Goal: Task Accomplishment & Management: Manage account settings

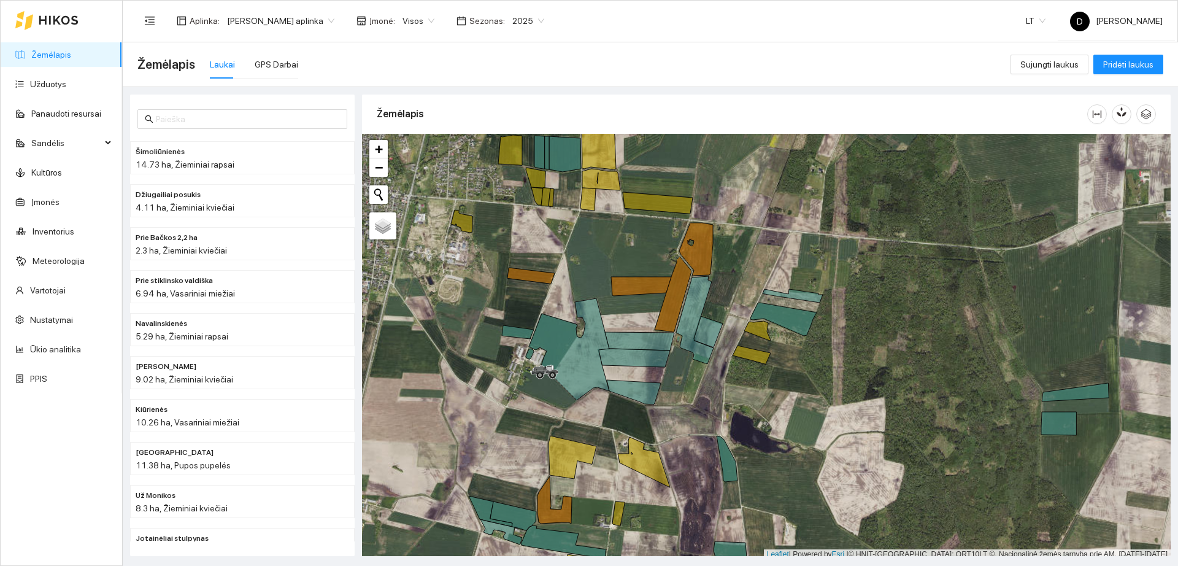
scroll to position [4, 0]
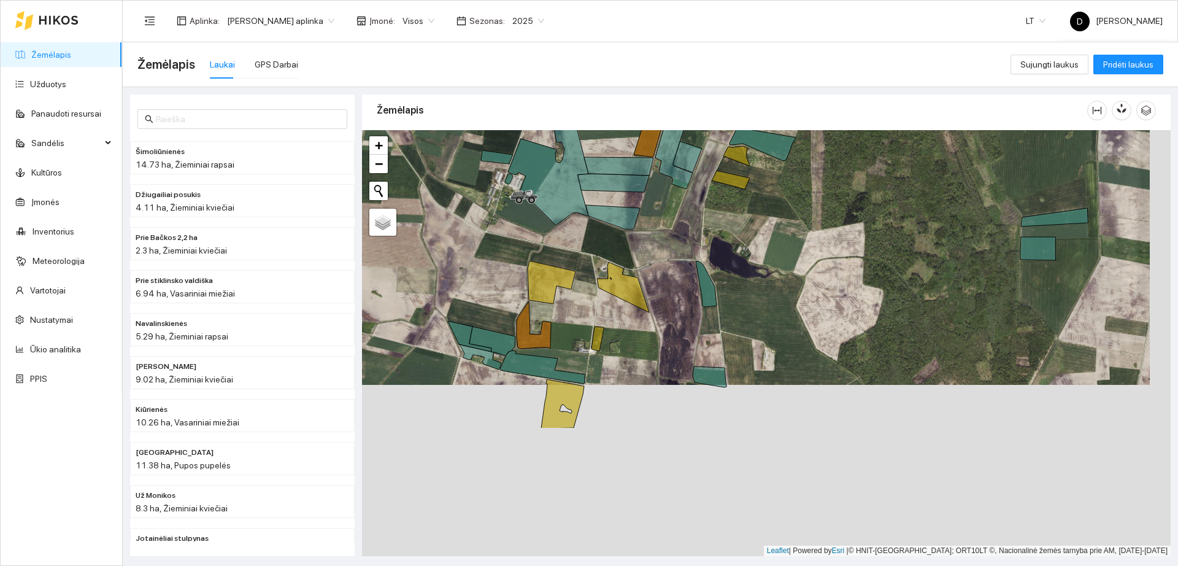
drag, startPoint x: 869, startPoint y: 427, endPoint x: 851, endPoint y: 168, distance: 260.3
click at [851, 170] on div "+ − Nieko nerasta. Bandykite dar kartą." at bounding box center [766, 343] width 809 height 426
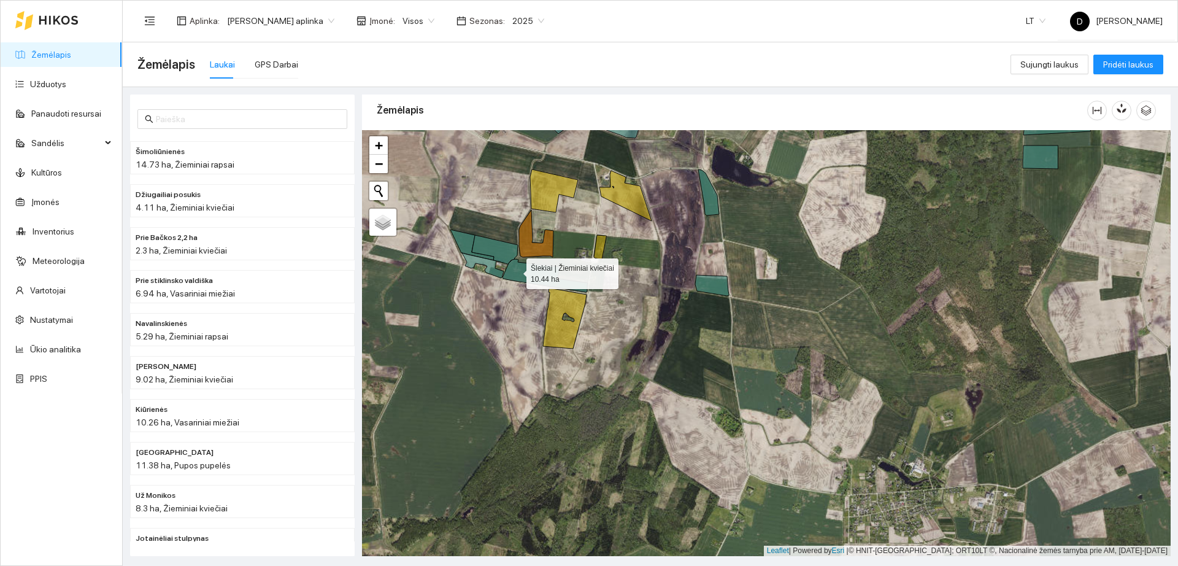
click at [516, 271] on icon at bounding box center [545, 275] width 85 height 33
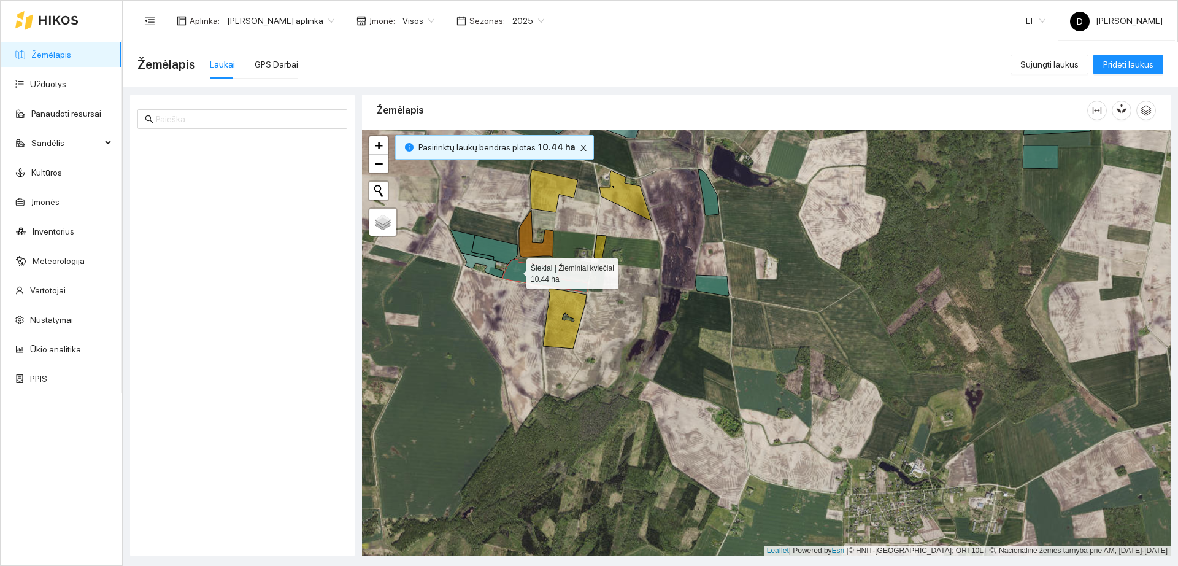
scroll to position [1801, 0]
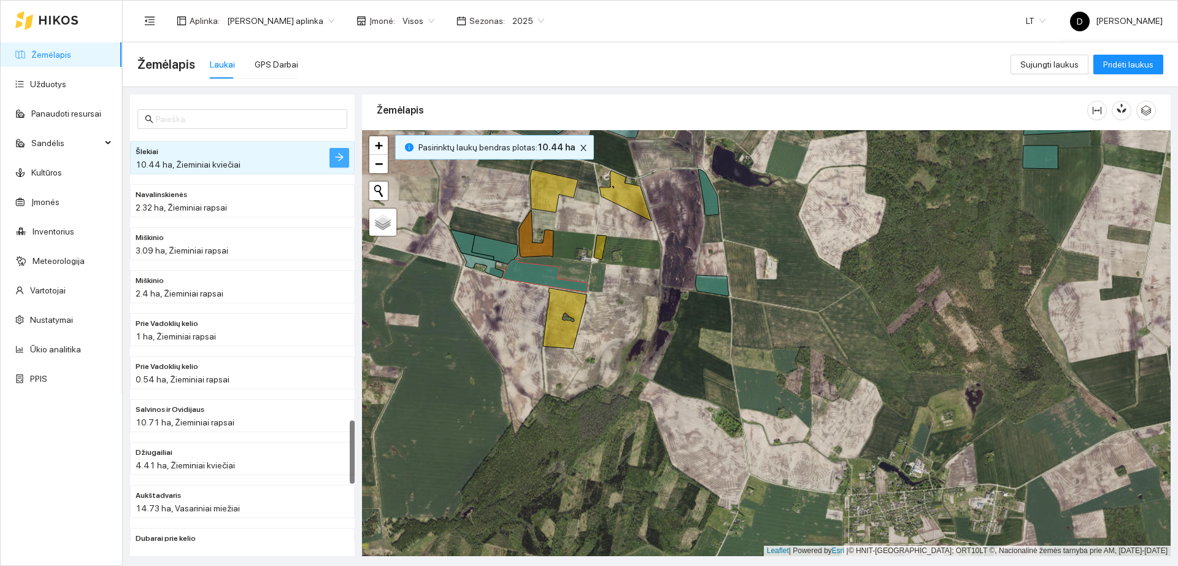
click at [337, 156] on icon "arrow-right" at bounding box center [339, 157] width 10 height 10
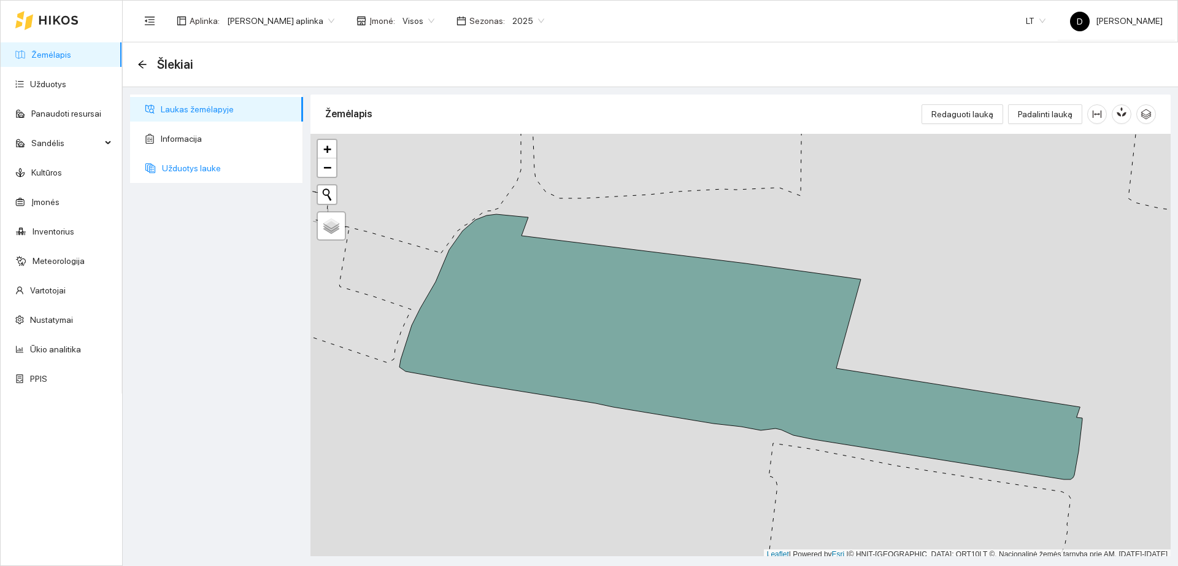
click at [203, 168] on span "Užduotys lauke" at bounding box center [227, 168] width 131 height 25
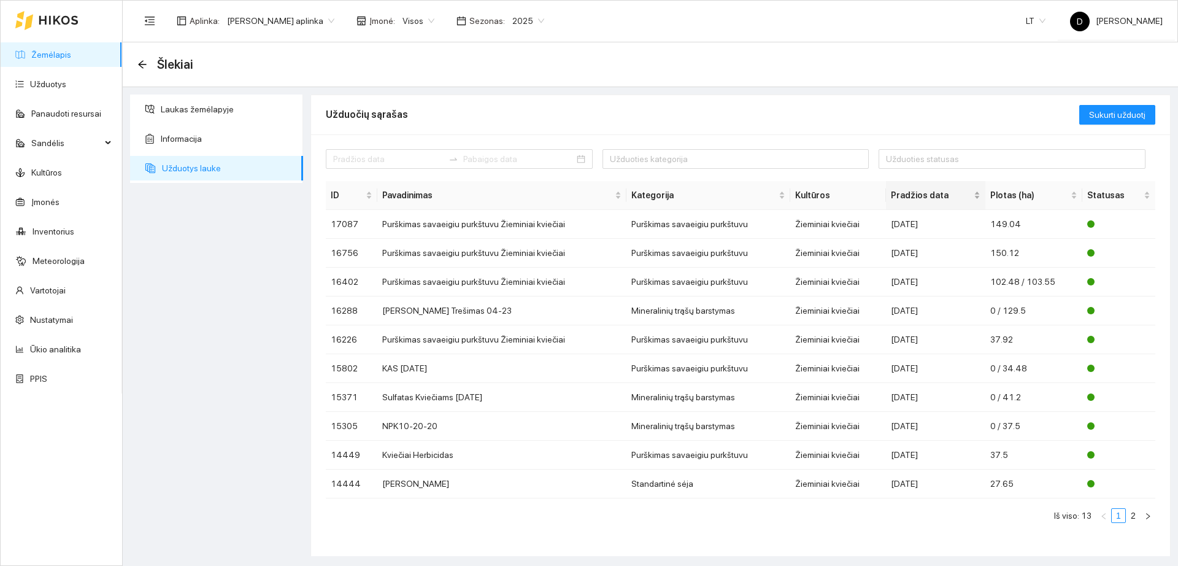
click at [906, 195] on span "Pradžios data" at bounding box center [931, 195] width 80 height 14
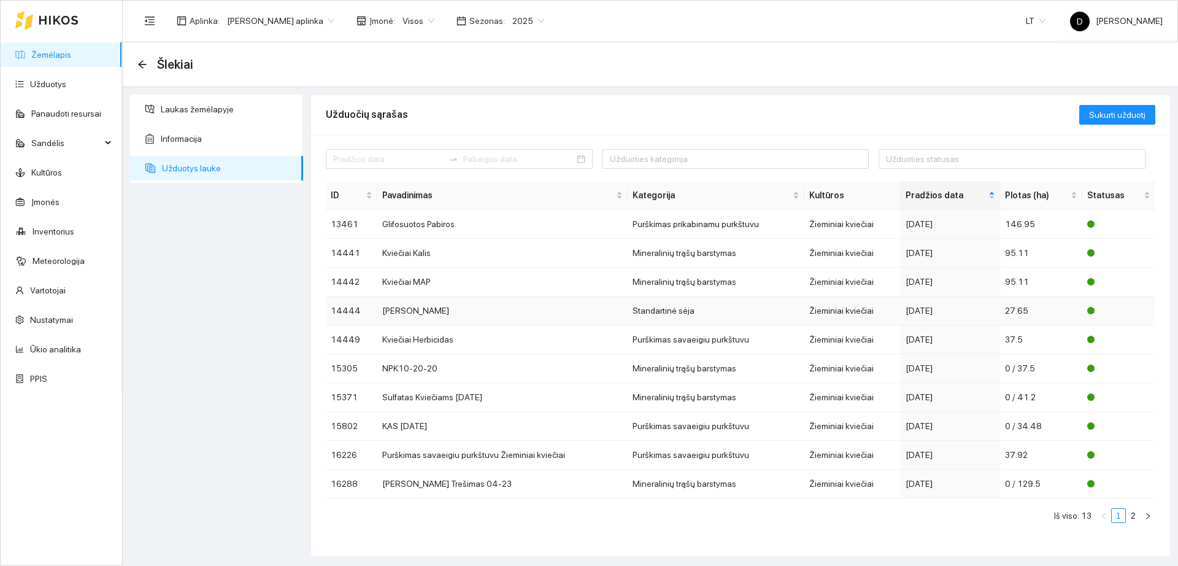
click at [945, 309] on div "2024-09-12" at bounding box center [951, 311] width 90 height 14
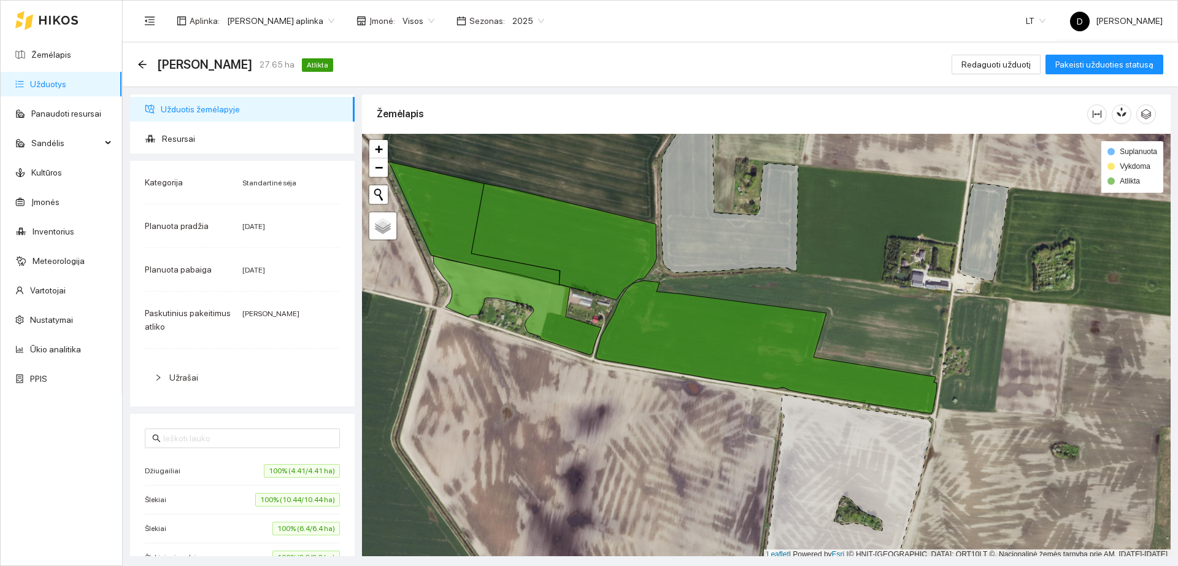
click at [203, 385] on div "Užrašai" at bounding box center [242, 377] width 195 height 28
click at [1007, 63] on span "Redaguoti užduotį" at bounding box center [996, 65] width 69 height 14
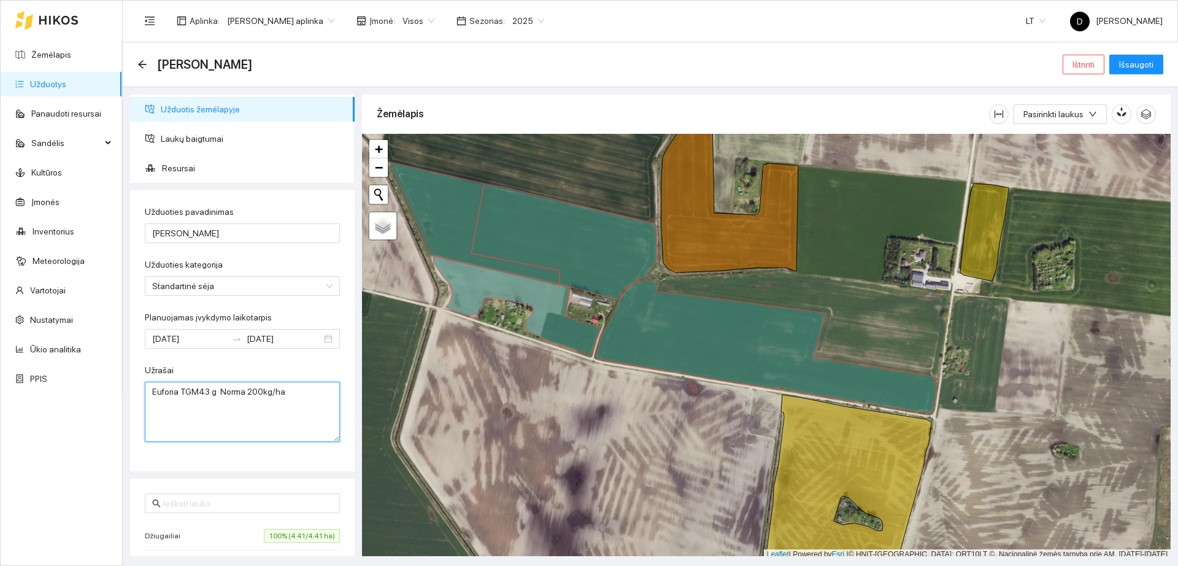
click at [283, 392] on textarea "Euforia TGM43 g Norma 200kg/ha" at bounding box center [242, 412] width 195 height 60
type textarea "Euforia TGM43 g Norma 200kg/ha daigumas 94%\ 4,4mln/ha"
click at [1132, 59] on span "Išsaugoti" at bounding box center [1136, 65] width 34 height 14
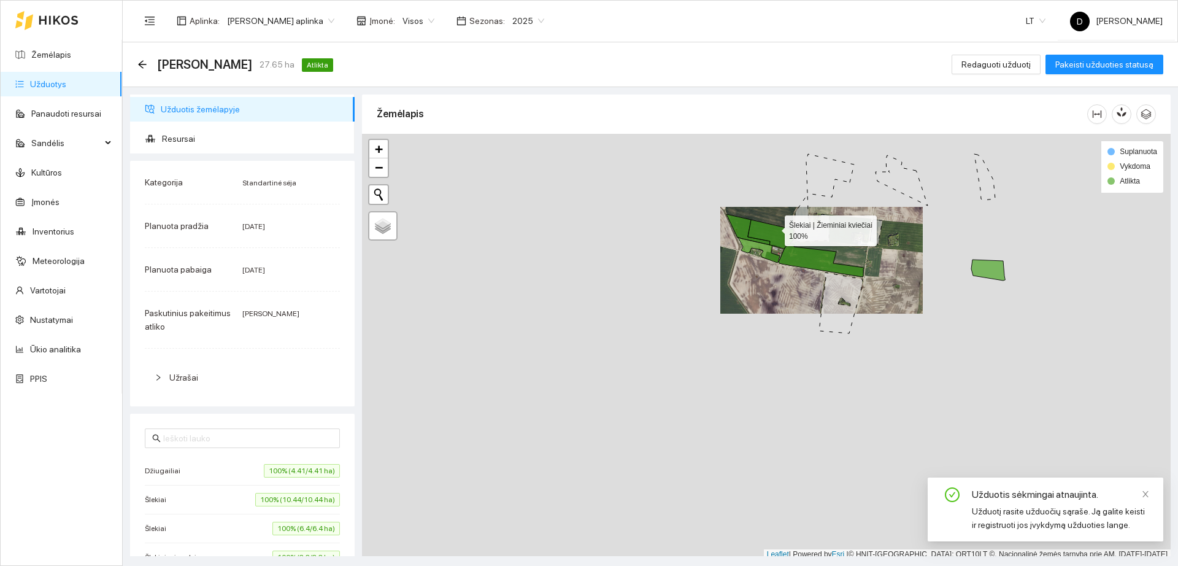
click at [773, 228] on icon at bounding box center [771, 234] width 46 height 29
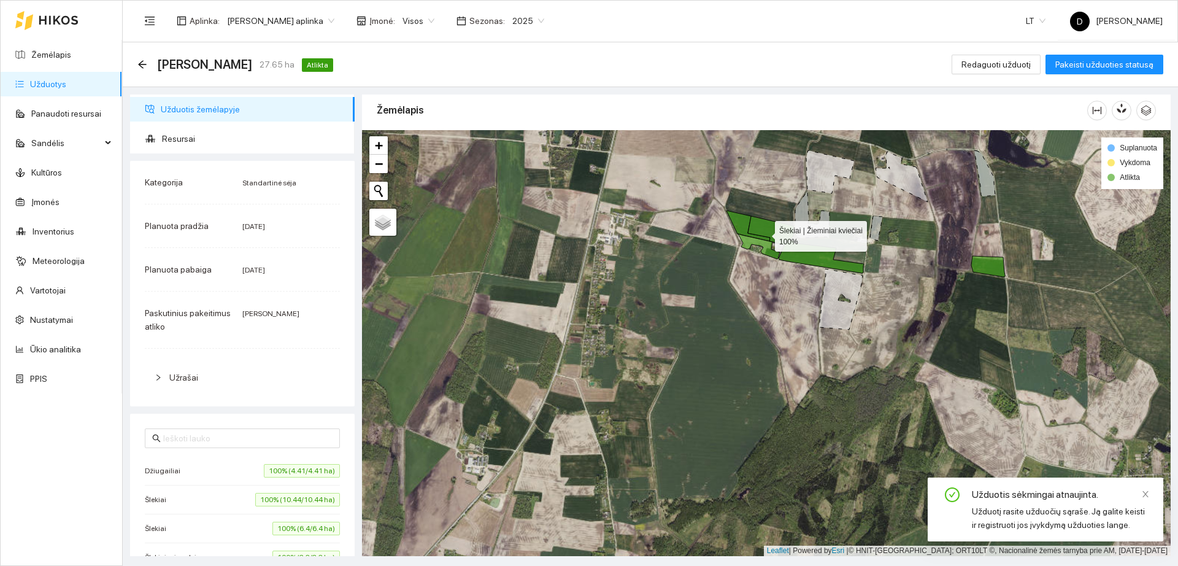
click at [764, 233] on icon at bounding box center [771, 230] width 46 height 29
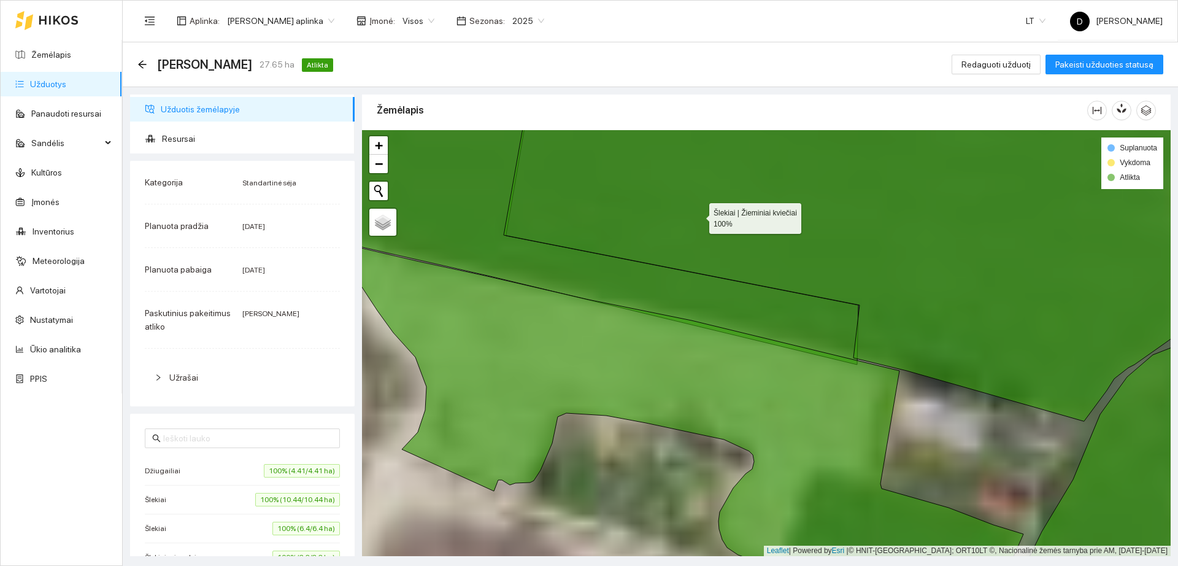
click at [698, 215] on icon at bounding box center [874, 254] width 740 height 334
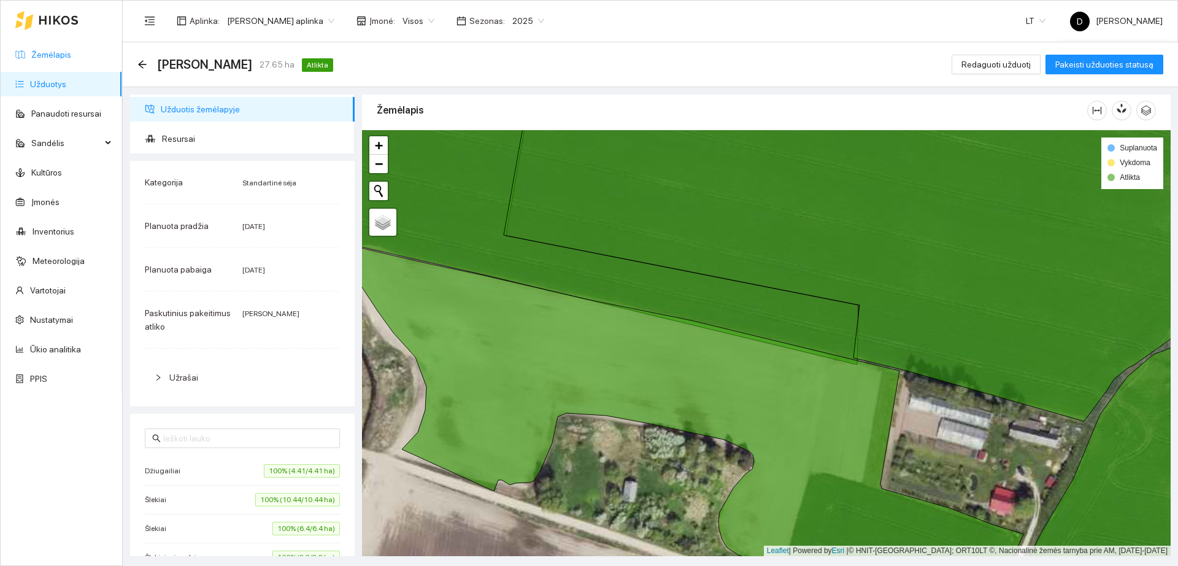
click at [71, 60] on link "Žemėlapis" at bounding box center [51, 55] width 40 height 10
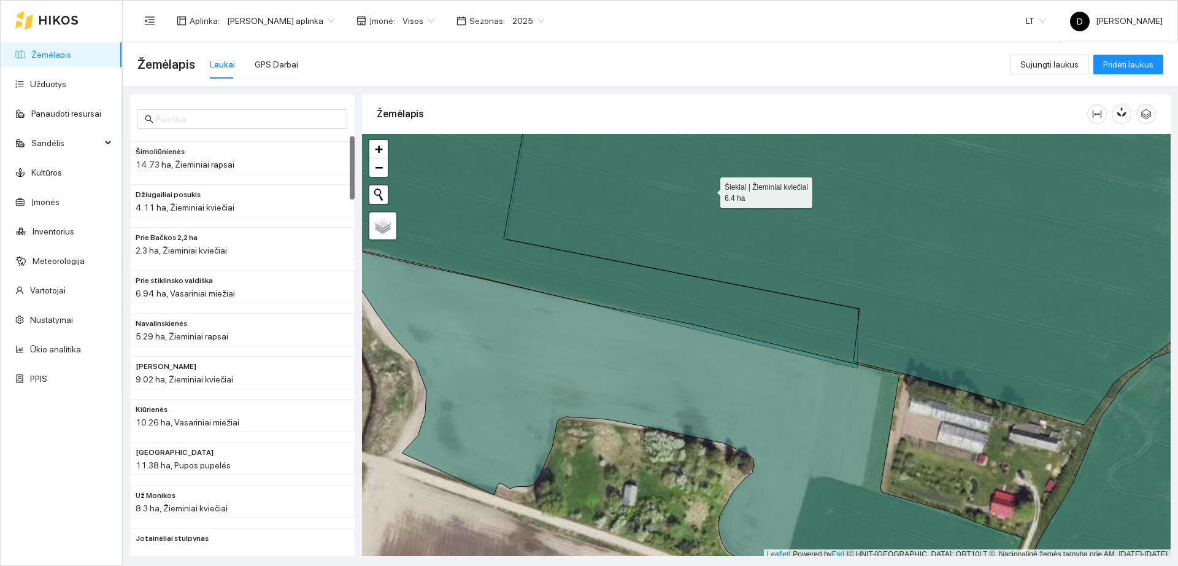
click at [709, 190] on icon at bounding box center [874, 257] width 740 height 335
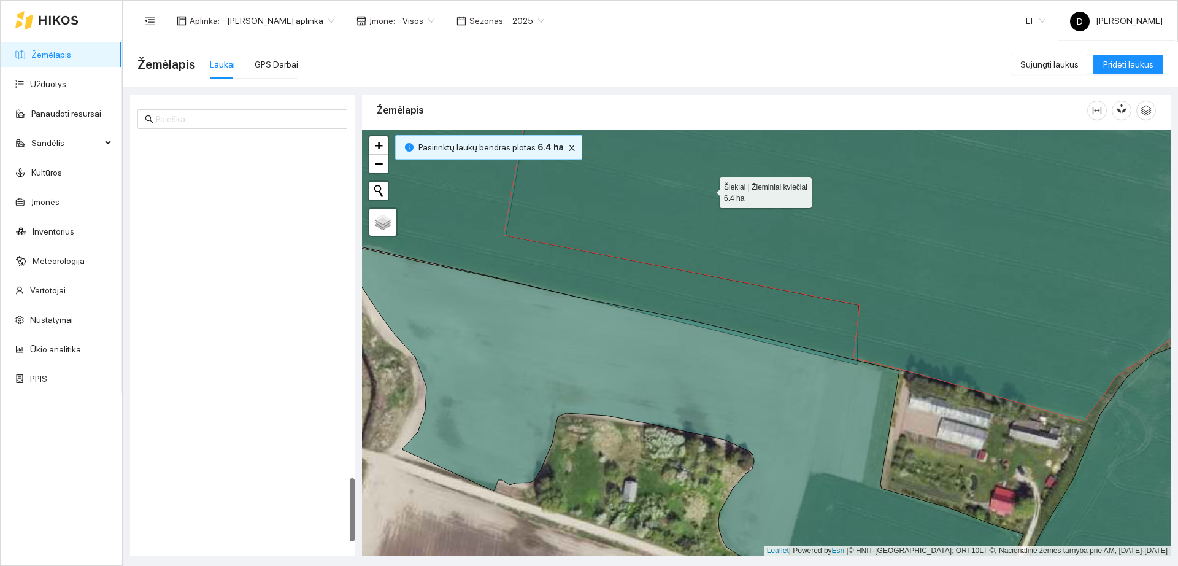
scroll to position [2168, 0]
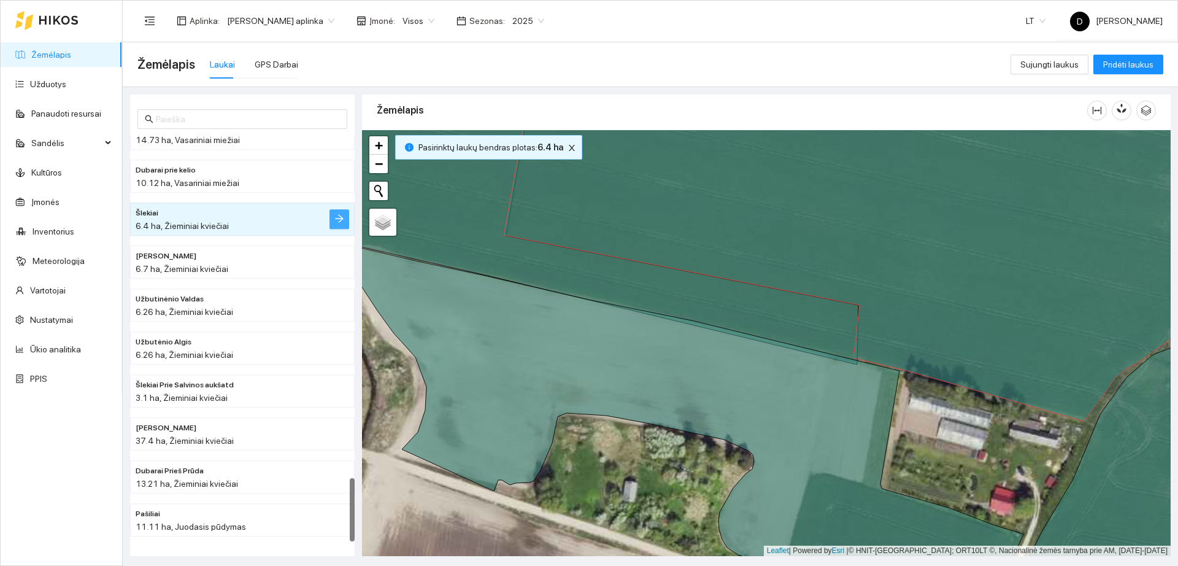
click at [349, 213] on button "button" at bounding box center [340, 219] width 20 height 20
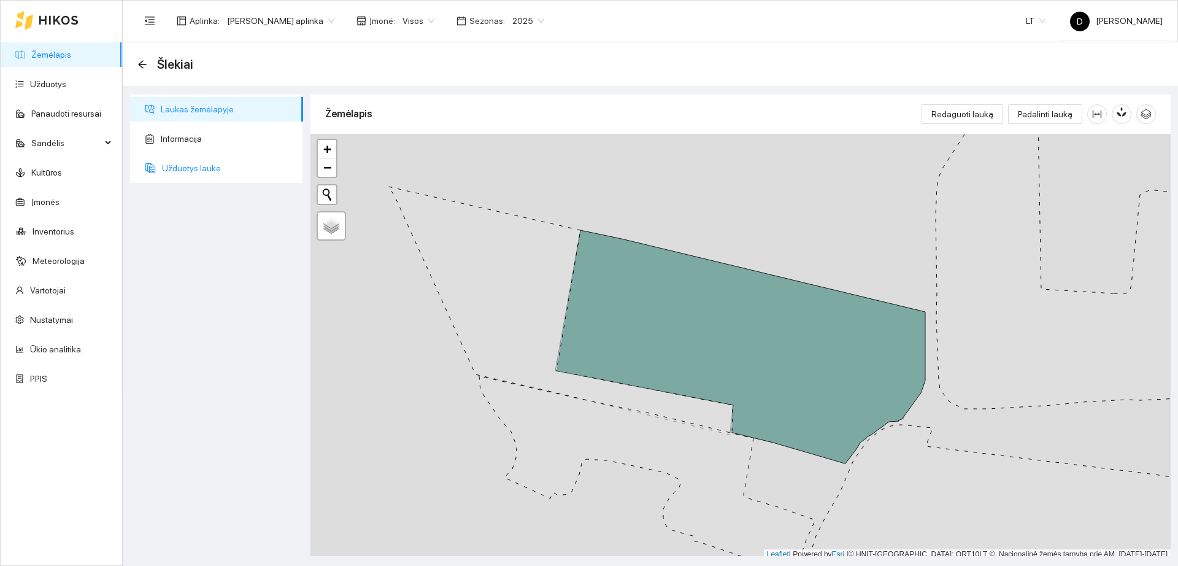
click at [213, 171] on span "Užduotys lauke" at bounding box center [227, 168] width 131 height 25
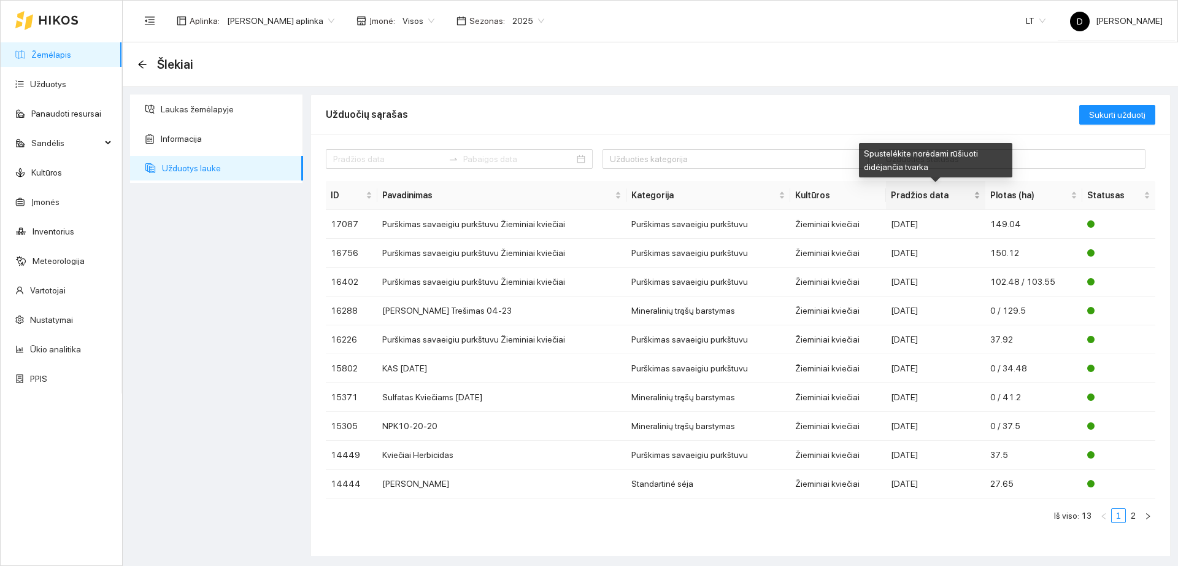
click at [919, 192] on span "Pradžios data" at bounding box center [931, 195] width 80 height 14
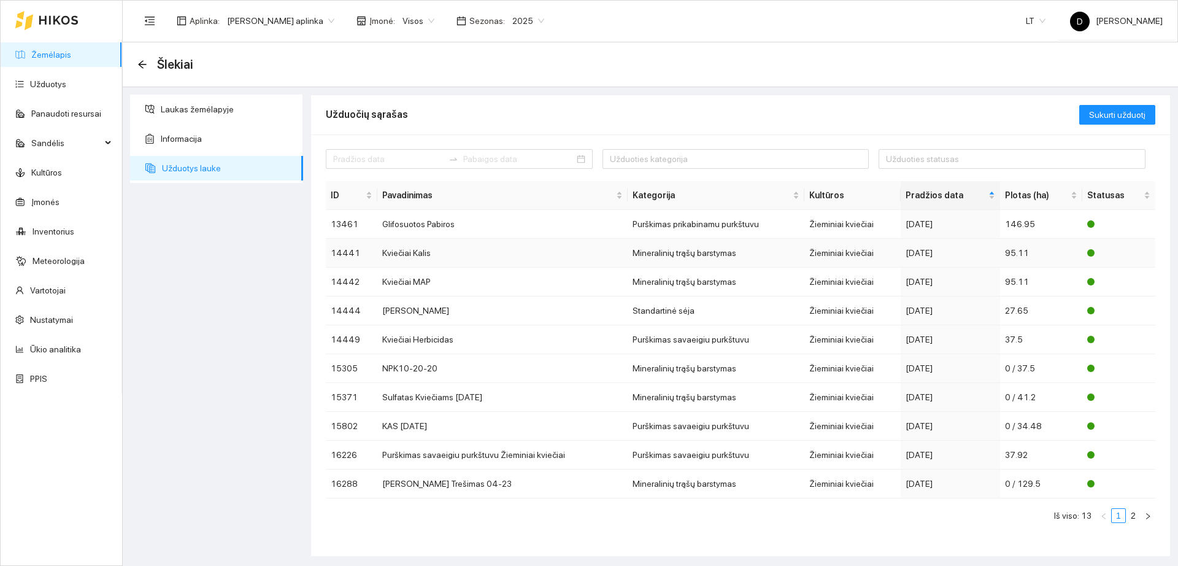
click at [944, 252] on div "2024-09-10" at bounding box center [951, 253] width 90 height 14
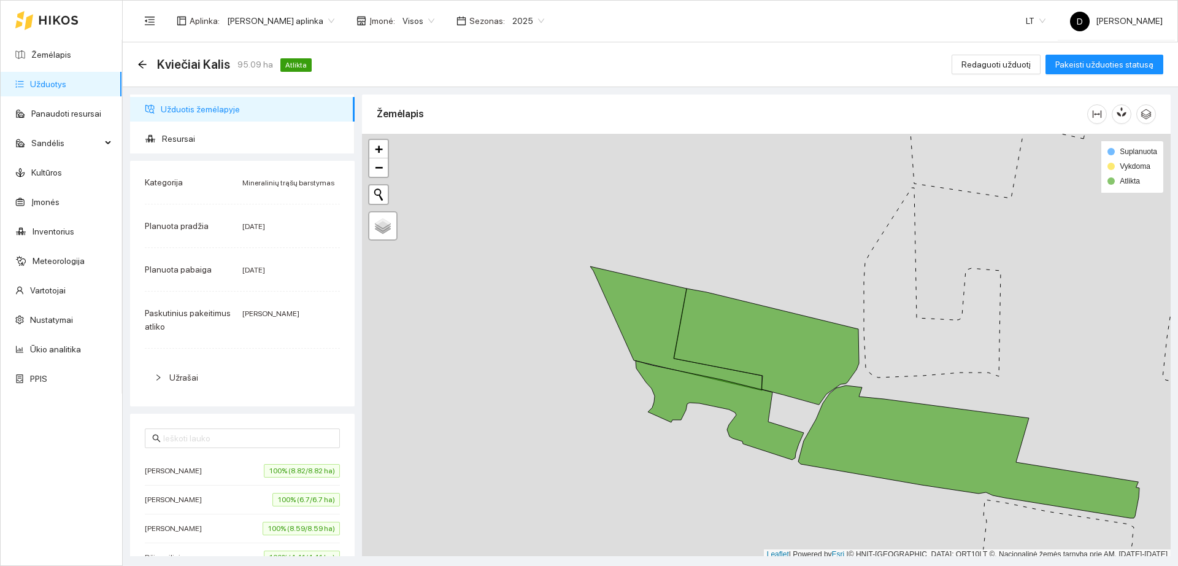
click at [188, 377] on span "Užrašai" at bounding box center [183, 378] width 29 height 10
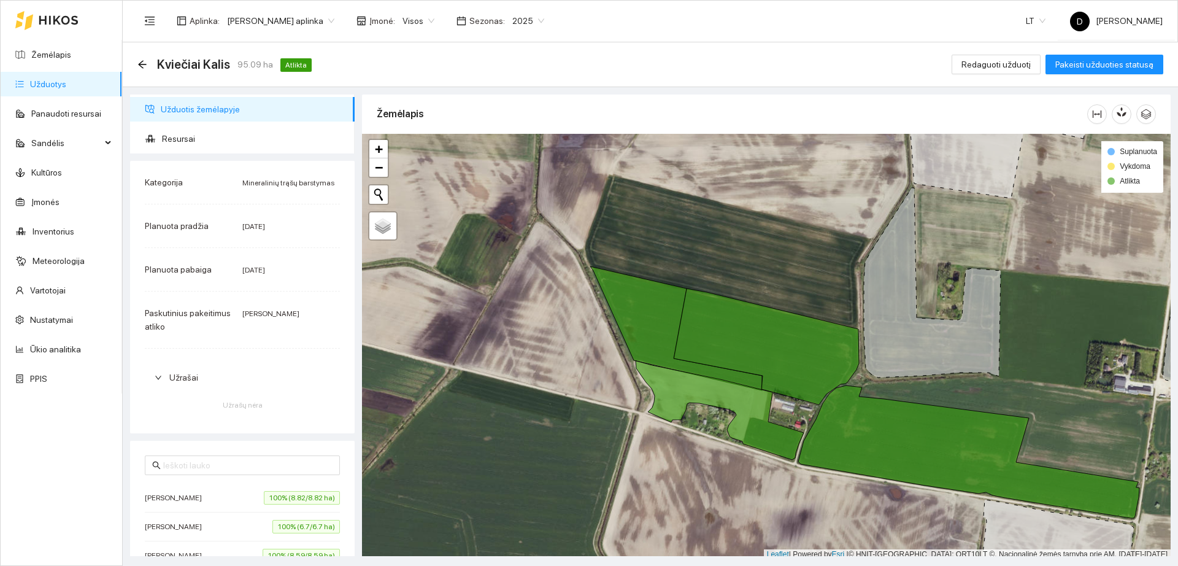
click at [188, 377] on span "Užrašai" at bounding box center [183, 378] width 29 height 10
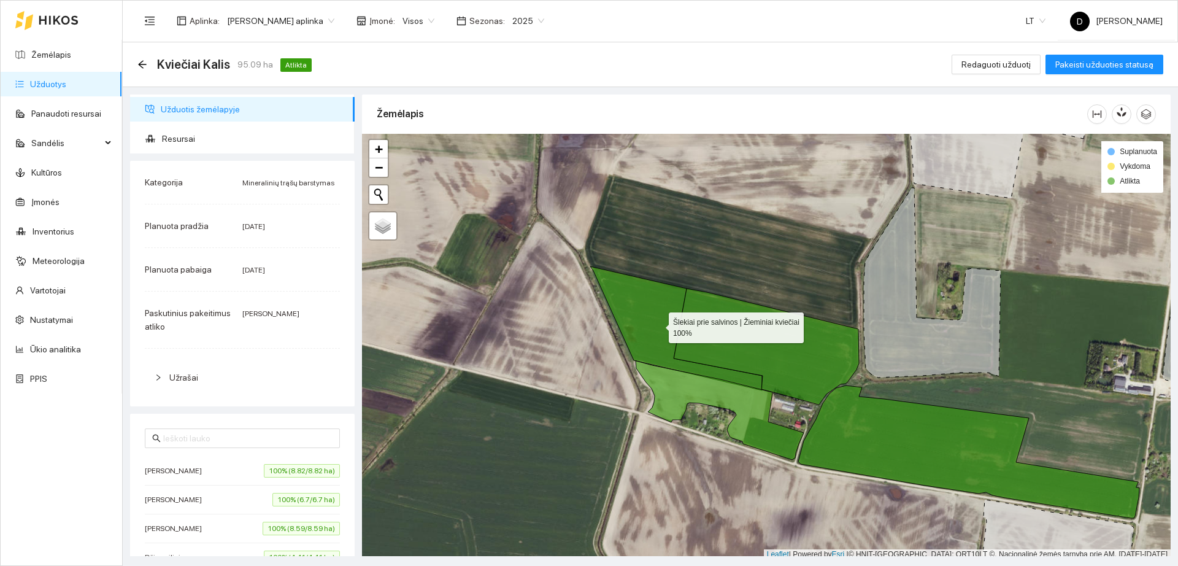
click at [625, 301] on icon at bounding box center [676, 328] width 172 height 124
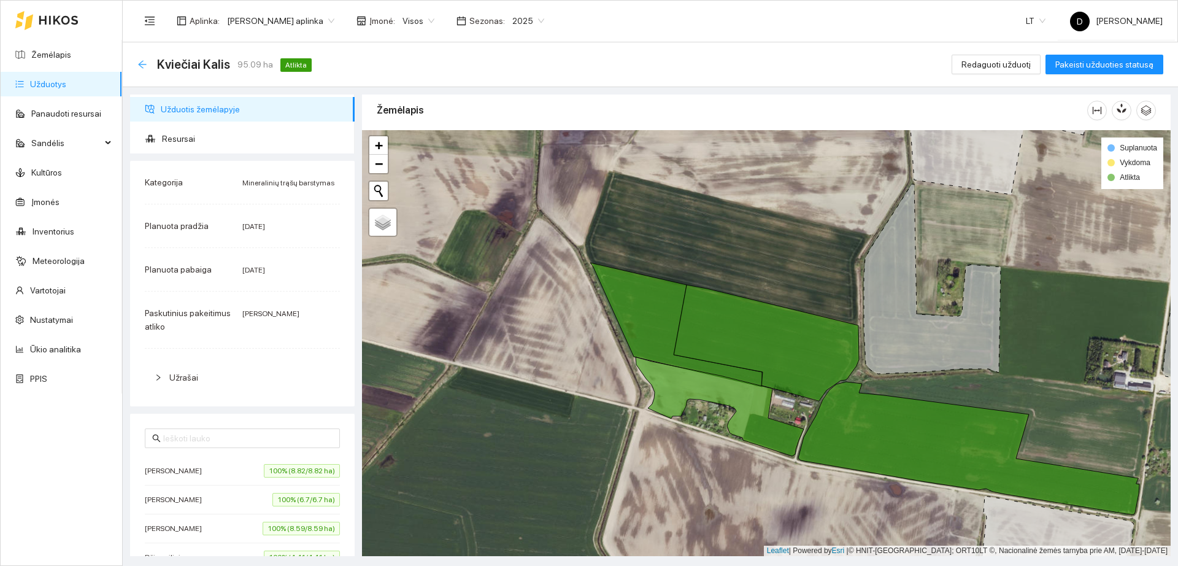
click at [145, 61] on icon "arrow-left" at bounding box center [142, 65] width 10 height 10
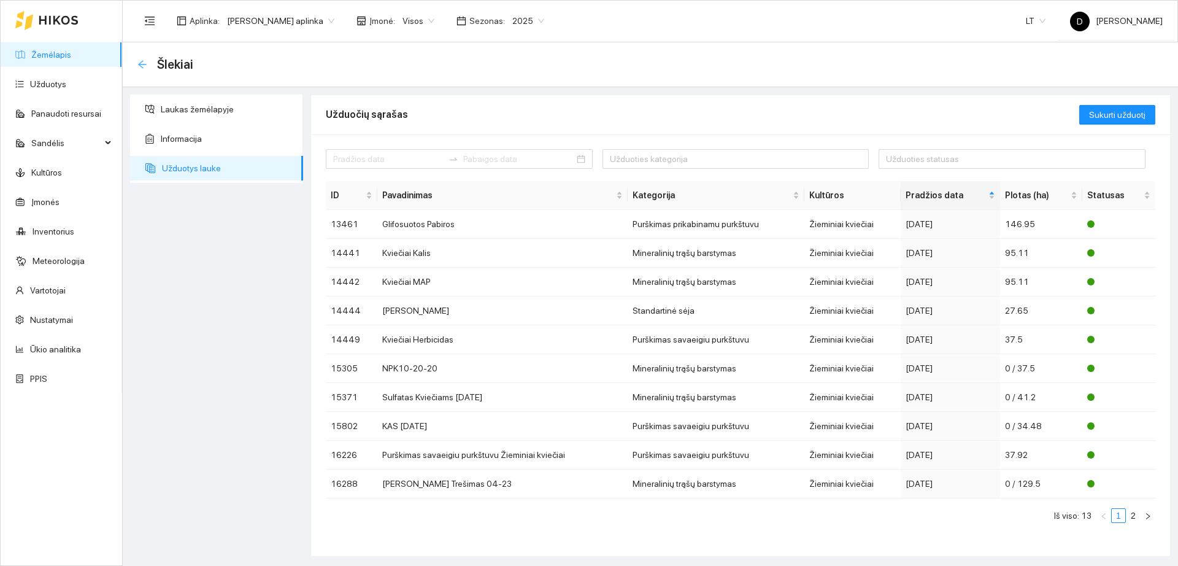
click at [142, 67] on icon "arrow-left" at bounding box center [142, 64] width 8 height 8
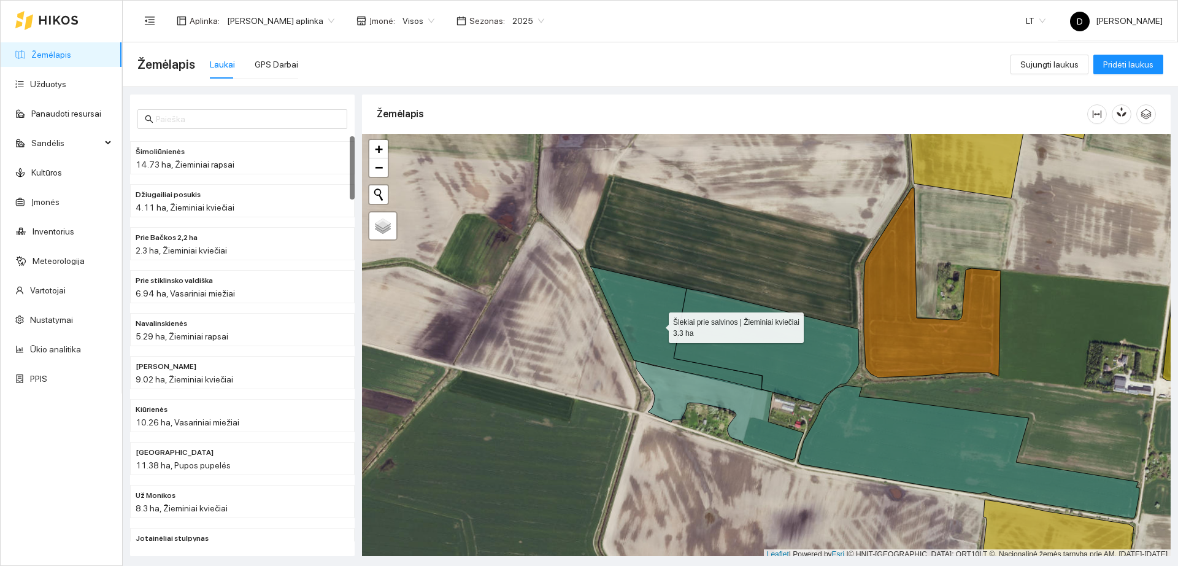
scroll to position [4, 0]
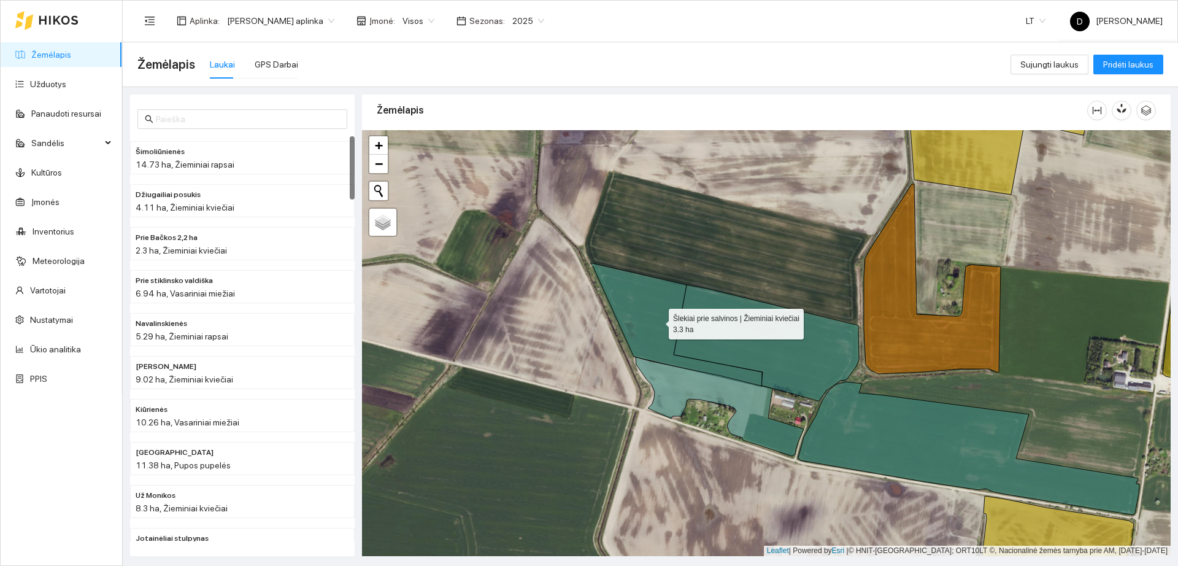
click at [646, 322] on icon at bounding box center [676, 325] width 172 height 124
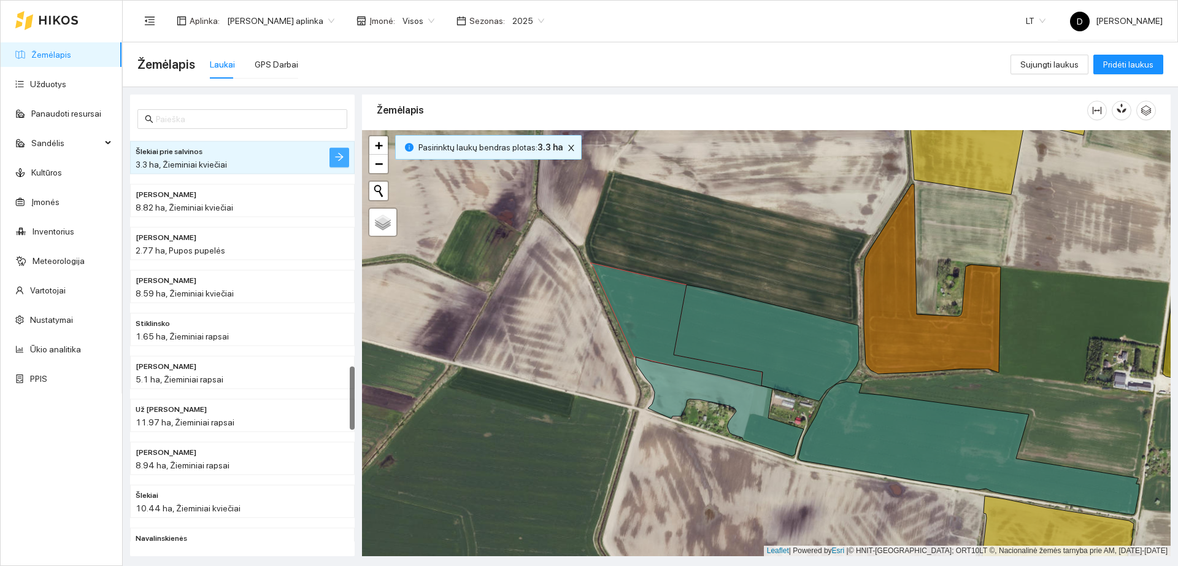
click at [342, 153] on icon "arrow-right" at bounding box center [339, 157] width 10 height 10
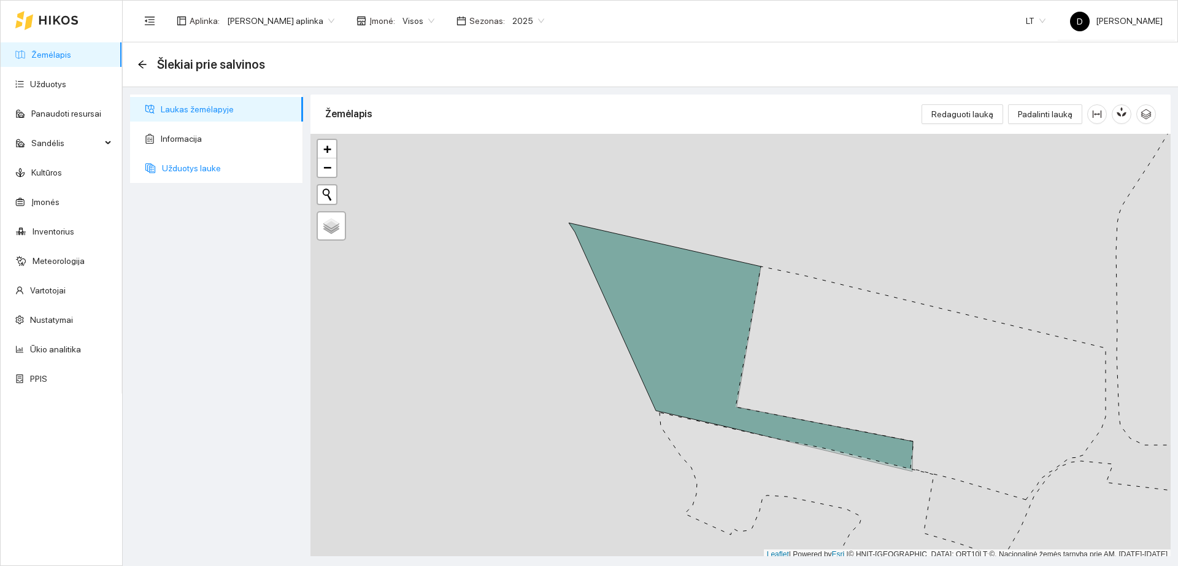
click at [239, 159] on span "Užduotys lauke" at bounding box center [227, 168] width 131 height 25
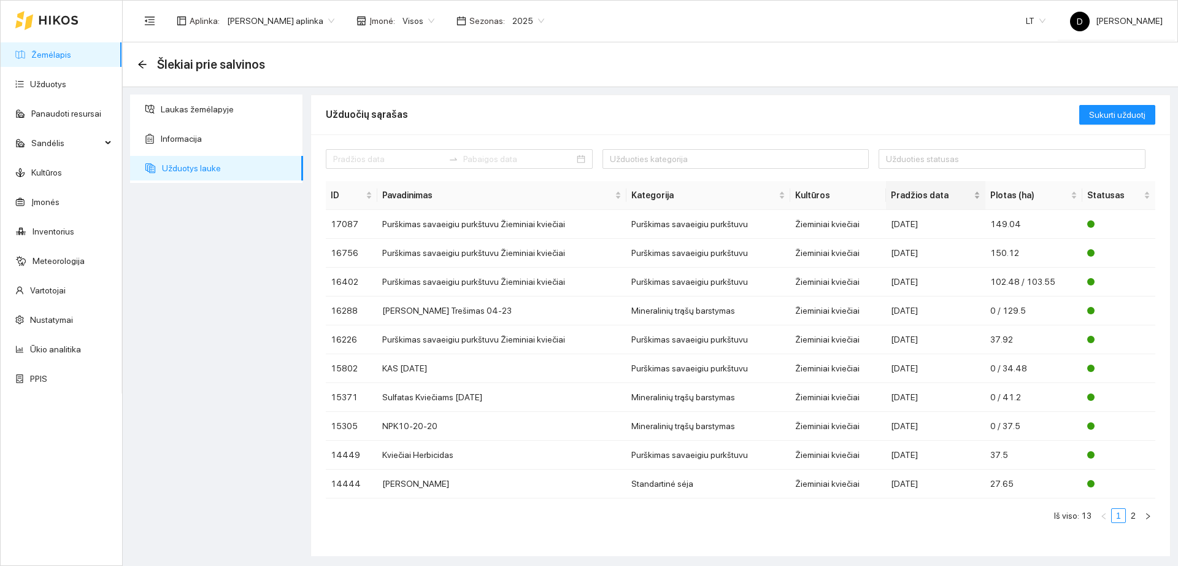
click at [911, 201] on span "Pradžios data" at bounding box center [931, 195] width 80 height 14
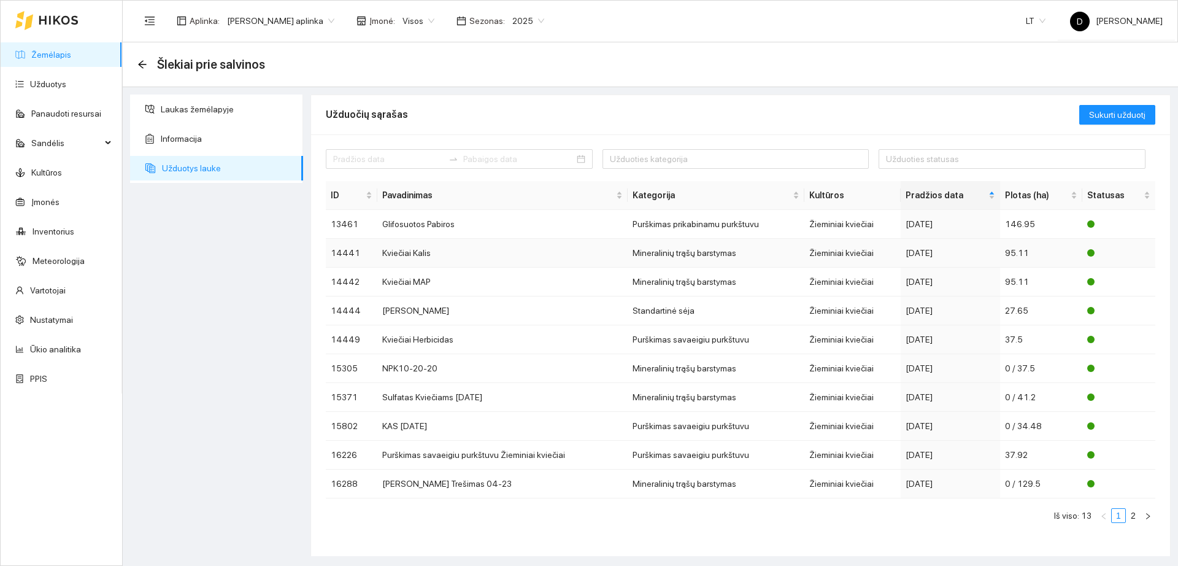
click at [929, 258] on div "2024-09-10" at bounding box center [951, 253] width 90 height 14
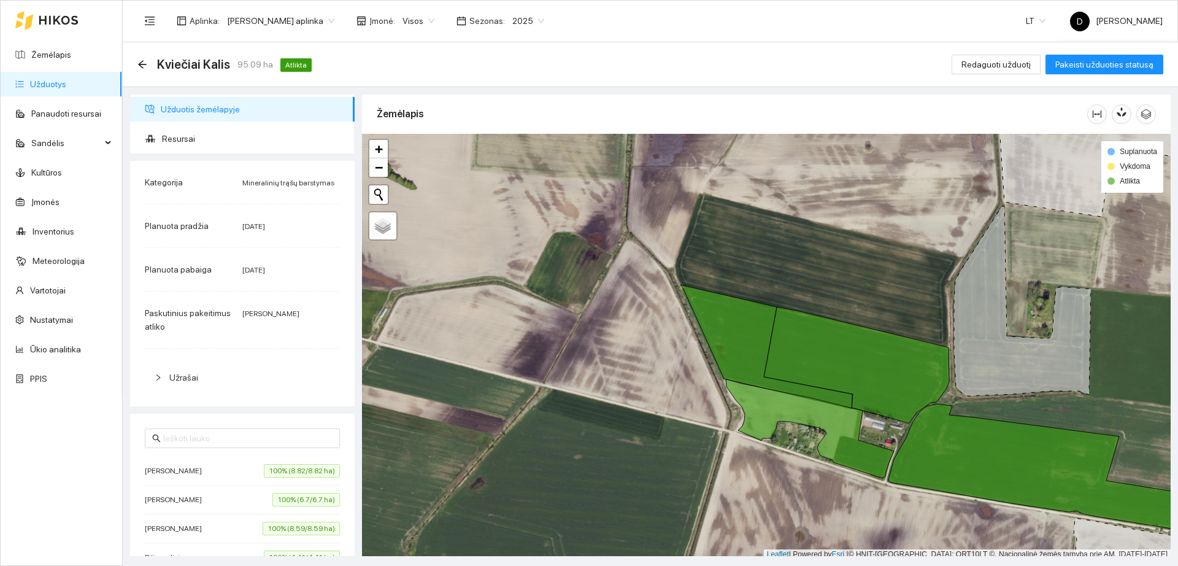
click at [178, 369] on div "Užrašai" at bounding box center [242, 377] width 195 height 28
click at [200, 140] on span "Resursai" at bounding box center [253, 138] width 183 height 25
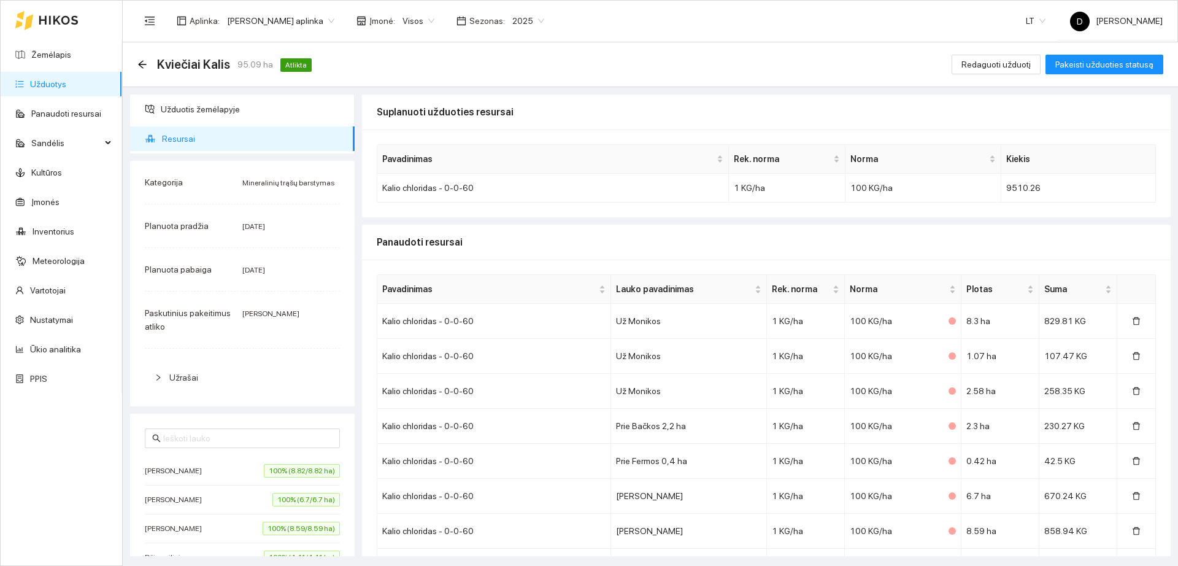
click at [147, 68] on div "Kviečiai Kalis 95.09 ha Atlikta" at bounding box center [226, 65] width 179 height 20
click at [147, 60] on div "Kviečiai Kalis 95.09 ha Atlikta" at bounding box center [226, 65] width 179 height 20
click at [142, 67] on icon "arrow-left" at bounding box center [142, 65] width 10 height 10
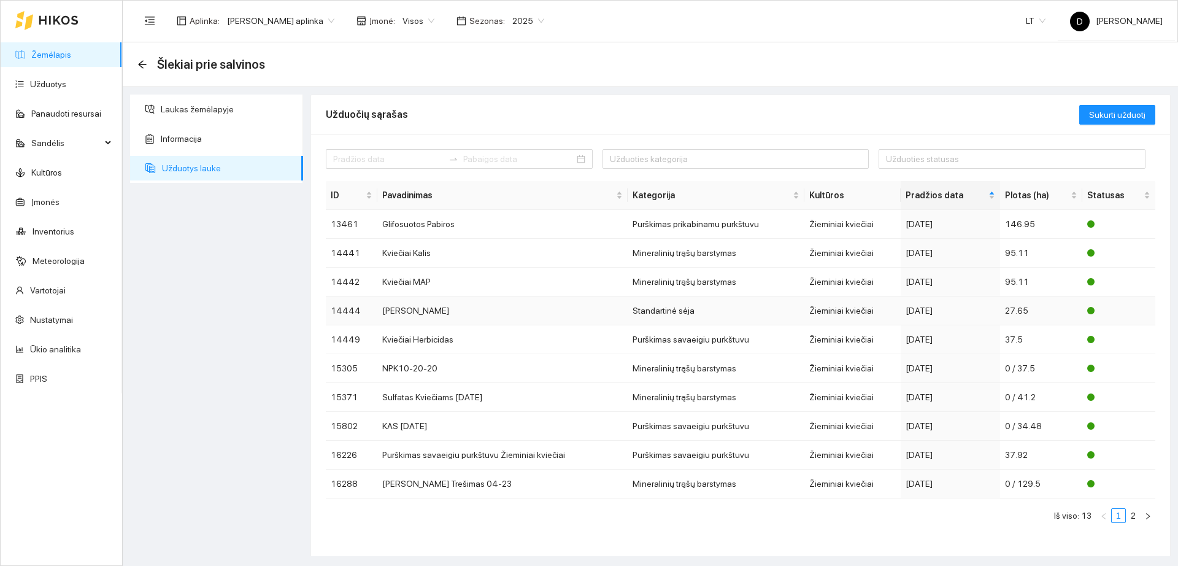
click at [463, 312] on td "Kviečiu Sėja" at bounding box center [502, 310] width 250 height 29
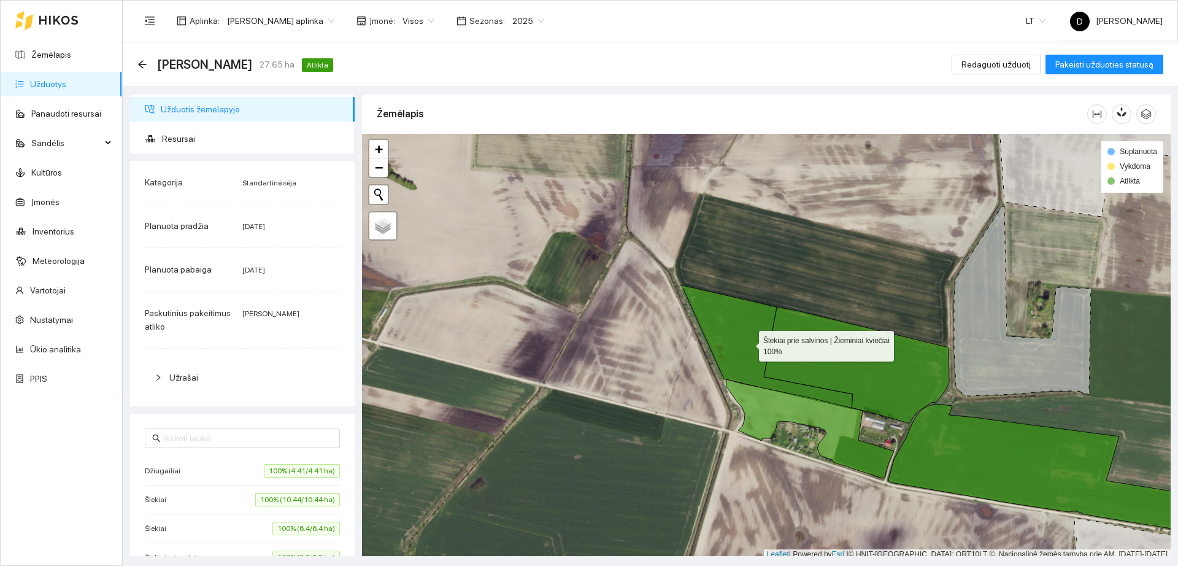
scroll to position [4, 0]
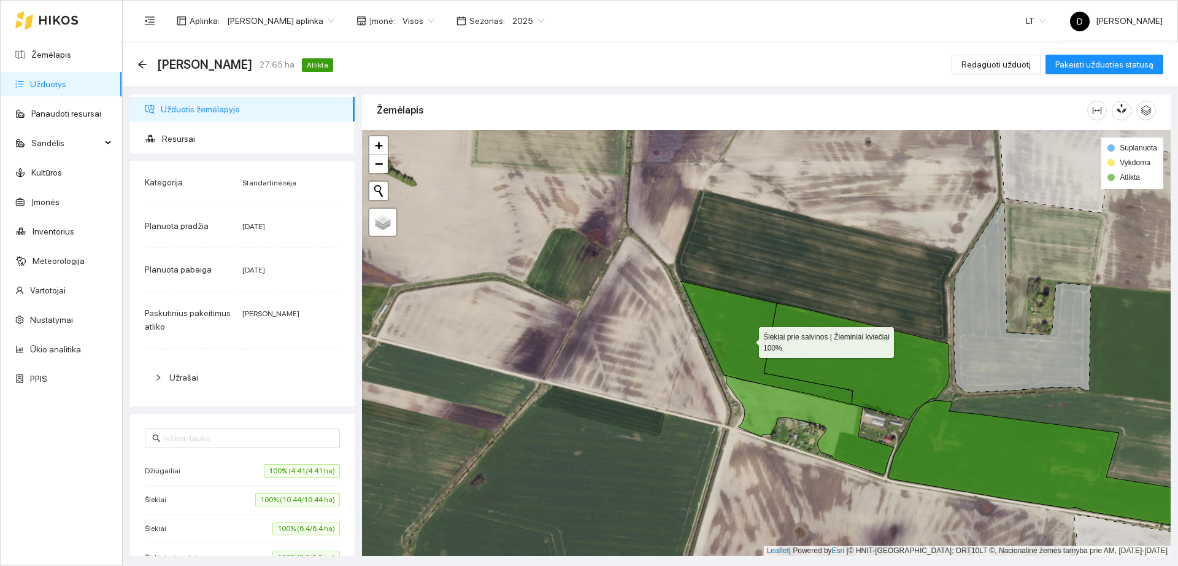
click at [735, 322] on icon at bounding box center [767, 343] width 172 height 124
click at [736, 331] on icon at bounding box center [767, 343] width 172 height 124
click at [748, 374] on icon at bounding box center [767, 343] width 172 height 124
click at [172, 381] on span "Užrašai" at bounding box center [183, 378] width 29 height 10
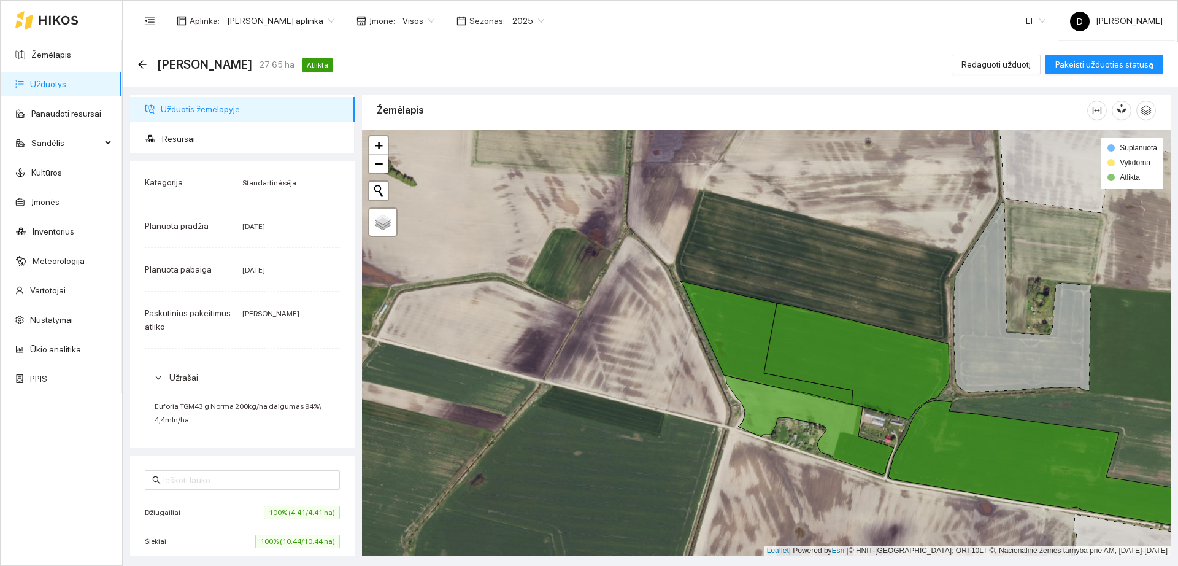
click at [172, 373] on span "Užrašai" at bounding box center [183, 378] width 29 height 10
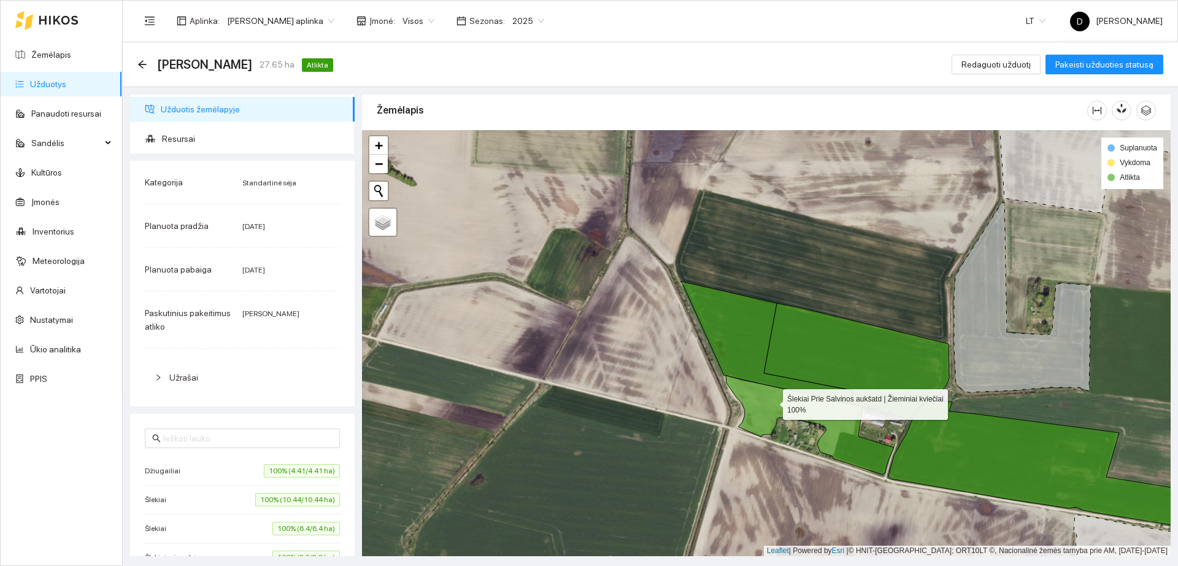
click at [772, 400] on icon at bounding box center [810, 425] width 168 height 99
click at [134, 58] on div "Kviečiu Sėja 27.65 ha Atlikta Redaguoti užduotį Pakeisti užduoties statusą" at bounding box center [651, 64] width 1056 height 45
click at [139, 61] on icon "arrow-left" at bounding box center [142, 65] width 10 height 10
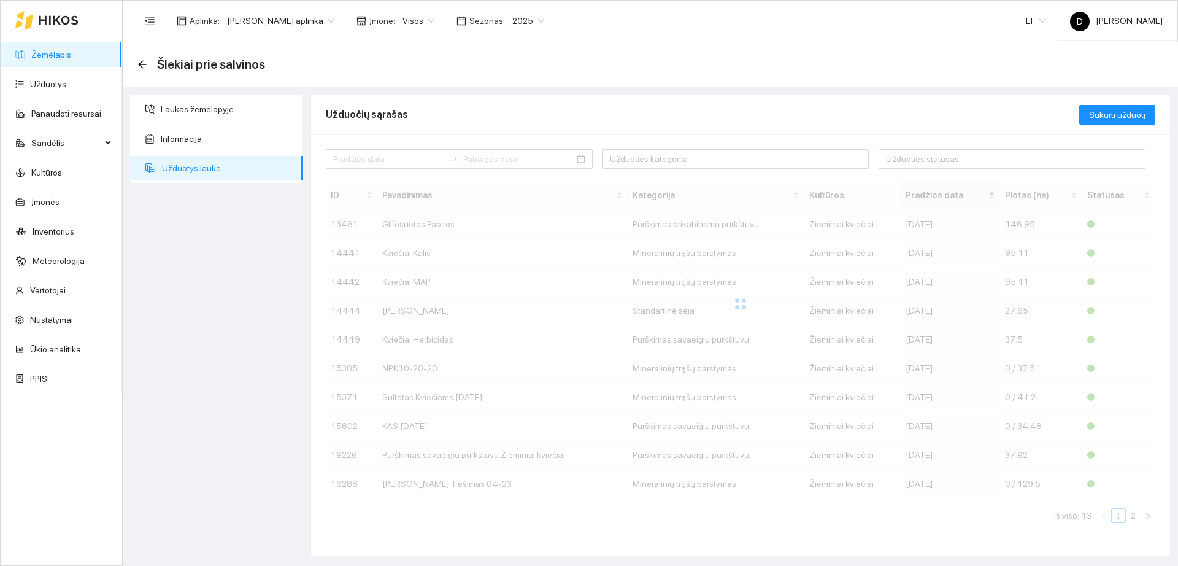
click at [139, 61] on icon "arrow-left" at bounding box center [142, 65] width 10 height 10
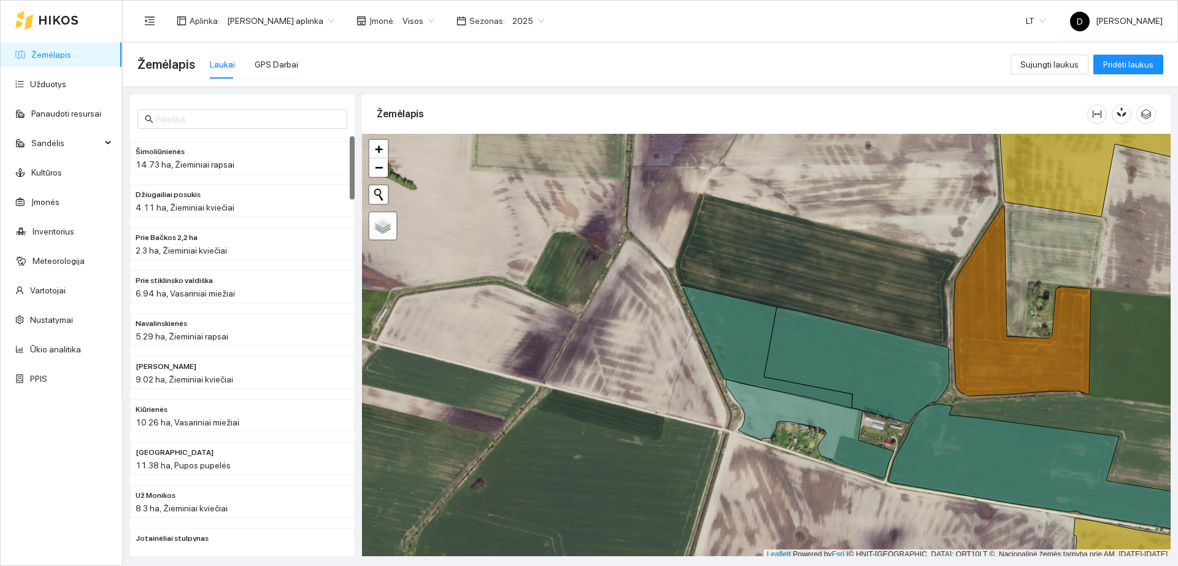
click at [139, 61] on span "Žemėlapis" at bounding box center [166, 65] width 58 height 20
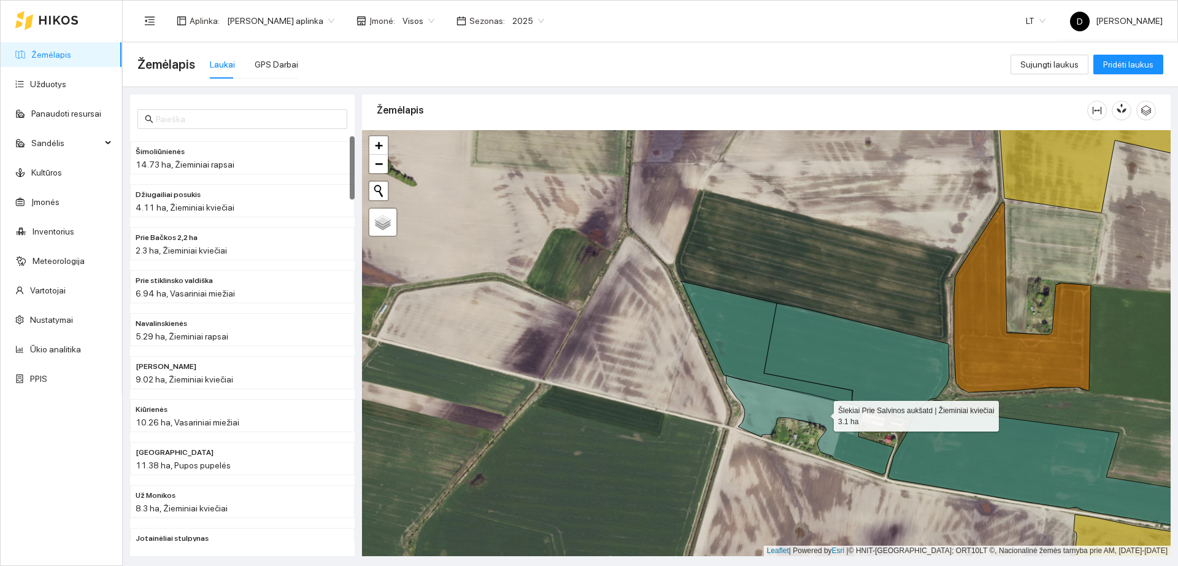
click at [823, 416] on icon at bounding box center [810, 425] width 168 height 99
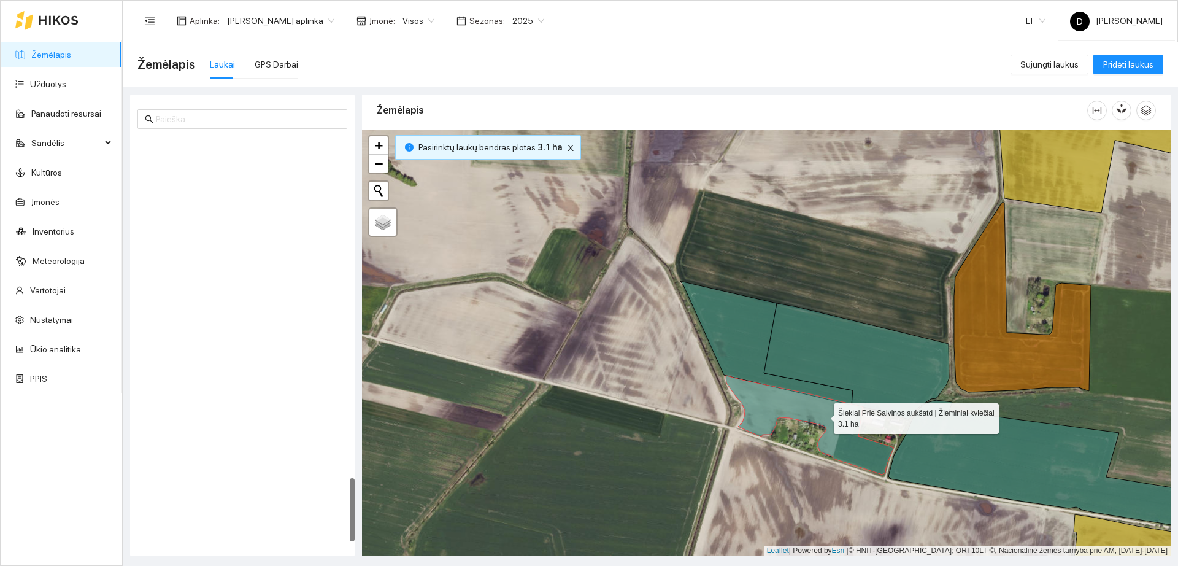
scroll to position [2168, 0]
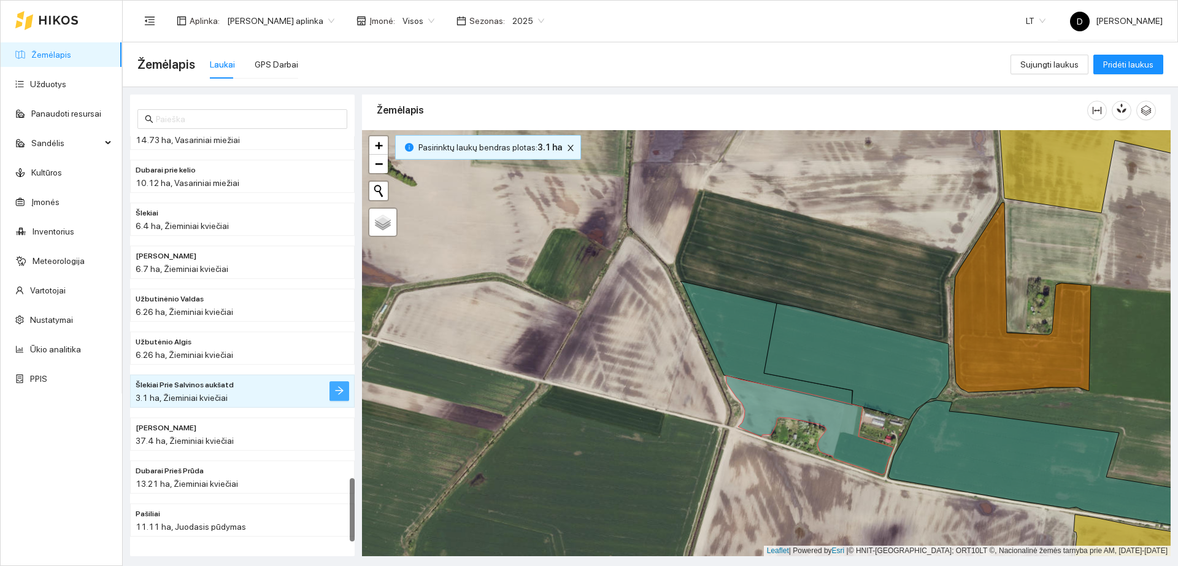
click at [338, 395] on span "arrow-right" at bounding box center [339, 391] width 10 height 12
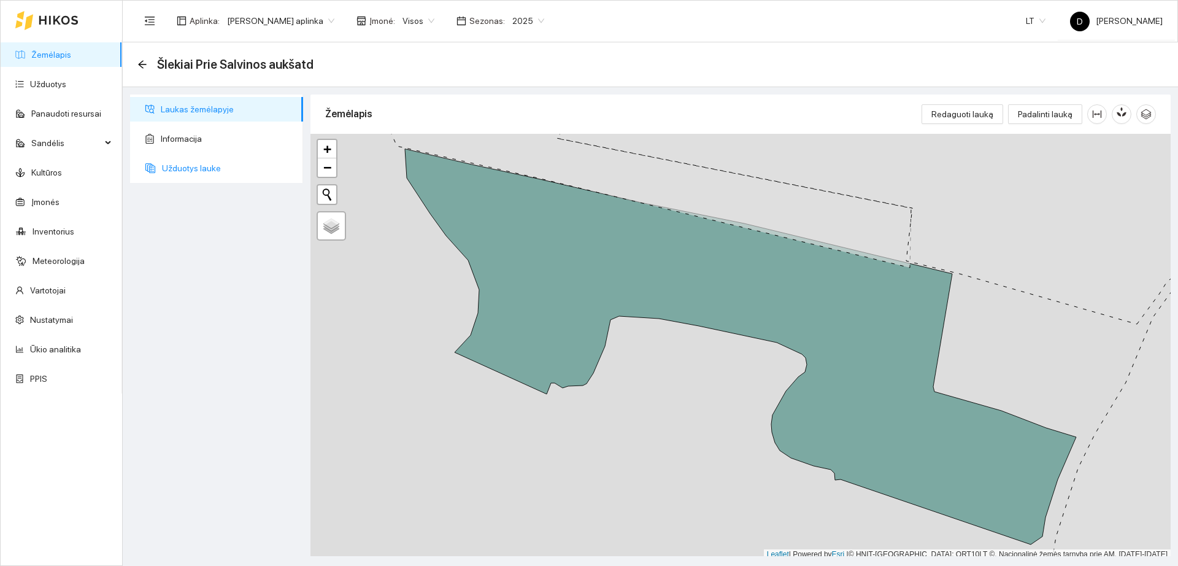
click at [204, 169] on span "Užduotys lauke" at bounding box center [227, 168] width 131 height 25
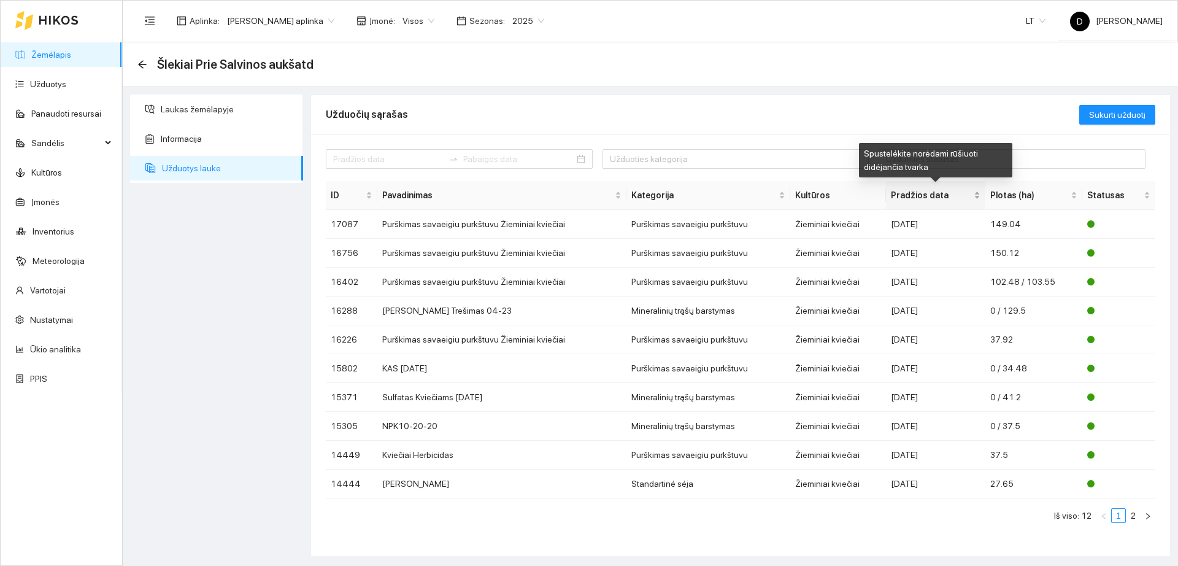
click at [892, 188] on div "Pradžios data" at bounding box center [936, 195] width 90 height 14
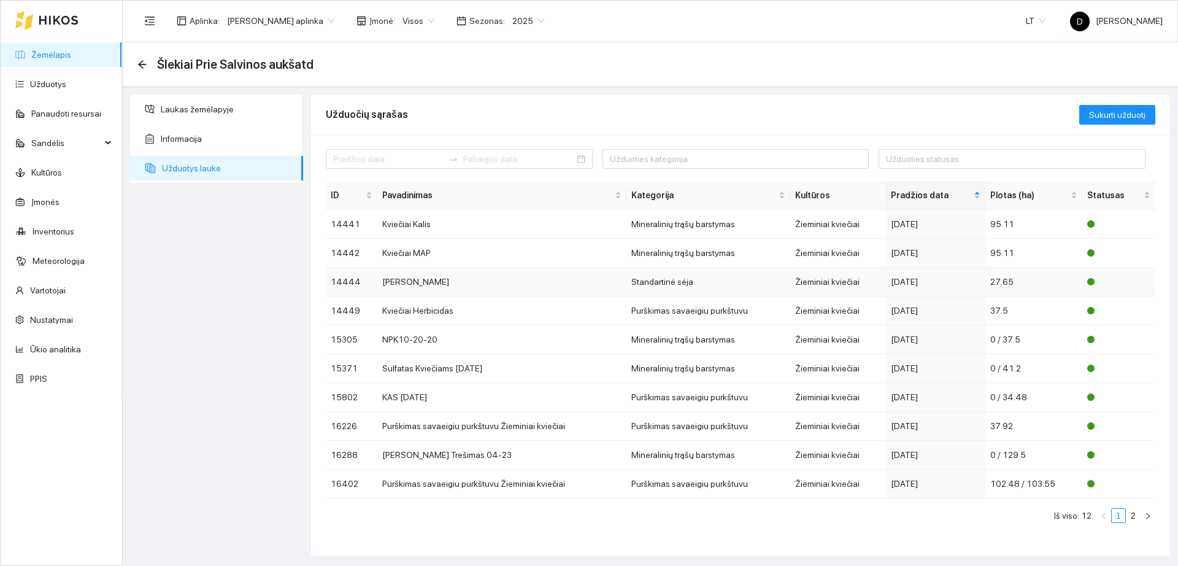
click at [914, 287] on div "2024-09-12" at bounding box center [936, 282] width 90 height 14
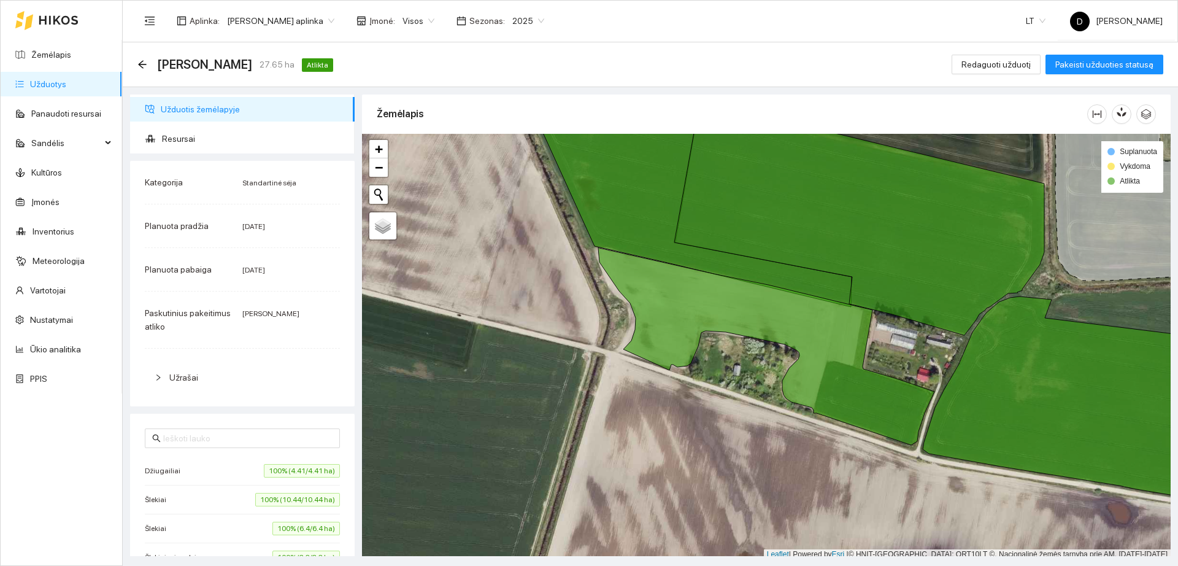
click at [168, 377] on div at bounding box center [162, 378] width 15 height 14
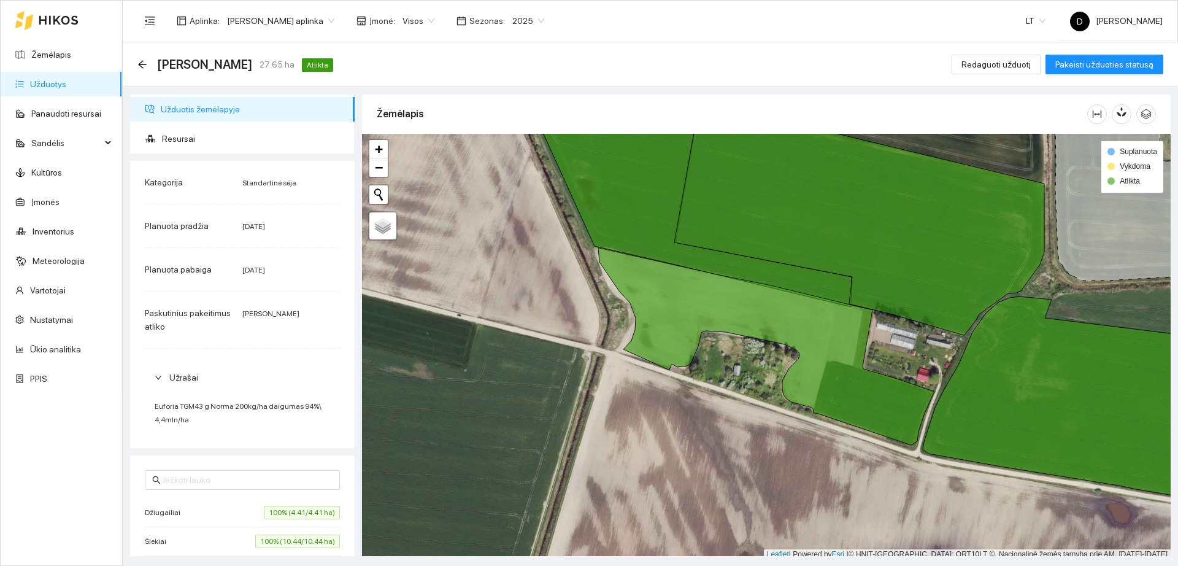
click at [168, 377] on div at bounding box center [162, 378] width 15 height 14
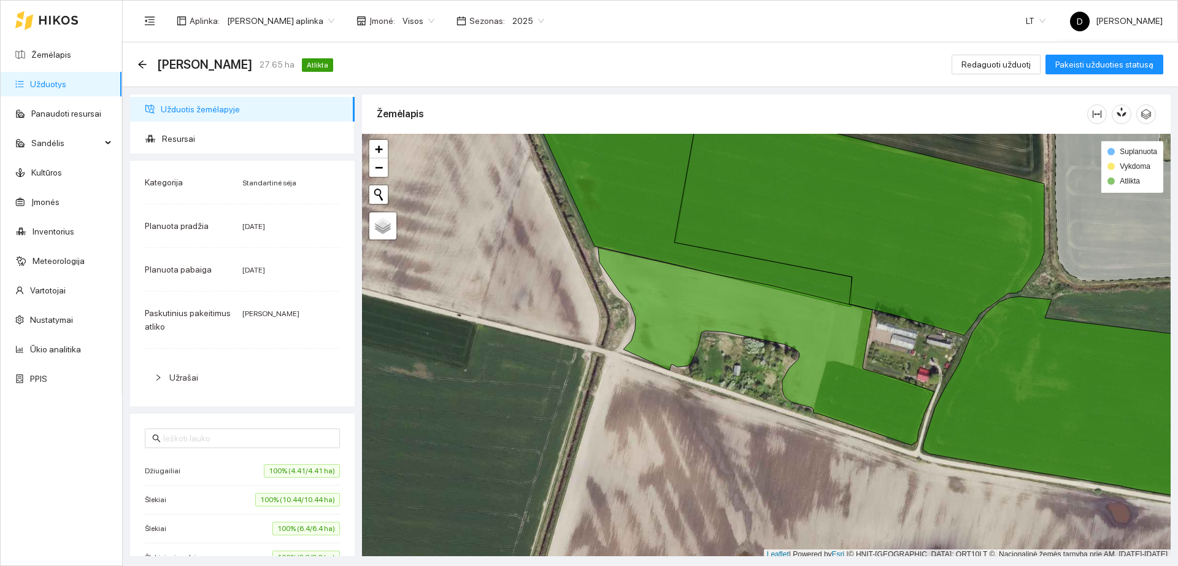
click at [158, 109] on li "Užduotis žemėlapyje" at bounding box center [242, 109] width 225 height 25
click at [69, 60] on link "Žemėlapis" at bounding box center [51, 55] width 40 height 10
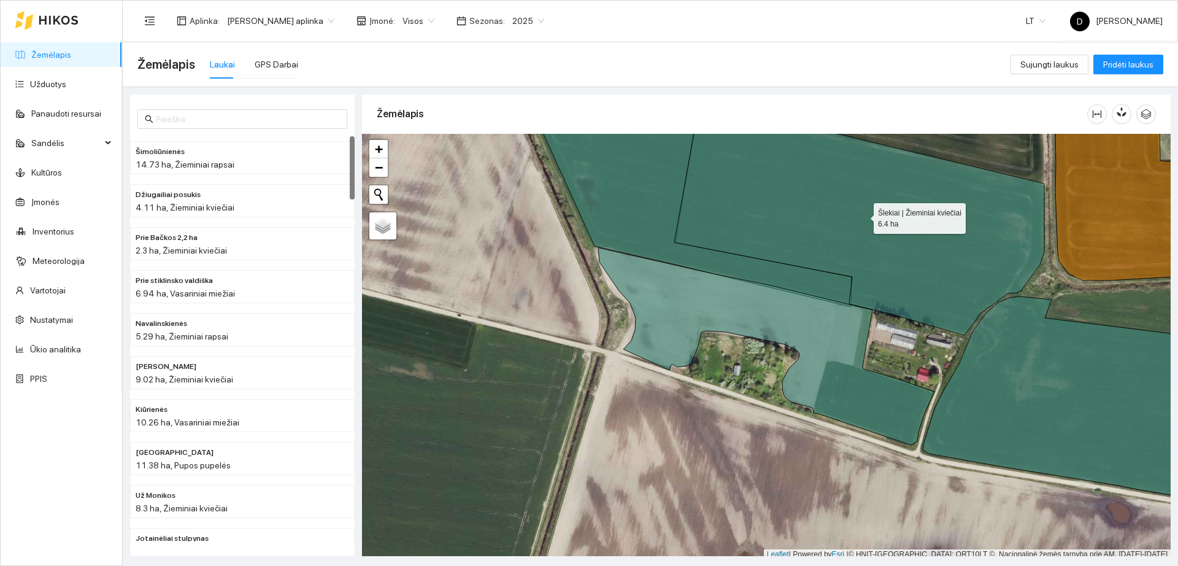
click at [881, 233] on icon at bounding box center [859, 218] width 370 height 233
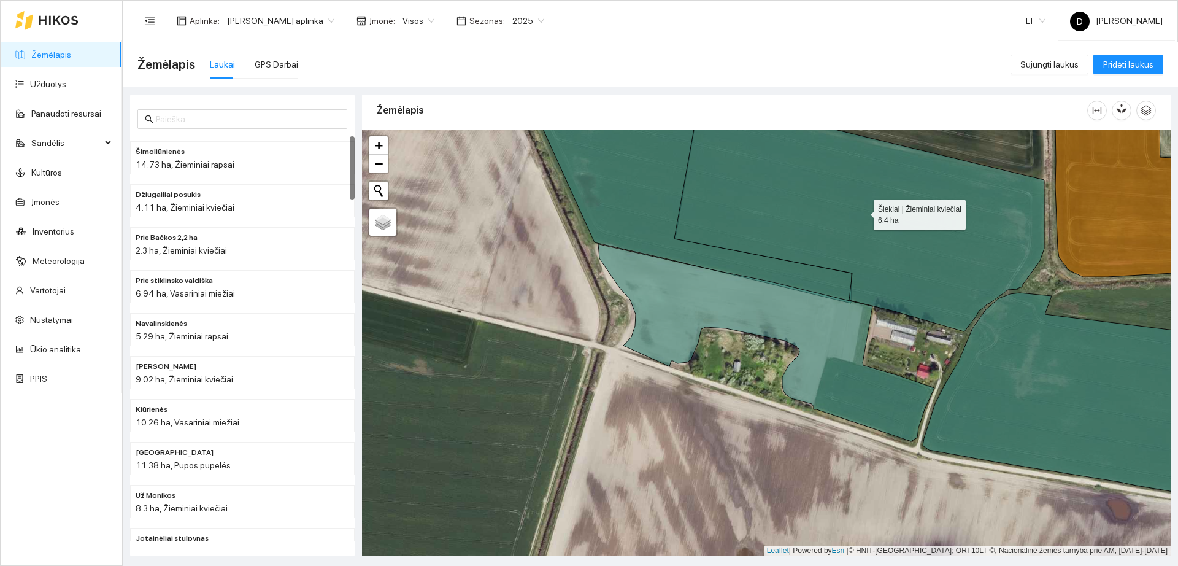
scroll to position [2168, 0]
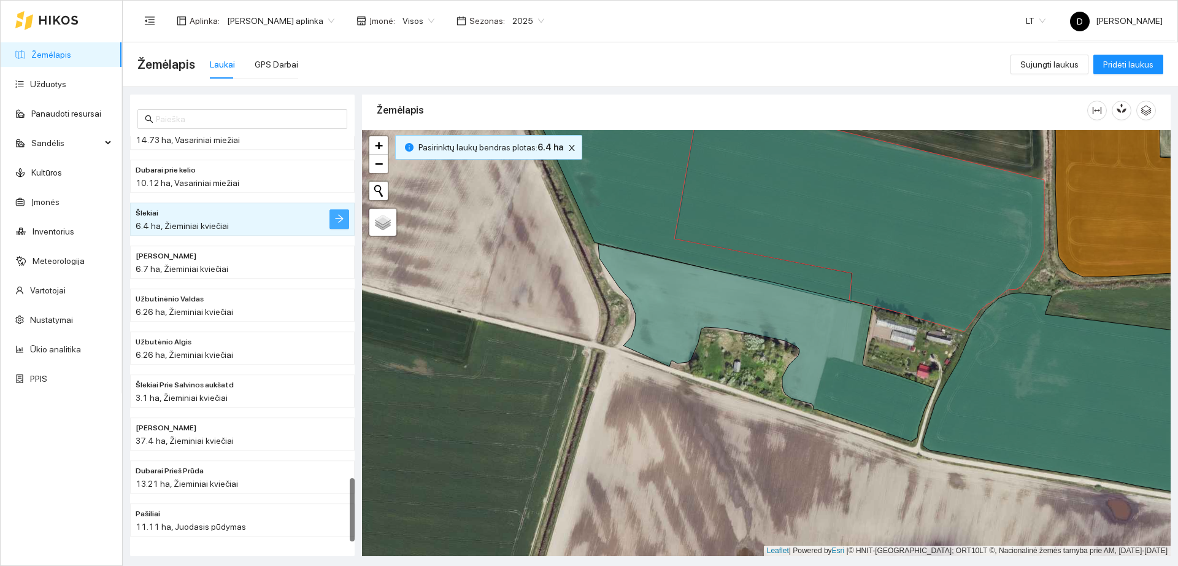
click at [344, 215] on icon "arrow-right" at bounding box center [339, 219] width 10 height 10
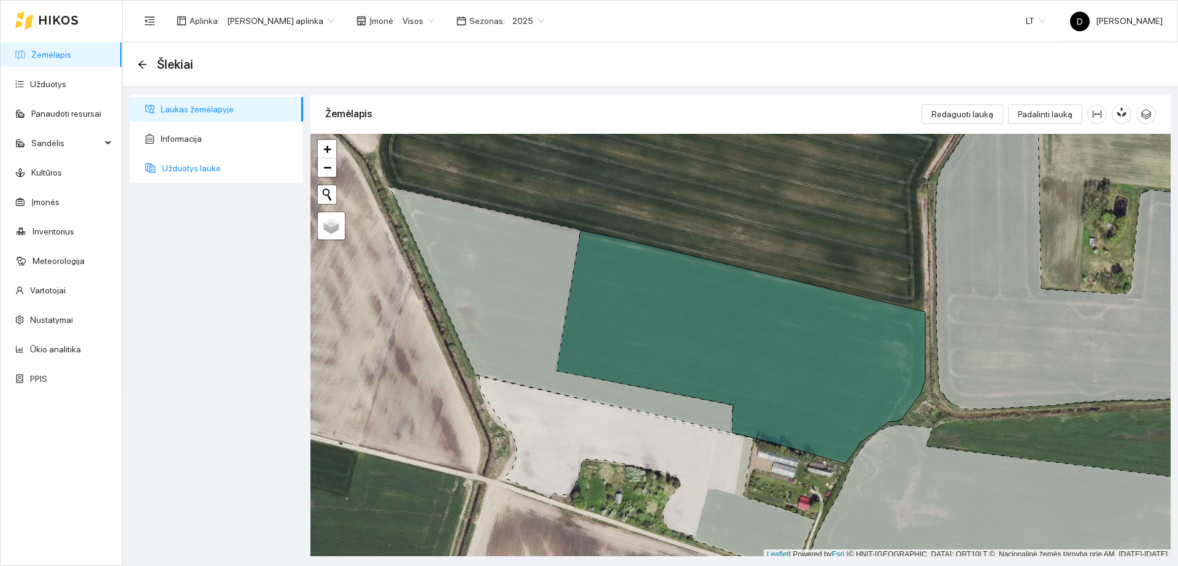
click at [220, 161] on span "Užduotys lauke" at bounding box center [227, 168] width 131 height 25
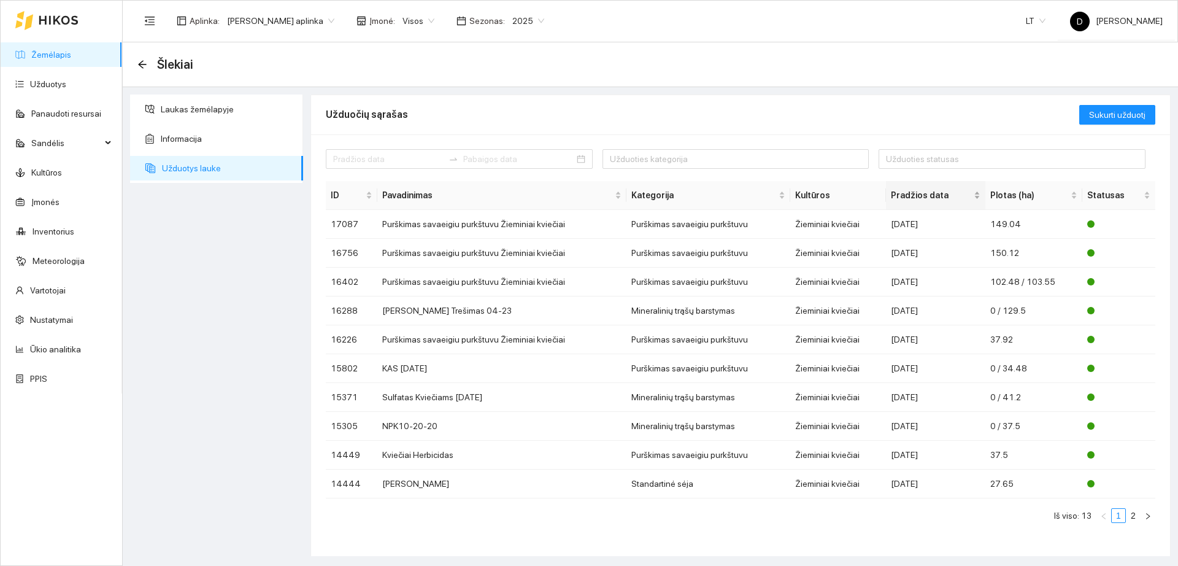
click at [897, 194] on span "Pradžios data" at bounding box center [931, 195] width 80 height 14
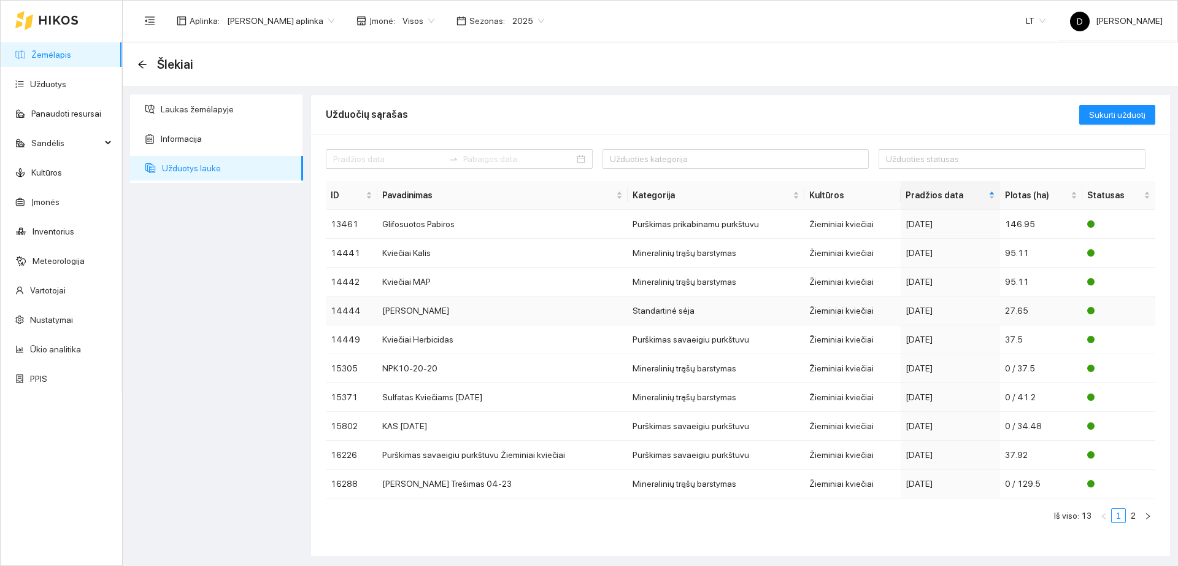
click at [940, 312] on div "2024-09-12" at bounding box center [951, 311] width 90 height 14
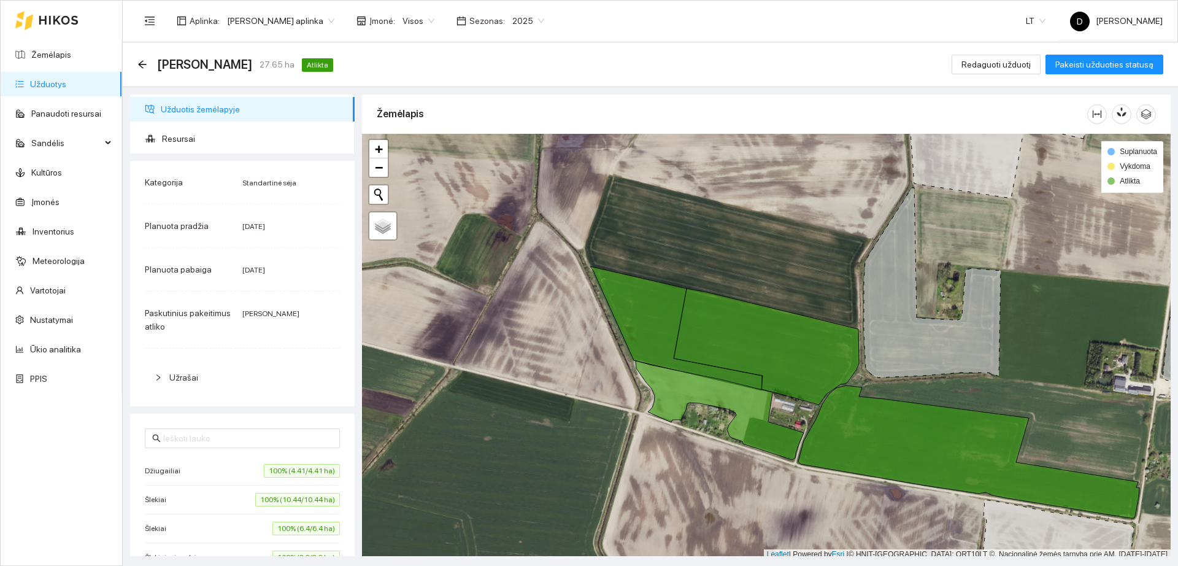
click at [187, 369] on div "Užrašai" at bounding box center [242, 377] width 195 height 28
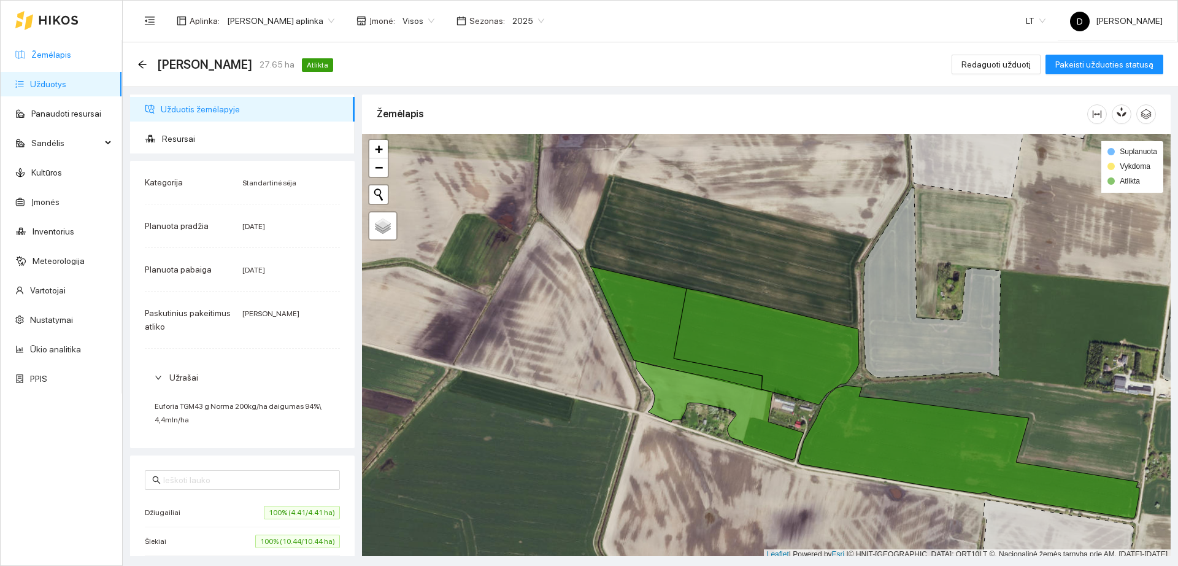
click at [71, 55] on link "Žemėlapis" at bounding box center [51, 55] width 40 height 10
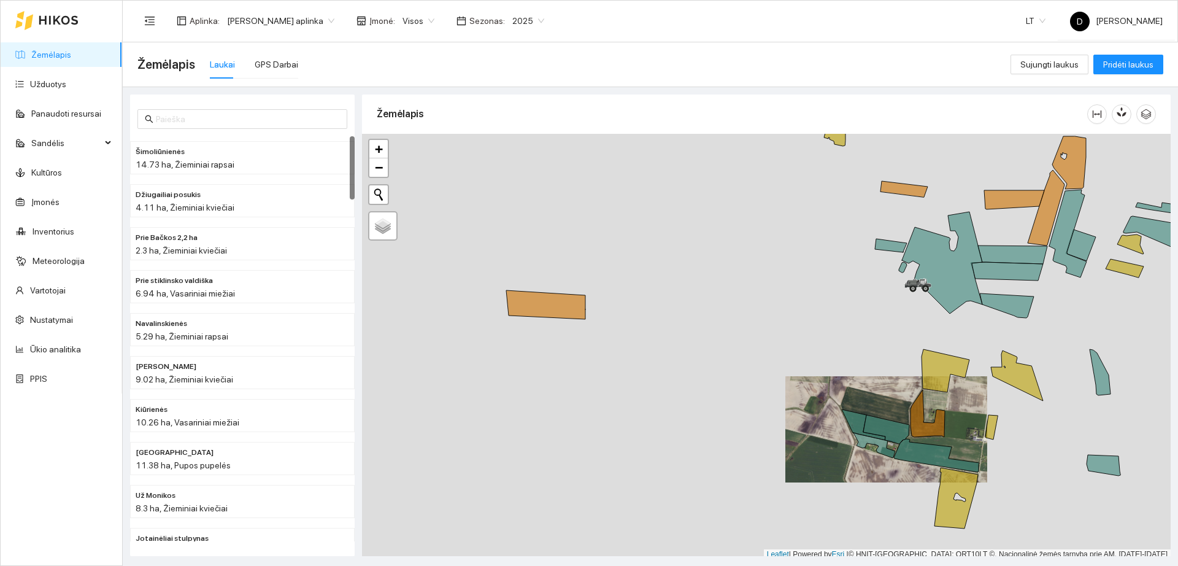
scroll to position [4, 0]
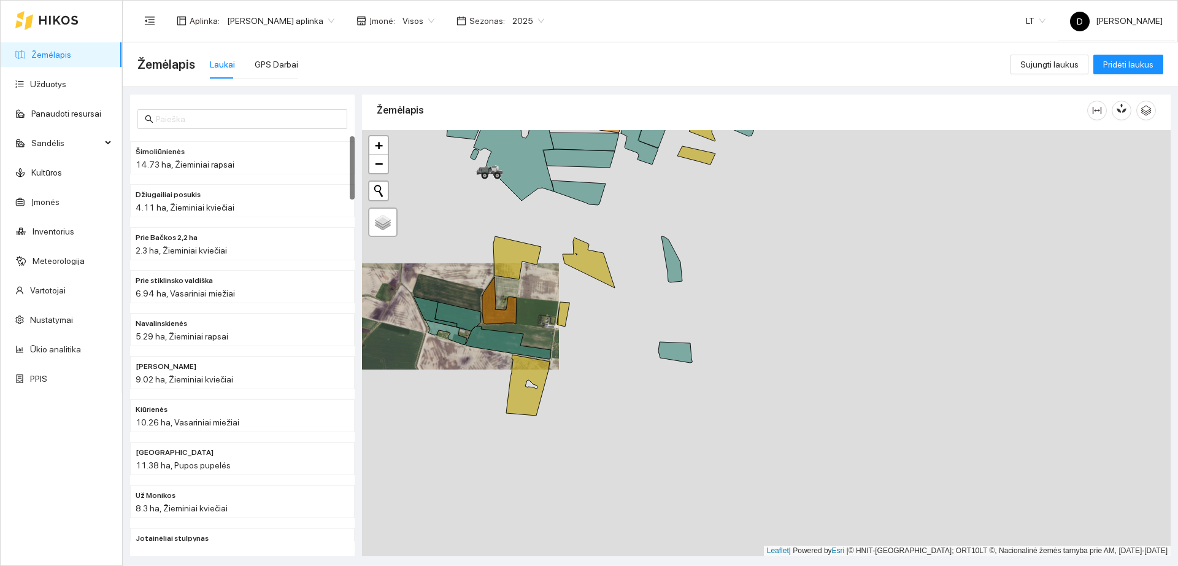
drag, startPoint x: 973, startPoint y: 422, endPoint x: 509, endPoint y: 295, distance: 481.5
click at [509, 295] on div "+ − Nieko nerasta. Bandykite dar kartą." at bounding box center [766, 343] width 809 height 426
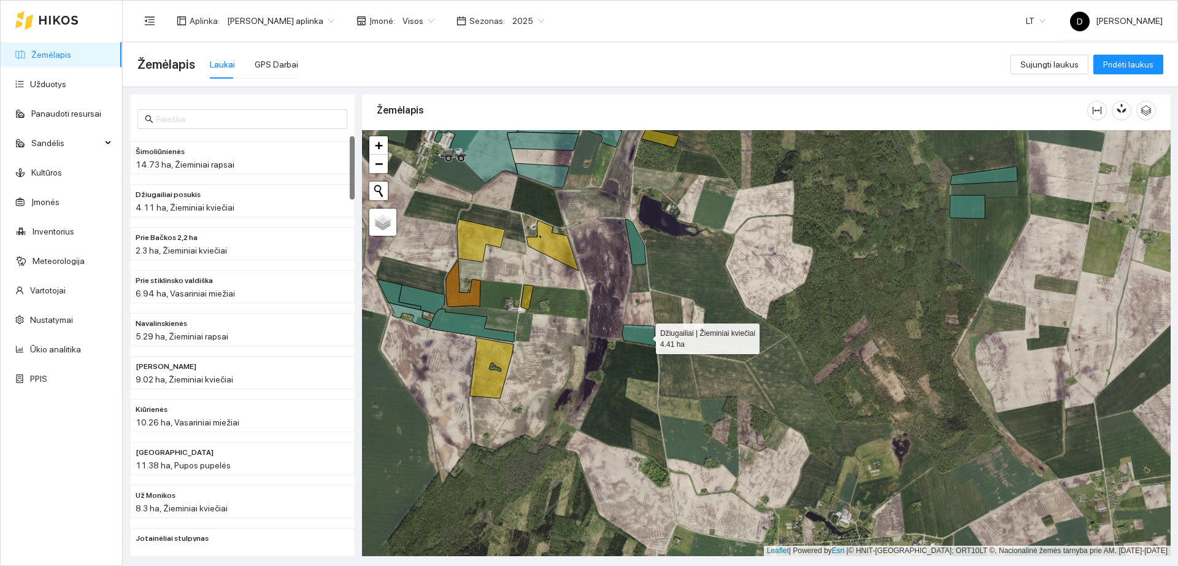
click at [645, 333] on icon at bounding box center [639, 335] width 34 height 21
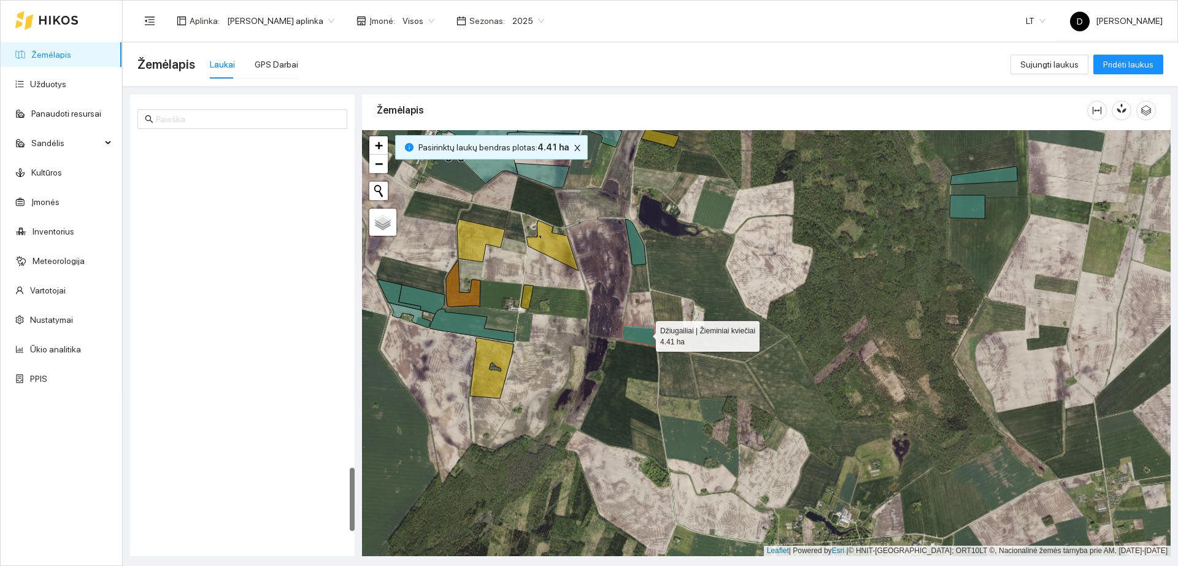
scroll to position [2101, 0]
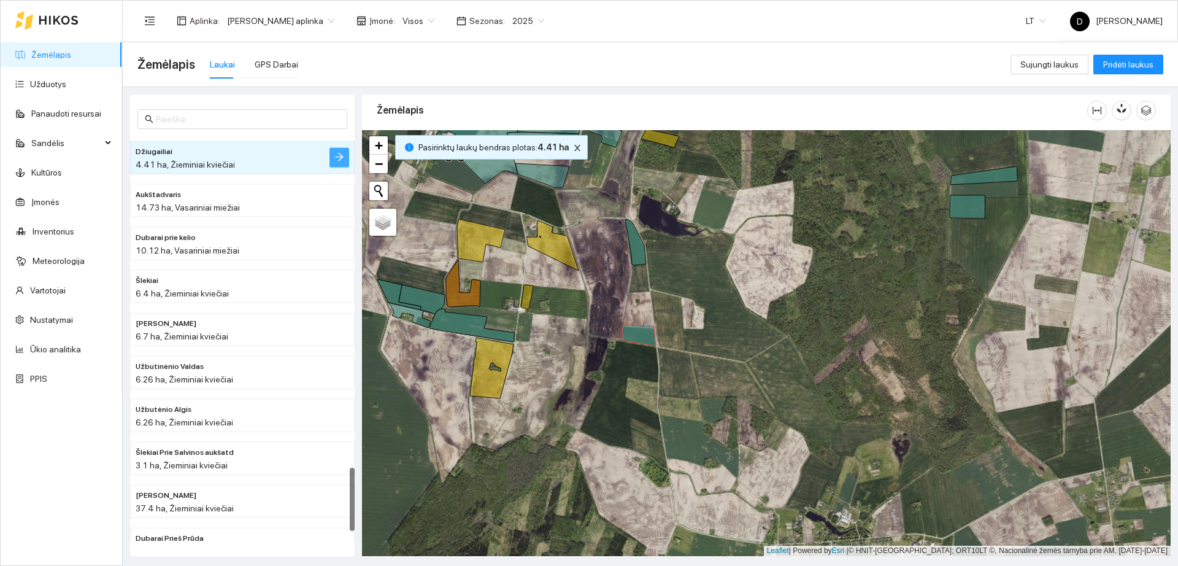
click at [340, 153] on icon "arrow-right" at bounding box center [339, 157] width 10 height 10
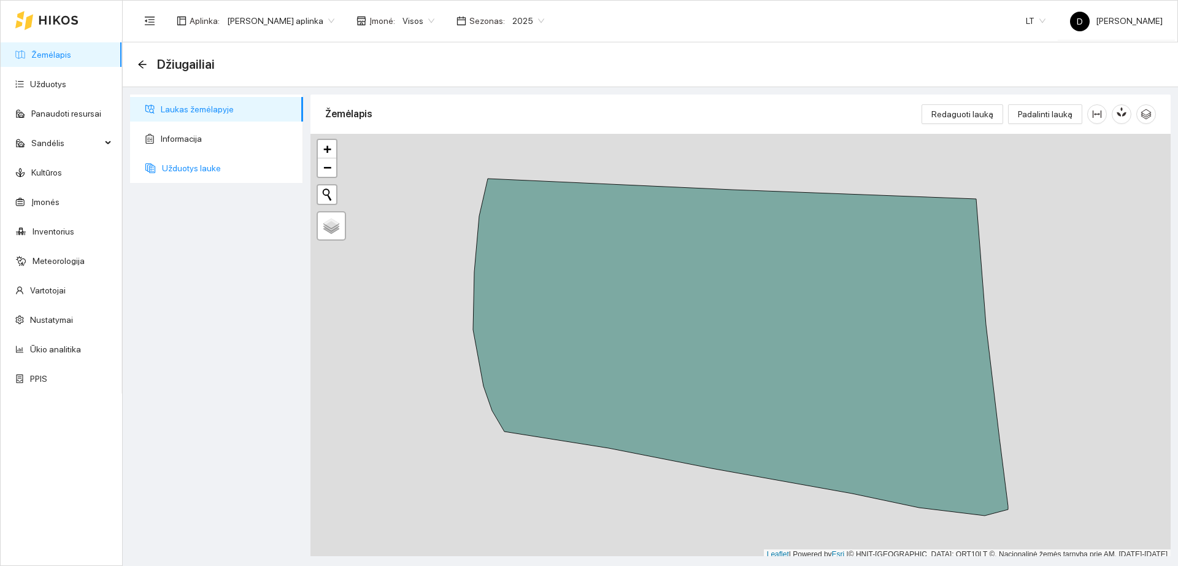
click at [230, 164] on span "Užduotys lauke" at bounding box center [227, 168] width 131 height 25
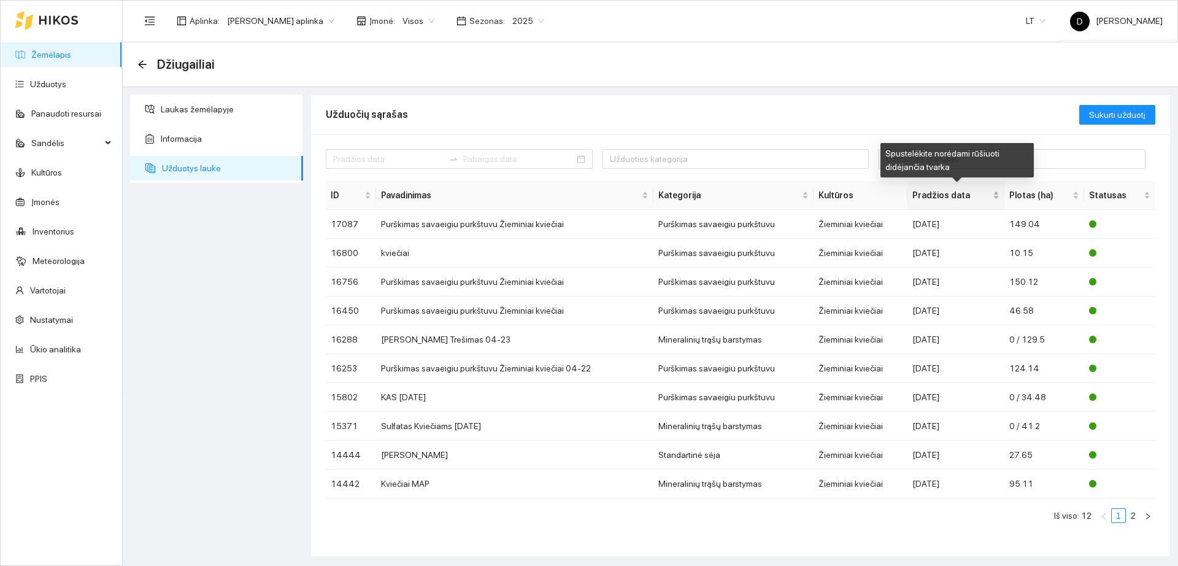
click at [956, 193] on span "Pradžios data" at bounding box center [952, 195] width 78 height 14
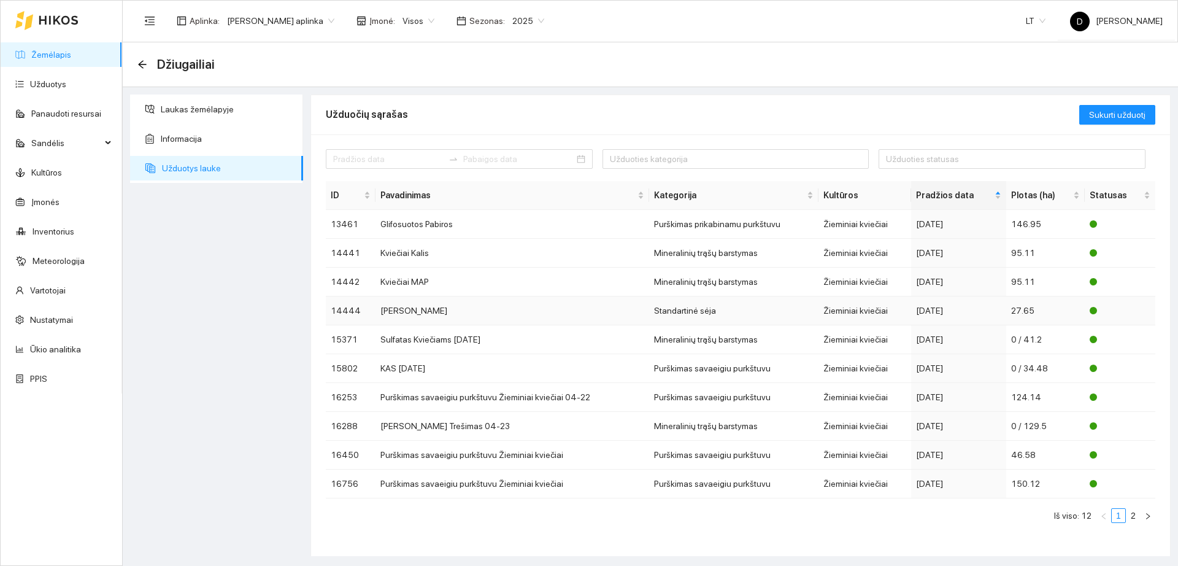
click at [951, 311] on div "2024-09-12" at bounding box center [959, 311] width 86 height 14
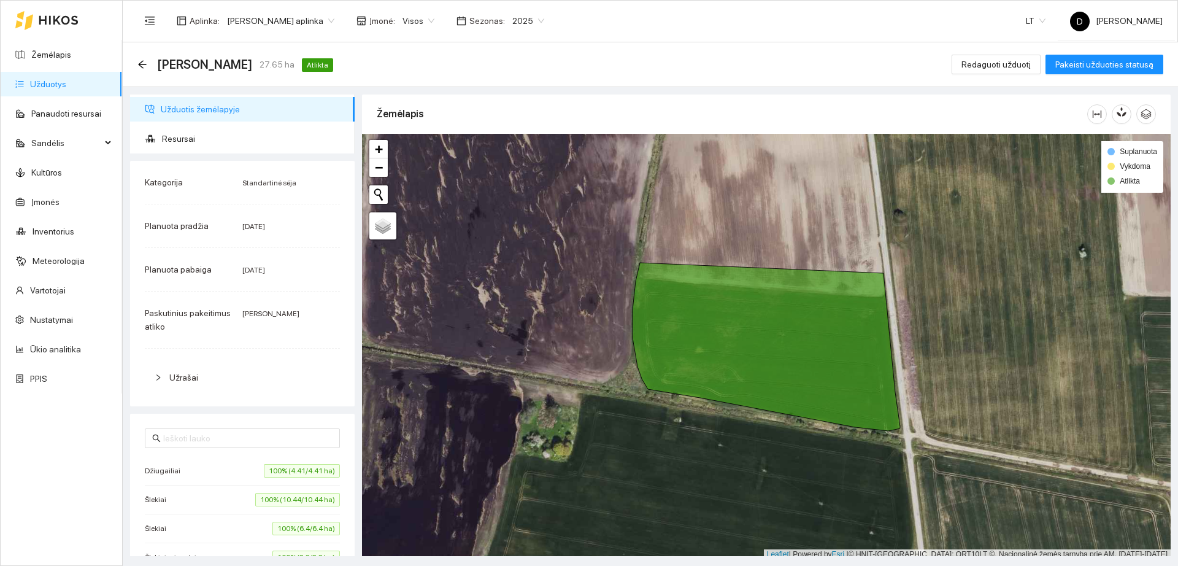
click at [179, 377] on span "Užrašai" at bounding box center [183, 378] width 29 height 10
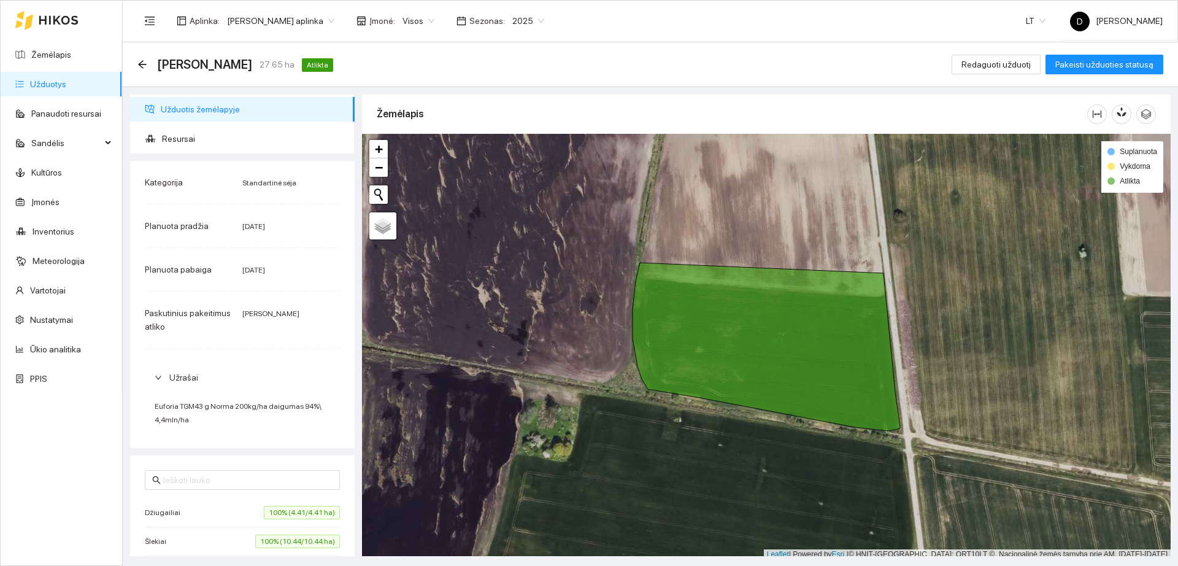
click at [179, 377] on span "Užrašai" at bounding box center [183, 378] width 29 height 10
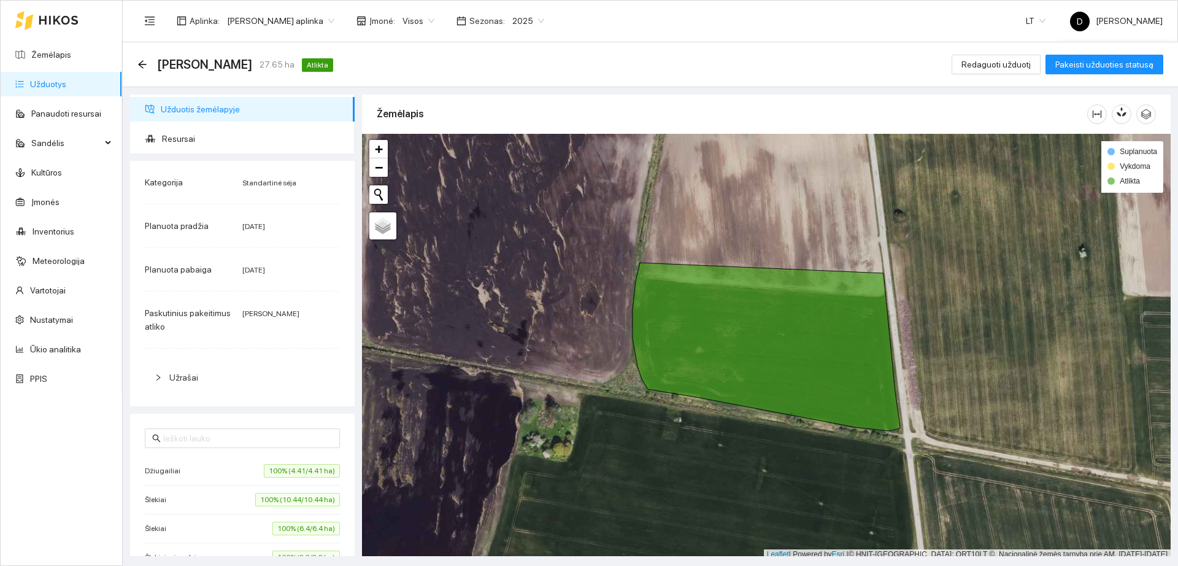
click at [136, 63] on div "Kviečiu Sėja 27.65 ha Atlikta Redaguoti užduotį Pakeisti užduoties statusą" at bounding box center [651, 64] width 1056 height 45
click at [144, 64] on icon "arrow-left" at bounding box center [142, 64] width 8 height 8
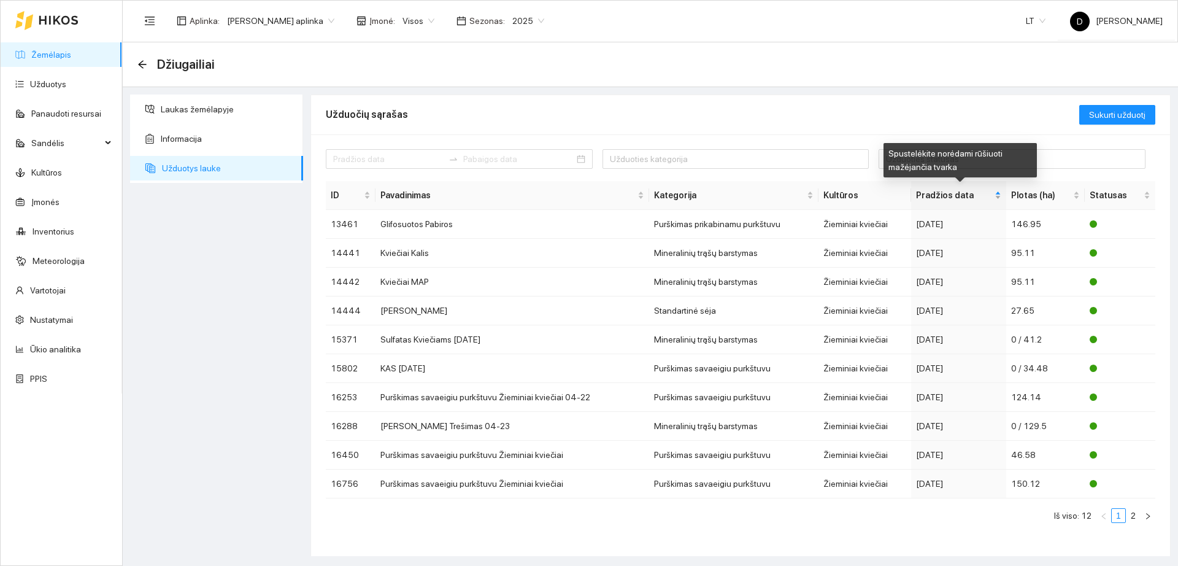
click at [945, 197] on span "Pradžios data" at bounding box center [954, 195] width 77 height 14
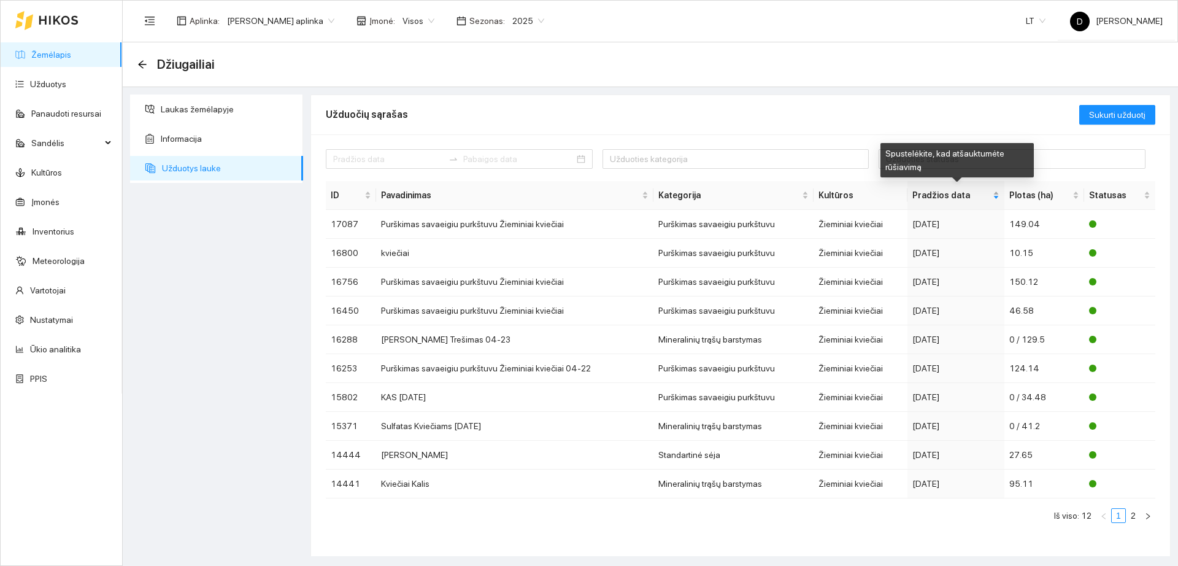
click at [945, 194] on span "Pradžios data" at bounding box center [952, 195] width 78 height 14
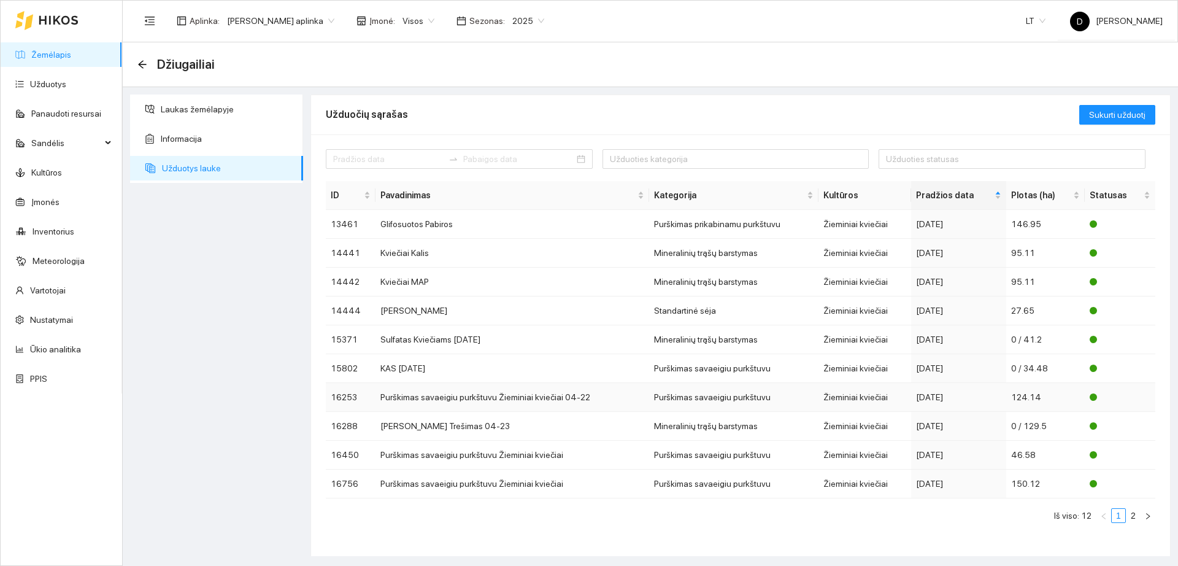
click at [465, 397] on td "Purškimas savaeigiu purkštuvu Žieminiai kviečiai 04-22" at bounding box center [513, 397] width 274 height 29
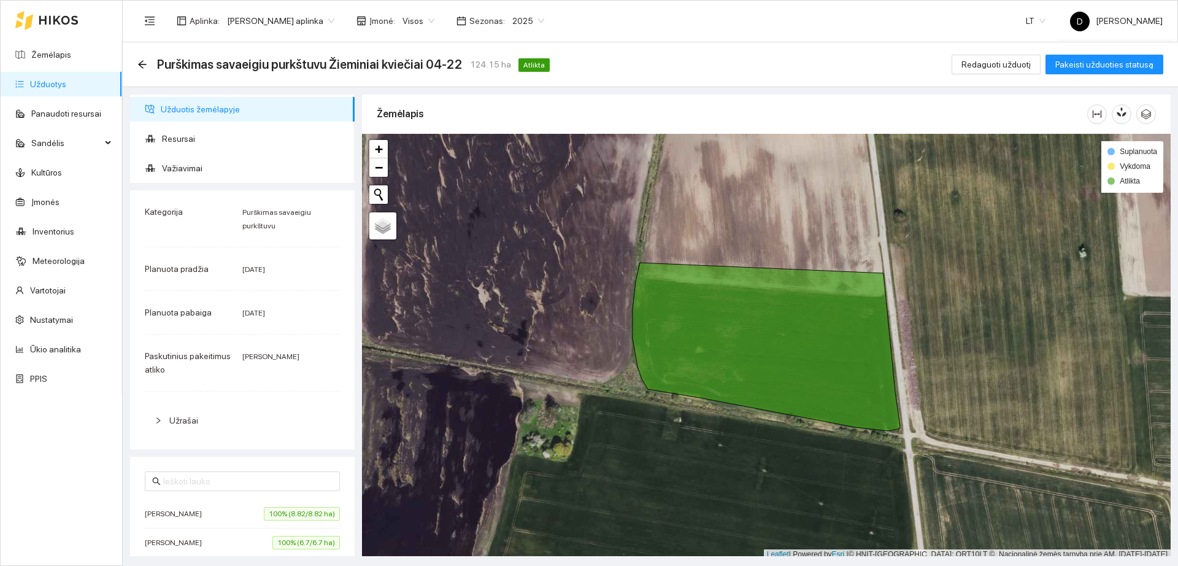
click at [184, 412] on div "Užrašai" at bounding box center [242, 420] width 195 height 28
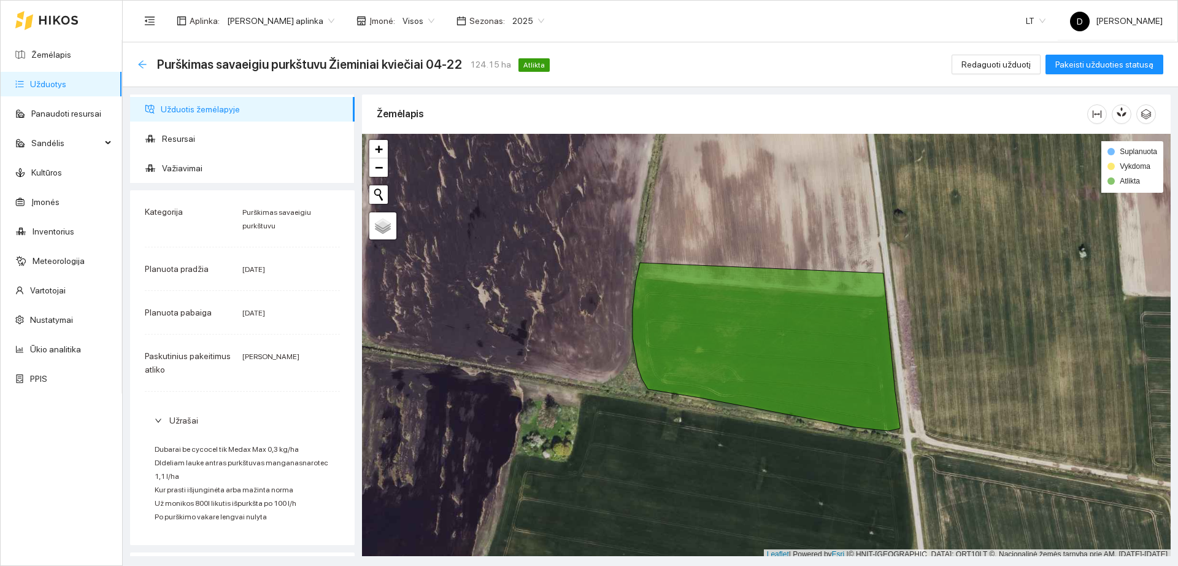
click at [141, 62] on icon "arrow-left" at bounding box center [142, 64] width 8 height 8
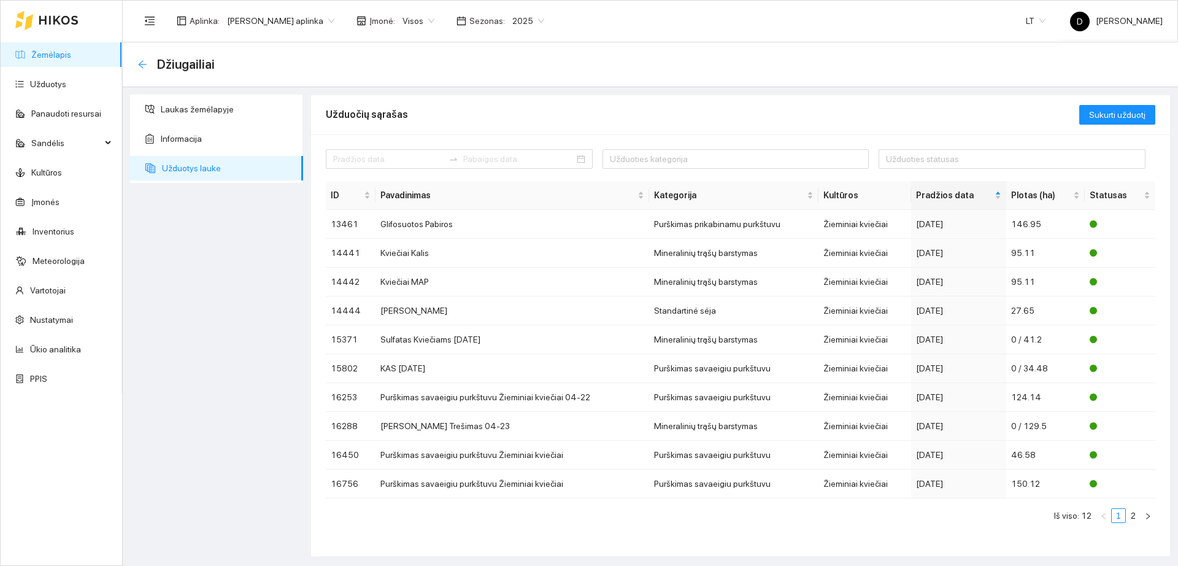
click at [144, 65] on icon "arrow-left" at bounding box center [142, 65] width 10 height 10
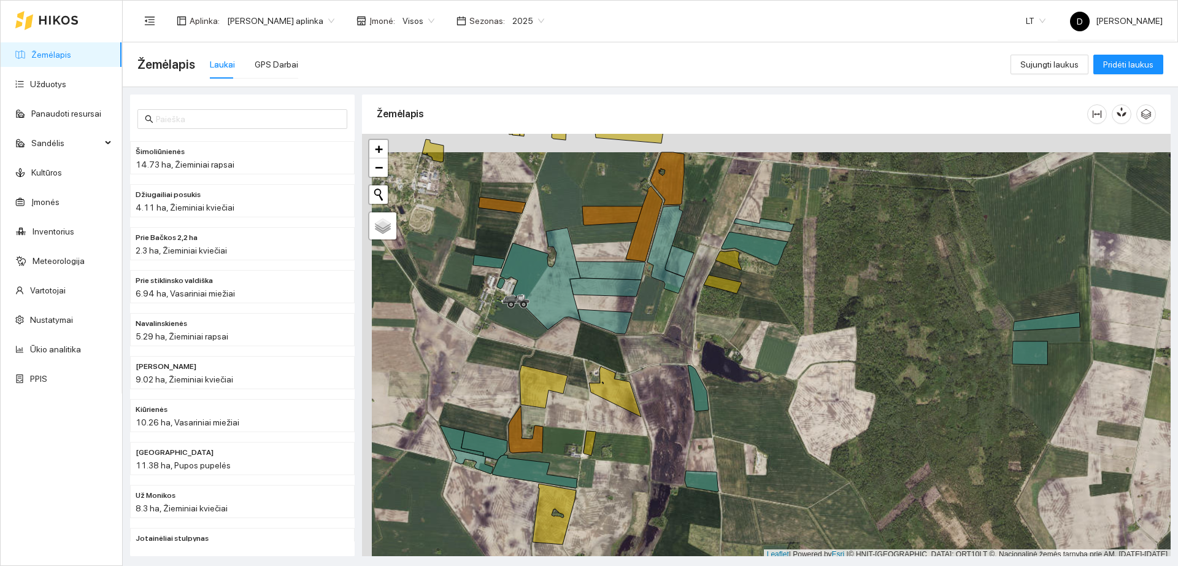
scroll to position [4, 0]
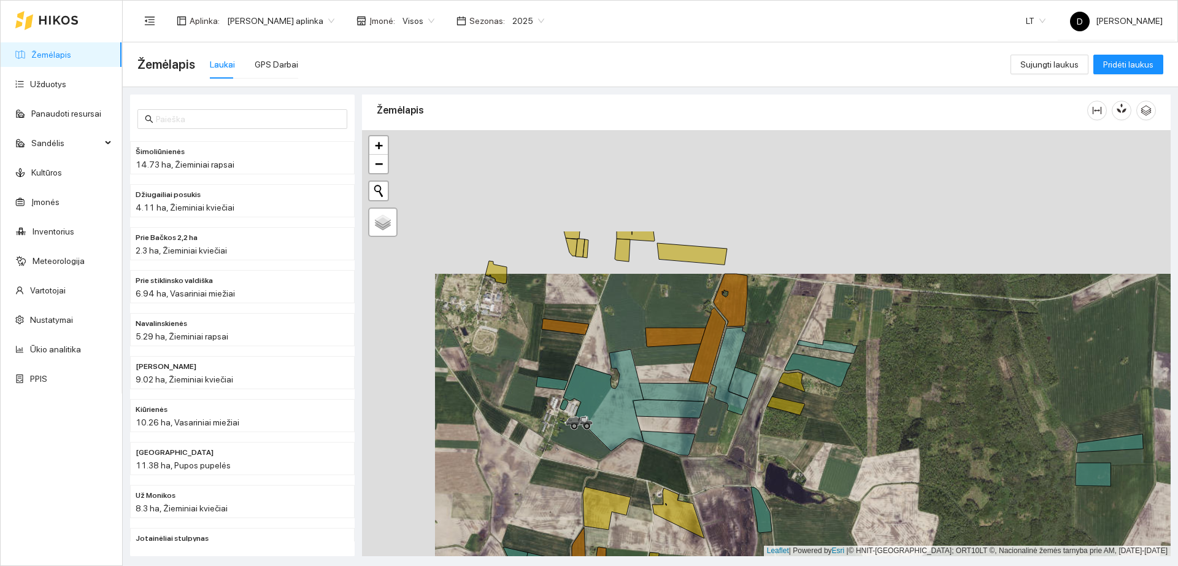
drag, startPoint x: 512, startPoint y: 361, endPoint x: 575, endPoint y: 487, distance: 140.3
click at [575, 487] on div "+ − Nieko nerasta. Bandykite dar kartą." at bounding box center [766, 343] width 809 height 426
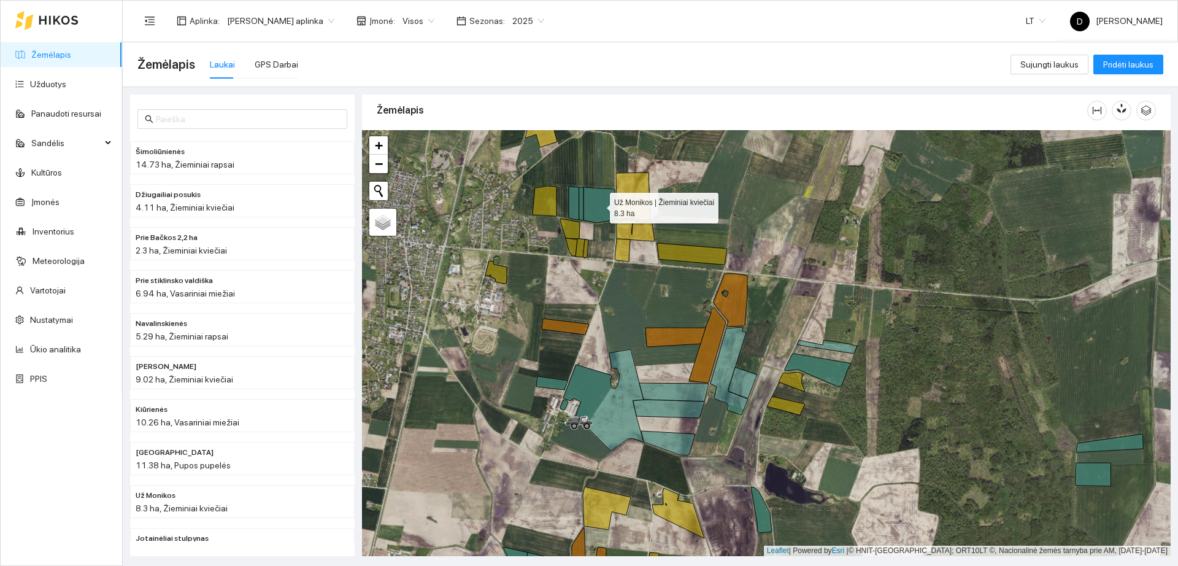
click at [587, 191] on icon at bounding box center [600, 205] width 32 height 36
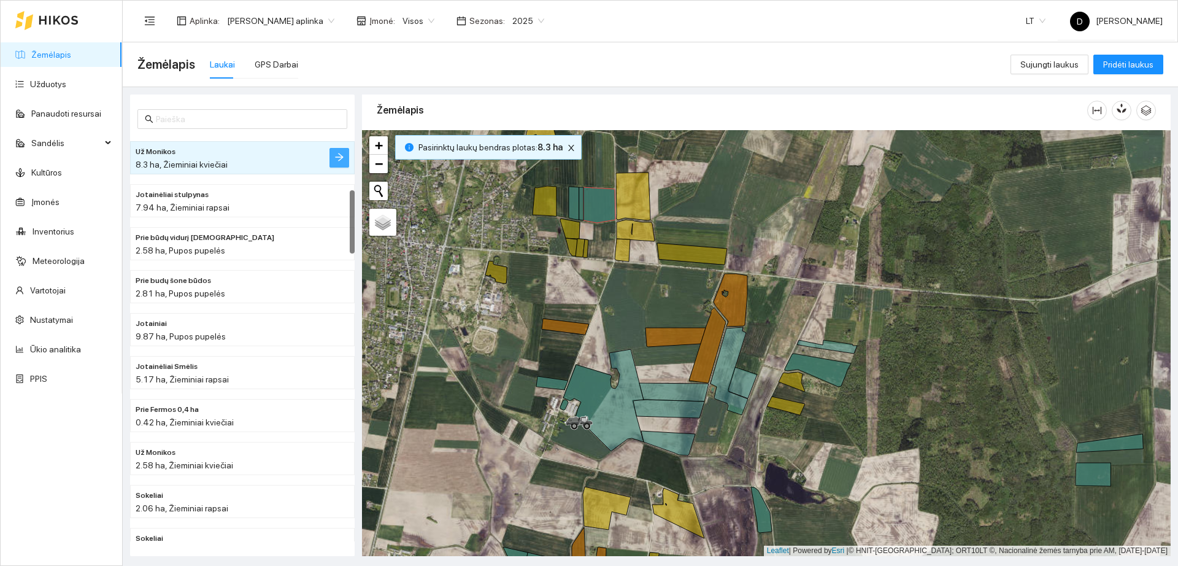
click at [332, 164] on button "button" at bounding box center [340, 158] width 20 height 20
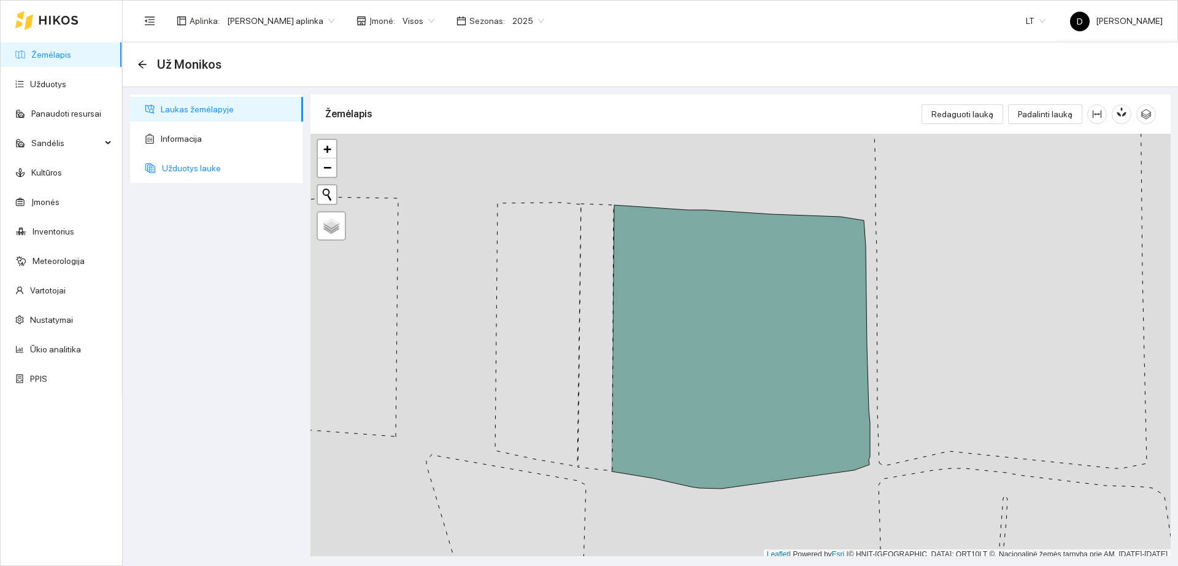
click at [201, 177] on span "Užduotys lauke" at bounding box center [227, 168] width 131 height 25
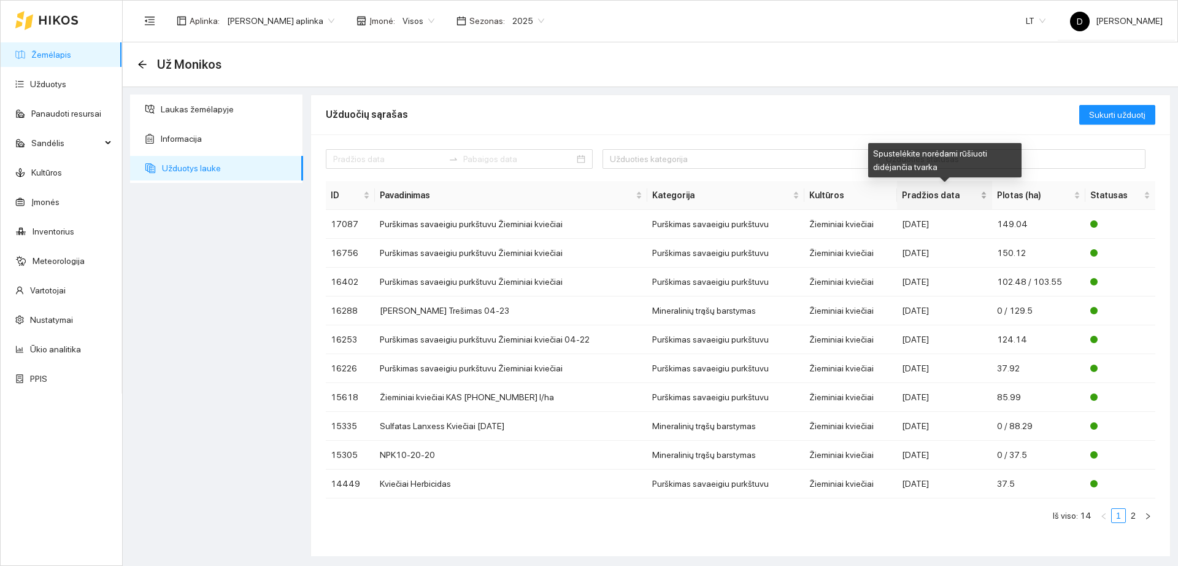
click at [934, 196] on span "Pradžios data" at bounding box center [940, 195] width 76 height 14
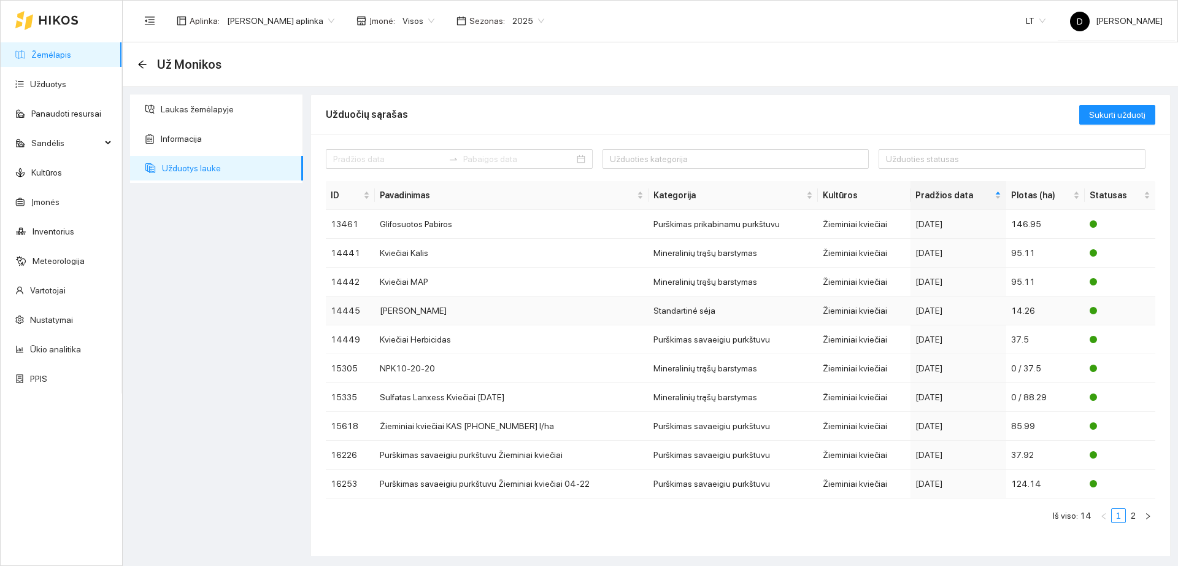
click at [967, 308] on div "2024-09-16" at bounding box center [959, 311] width 86 height 14
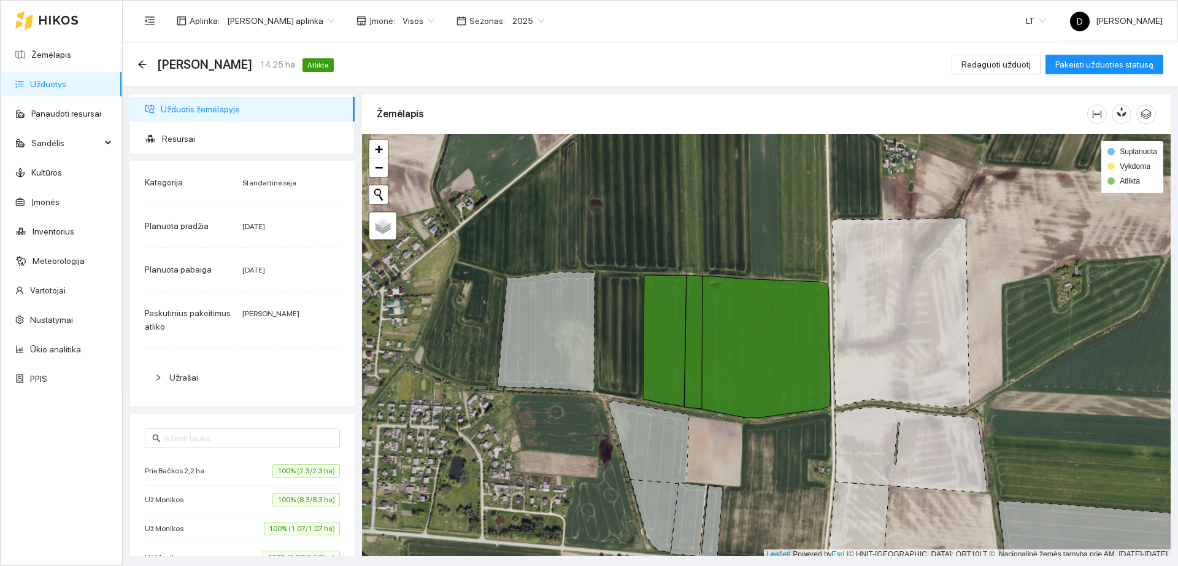
click at [195, 371] on span "Užrašai" at bounding box center [249, 378] width 161 height 14
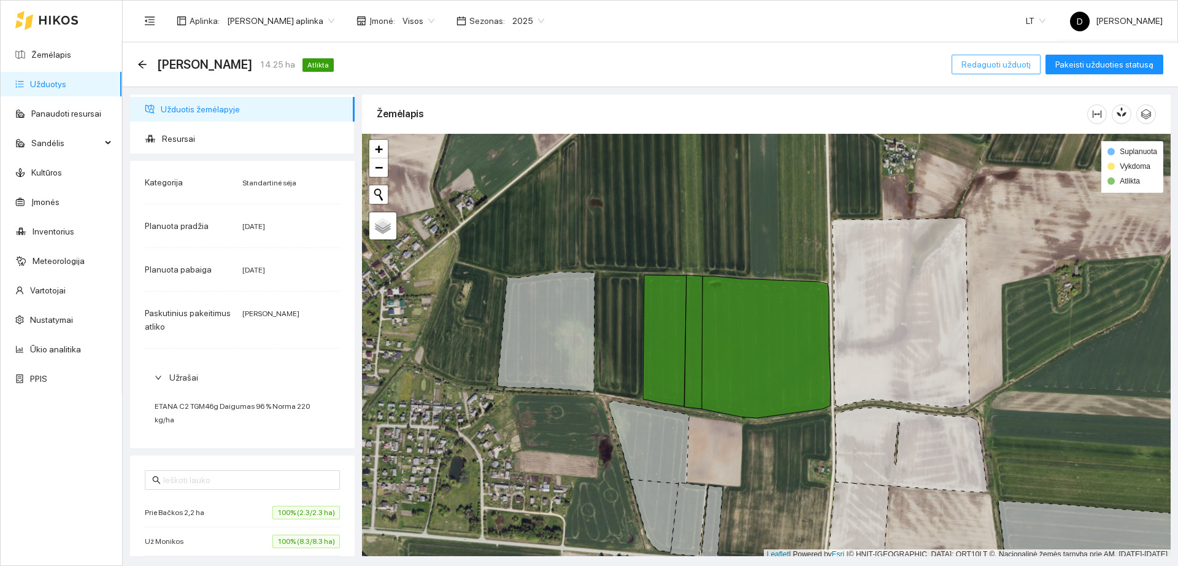
click at [988, 56] on button "Redaguoti užduotį" at bounding box center [996, 65] width 89 height 20
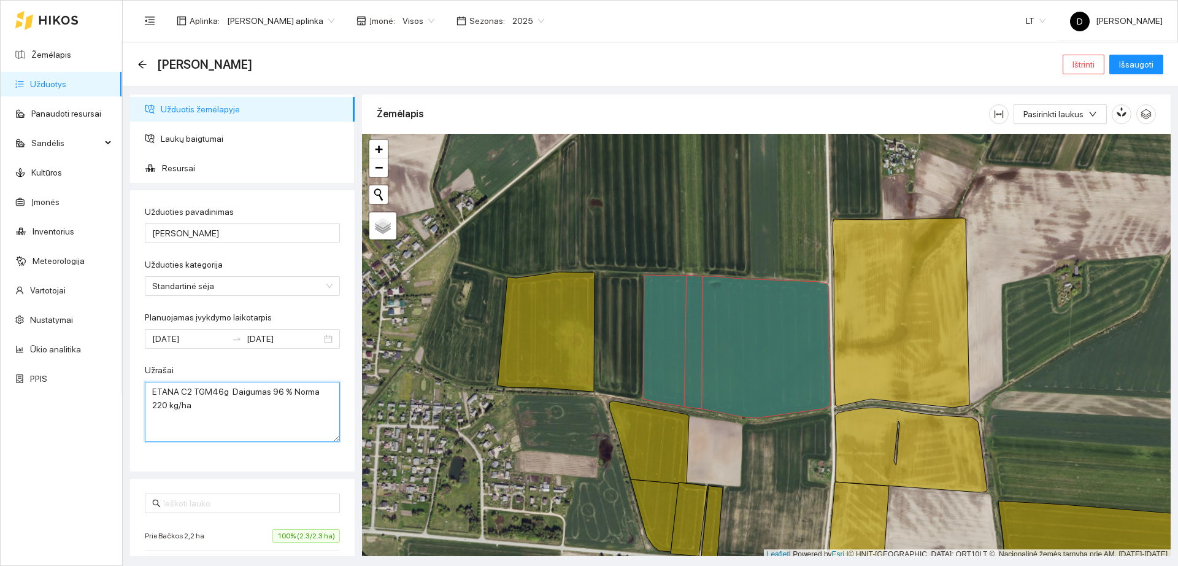
click at [188, 412] on textarea "ETANA C2 TGM46g Daigumas 96 % Norma 220 kg/ha" at bounding box center [242, 412] width 195 height 60
click at [197, 411] on textarea "ETANA C2 TGM46g Daigumas 96 % Norma 220 kg/ha" at bounding box center [242, 412] width 195 height 60
type textarea "ETANA C2 TGM46g Daigumas 96 % Norma 220 kg/ha 4,6mln/ha"
click at [1143, 60] on span "Išsaugoti" at bounding box center [1136, 65] width 34 height 14
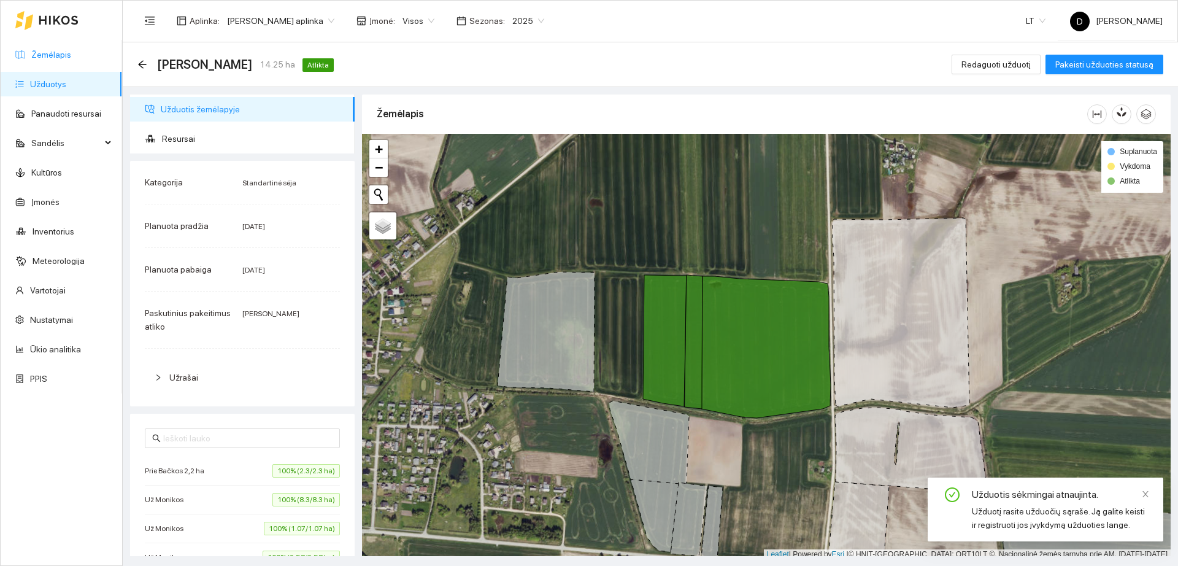
click at [68, 57] on link "Žemėlapis" at bounding box center [51, 55] width 40 height 10
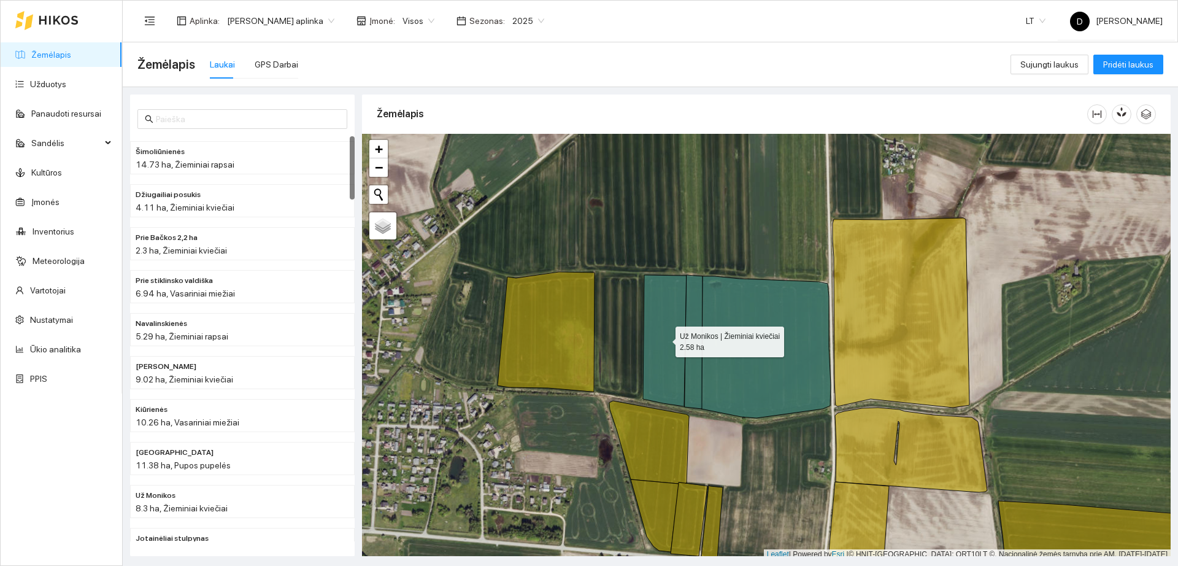
click at [653, 311] on icon at bounding box center [665, 340] width 44 height 131
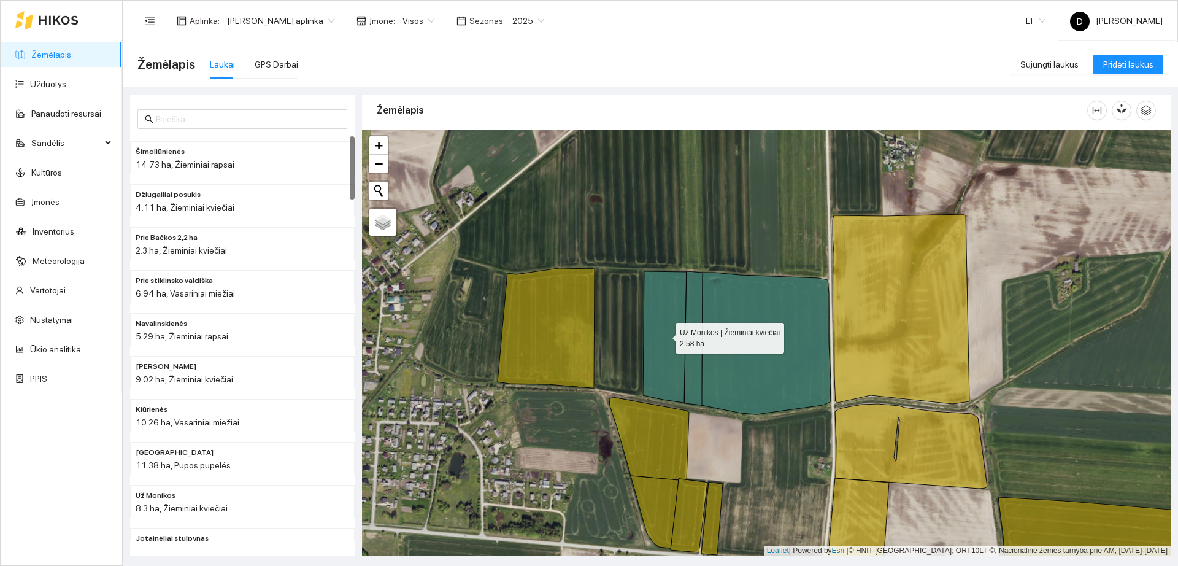
scroll to position [644, 0]
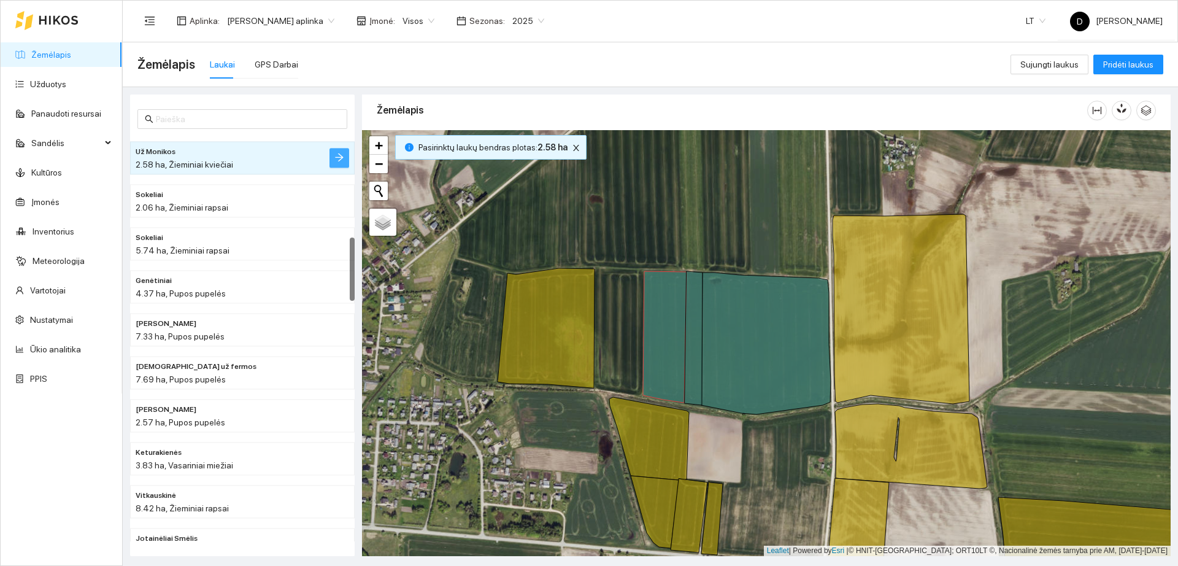
click at [340, 157] on icon "arrow-right" at bounding box center [339, 157] width 8 height 8
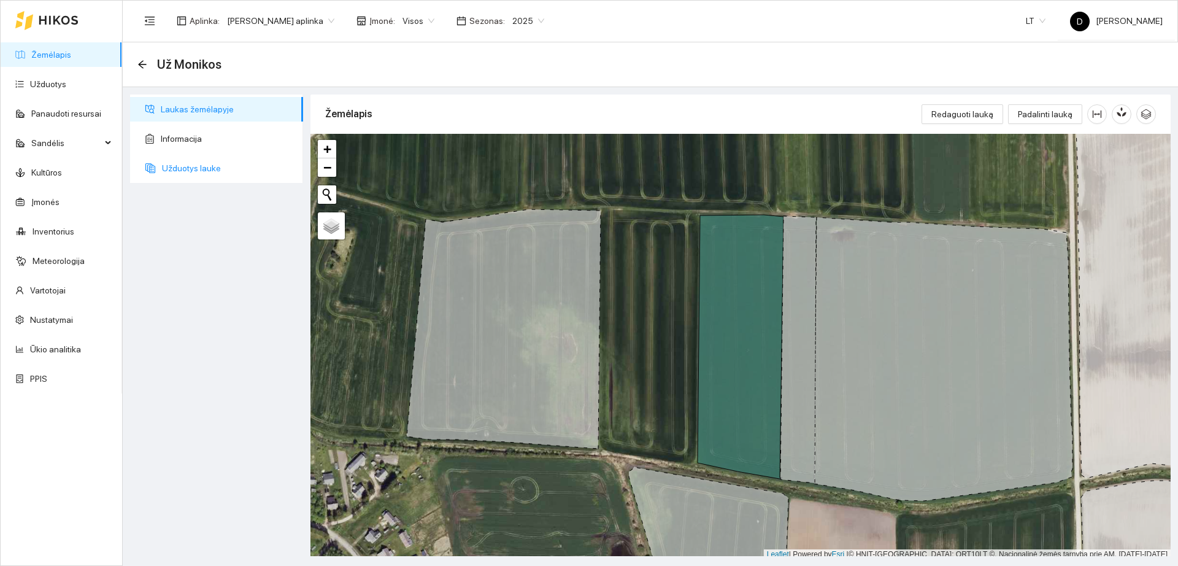
click at [218, 168] on span "Užduotys lauke" at bounding box center [227, 168] width 131 height 25
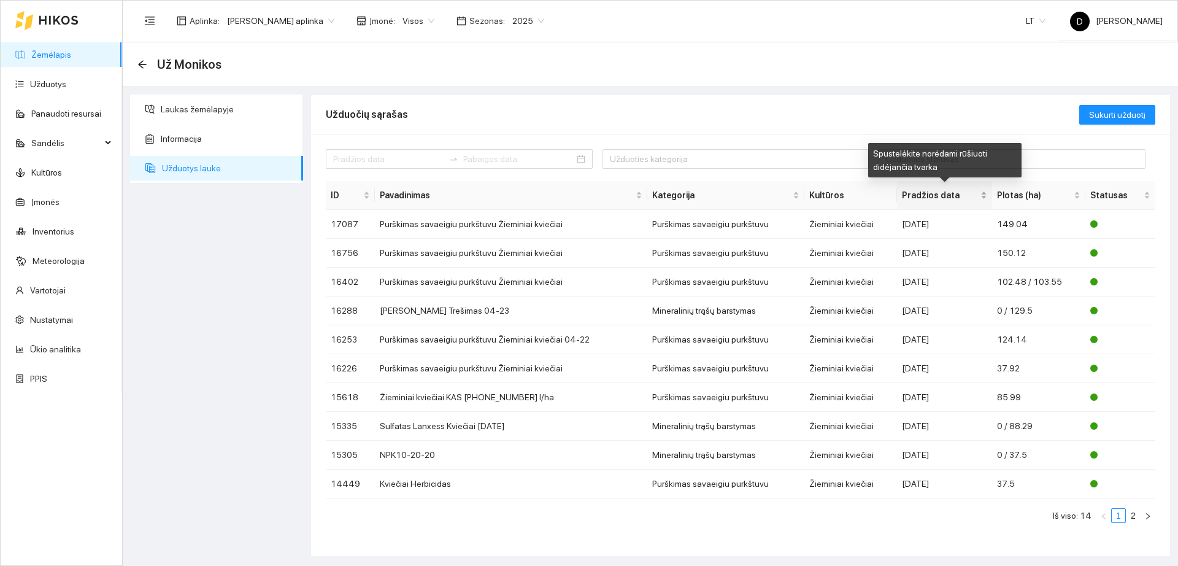
click at [924, 190] on span "Pradžios data" at bounding box center [940, 195] width 76 height 14
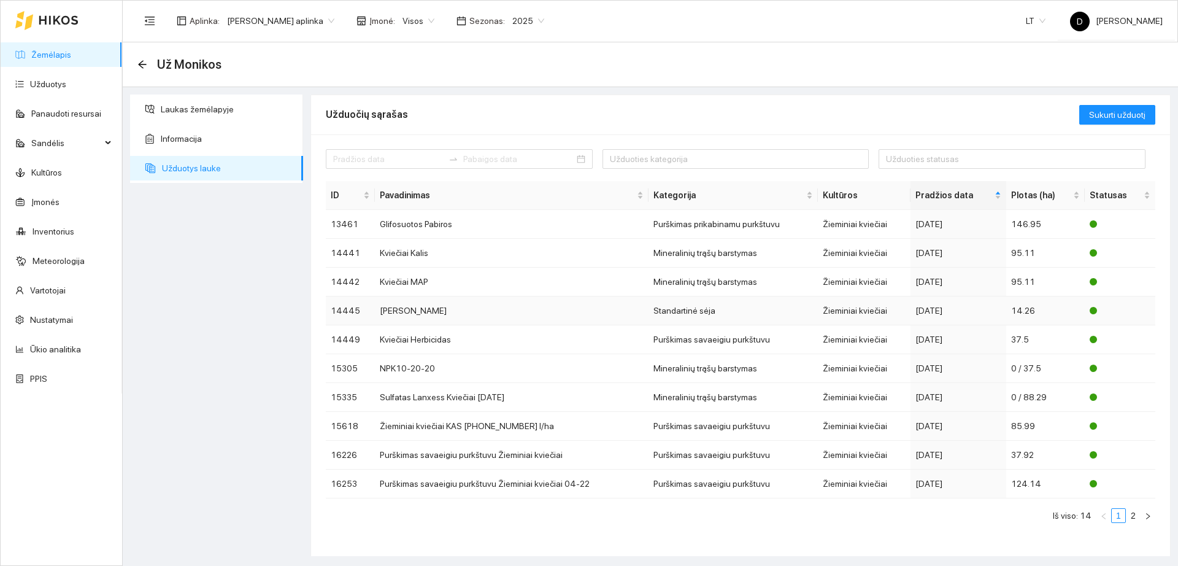
click at [949, 314] on div "2024-09-16" at bounding box center [959, 311] width 86 height 14
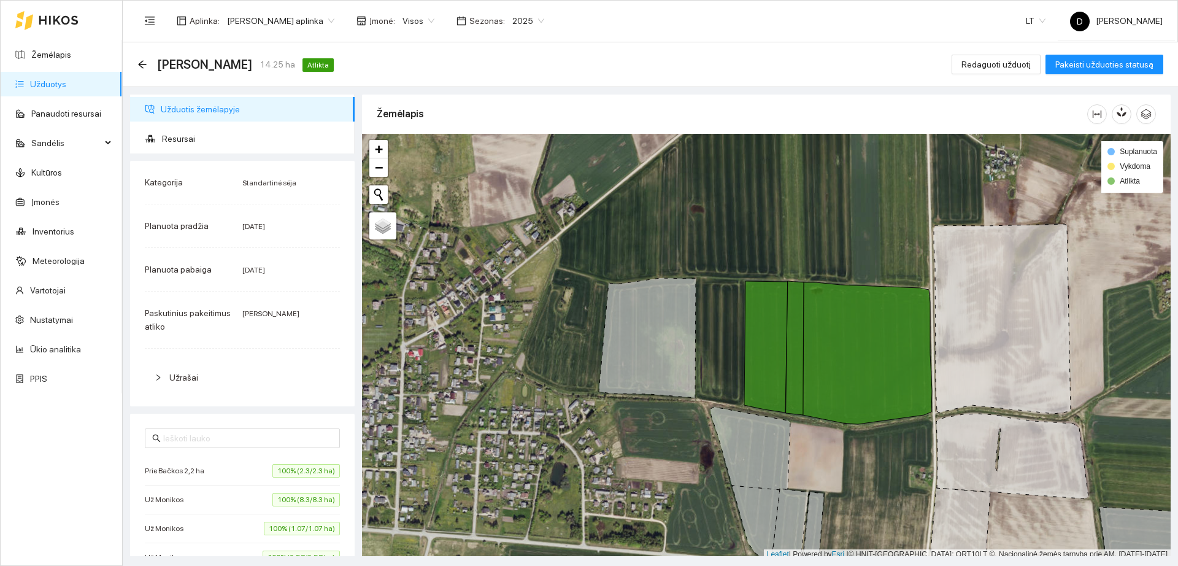
click at [173, 381] on span "Užrašai" at bounding box center [183, 378] width 29 height 10
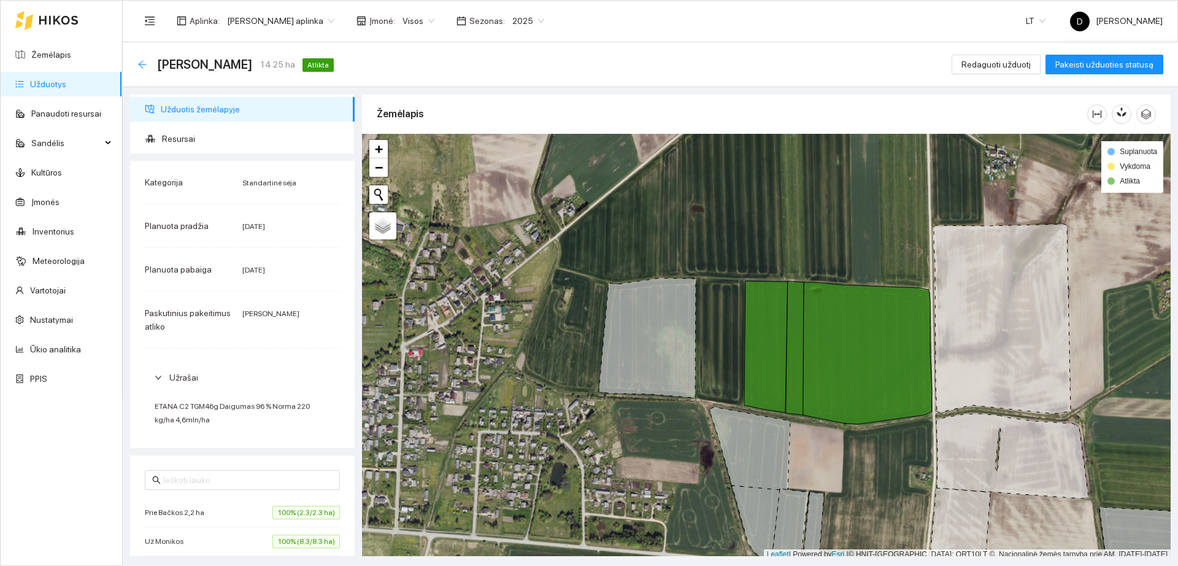
click at [139, 66] on icon "arrow-left" at bounding box center [142, 65] width 10 height 10
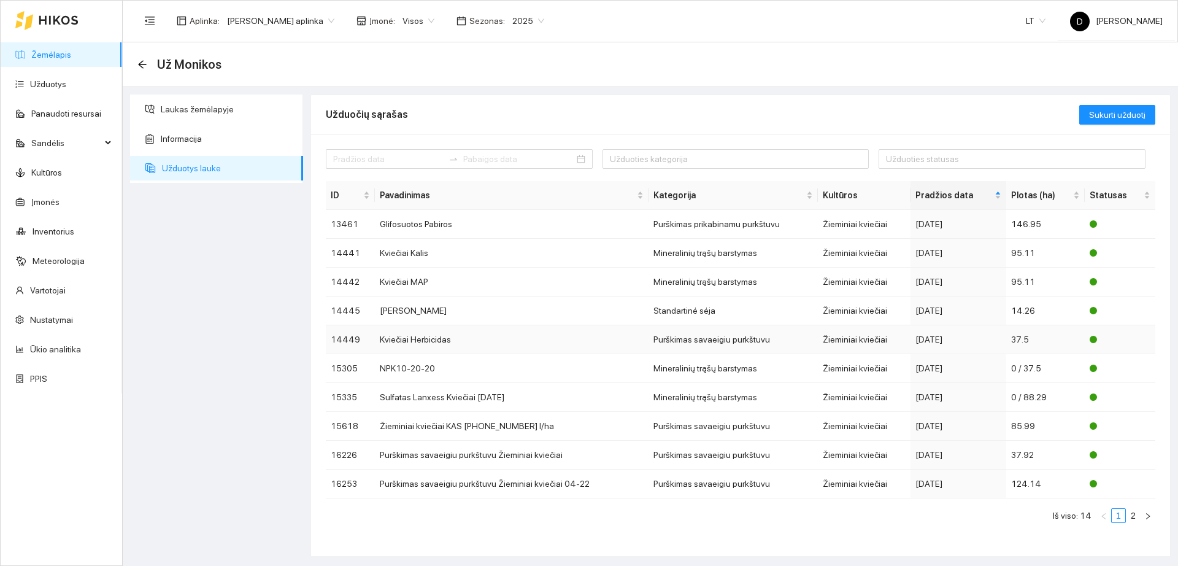
click at [966, 339] on div "2024-09-24" at bounding box center [959, 340] width 86 height 14
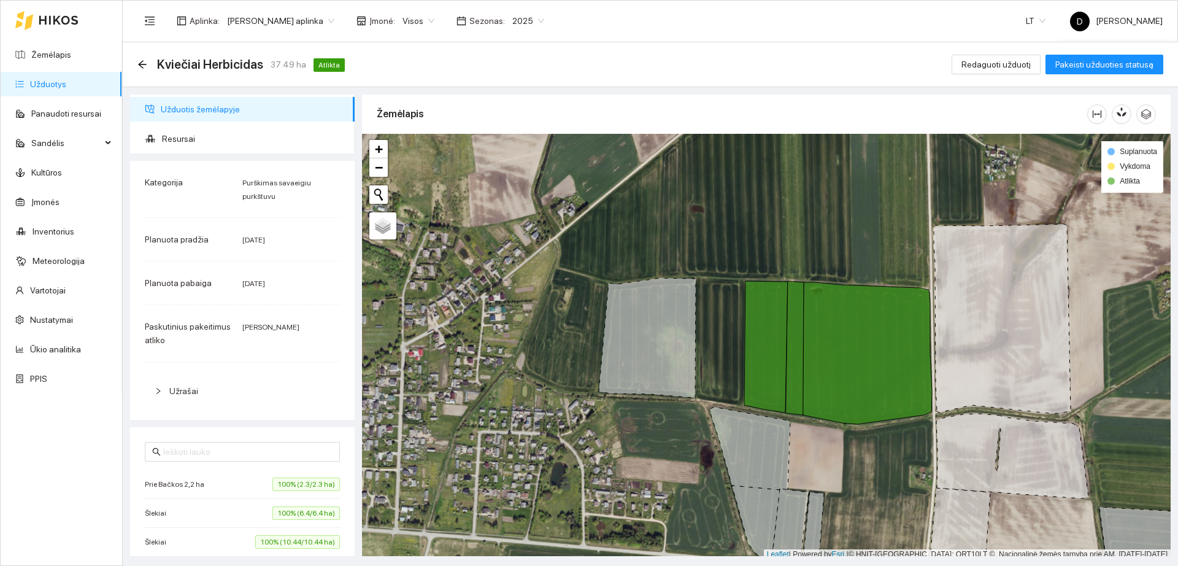
click at [216, 403] on div "Užrašai" at bounding box center [242, 391] width 195 height 28
click at [186, 129] on span "Resursai" at bounding box center [253, 138] width 183 height 25
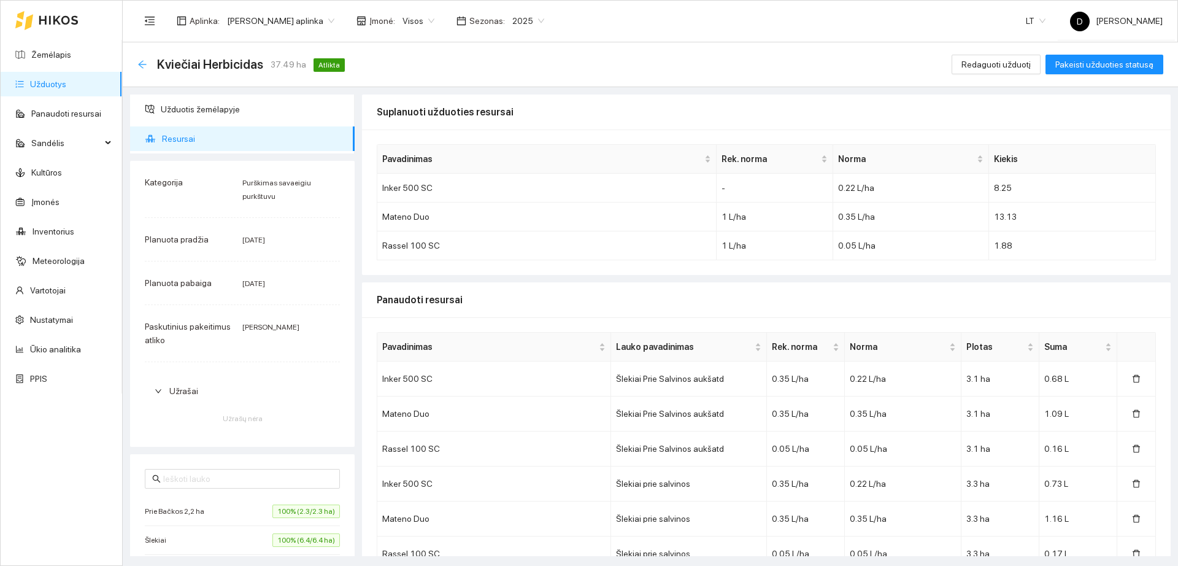
click at [144, 63] on icon "arrow-left" at bounding box center [142, 65] width 10 height 10
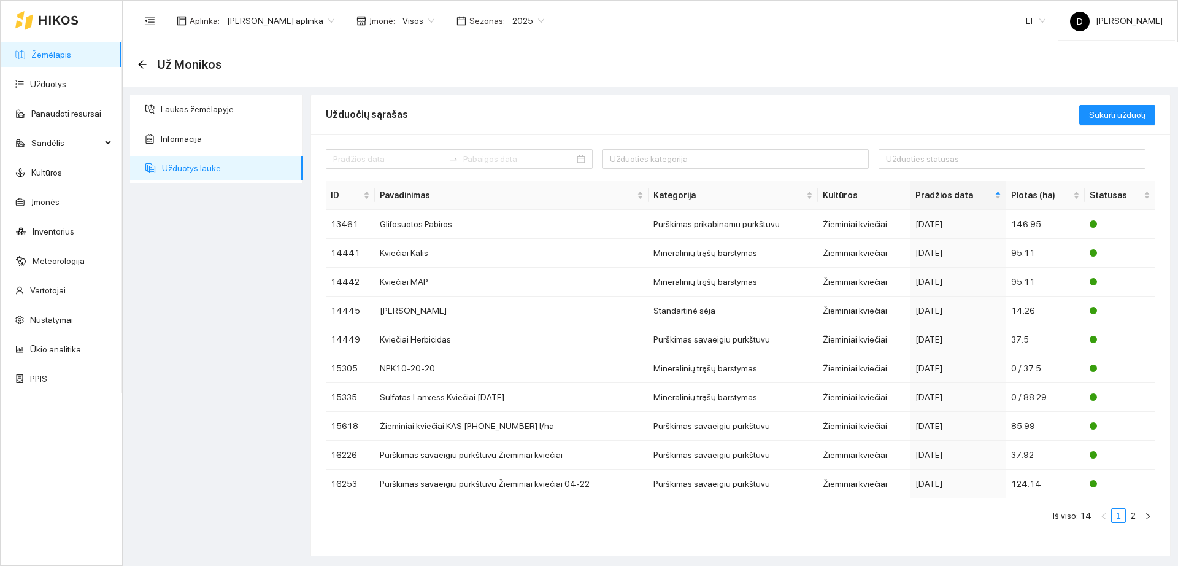
click at [71, 52] on link "Žemėlapis" at bounding box center [51, 55] width 40 height 10
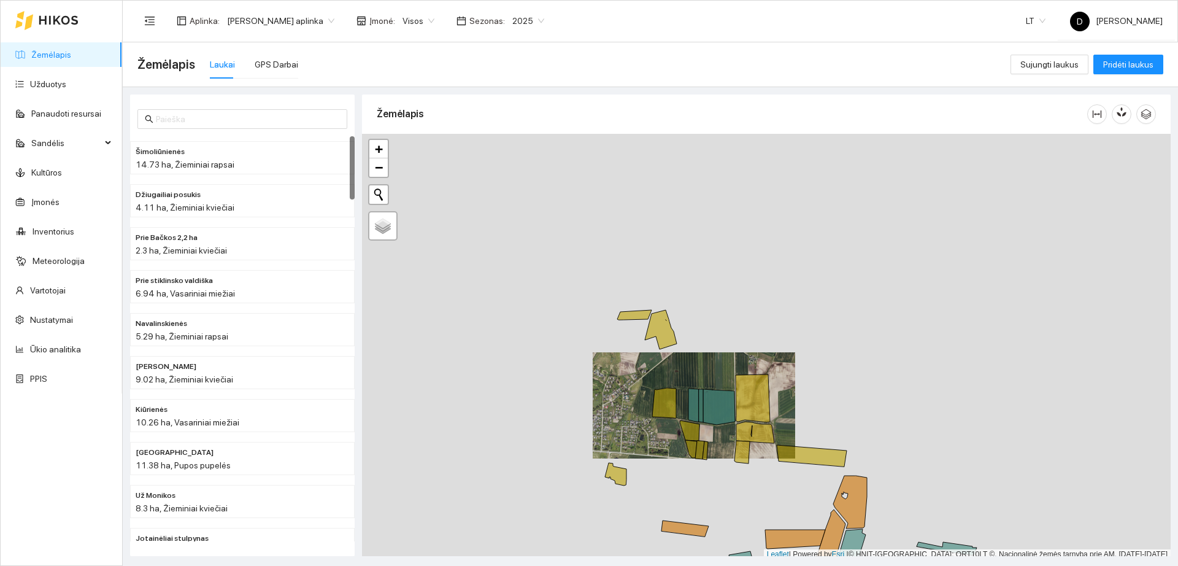
scroll to position [4, 0]
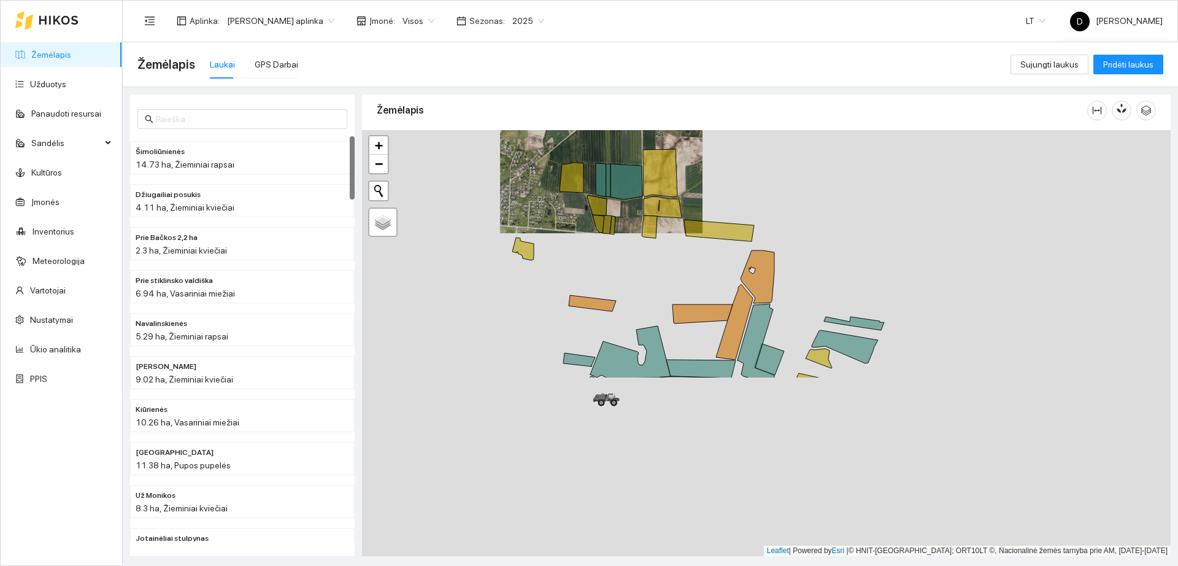
drag, startPoint x: 671, startPoint y: 432, endPoint x: 574, endPoint y: 204, distance: 247.8
click at [574, 204] on div "+ − Nieko nerasta. Bandykite dar kartą." at bounding box center [766, 343] width 809 height 426
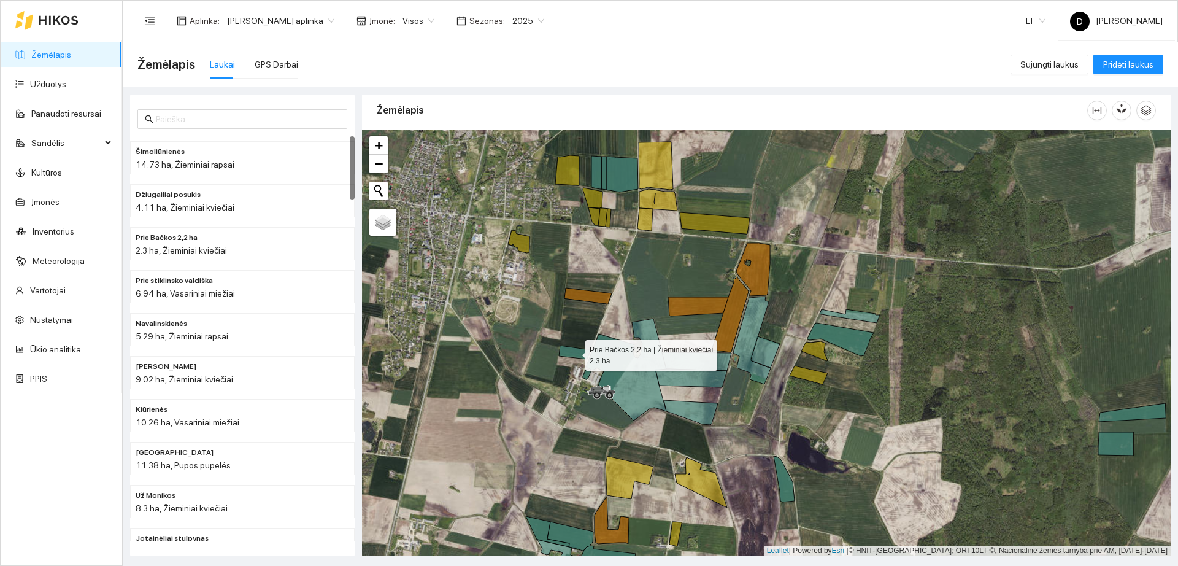
click at [576, 355] on icon at bounding box center [575, 353] width 32 height 14
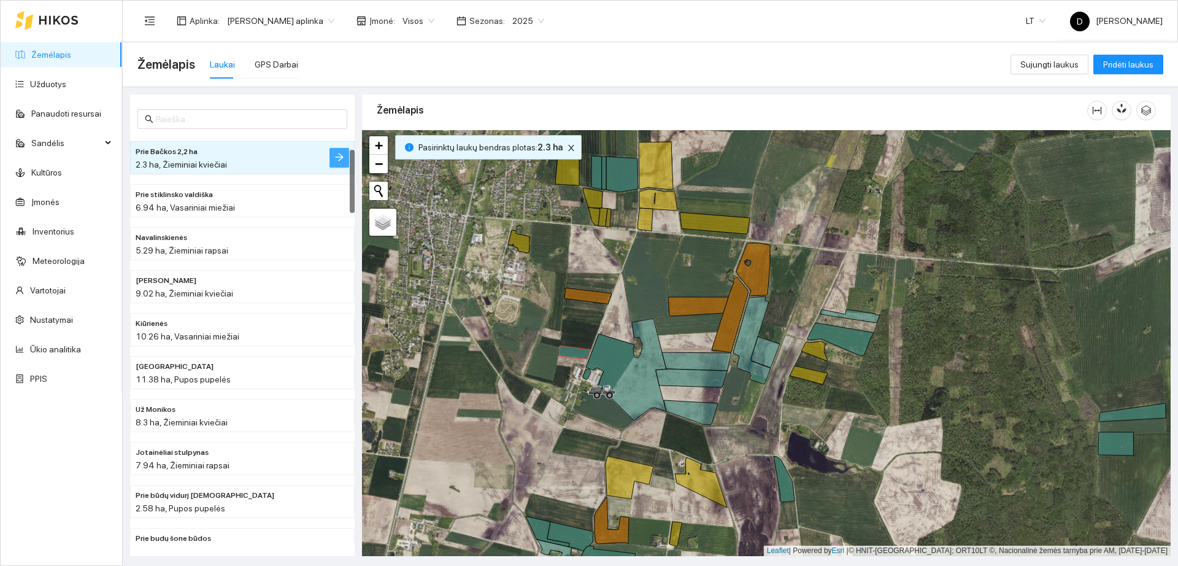
click at [347, 161] on button "button" at bounding box center [340, 158] width 20 height 20
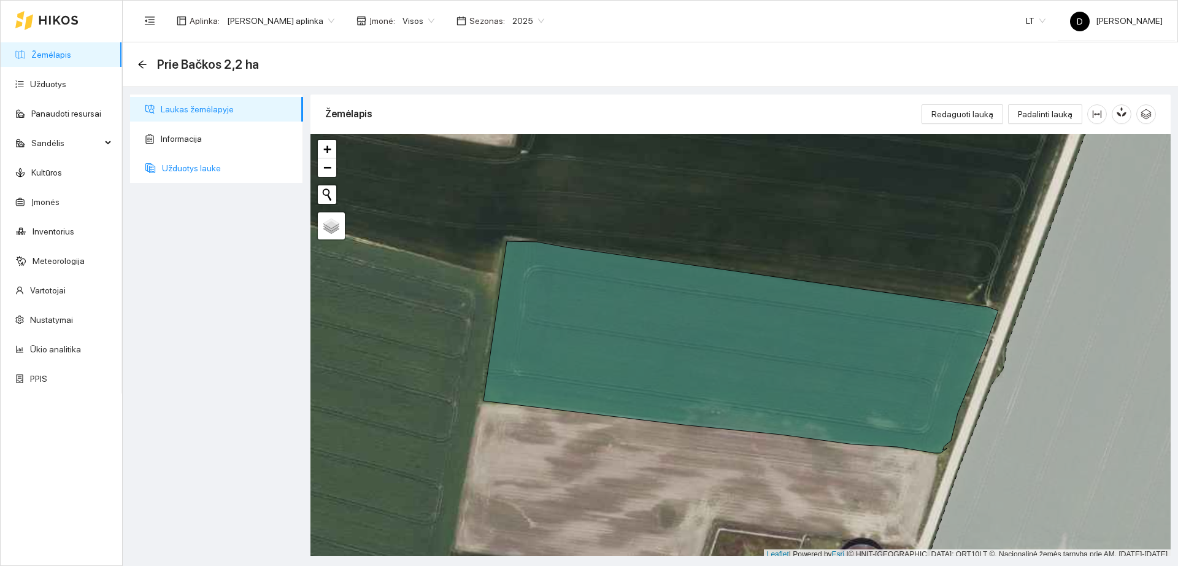
click at [223, 160] on span "Užduotys lauke" at bounding box center [227, 168] width 131 height 25
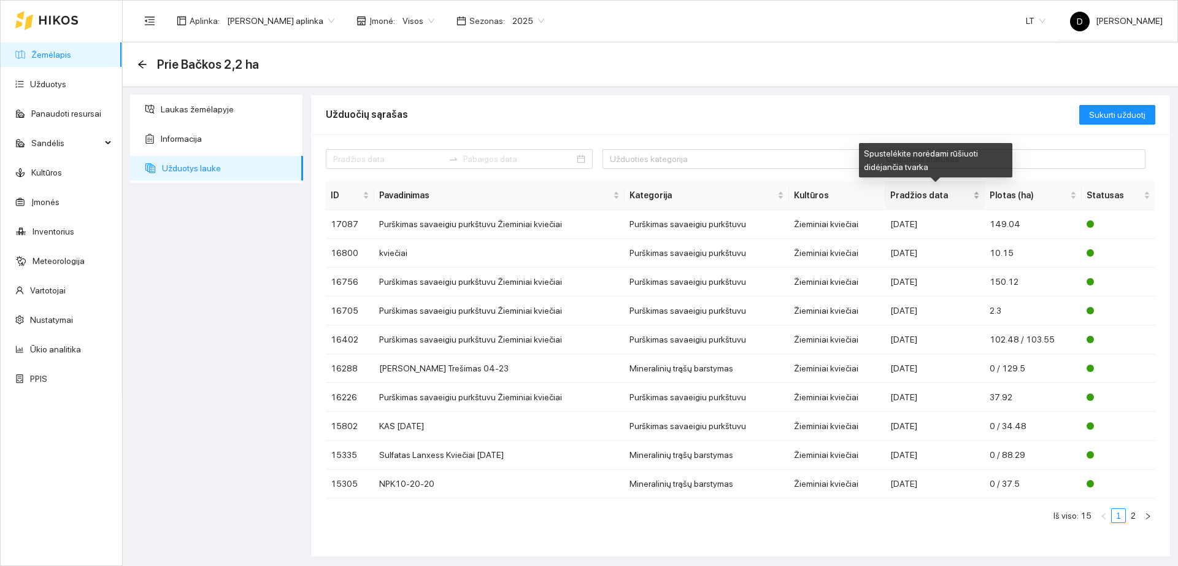
click at [927, 190] on span "Pradžios data" at bounding box center [931, 195] width 80 height 14
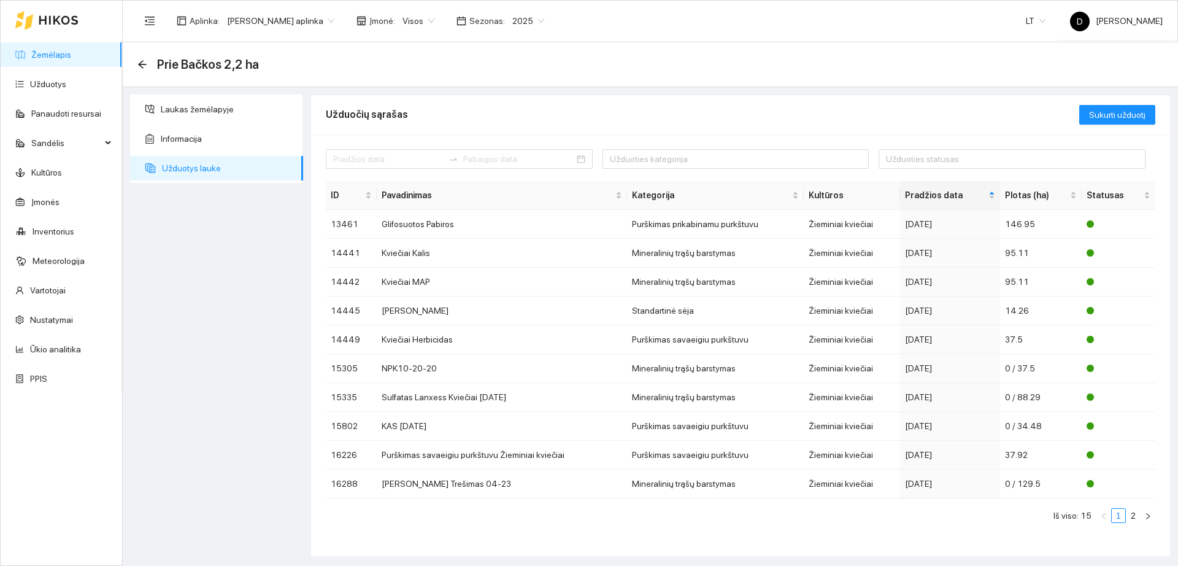
click at [71, 55] on link "Žemėlapis" at bounding box center [51, 55] width 40 height 10
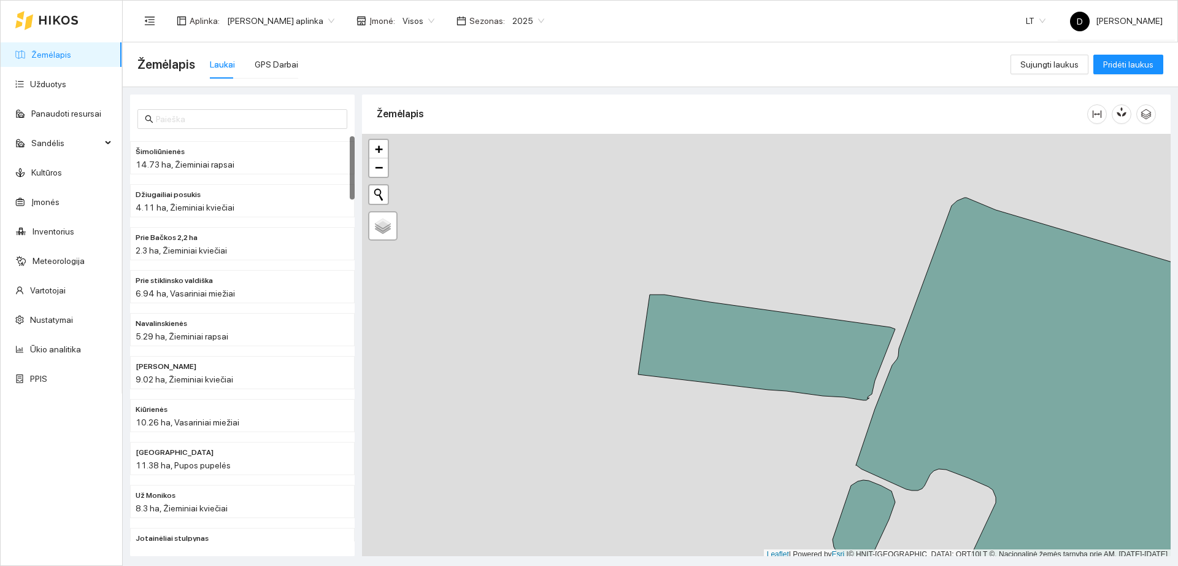
scroll to position [4, 0]
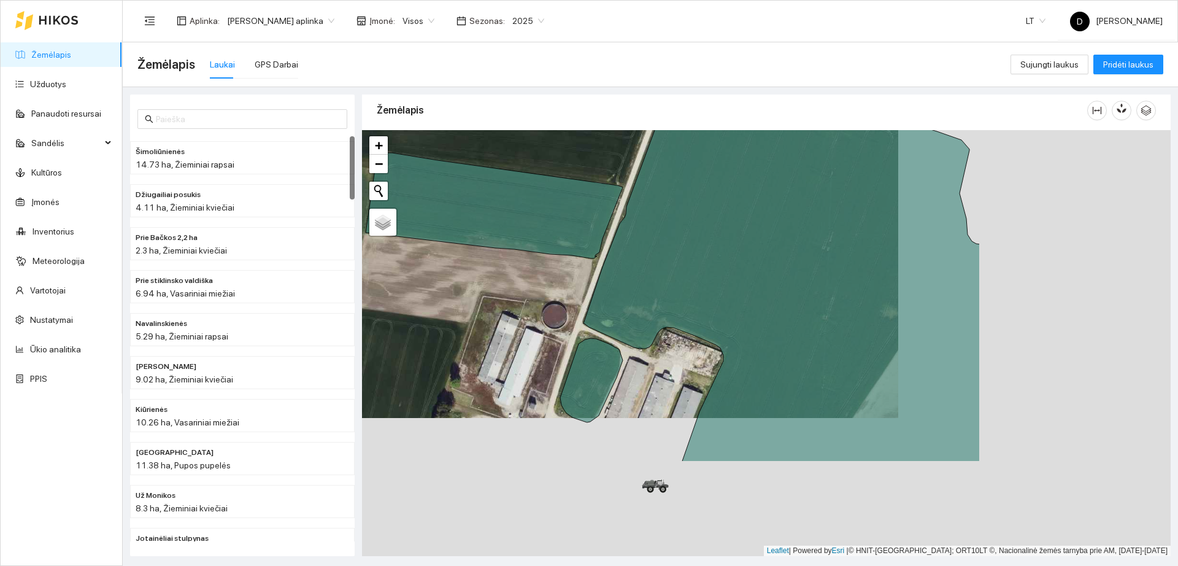
drag, startPoint x: 860, startPoint y: 438, endPoint x: 381, endPoint y: 180, distance: 544.2
click at [382, 180] on div "+ − Nieko nerasta. Bandykite dar kartą." at bounding box center [766, 343] width 809 height 426
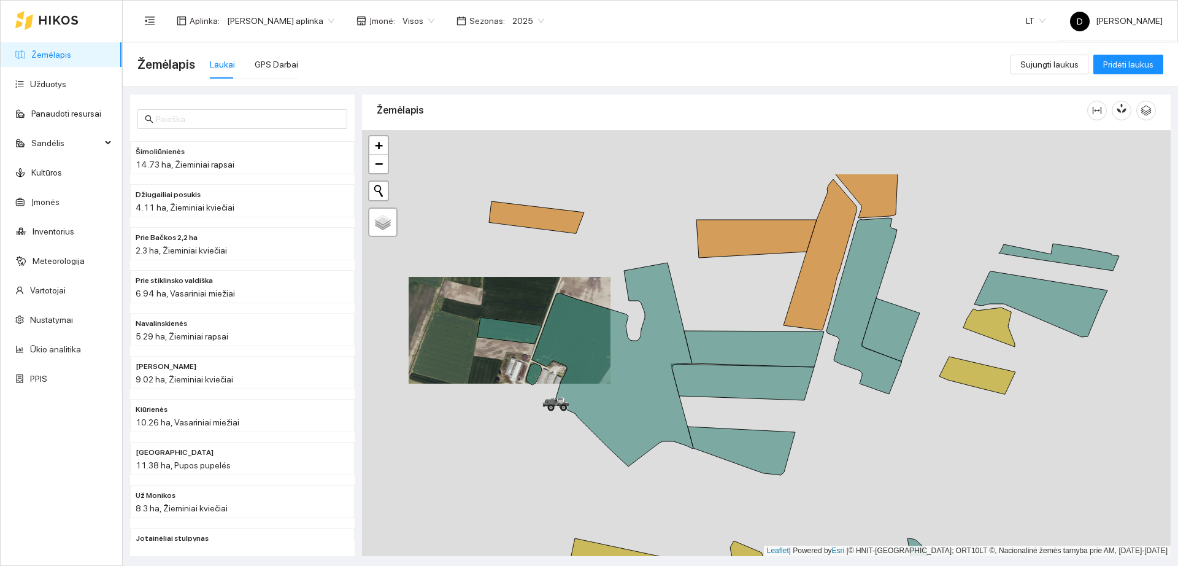
drag, startPoint x: 452, startPoint y: 323, endPoint x: 495, endPoint y: 411, distance: 98.0
click at [495, 411] on div "+ − Nieko nerasta. Bandykite dar kartą." at bounding box center [766, 343] width 809 height 426
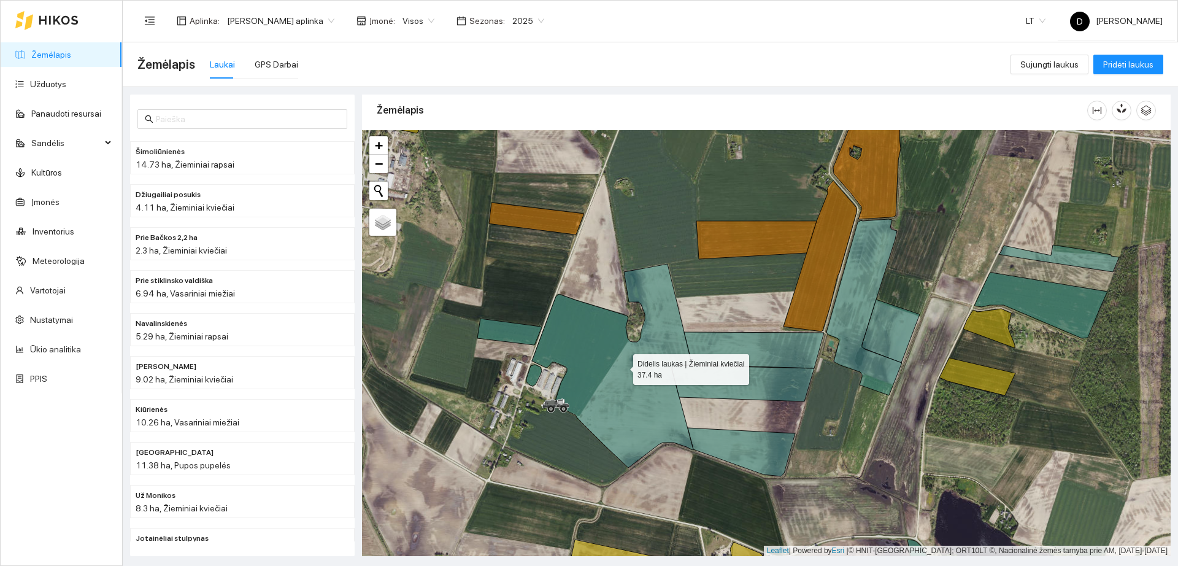
click at [645, 383] on icon at bounding box center [612, 366] width 161 height 204
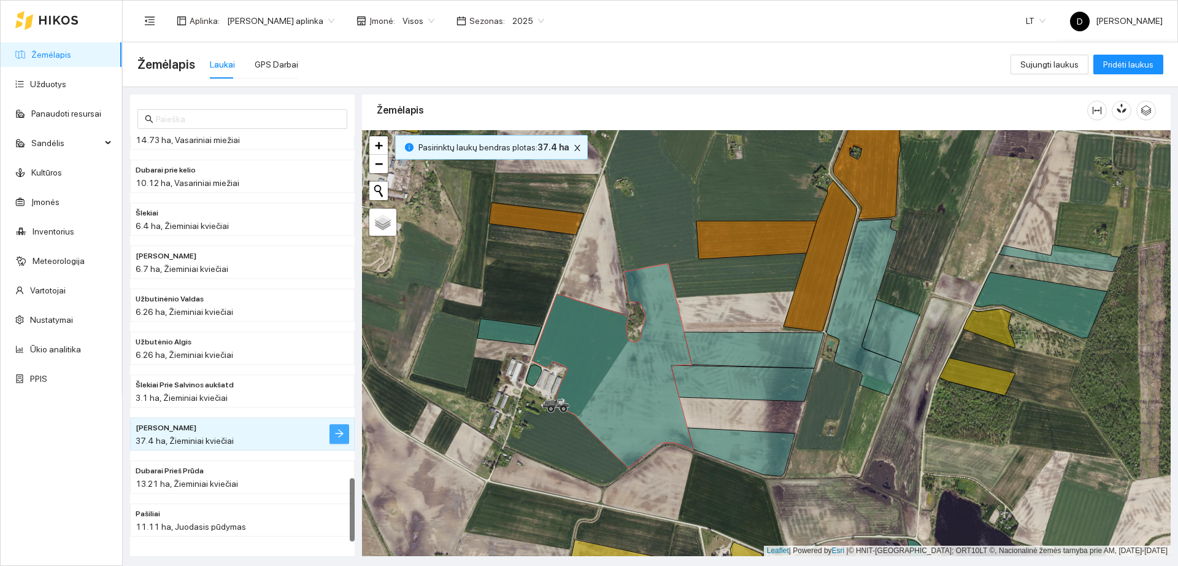
click at [344, 431] on icon "arrow-right" at bounding box center [339, 433] width 10 height 10
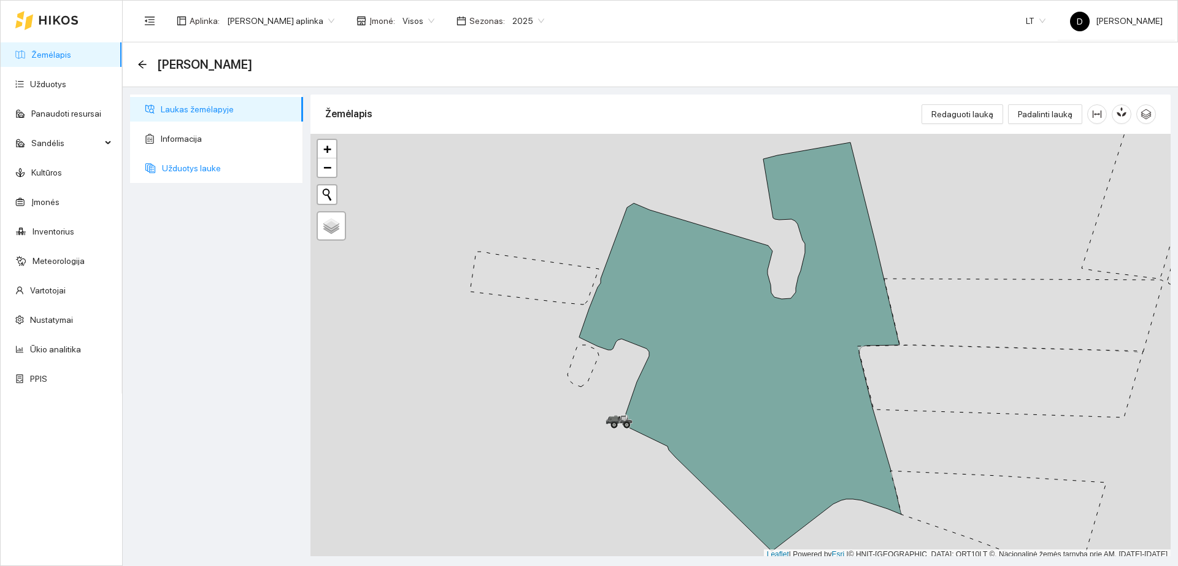
click at [177, 156] on span "Užduotys lauke" at bounding box center [227, 168] width 131 height 25
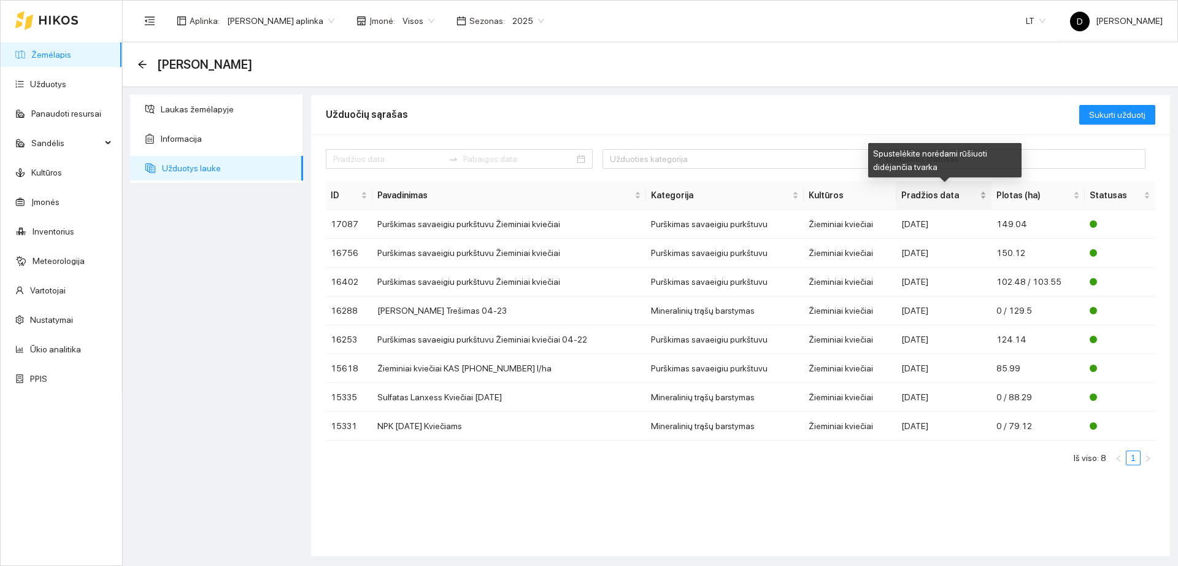
click at [922, 193] on span "Pradžios data" at bounding box center [940, 195] width 77 height 14
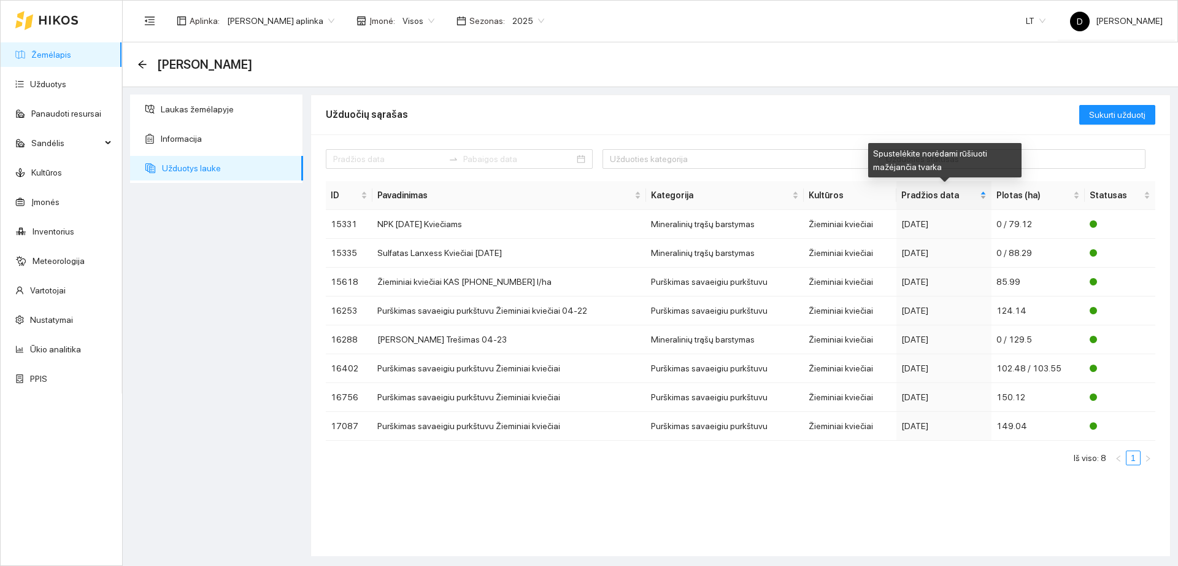
click at [922, 193] on span "Pradžios data" at bounding box center [940, 195] width 77 height 14
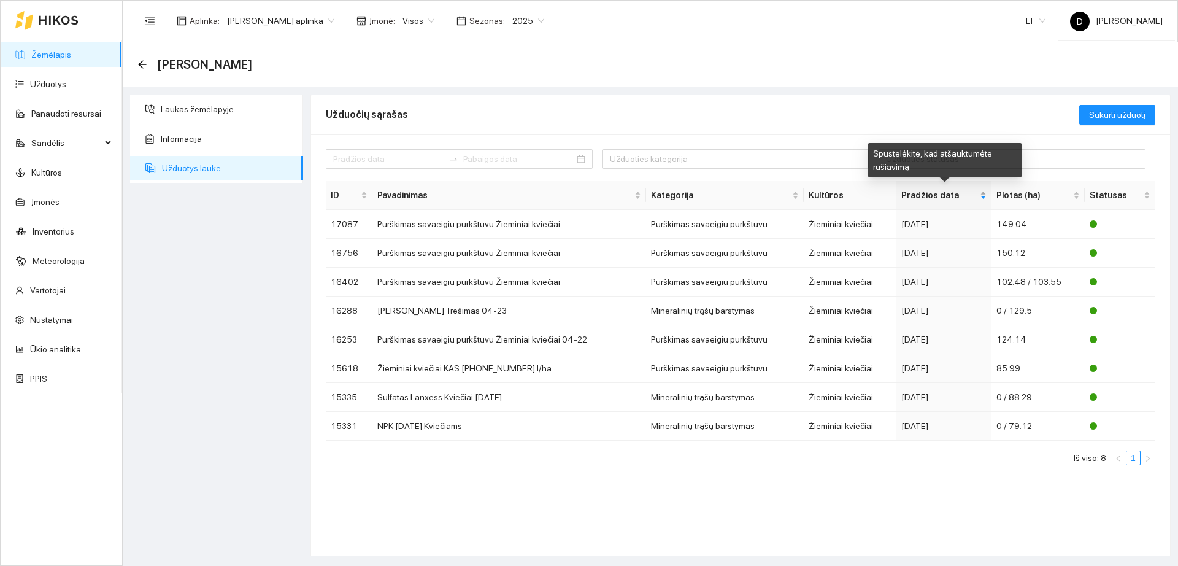
click at [922, 193] on span "Pradžios data" at bounding box center [940, 195] width 77 height 14
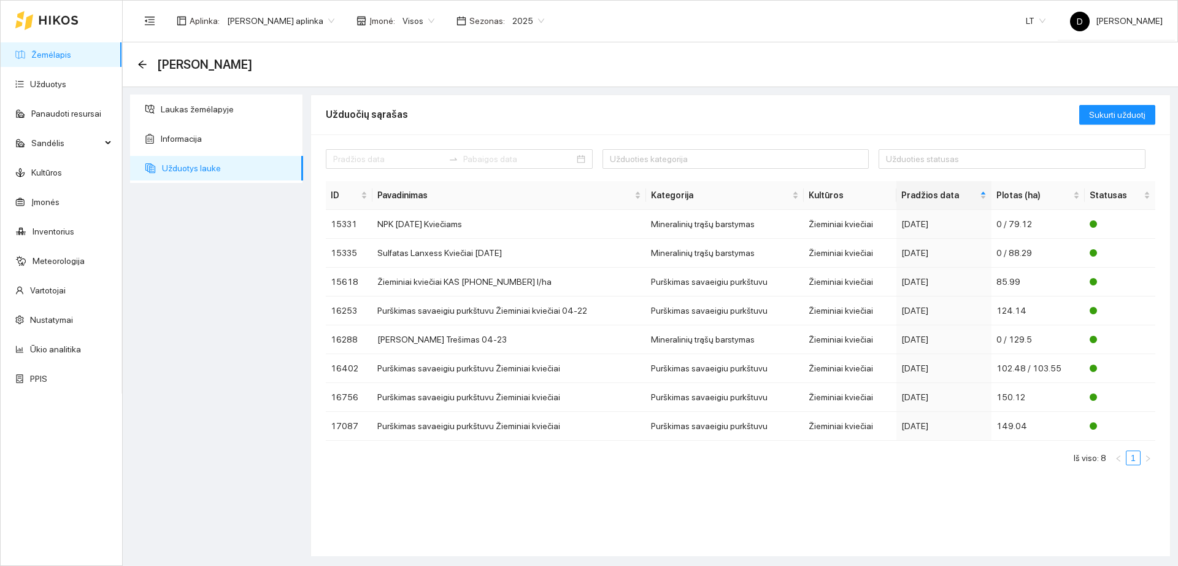
click at [136, 67] on div "Didelis laukas" at bounding box center [651, 64] width 1056 height 45
click at [138, 65] on icon "arrow-left" at bounding box center [142, 65] width 10 height 10
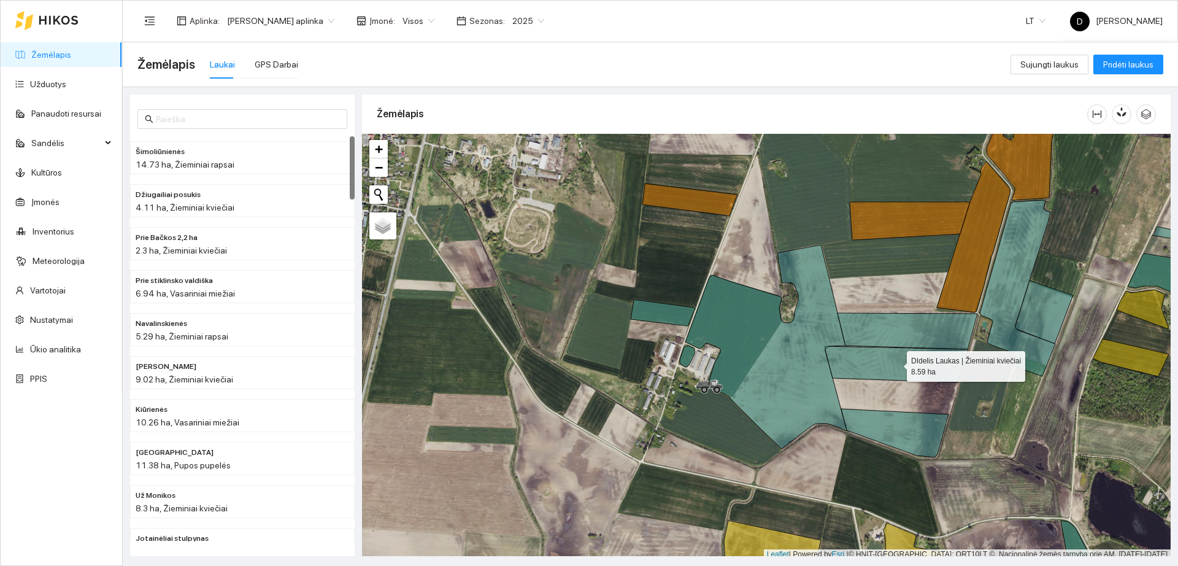
click at [896, 361] on icon at bounding box center [896, 364] width 143 height 36
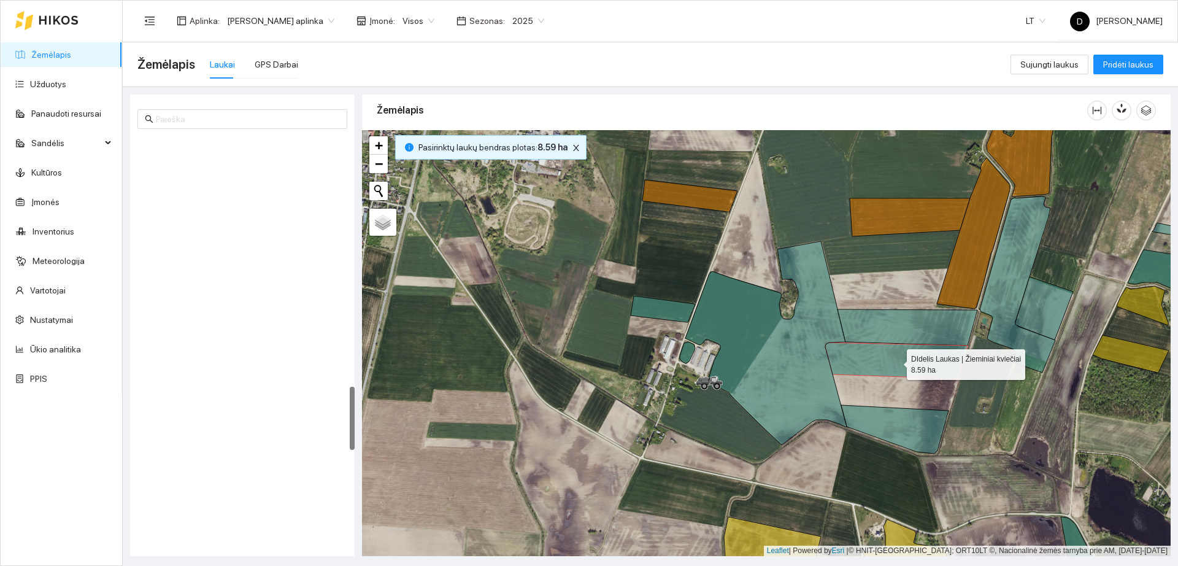
scroll to position [1587, 0]
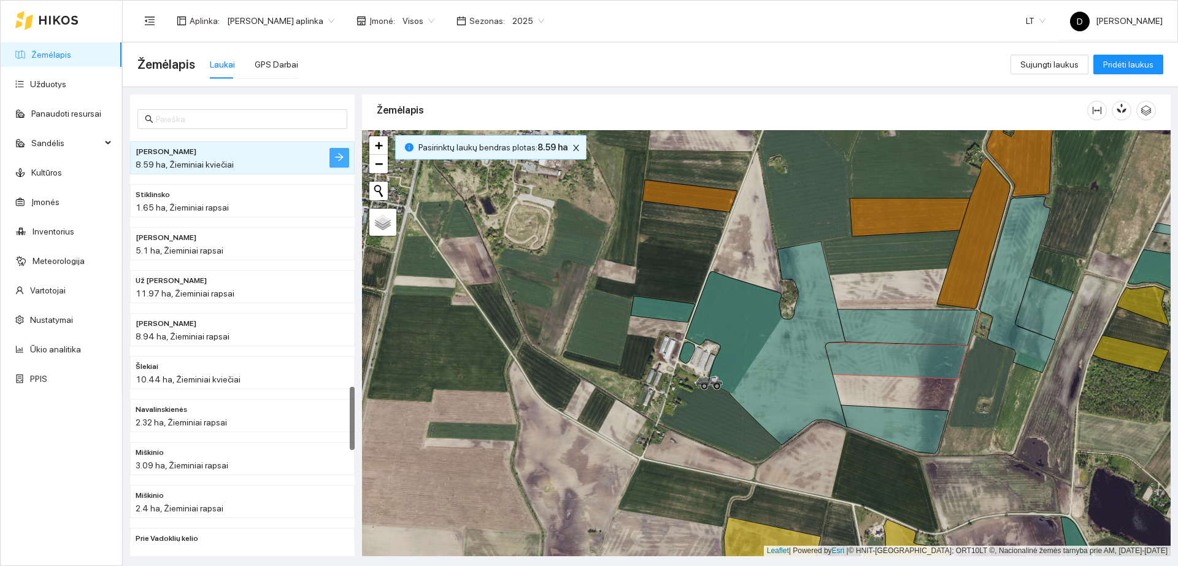
click at [342, 157] on icon "arrow-right" at bounding box center [339, 157] width 8 height 8
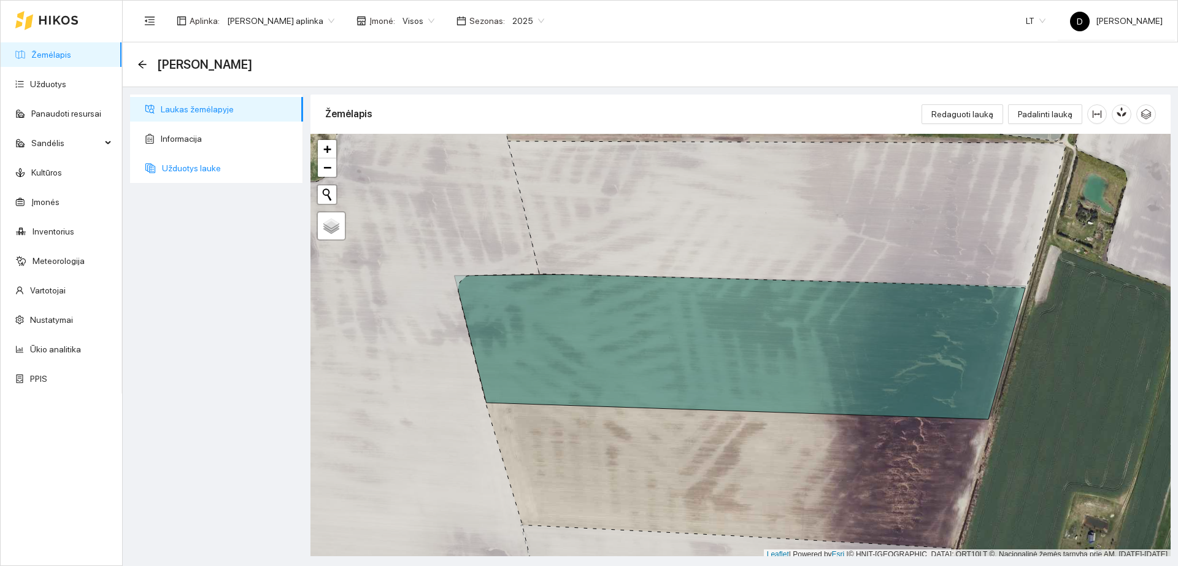
click at [211, 177] on span "Užduotys lauke" at bounding box center [227, 168] width 131 height 25
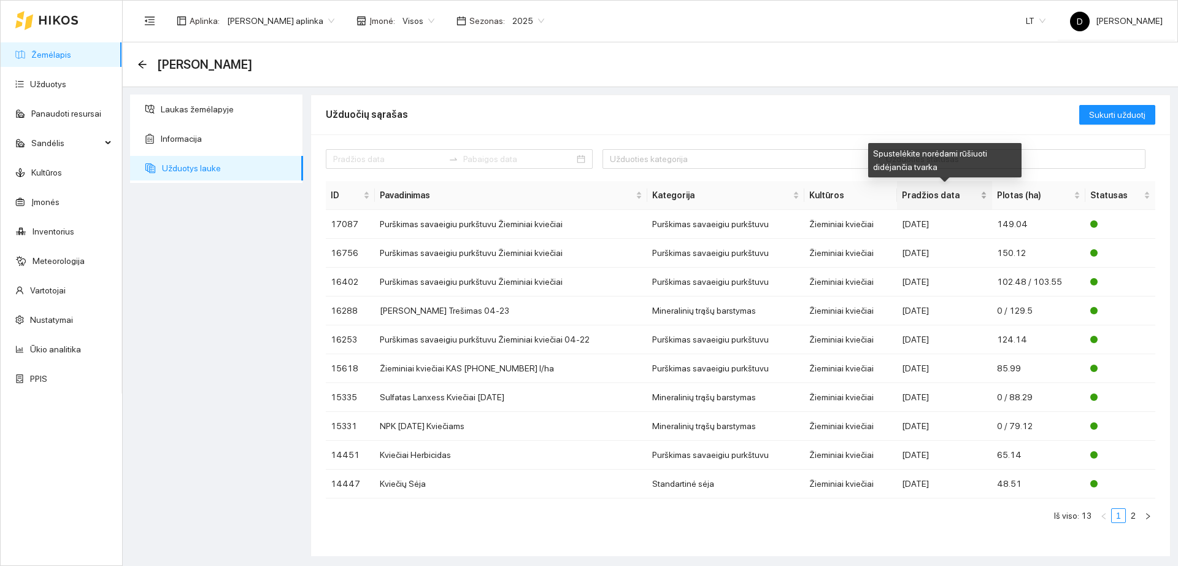
click at [913, 195] on span "Pradžios data" at bounding box center [940, 195] width 76 height 14
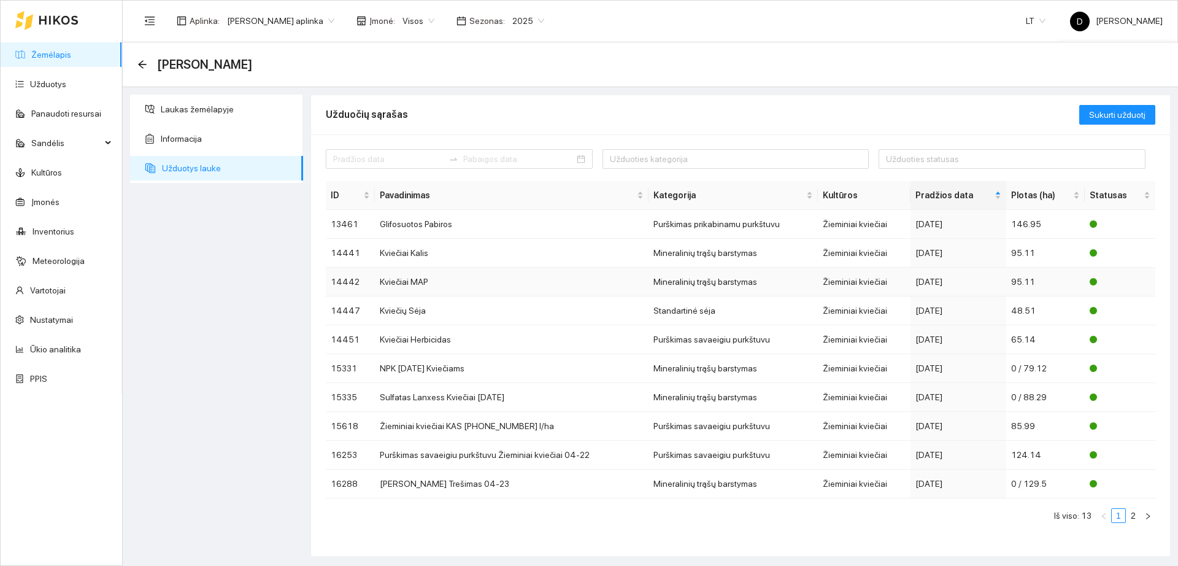
click at [968, 276] on div "2024-09-10" at bounding box center [959, 282] width 86 height 14
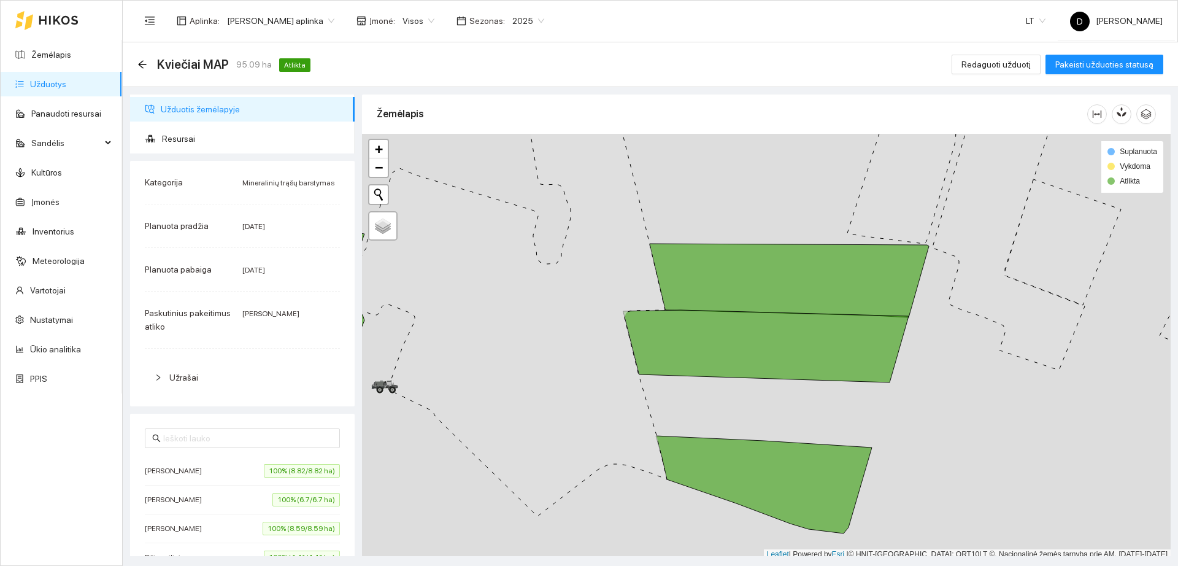
click at [179, 373] on span "Užrašai" at bounding box center [183, 378] width 29 height 10
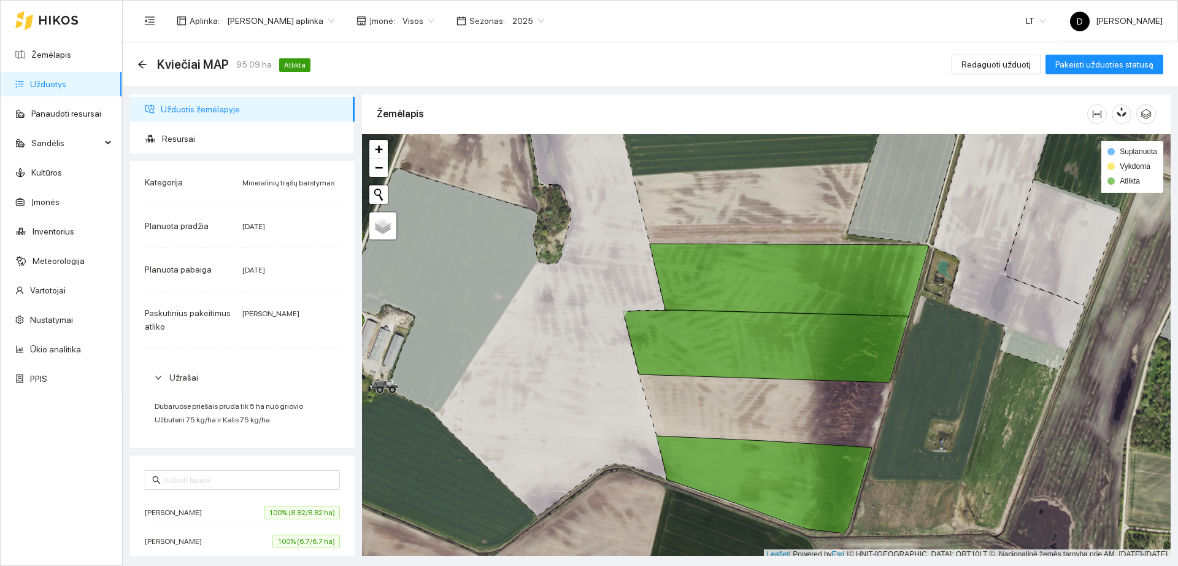
click at [179, 373] on span "Užrašai" at bounding box center [183, 378] width 29 height 10
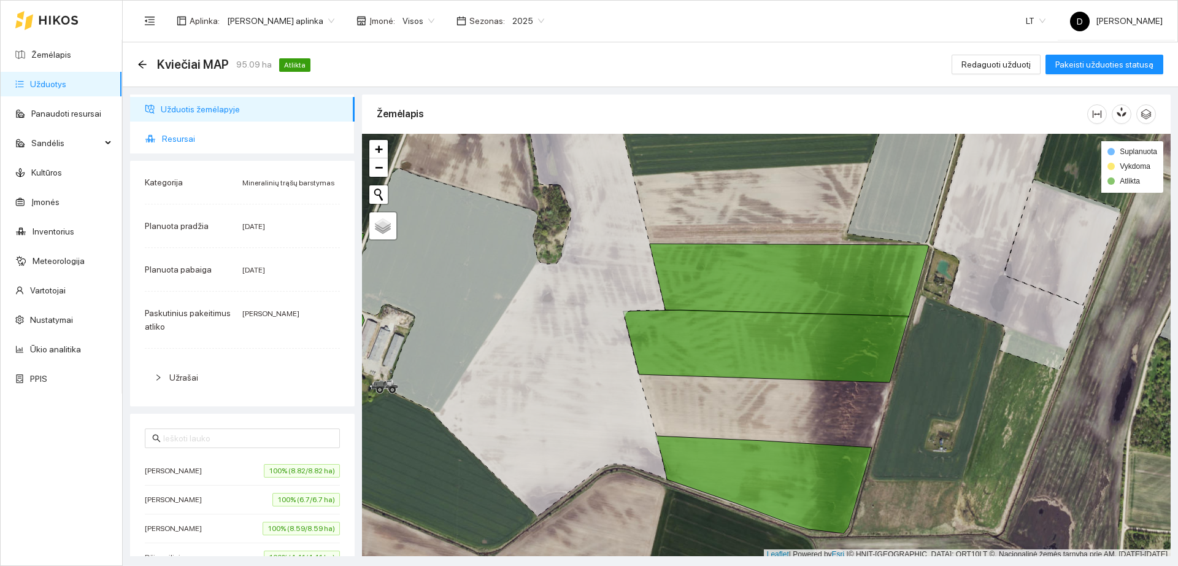
click at [167, 141] on span "Resursai" at bounding box center [253, 138] width 183 height 25
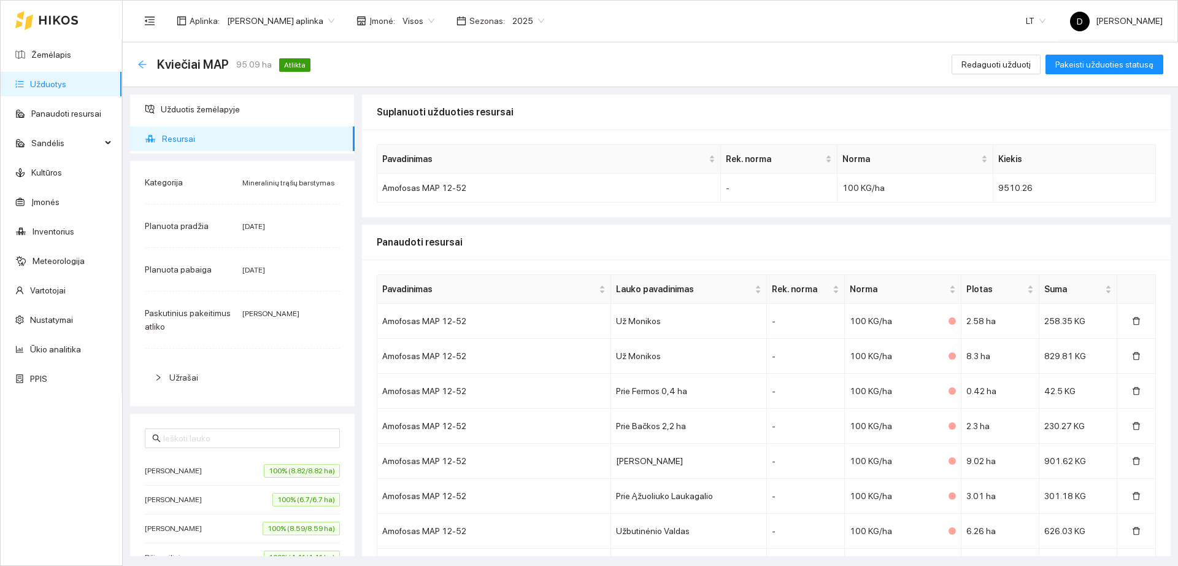
click at [144, 69] on icon "arrow-left" at bounding box center [142, 65] width 10 height 10
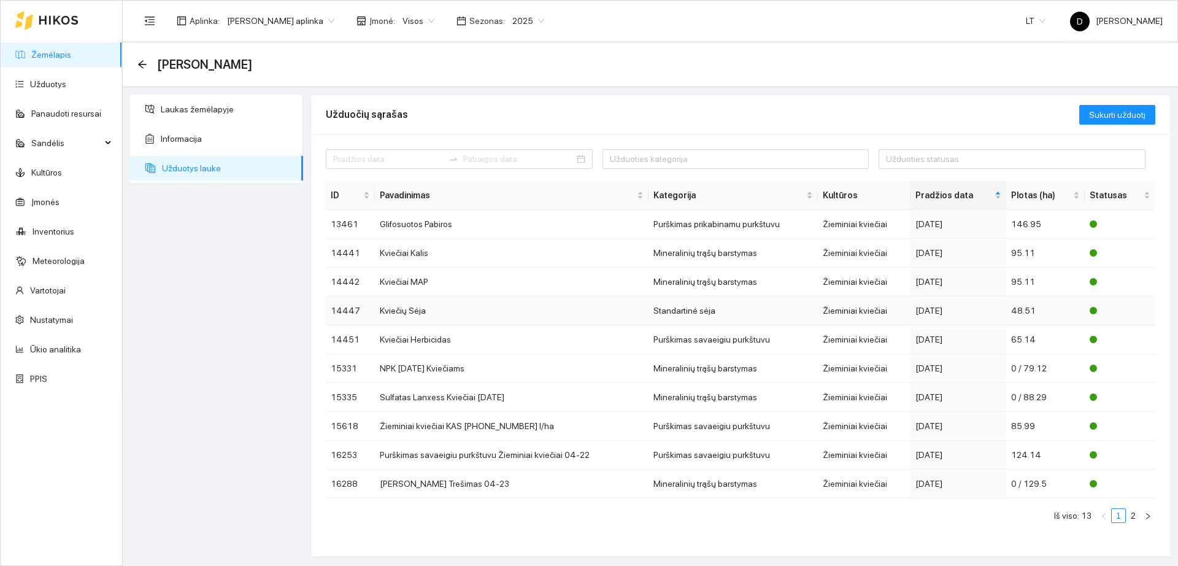
click at [973, 309] on div "2024-09-18" at bounding box center [959, 311] width 86 height 14
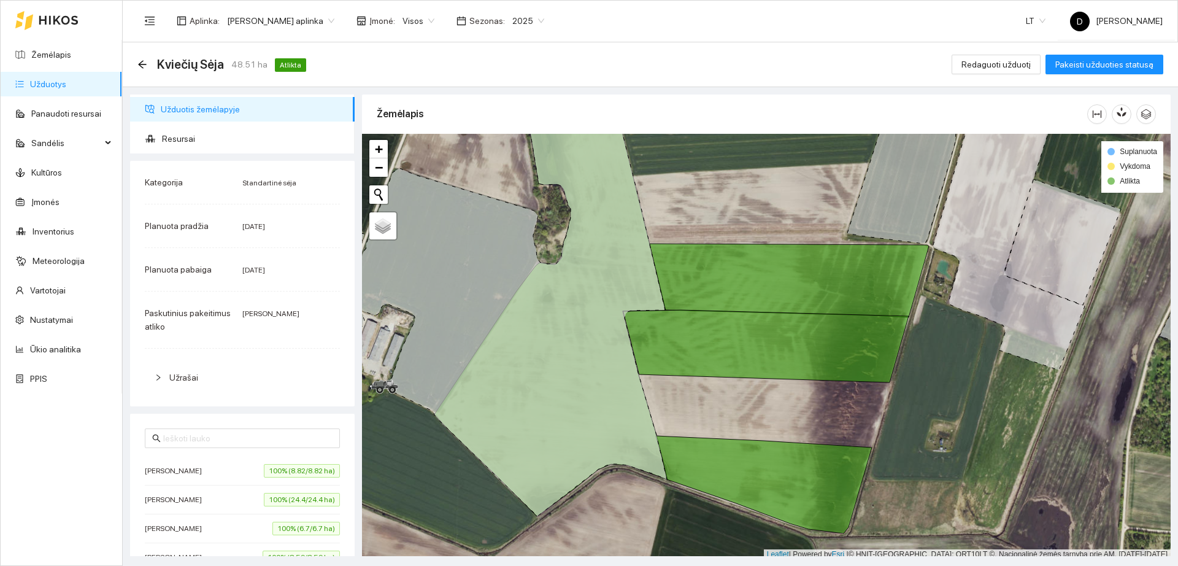
click at [175, 377] on span "Užrašai" at bounding box center [183, 378] width 29 height 10
click at [981, 61] on span "Redaguoti užduotį" at bounding box center [996, 65] width 69 height 14
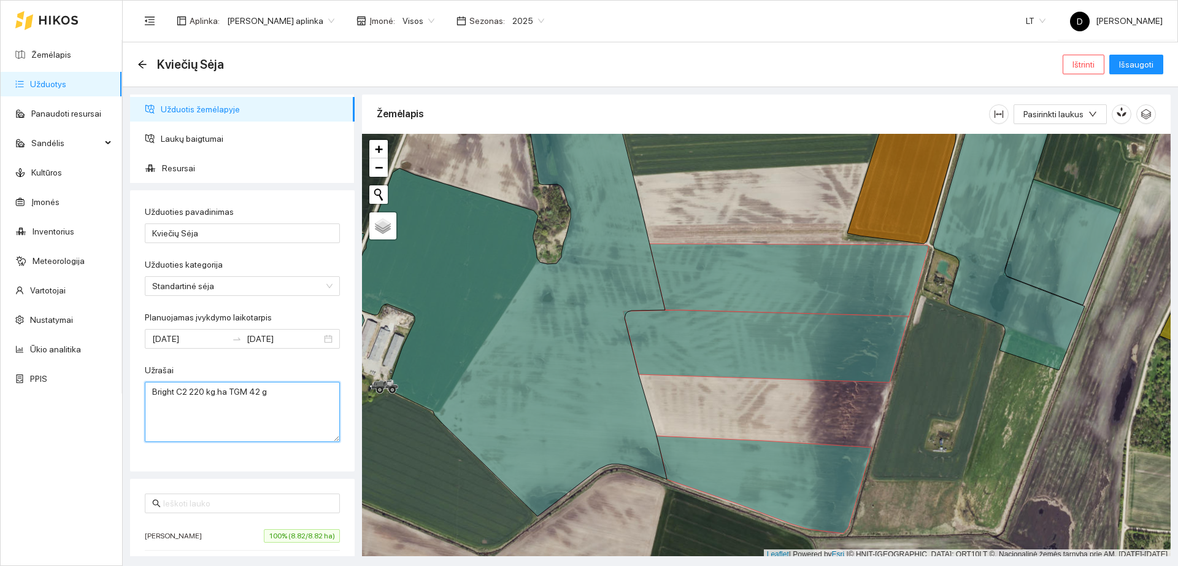
click at [294, 395] on textarea "Bright C2 220 kg.ha TGM 42 g" at bounding box center [242, 412] width 195 height 60
type textarea "Bright C2 220 kg.ha TGM 42 g apie 5 mln/ha"
click at [1150, 63] on span "Išsaugoti" at bounding box center [1136, 65] width 34 height 14
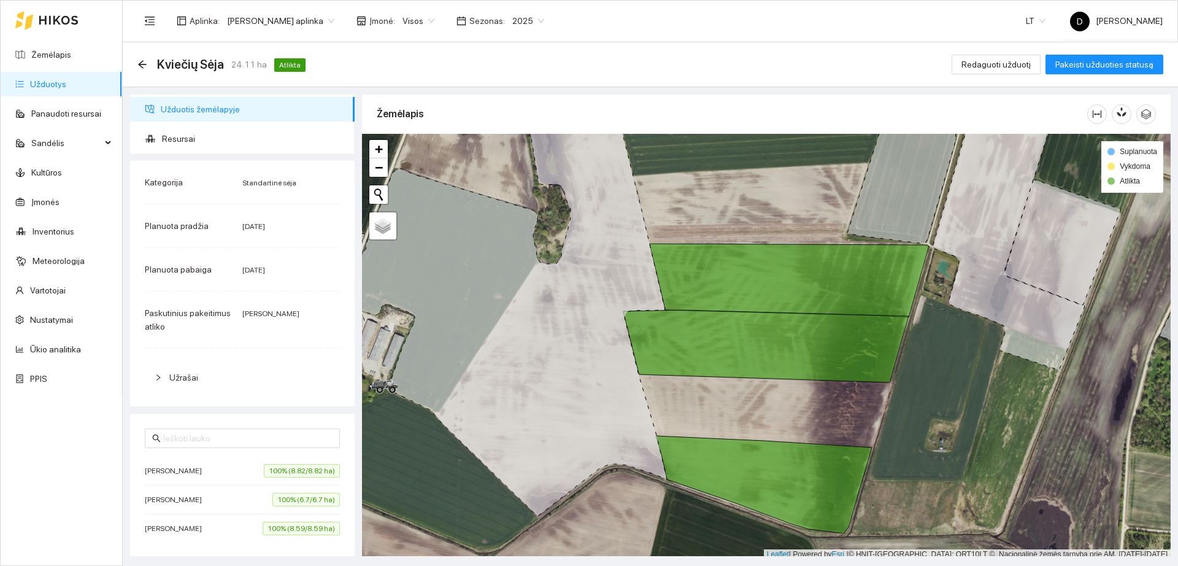
click at [55, 79] on link "Užduotys" at bounding box center [48, 84] width 36 height 10
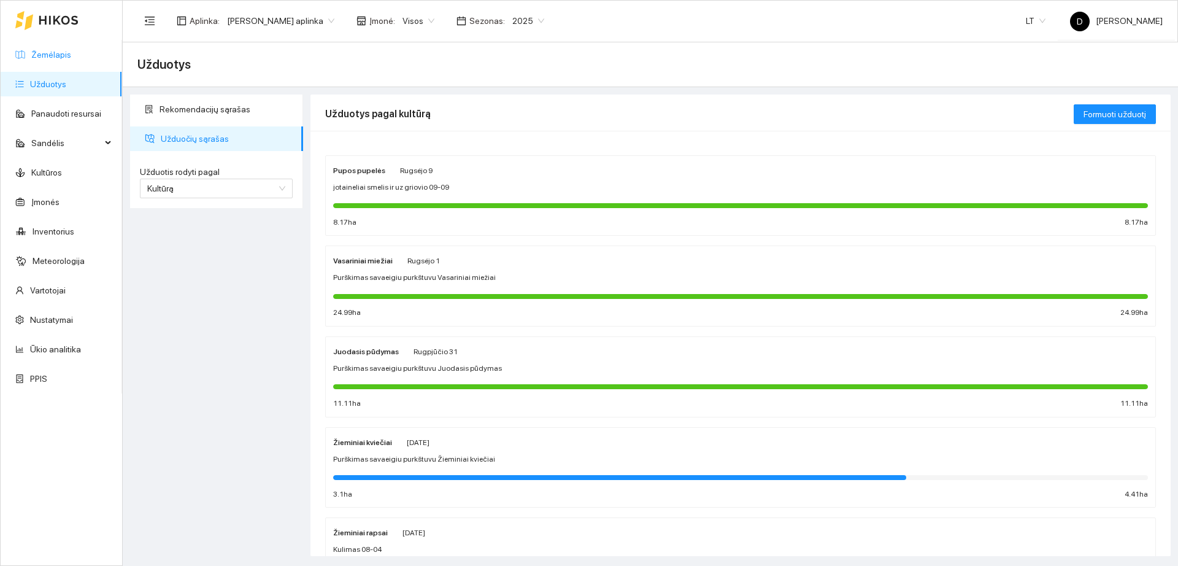
click at [51, 53] on link "Žemėlapis" at bounding box center [51, 55] width 40 height 10
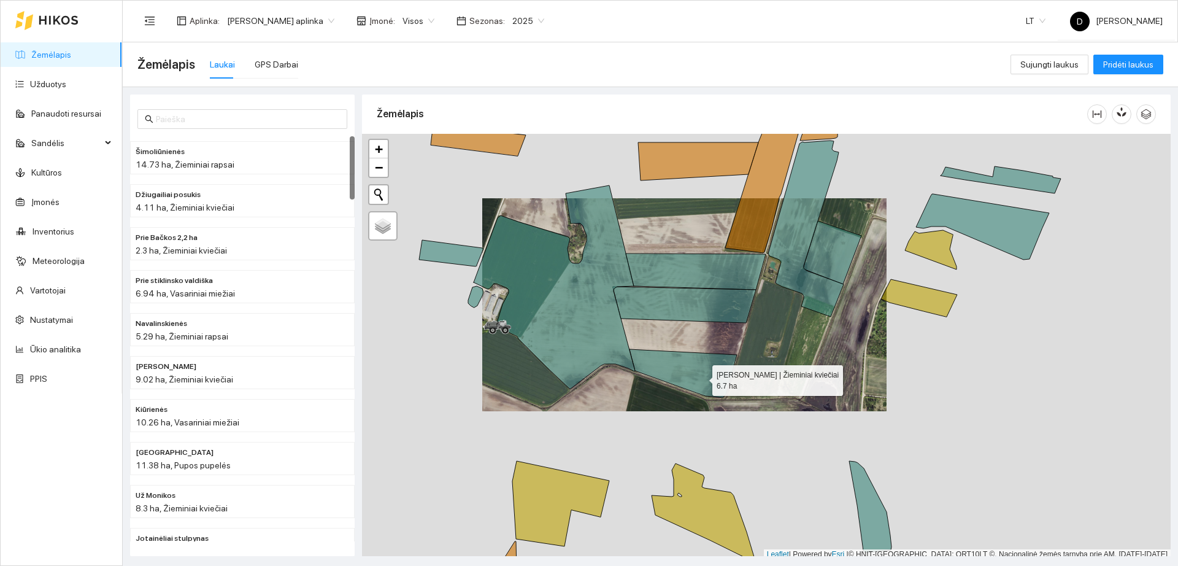
click at [700, 376] on icon at bounding box center [683, 373] width 107 height 48
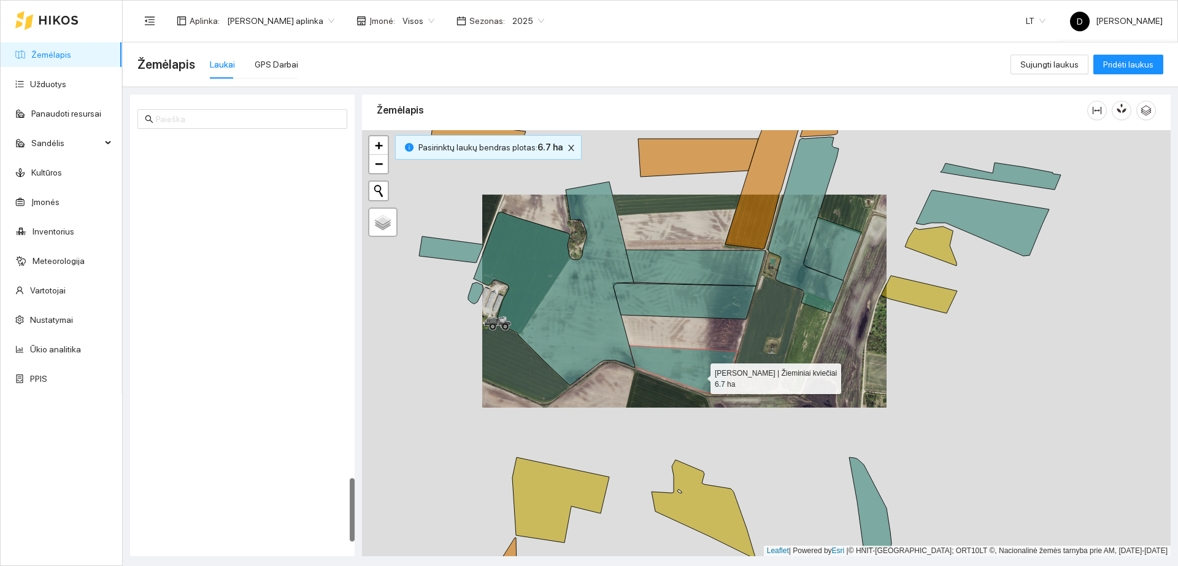
scroll to position [2168, 0]
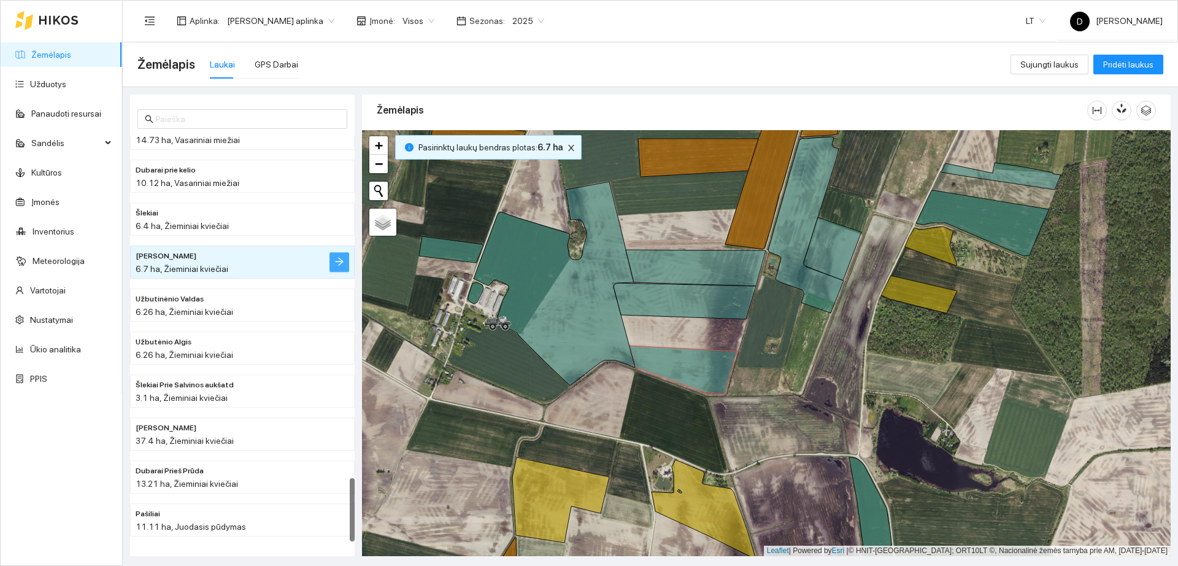
click at [331, 260] on button "button" at bounding box center [340, 262] width 20 height 20
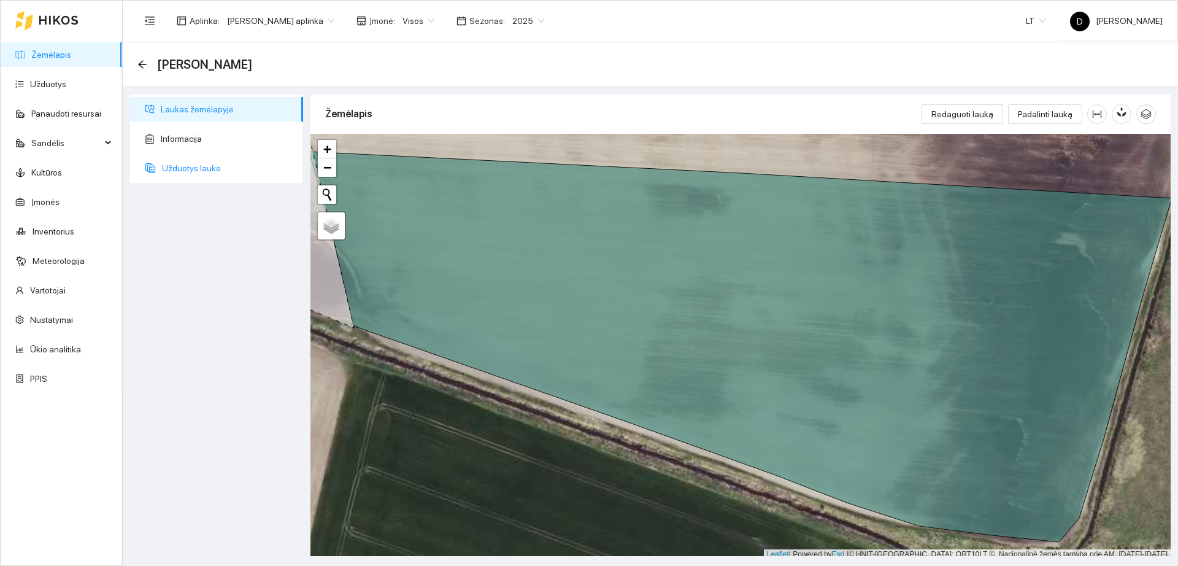
click at [222, 168] on span "Užduotys lauke" at bounding box center [227, 168] width 131 height 25
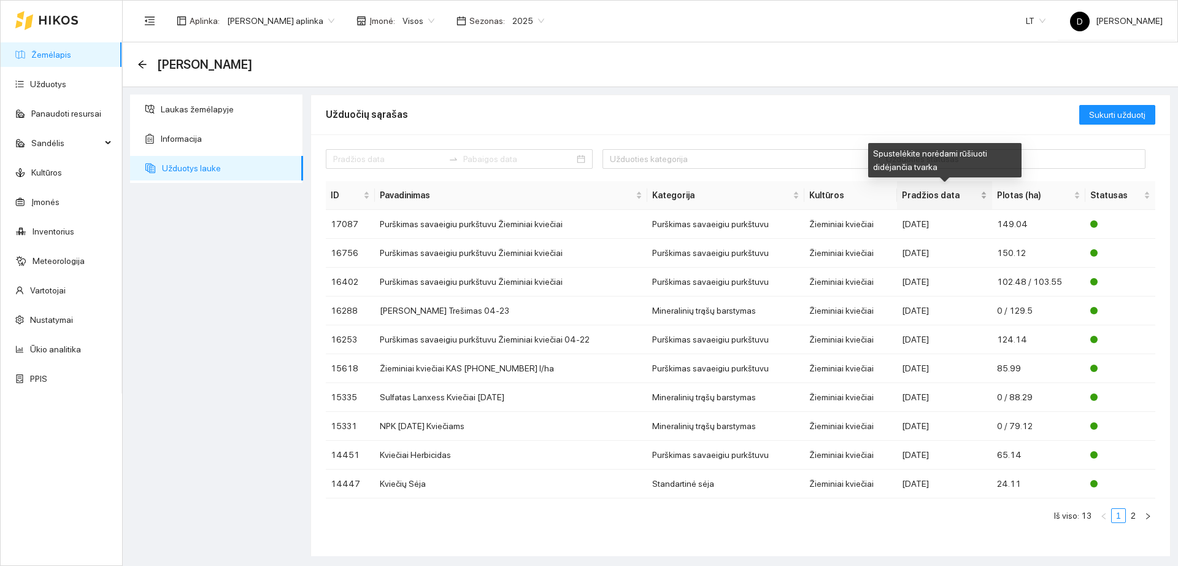
click at [958, 197] on span "Pradžios data" at bounding box center [940, 195] width 76 height 14
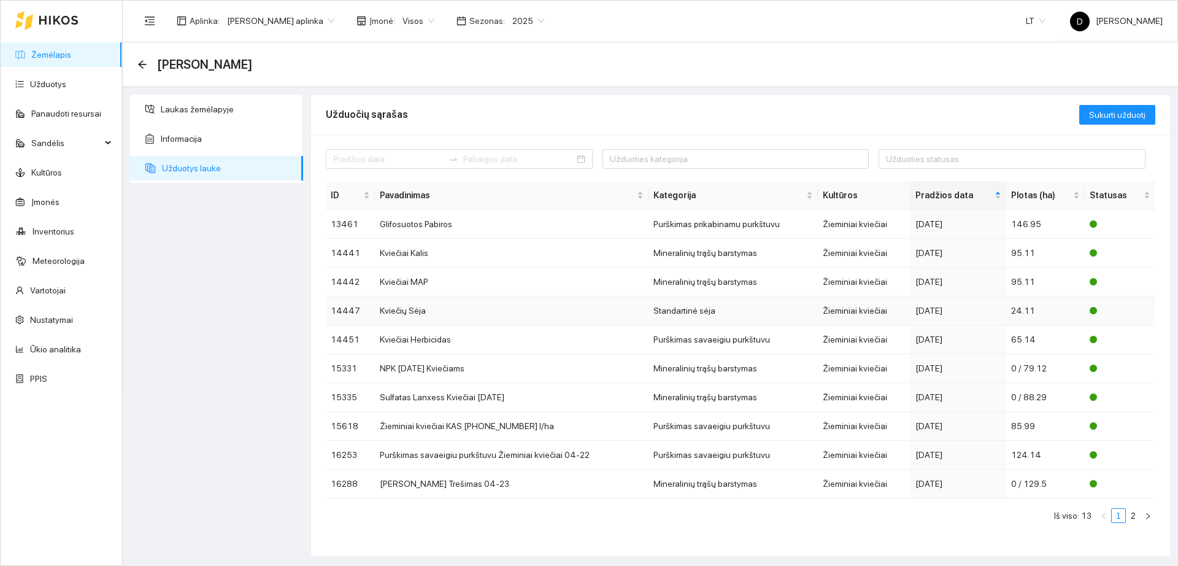
click at [962, 317] on td "2024-09-18" at bounding box center [959, 310] width 96 height 29
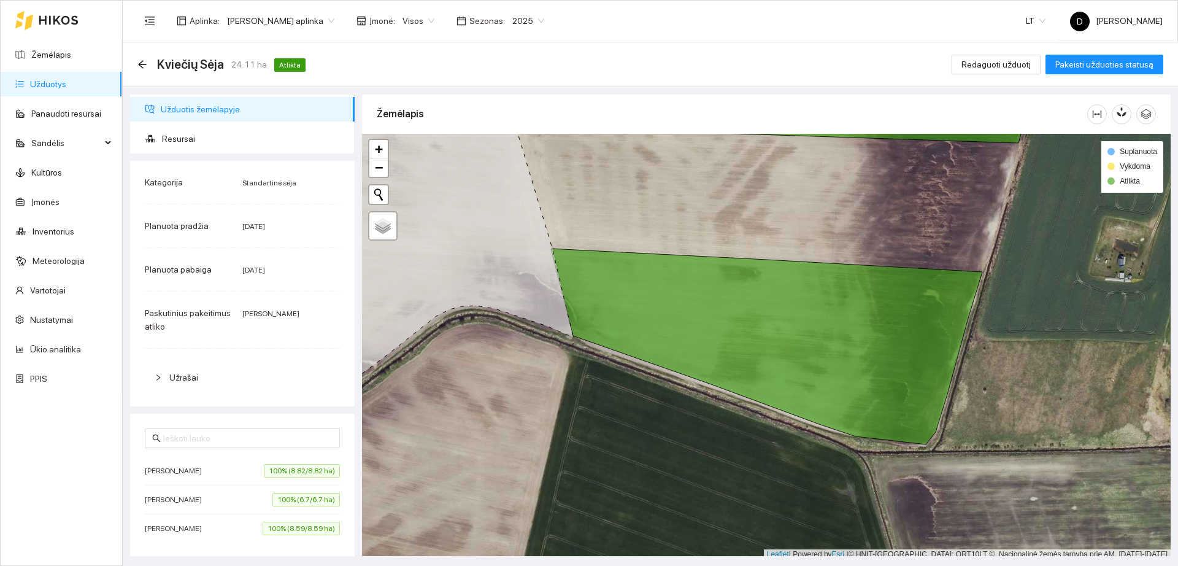
click at [199, 382] on span "Užrašai" at bounding box center [249, 378] width 161 height 14
click at [193, 373] on span "Užrašai" at bounding box center [183, 378] width 29 height 10
click at [182, 139] on span "Resursai" at bounding box center [253, 138] width 183 height 25
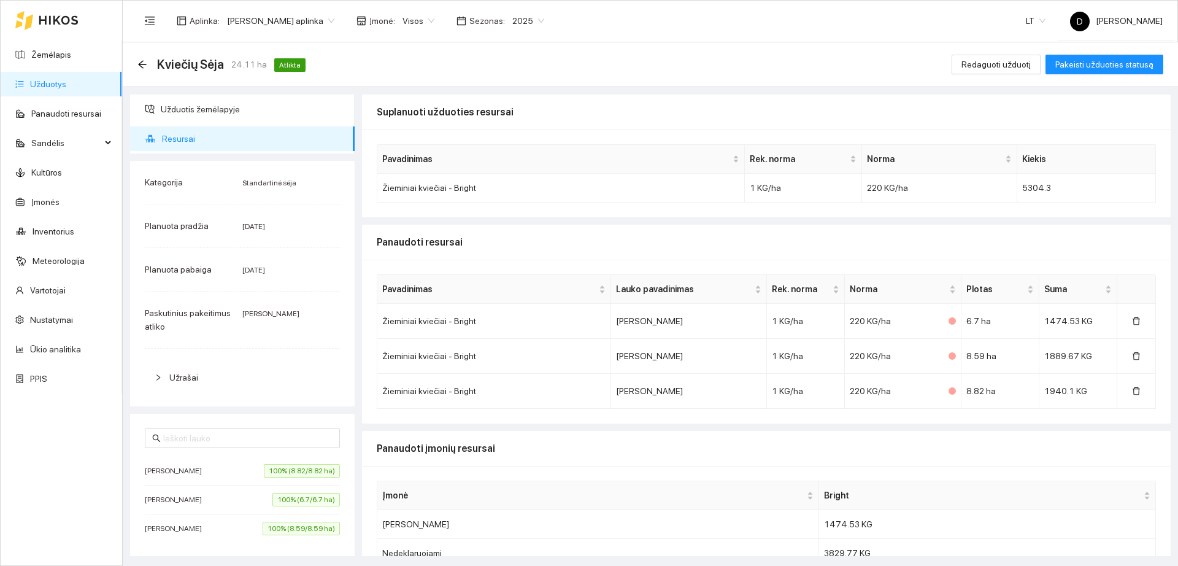
click at [182, 139] on span "Resursai" at bounding box center [253, 138] width 183 height 25
click at [66, 79] on link "Užduotys" at bounding box center [48, 84] width 36 height 10
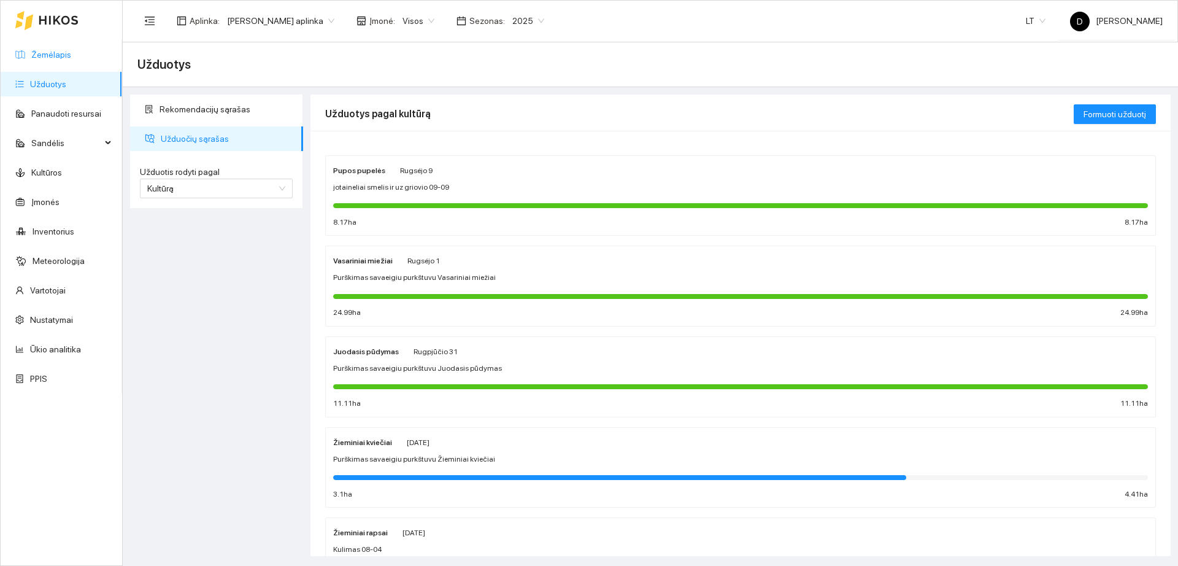
click at [69, 59] on link "Žemėlapis" at bounding box center [51, 55] width 40 height 10
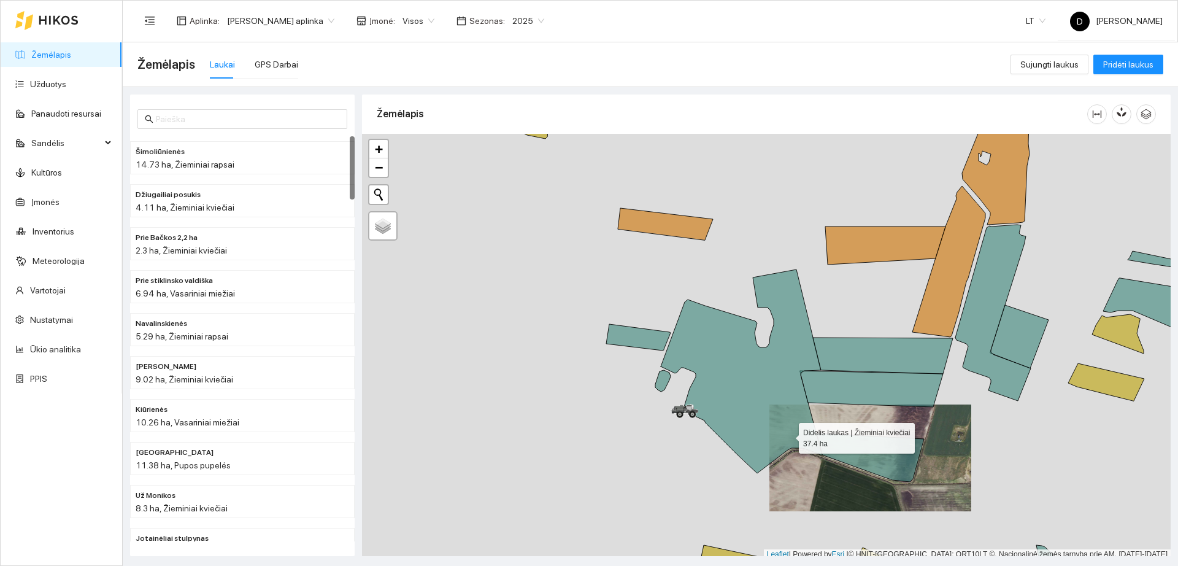
scroll to position [4, 0]
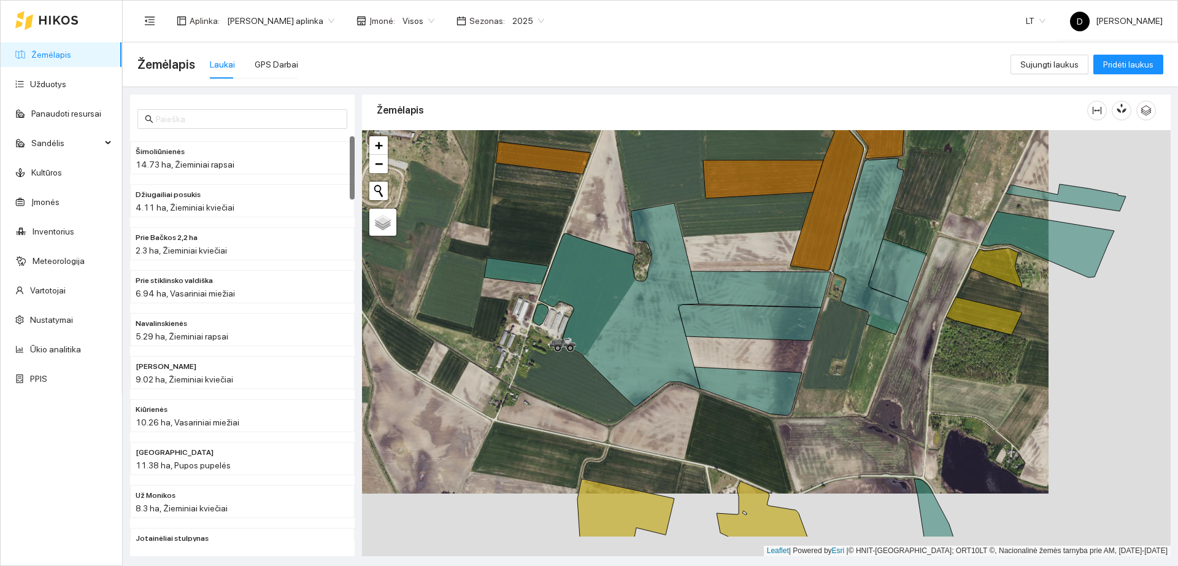
drag, startPoint x: 785, startPoint y: 435, endPoint x: 670, endPoint y: 385, distance: 125.6
click at [670, 385] on div "+ − Nieko nerasta. Bandykite dar kartą." at bounding box center [766, 343] width 809 height 426
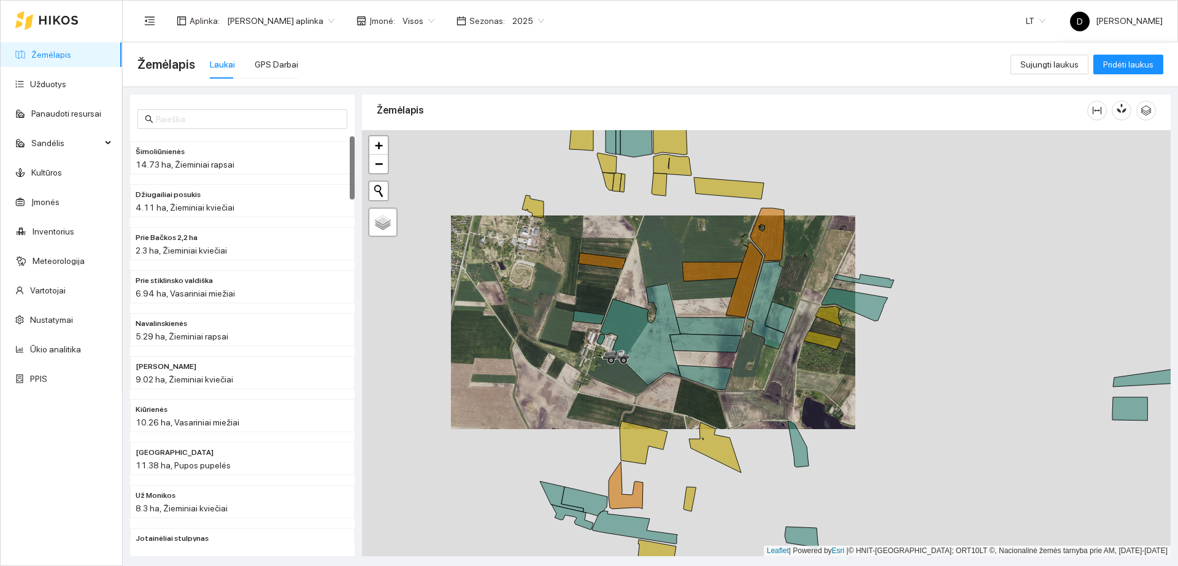
drag, startPoint x: 822, startPoint y: 329, endPoint x: 791, endPoint y: 331, distance: 31.4
click at [791, 331] on div "Miškinio | Žieminiai rapsai 3.09 ha + −" at bounding box center [766, 343] width 809 height 426
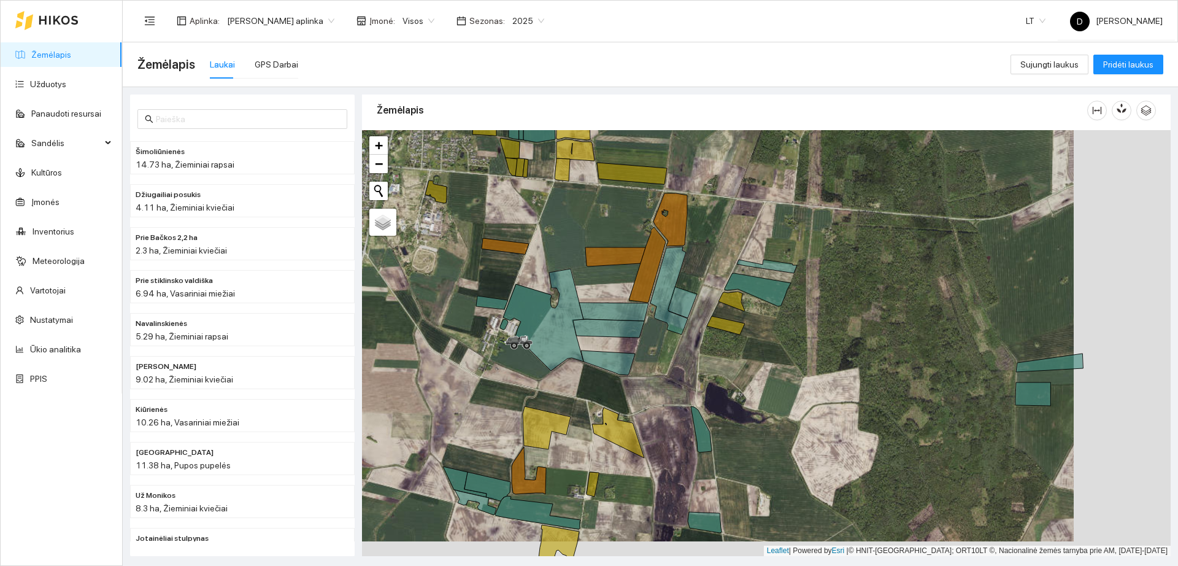
drag, startPoint x: 827, startPoint y: 439, endPoint x: 730, endPoint y: 425, distance: 98.1
click at [730, 425] on div "+ − Nieko nerasta. Bandykite dar kartą." at bounding box center [766, 343] width 809 height 426
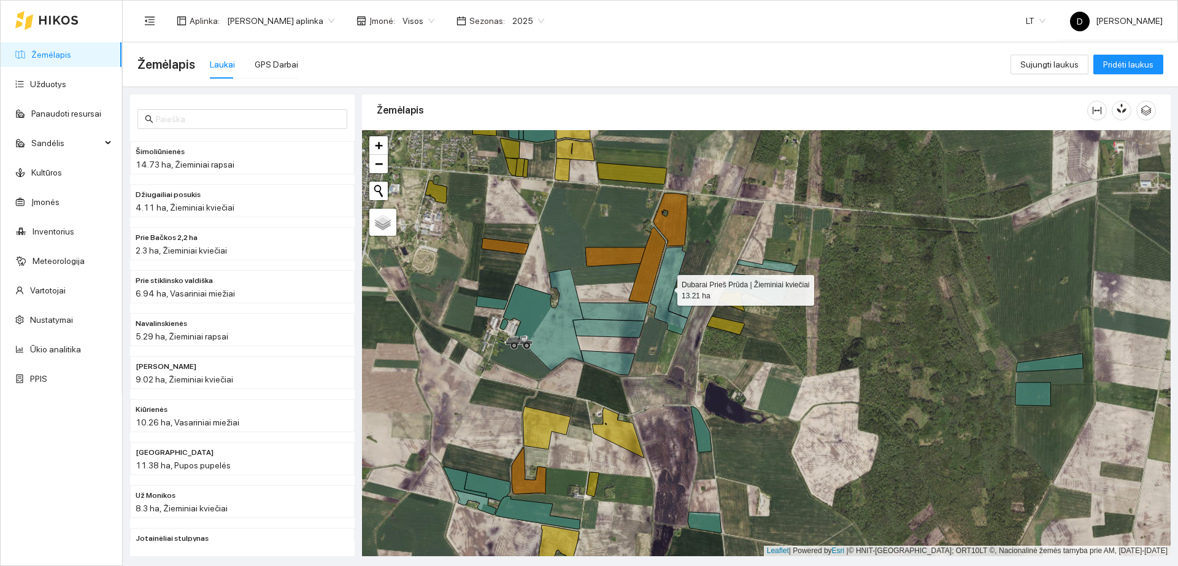
click at [667, 287] on icon at bounding box center [669, 291] width 37 height 88
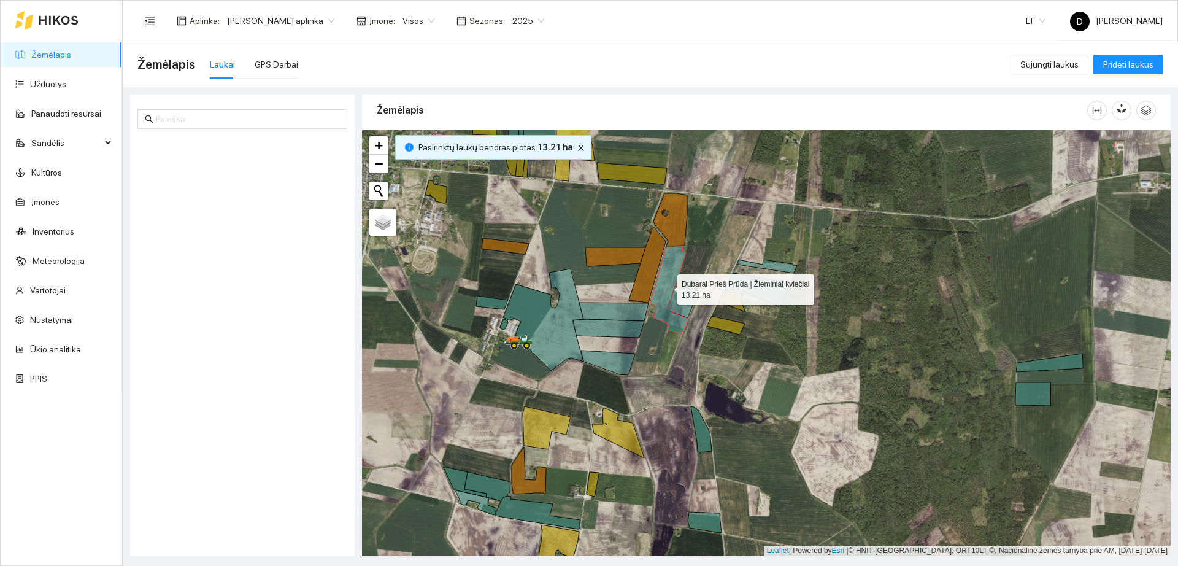
scroll to position [2168, 0]
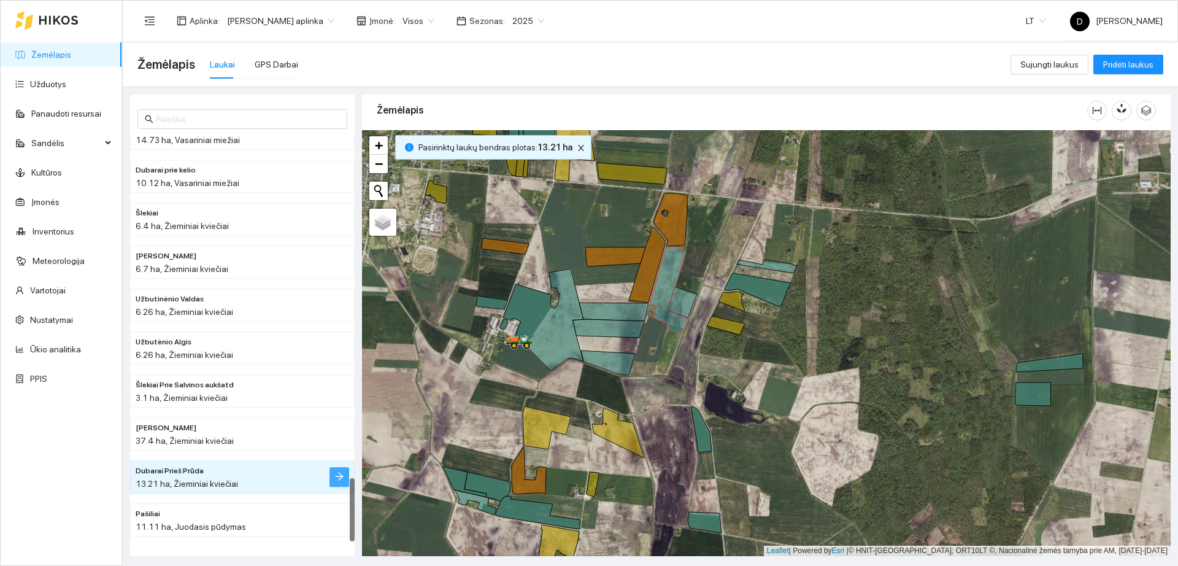
click at [342, 474] on icon "arrow-right" at bounding box center [339, 476] width 10 height 10
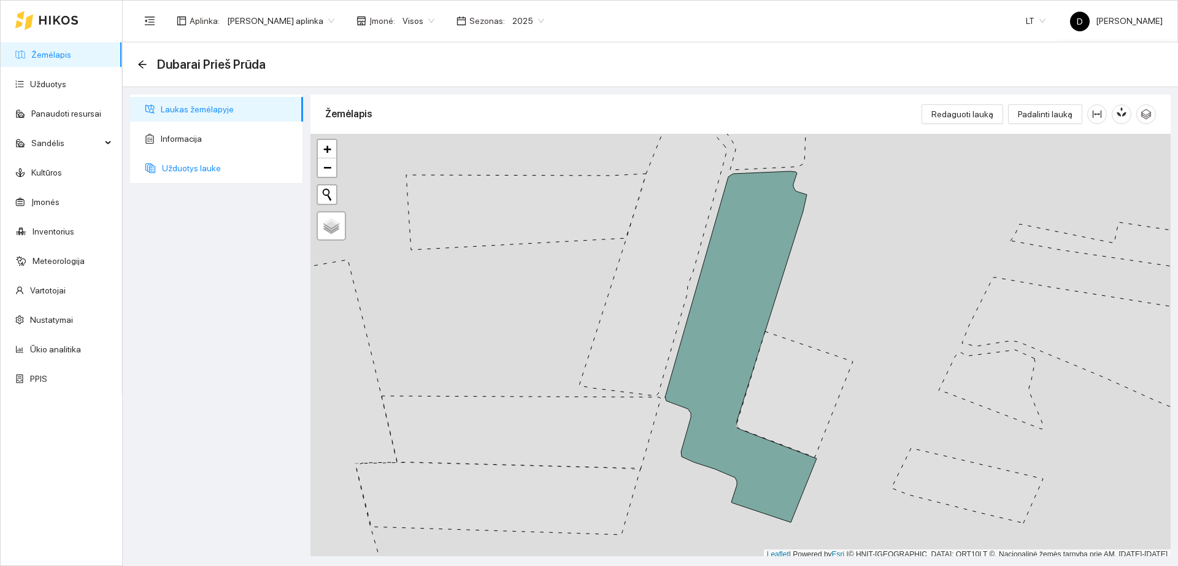
click at [225, 179] on span "Užduotys lauke" at bounding box center [227, 168] width 131 height 25
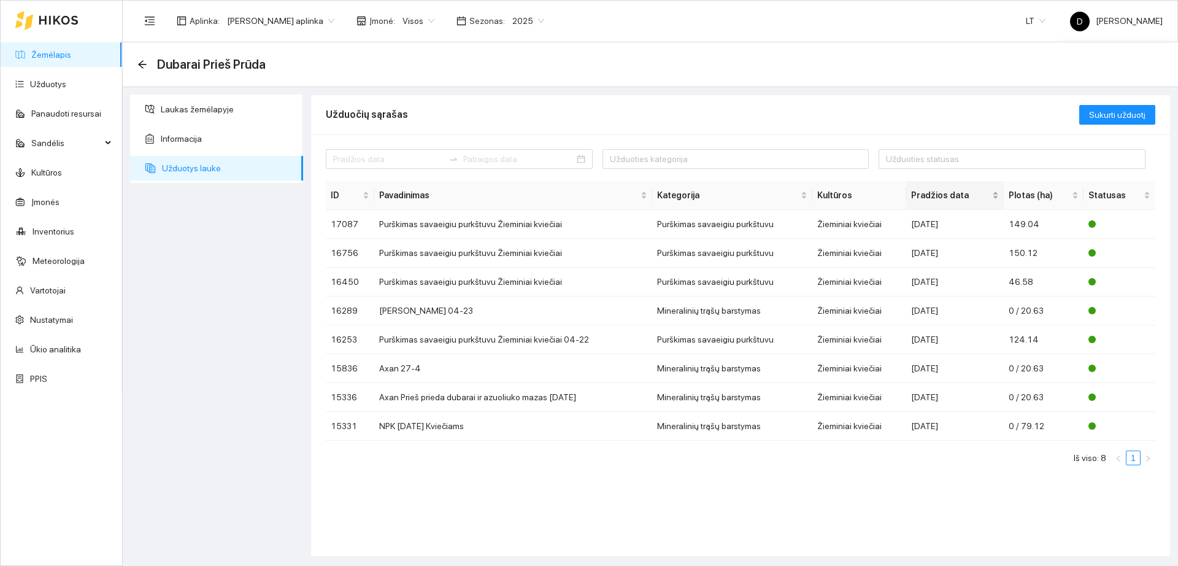
click at [953, 194] on span "Pradžios data" at bounding box center [950, 195] width 78 height 14
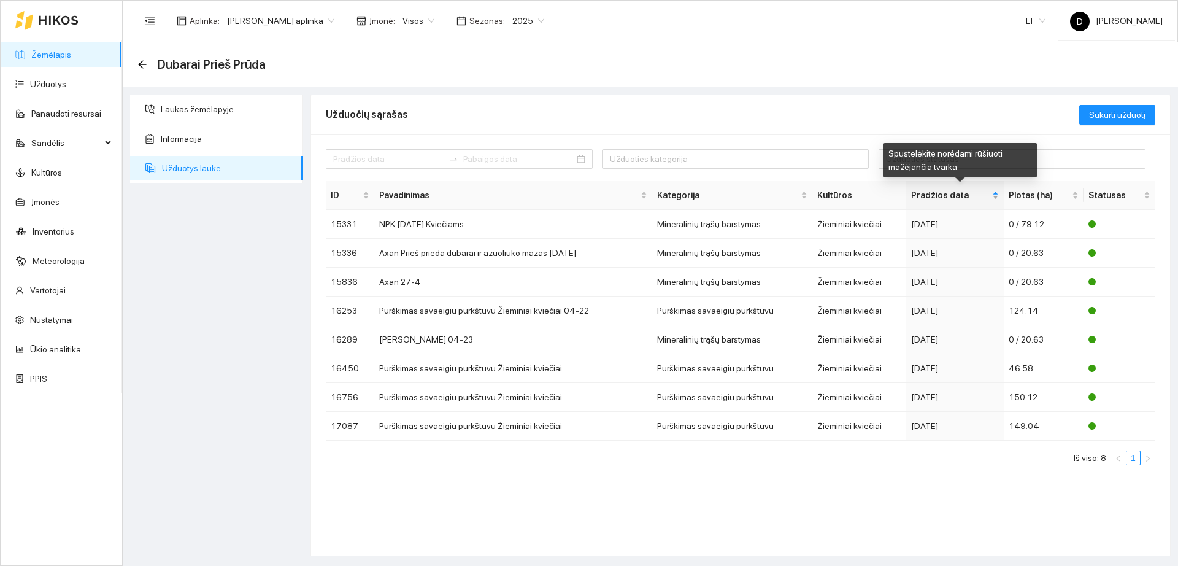
click at [953, 194] on span "Pradžios data" at bounding box center [950, 195] width 78 height 14
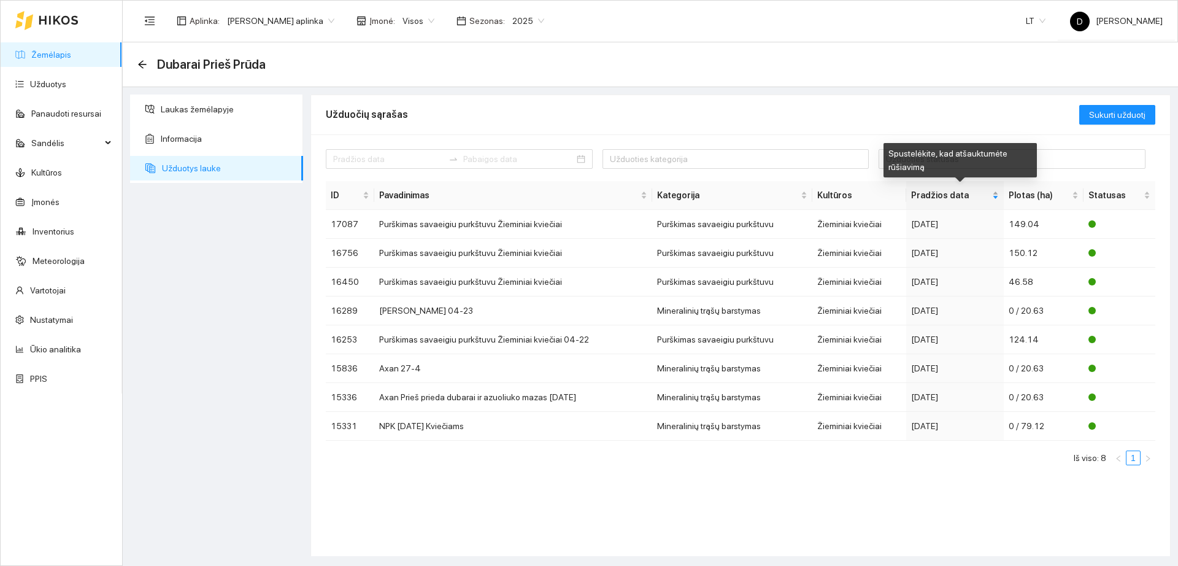
click at [953, 194] on span "Pradžios data" at bounding box center [950, 195] width 78 height 14
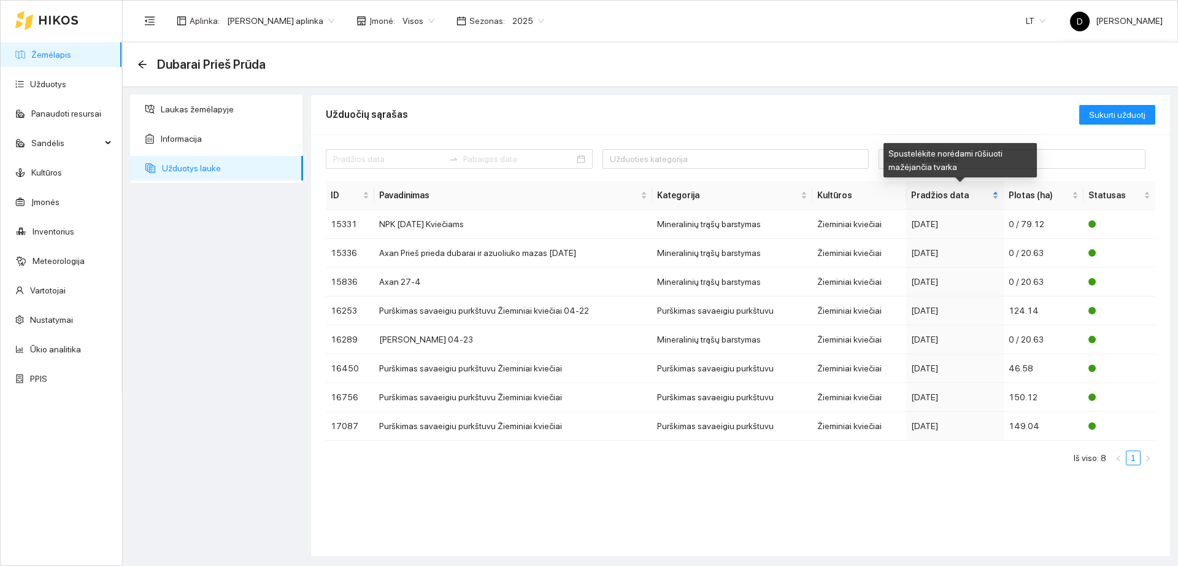
click at [953, 194] on span "Pradžios data" at bounding box center [950, 195] width 78 height 14
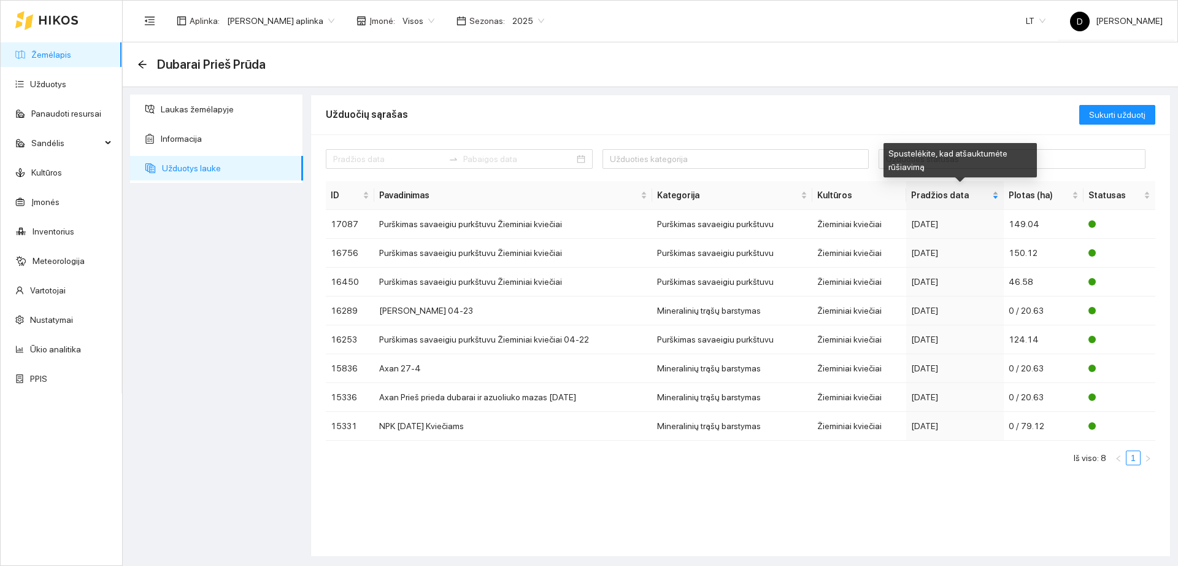
click at [953, 194] on span "Pradžios data" at bounding box center [950, 195] width 78 height 14
click at [53, 41] on ul "Žemėlapis Užduotys Panaudoti resursai Sandėlis Kultūros Įmonės Inventorius Mete…" at bounding box center [62, 217] width 122 height 354
click at [51, 50] on link "Žemėlapis" at bounding box center [51, 55] width 40 height 10
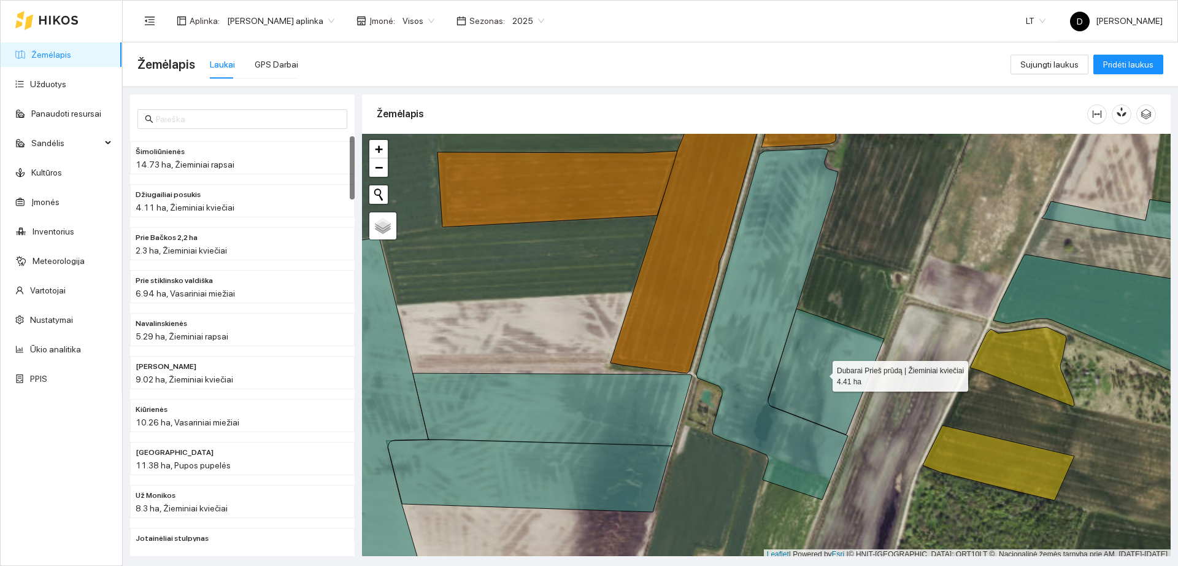
click at [822, 373] on icon at bounding box center [825, 372] width 117 height 126
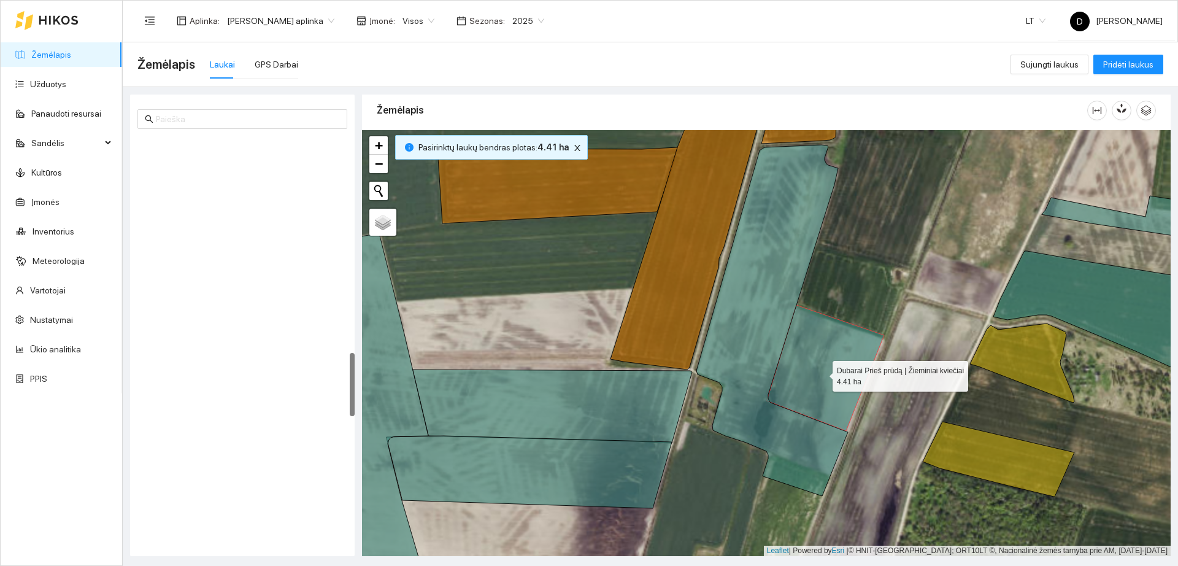
scroll to position [1372, 0]
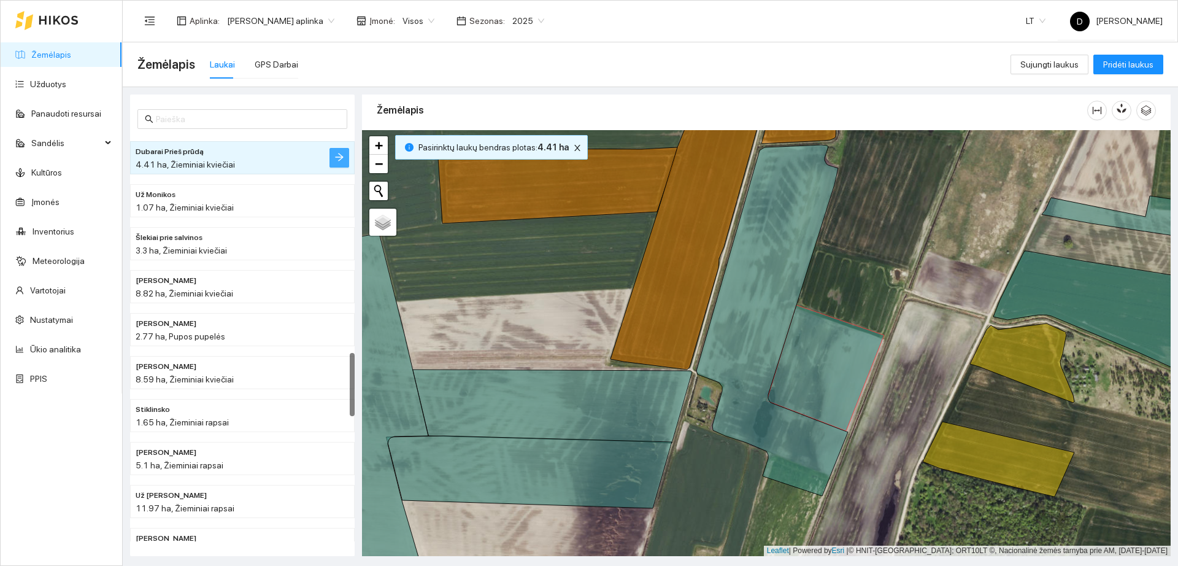
click at [334, 156] on icon "arrow-right" at bounding box center [339, 157] width 10 height 10
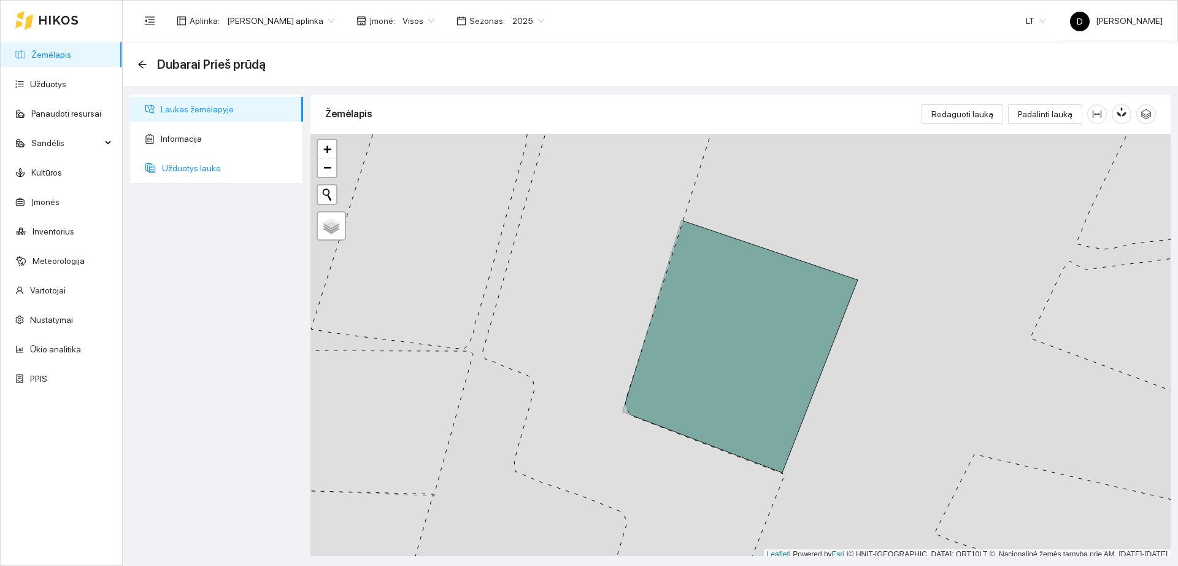
click at [263, 169] on span "Užduotys lauke" at bounding box center [227, 168] width 131 height 25
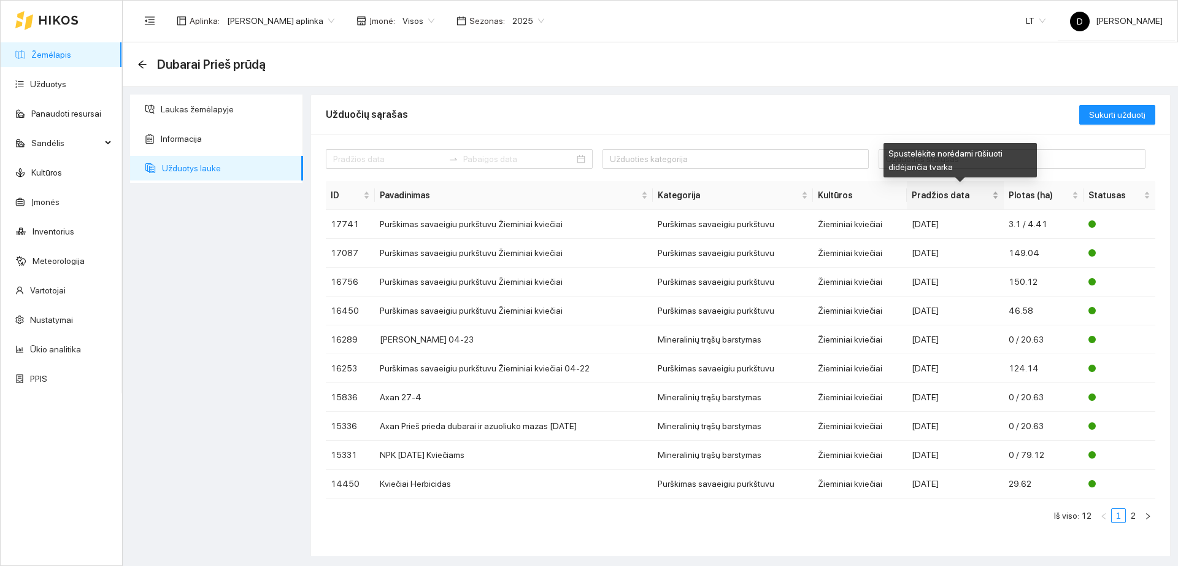
click at [943, 195] on span "Pradžios data" at bounding box center [951, 195] width 78 height 14
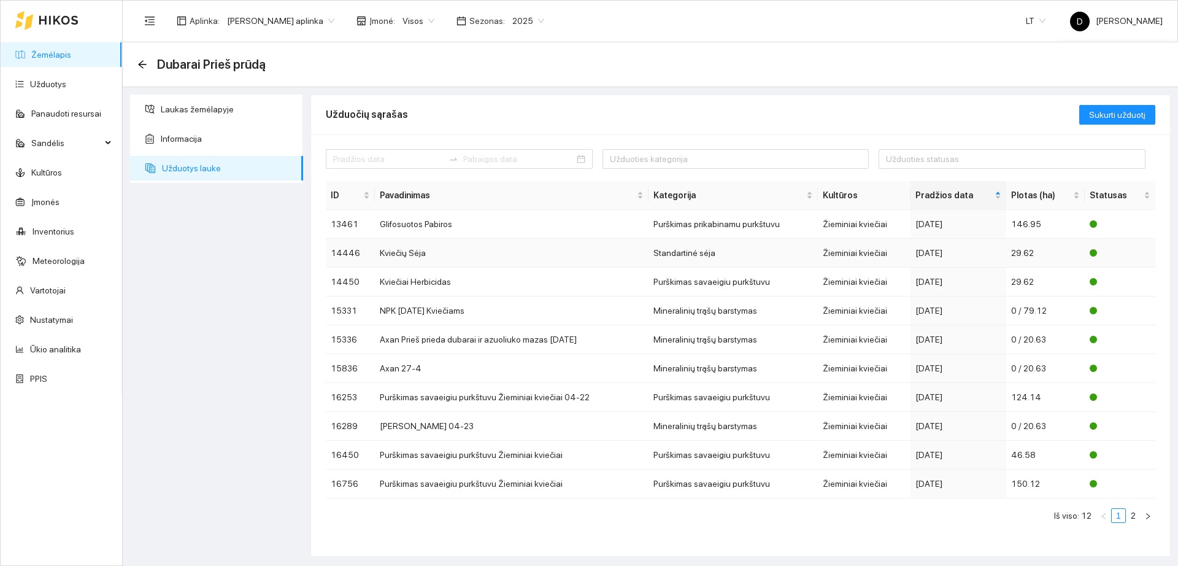
click at [958, 260] on td "2024-09-17" at bounding box center [959, 253] width 96 height 29
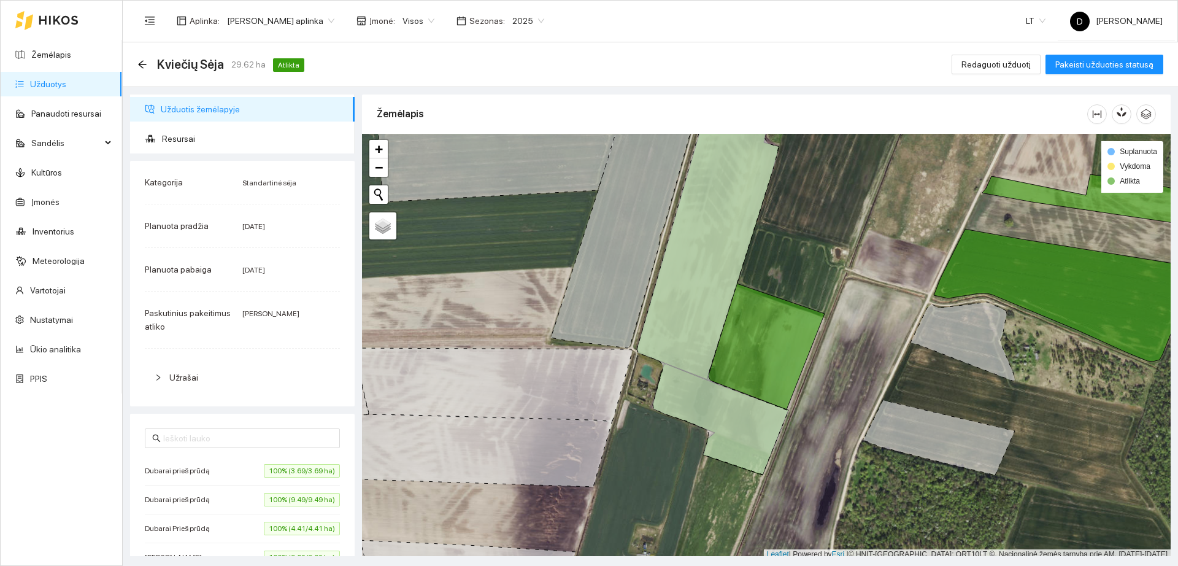
click at [174, 377] on span "Užrašai" at bounding box center [183, 378] width 29 height 10
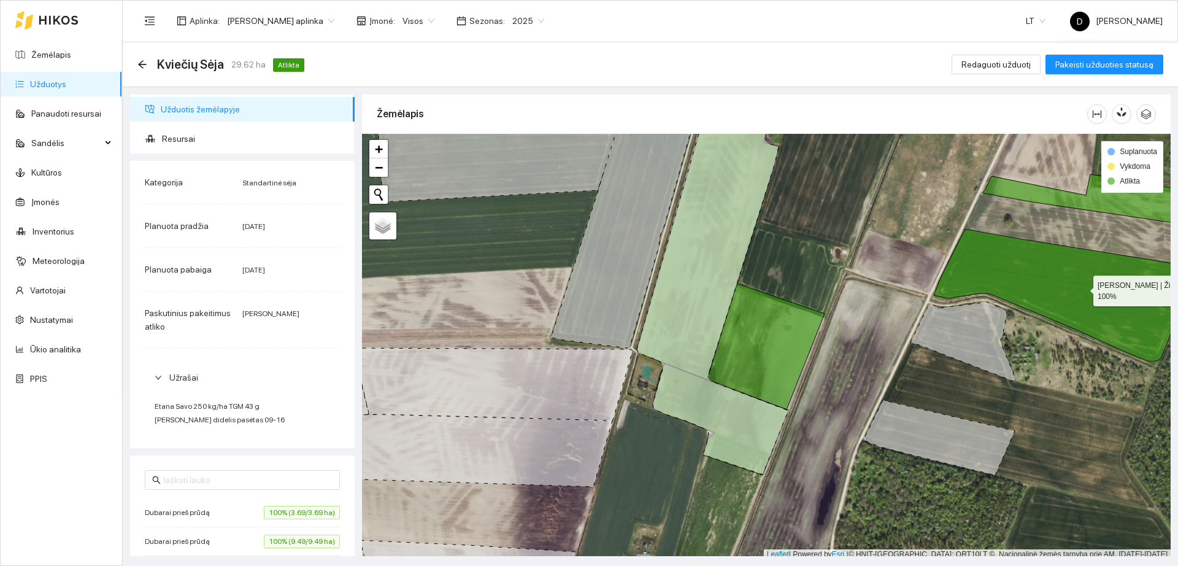
click at [1082, 288] on icon at bounding box center [1067, 296] width 266 height 132
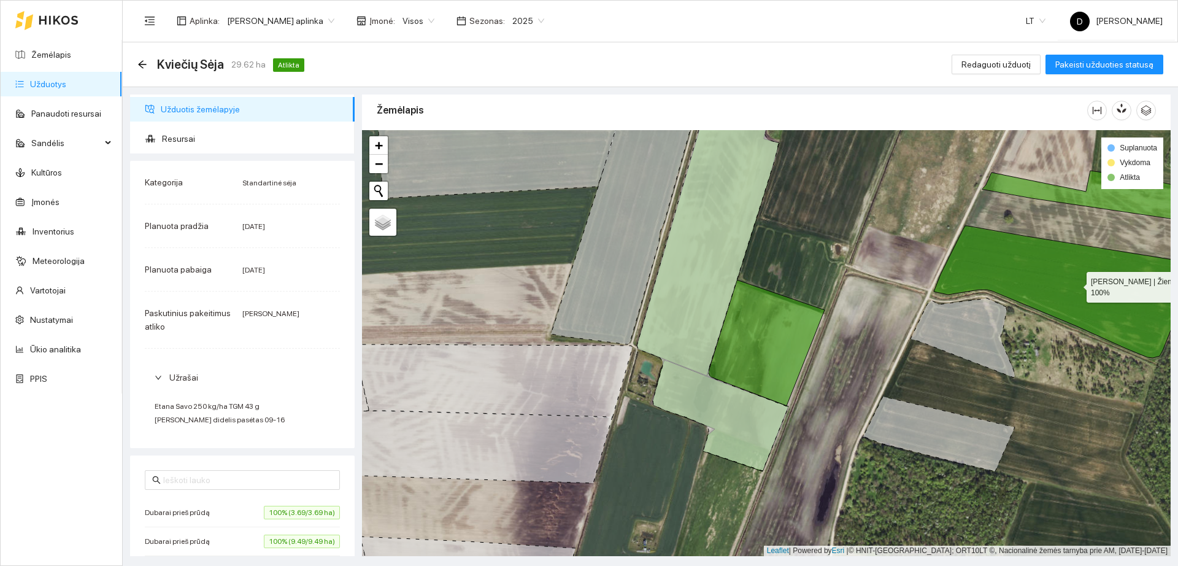
click at [1082, 288] on icon at bounding box center [1067, 292] width 266 height 132
click at [67, 60] on link "Žemėlapis" at bounding box center [51, 55] width 40 height 10
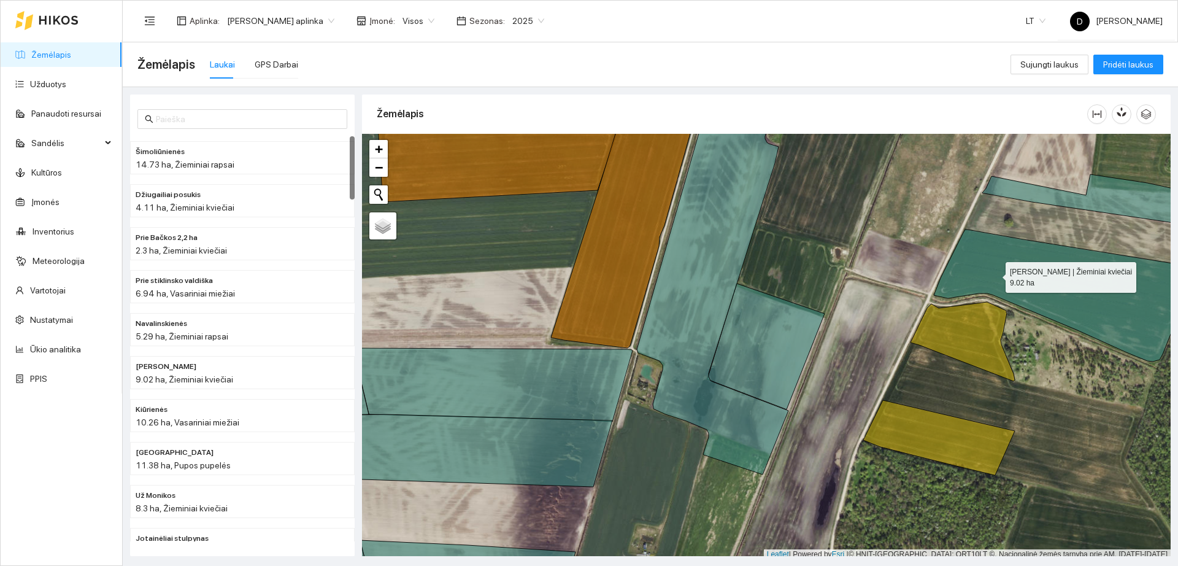
click at [995, 274] on icon at bounding box center [1067, 296] width 266 height 132
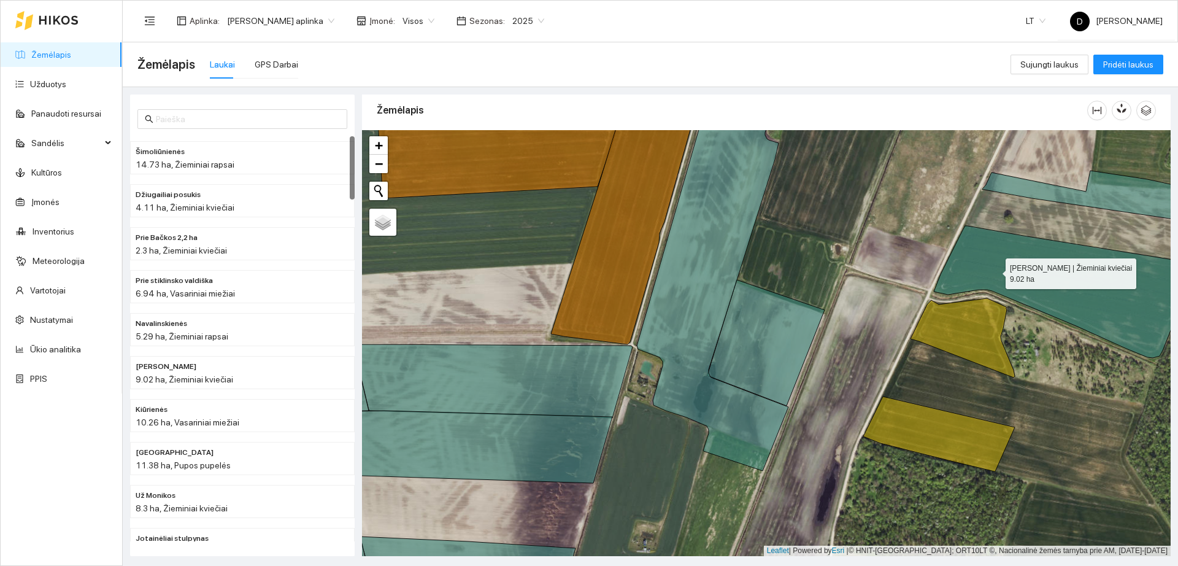
scroll to position [215, 0]
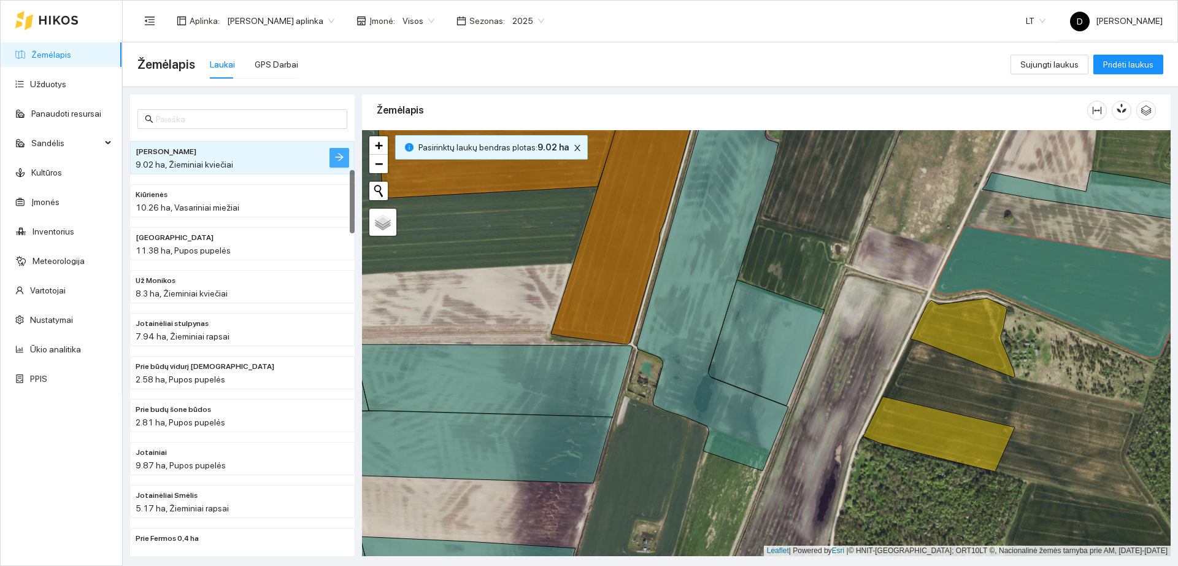
click at [342, 152] on icon "arrow-right" at bounding box center [339, 157] width 10 height 10
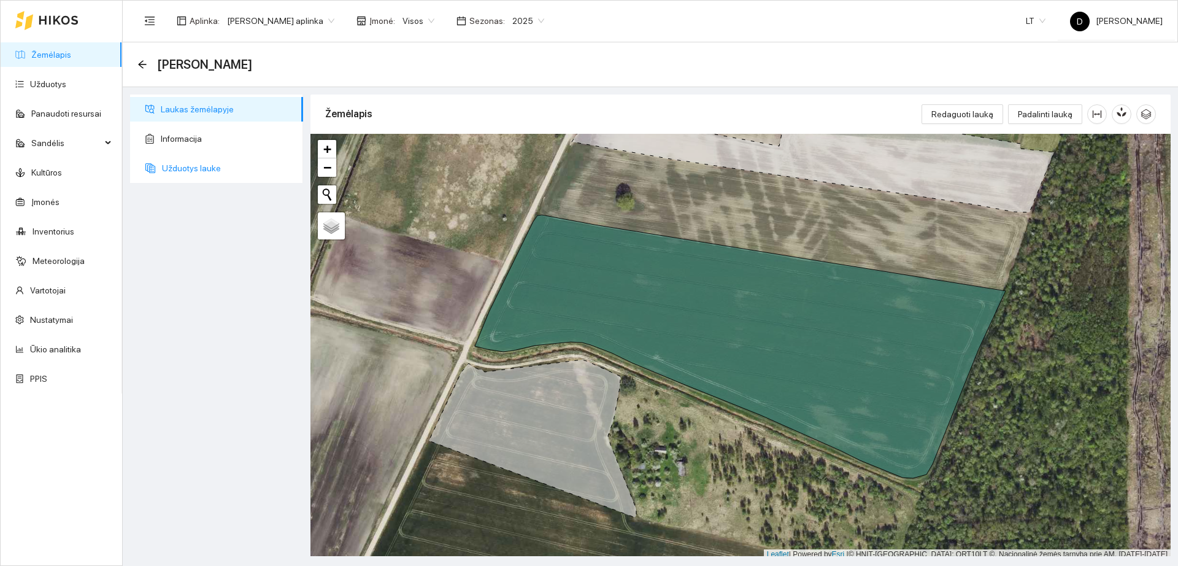
click at [261, 173] on span "Užduotys lauke" at bounding box center [227, 168] width 131 height 25
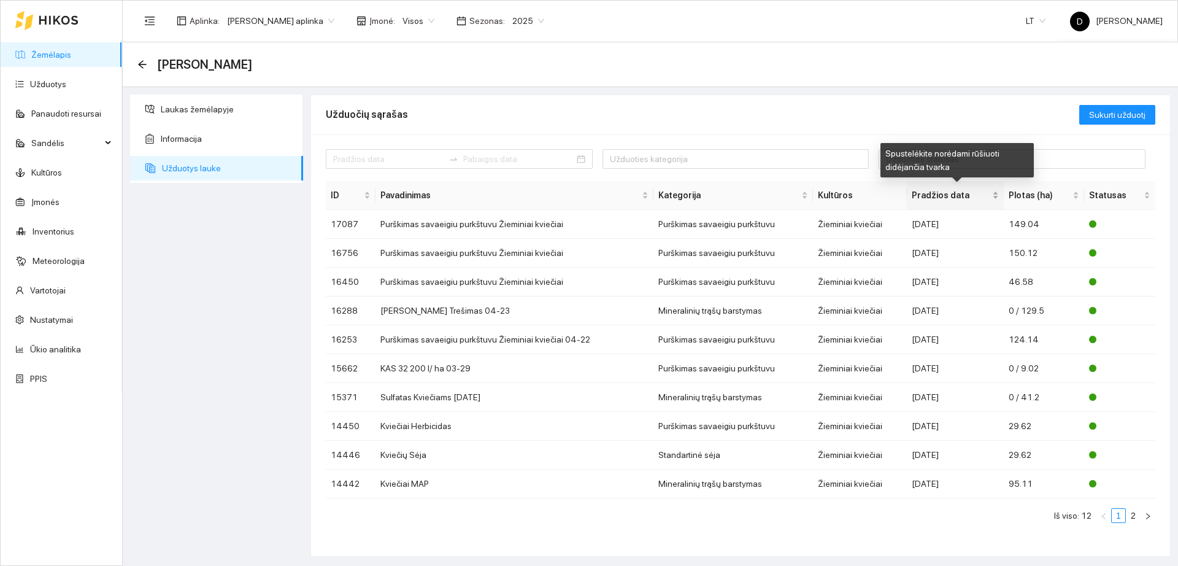
click at [922, 194] on span "Pradžios data" at bounding box center [951, 195] width 78 height 14
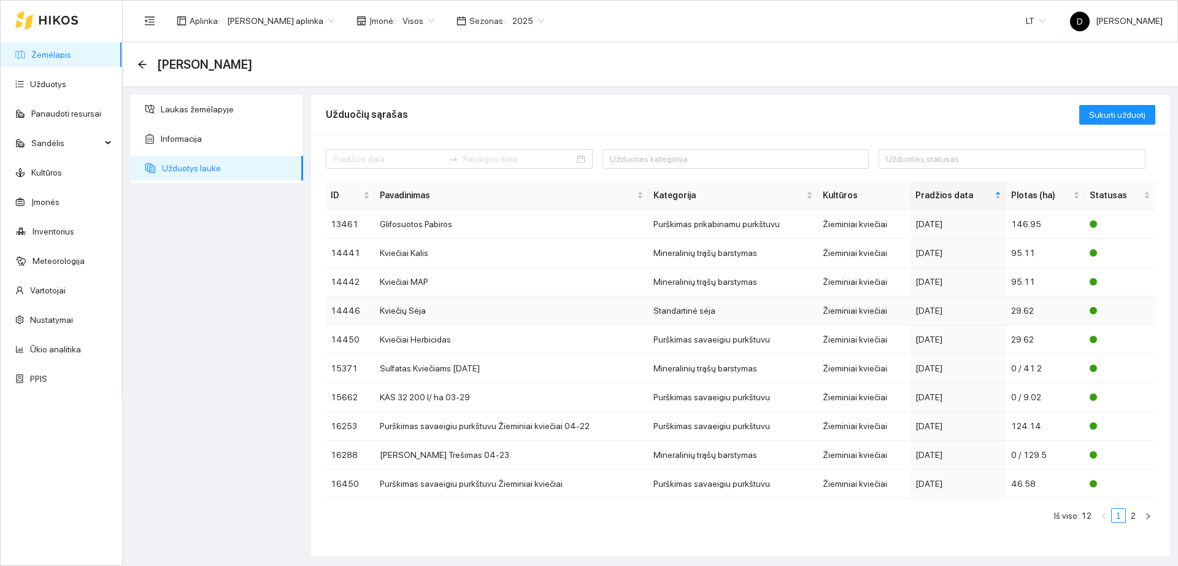
click at [976, 314] on div "2024-09-17" at bounding box center [959, 311] width 86 height 14
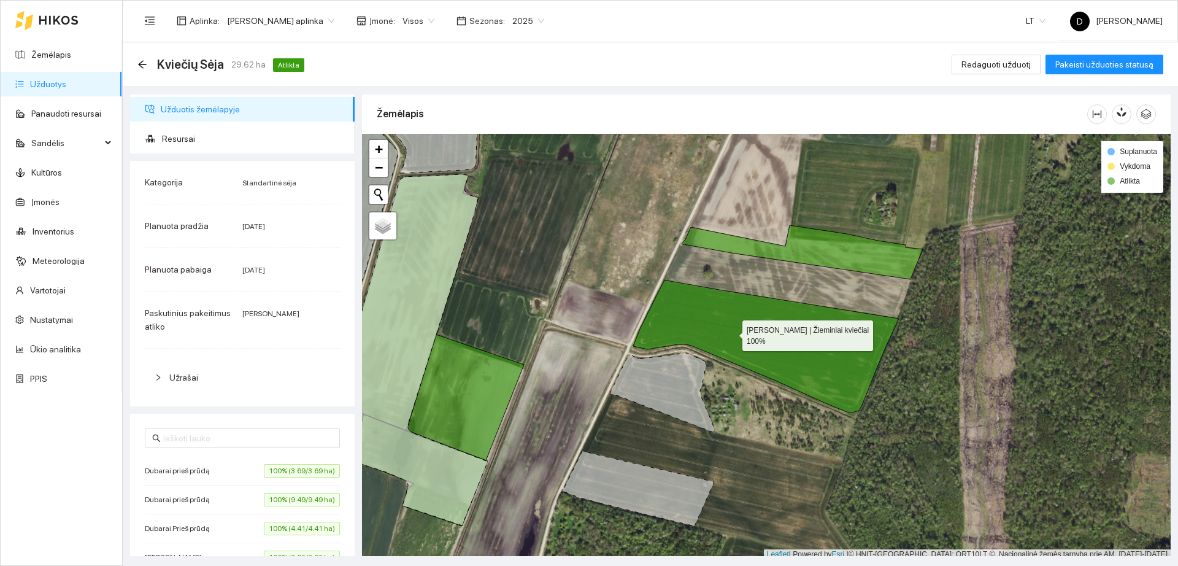
click at [732, 332] on icon at bounding box center [766, 346] width 266 height 132
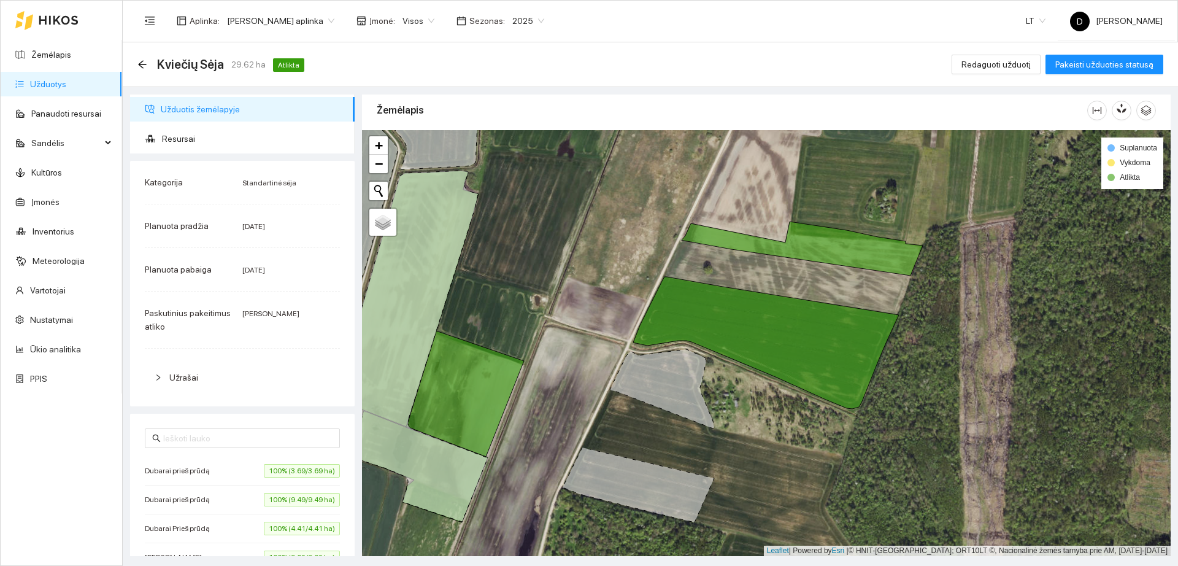
click at [180, 382] on span "Užrašai" at bounding box center [183, 378] width 29 height 10
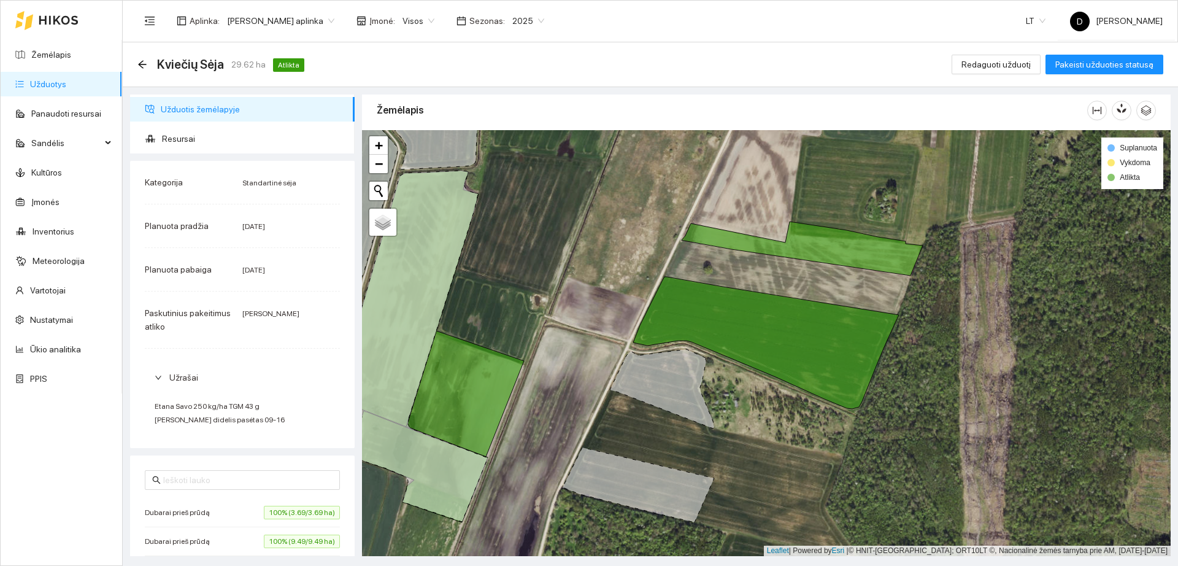
click at [180, 381] on span "Užrašai" at bounding box center [183, 378] width 29 height 10
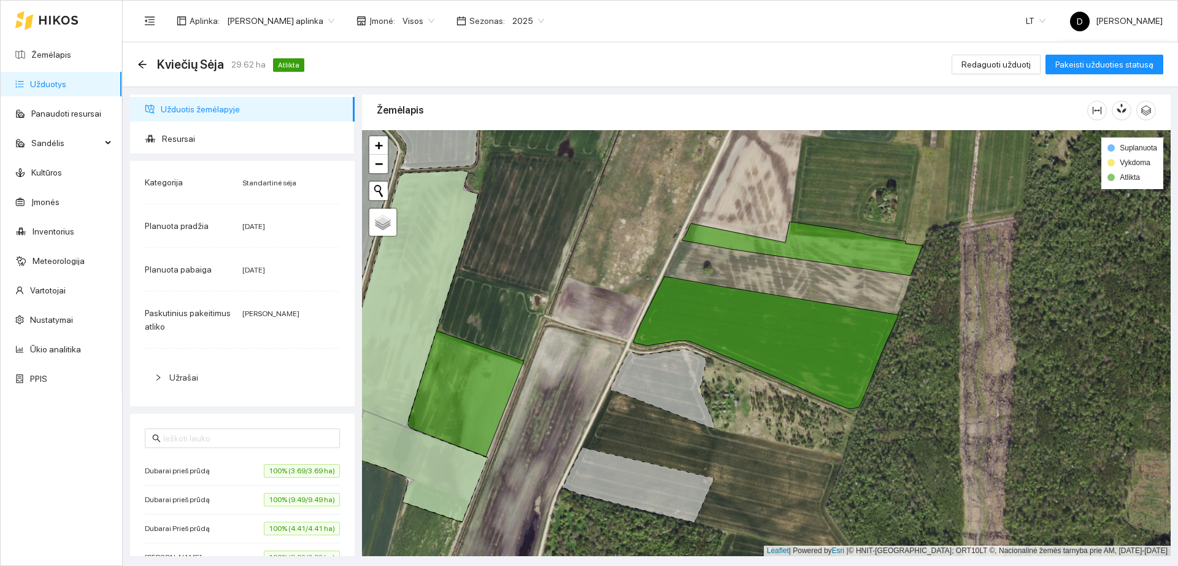
click at [66, 82] on link "Užduotys" at bounding box center [48, 84] width 36 height 10
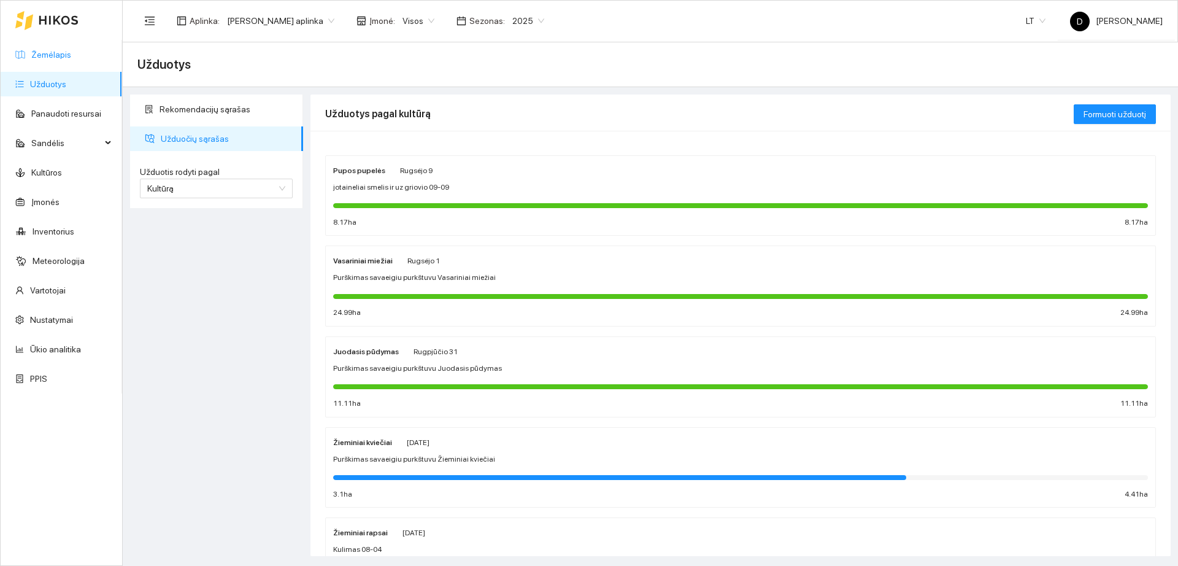
click at [56, 50] on link "Žemėlapis" at bounding box center [51, 55] width 40 height 10
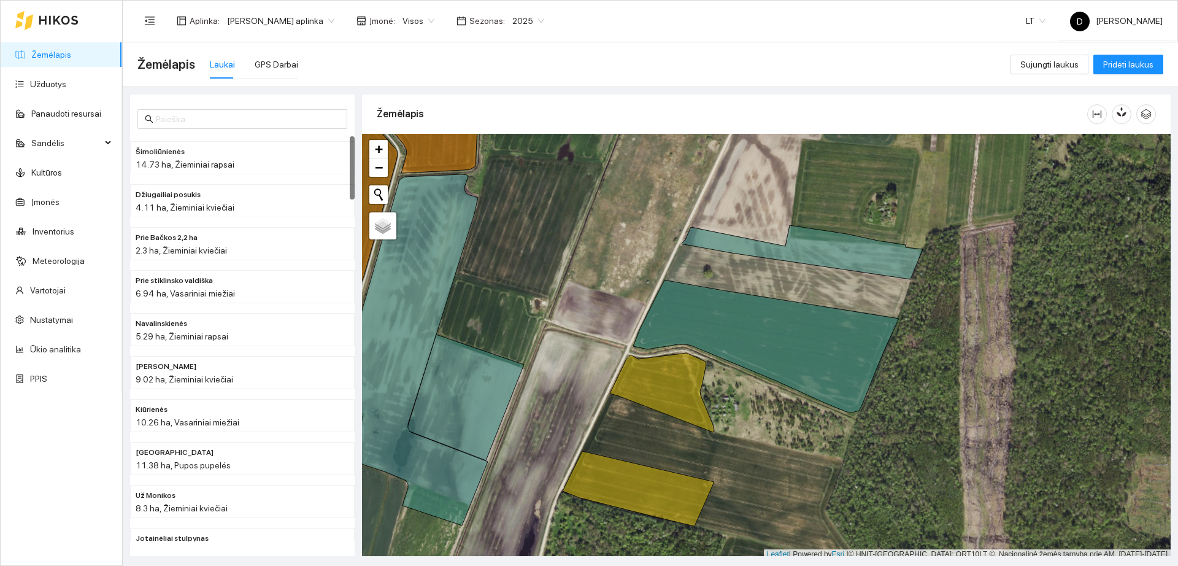
scroll to position [4, 0]
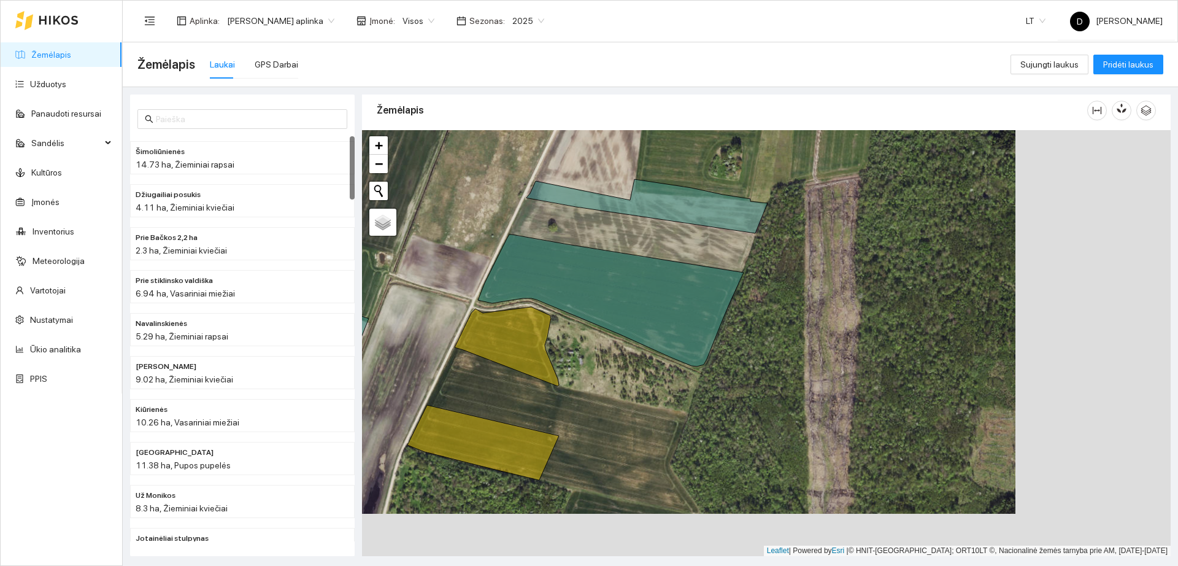
drag, startPoint x: 860, startPoint y: 422, endPoint x: 456, endPoint y: 287, distance: 426.4
click at [456, 287] on div "+ − Nieko nerasta. Bandykite dar kartą." at bounding box center [766, 343] width 809 height 426
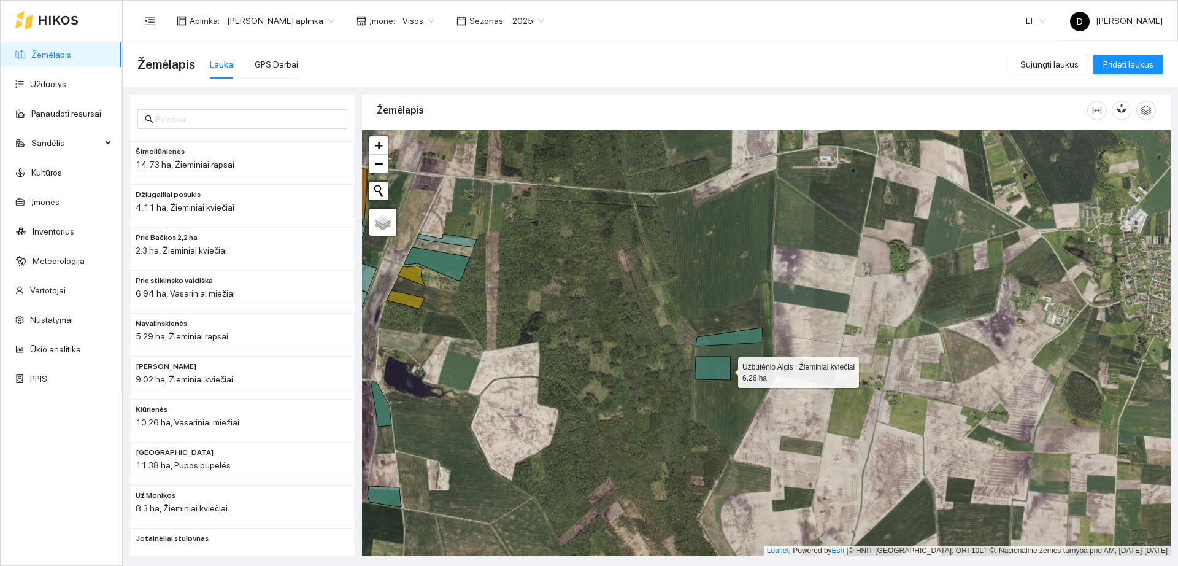
click at [725, 369] on icon at bounding box center [712, 368] width 35 height 23
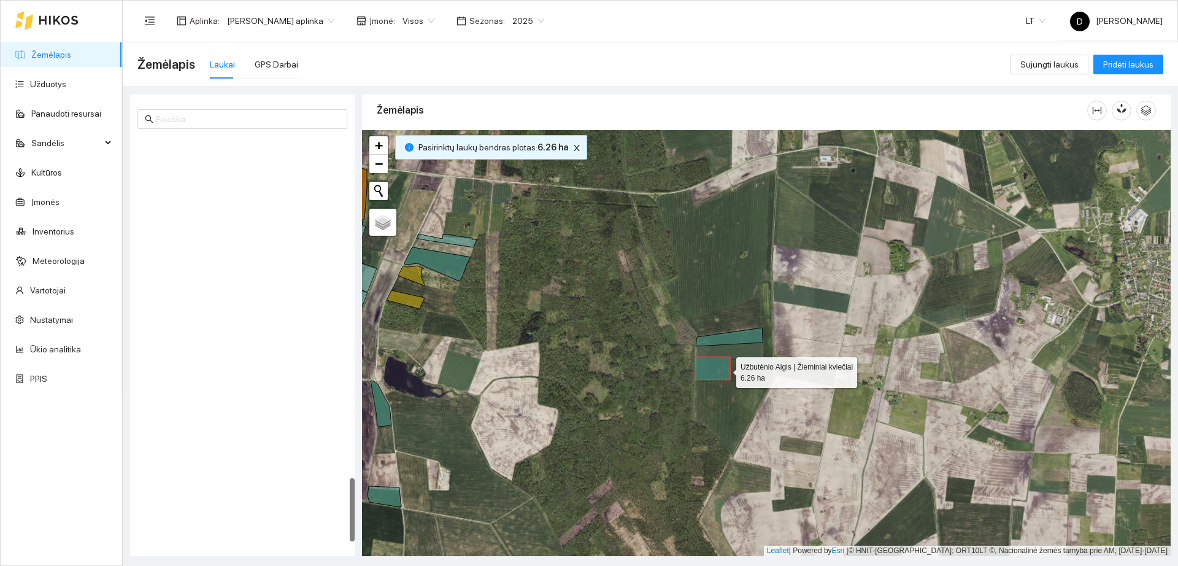
scroll to position [2168, 0]
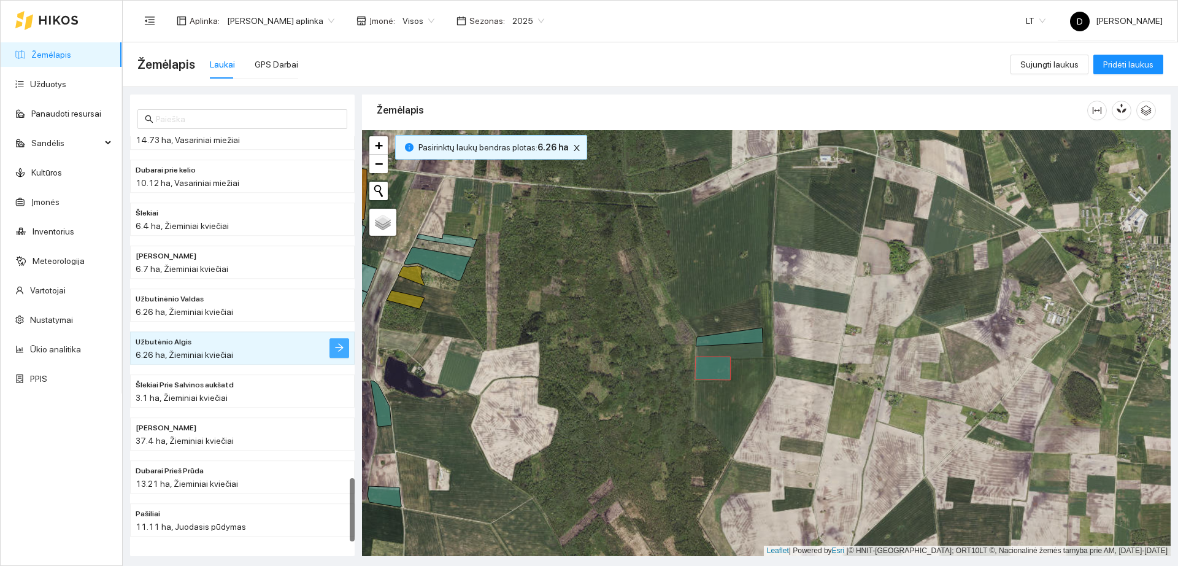
click at [331, 342] on button "button" at bounding box center [340, 348] width 20 height 20
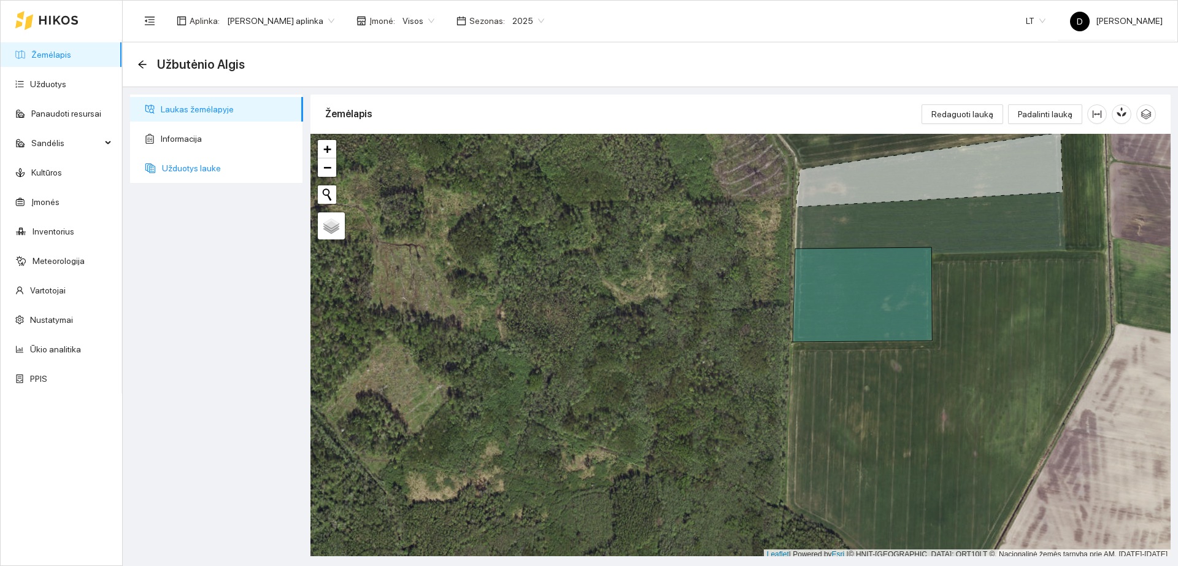
click at [249, 165] on span "Užduotys lauke" at bounding box center [227, 168] width 131 height 25
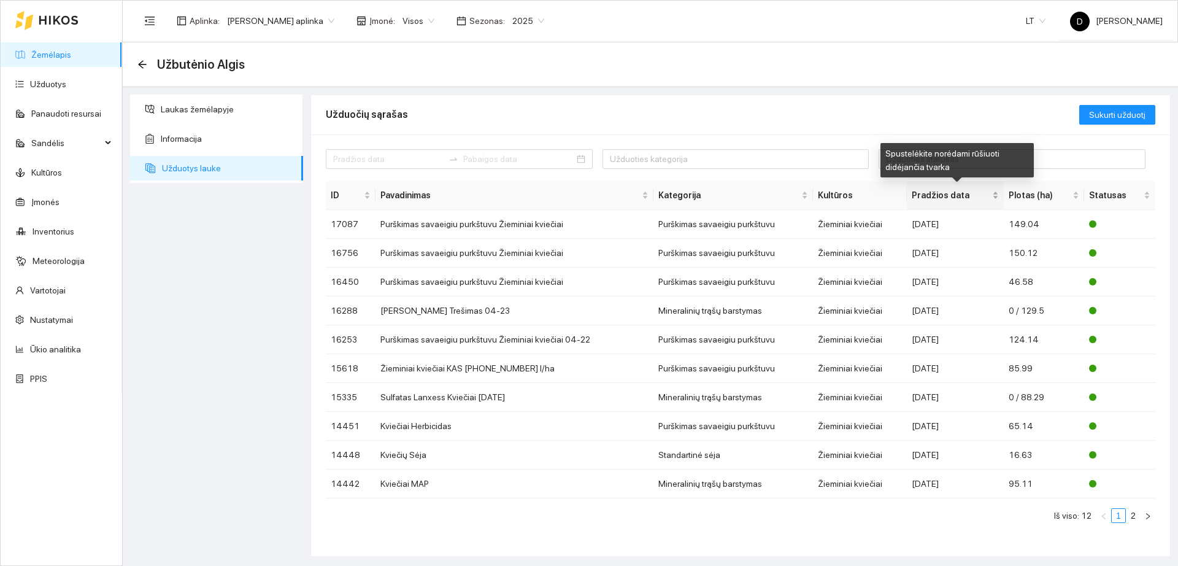
click at [949, 192] on span "Pradžios data" at bounding box center [951, 195] width 78 height 14
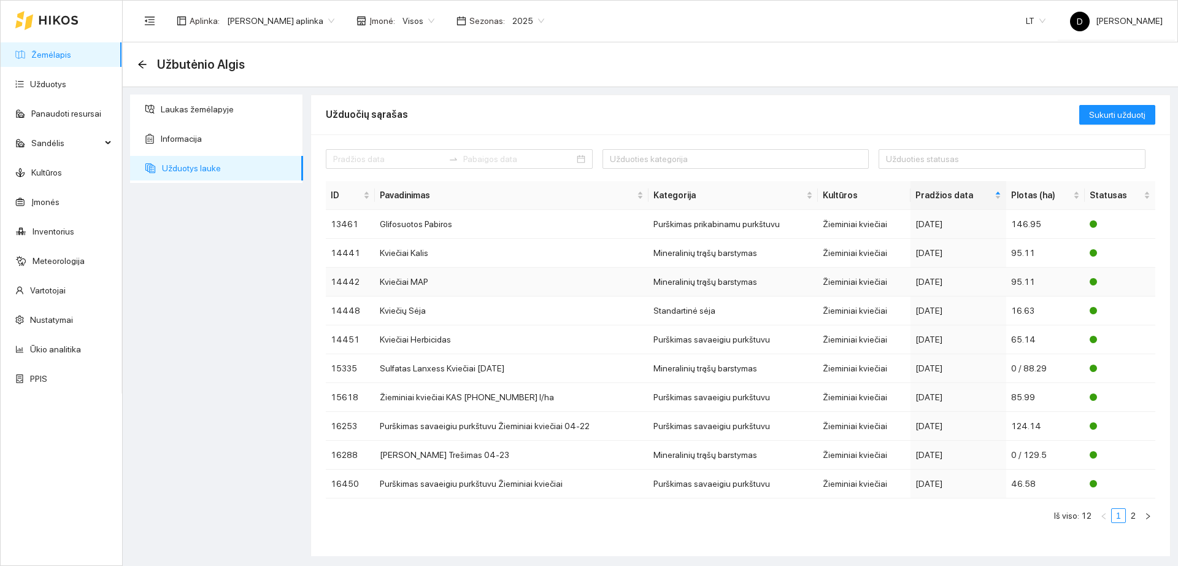
click at [979, 284] on div "2024-09-10" at bounding box center [959, 282] width 86 height 14
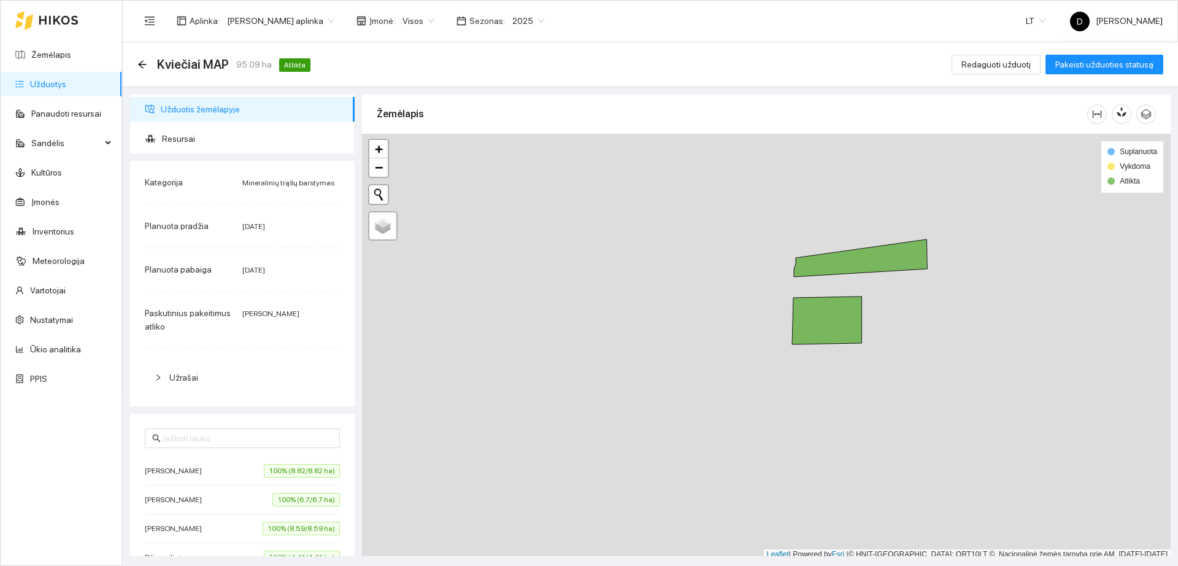
click at [195, 378] on span "Užrašai" at bounding box center [183, 378] width 29 height 10
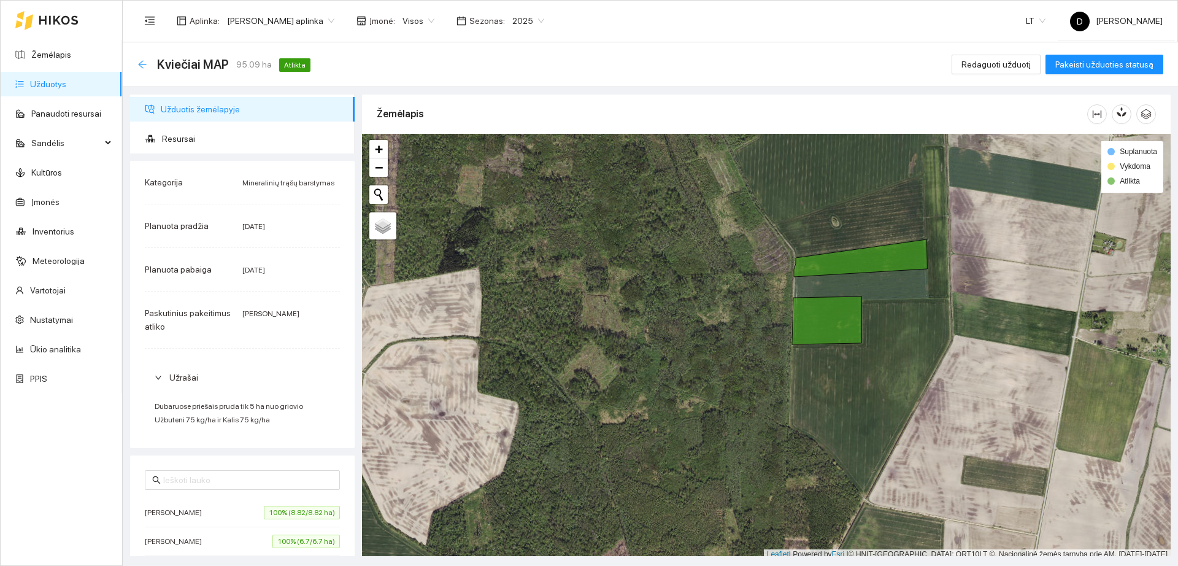
click at [142, 63] on icon "arrow-left" at bounding box center [142, 65] width 10 height 10
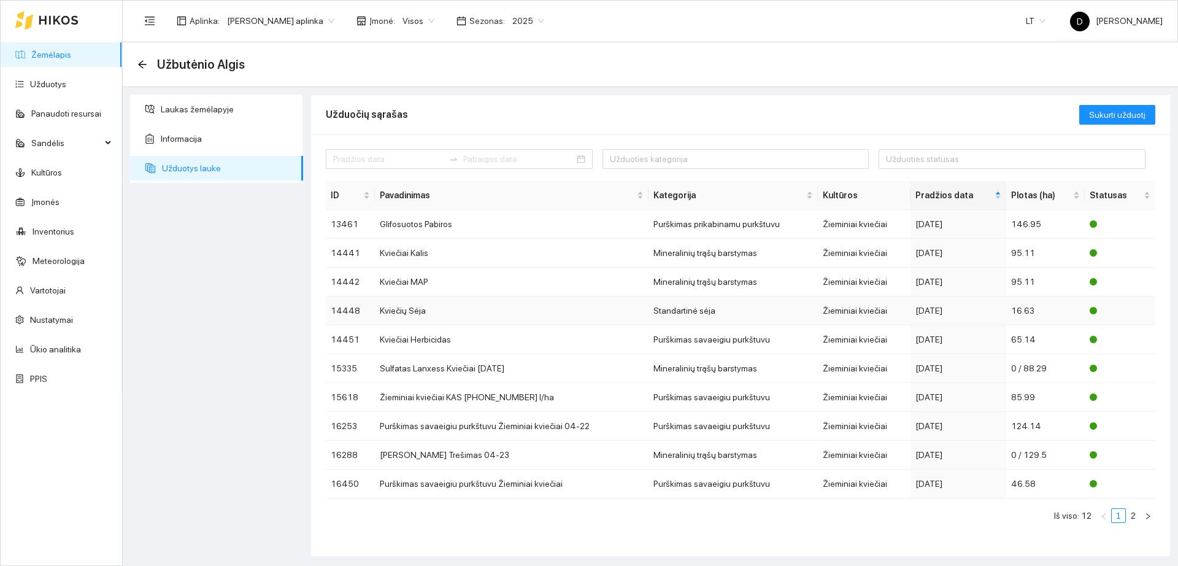
click at [992, 310] on div "[DATE]" at bounding box center [959, 311] width 86 height 14
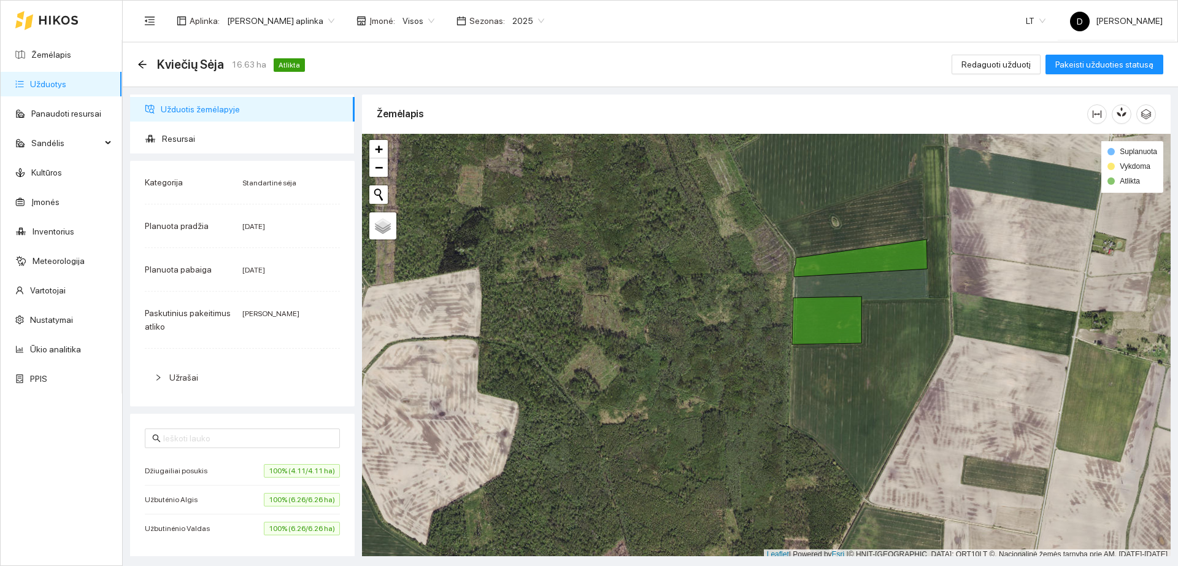
click at [181, 373] on span "Užrašai" at bounding box center [183, 378] width 29 height 10
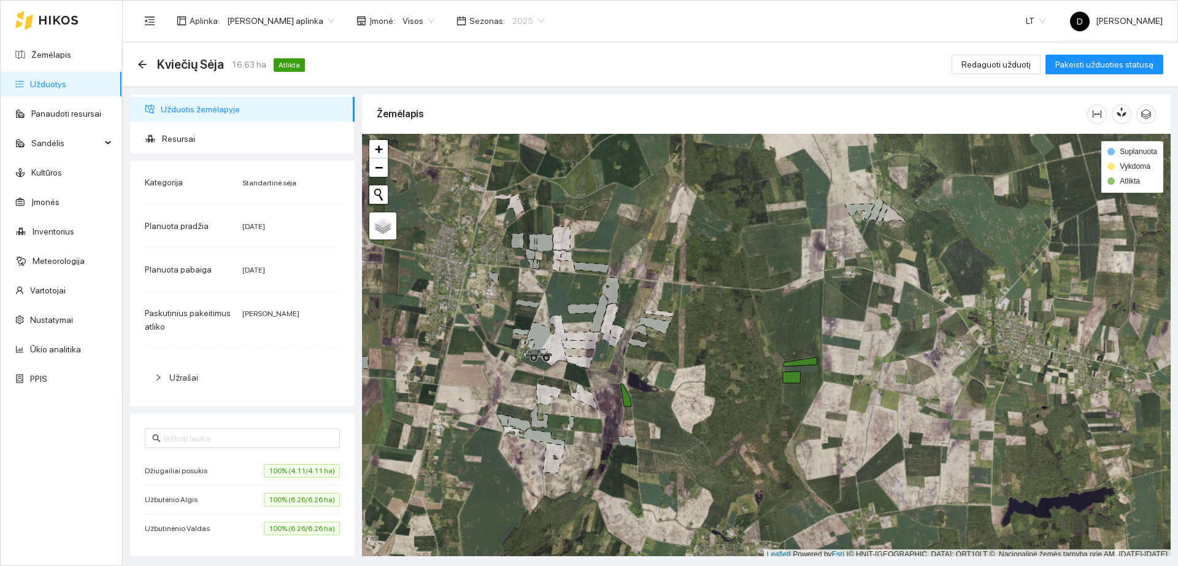
click at [522, 17] on span "2025" at bounding box center [528, 21] width 32 height 18
click at [514, 166] on div "2026" at bounding box center [519, 163] width 32 height 14
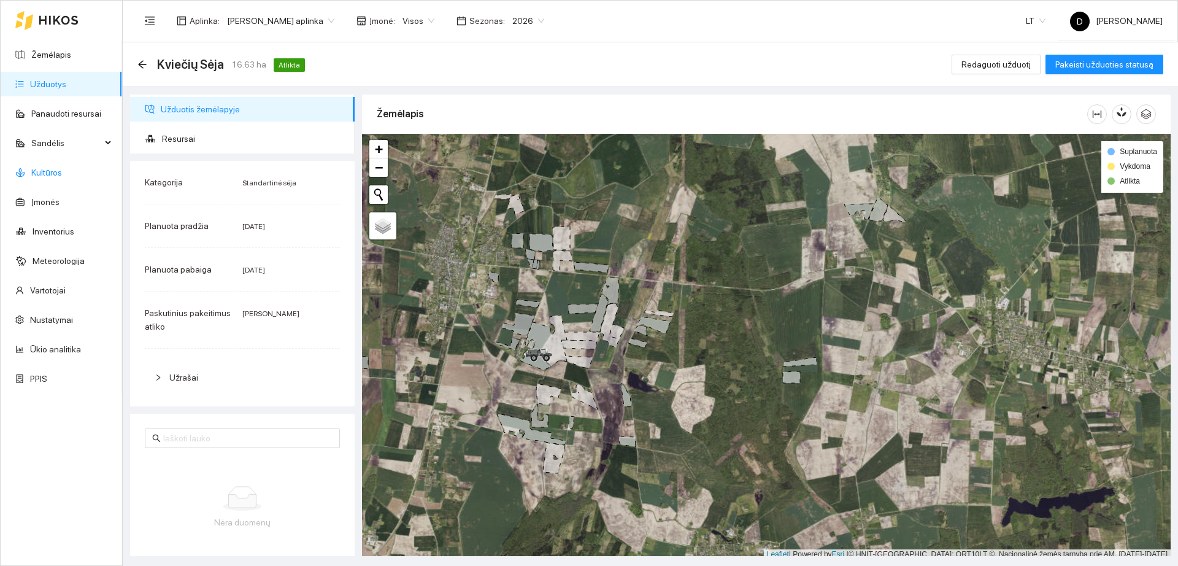
click at [59, 169] on link "Kultūros" at bounding box center [46, 173] width 31 height 10
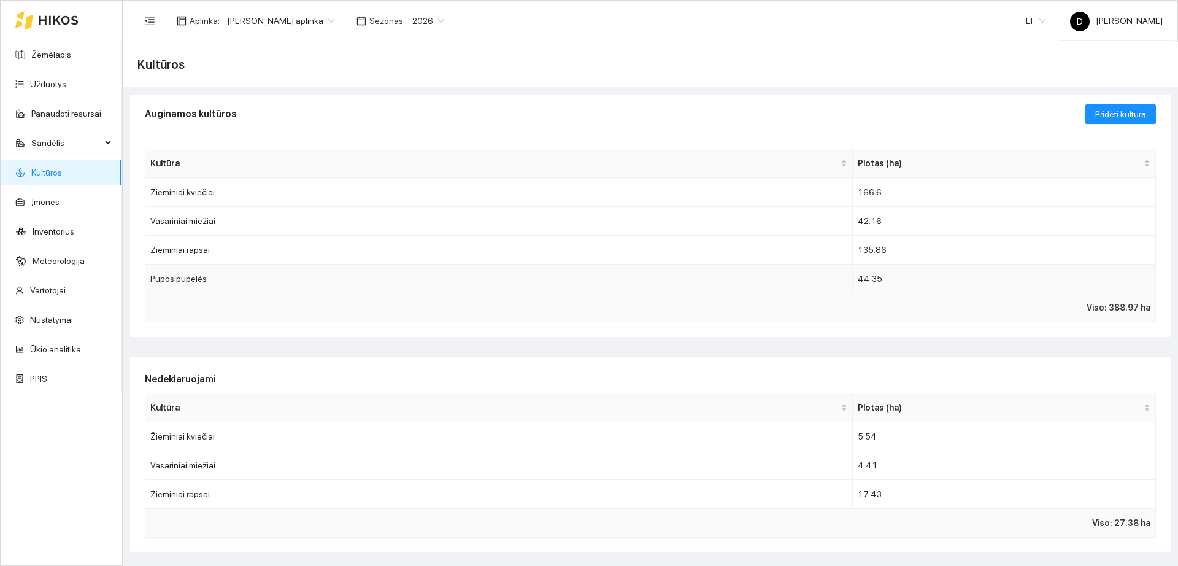
click at [344, 274] on td "Pupos pupelės" at bounding box center [499, 279] width 708 height 29
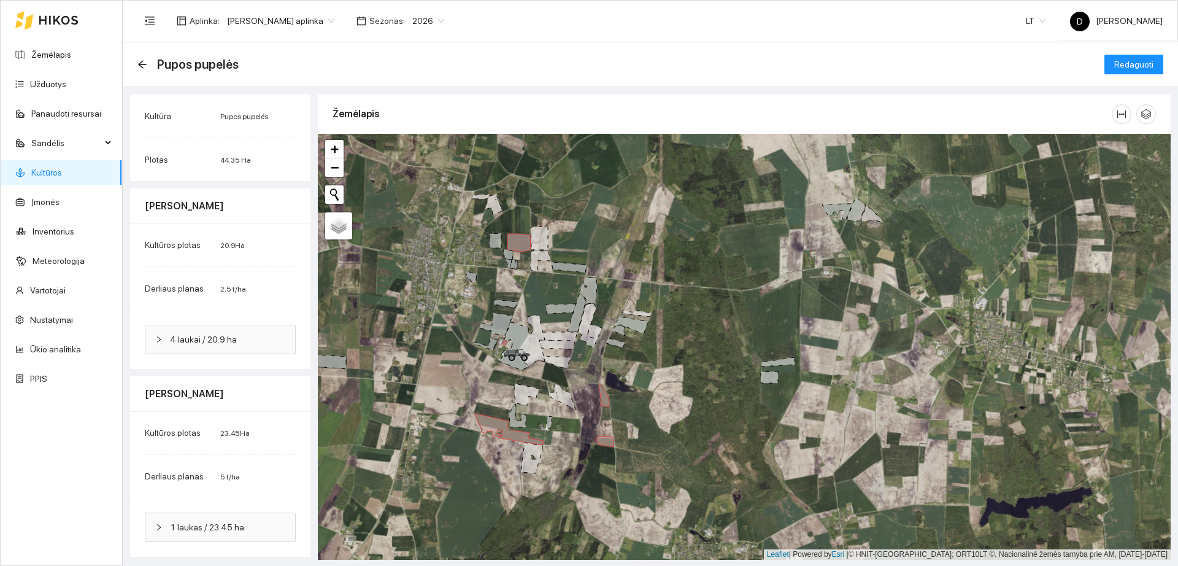
click at [137, 63] on div "Pupos pupelės Redaguoti" at bounding box center [651, 64] width 1056 height 45
click at [141, 63] on icon "arrow-left" at bounding box center [142, 65] width 10 height 10
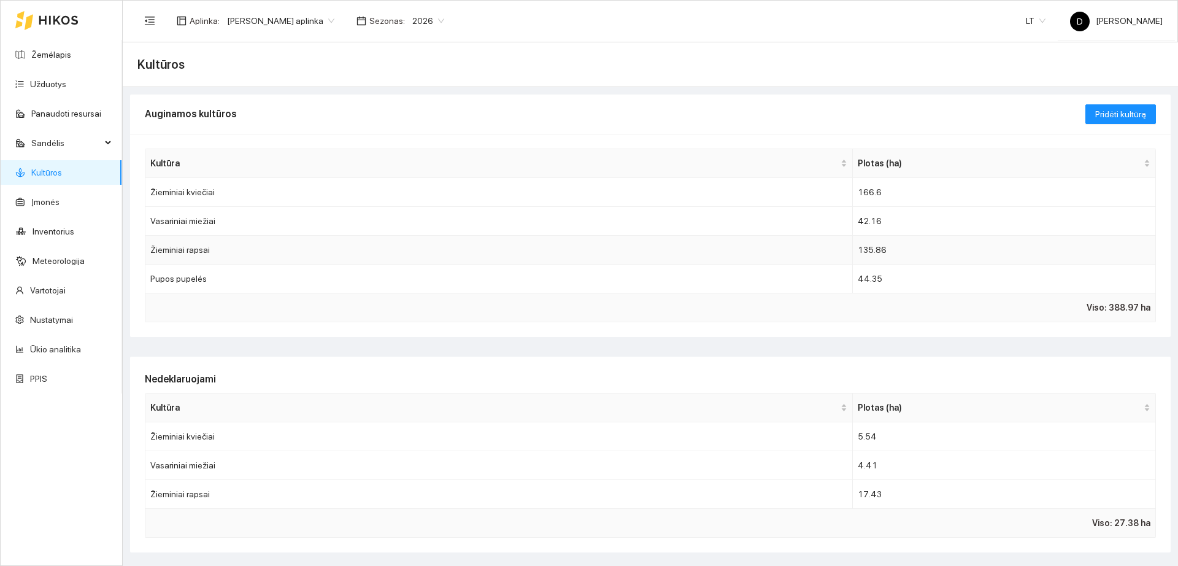
click at [213, 253] on td "Žieminiai rapsai" at bounding box center [499, 250] width 708 height 29
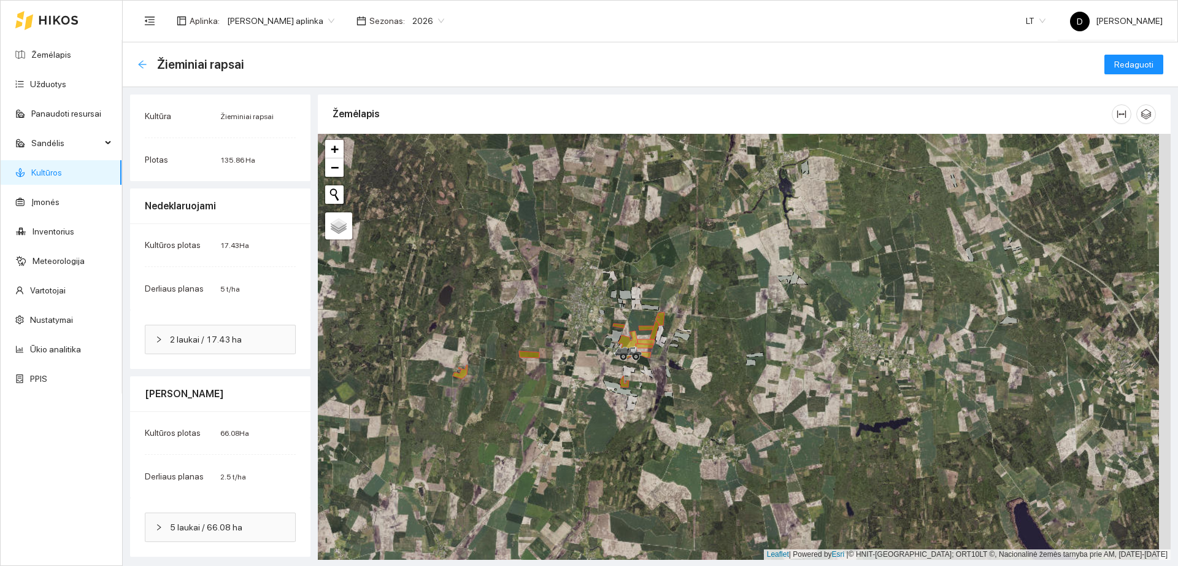
click at [141, 61] on icon "arrow-left" at bounding box center [142, 65] width 10 height 10
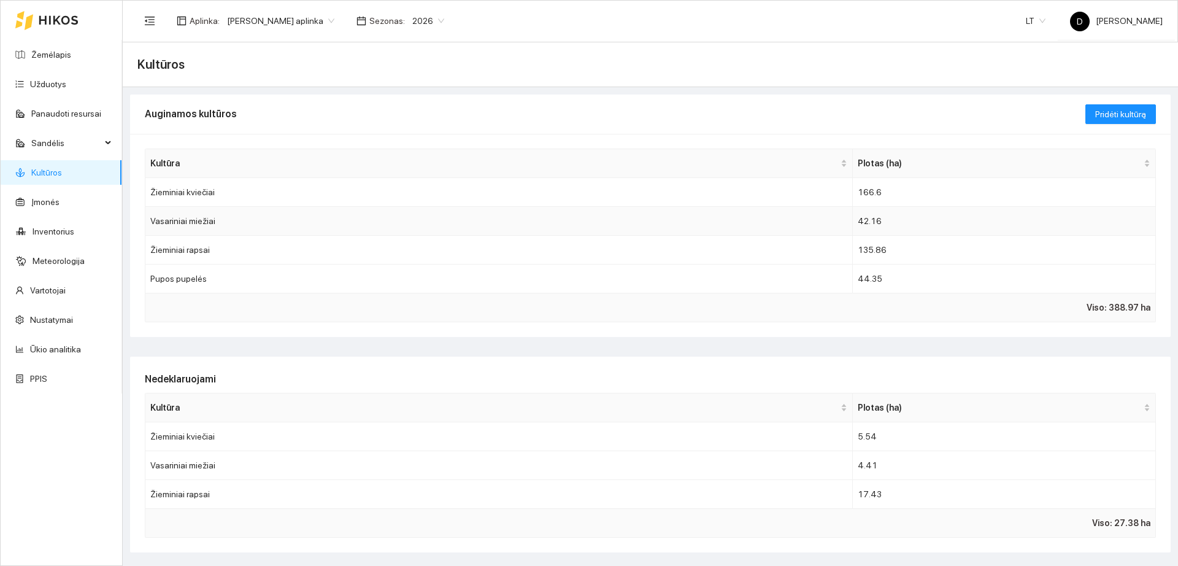
click at [236, 217] on td "Vasariniai miežiai" at bounding box center [499, 221] width 708 height 29
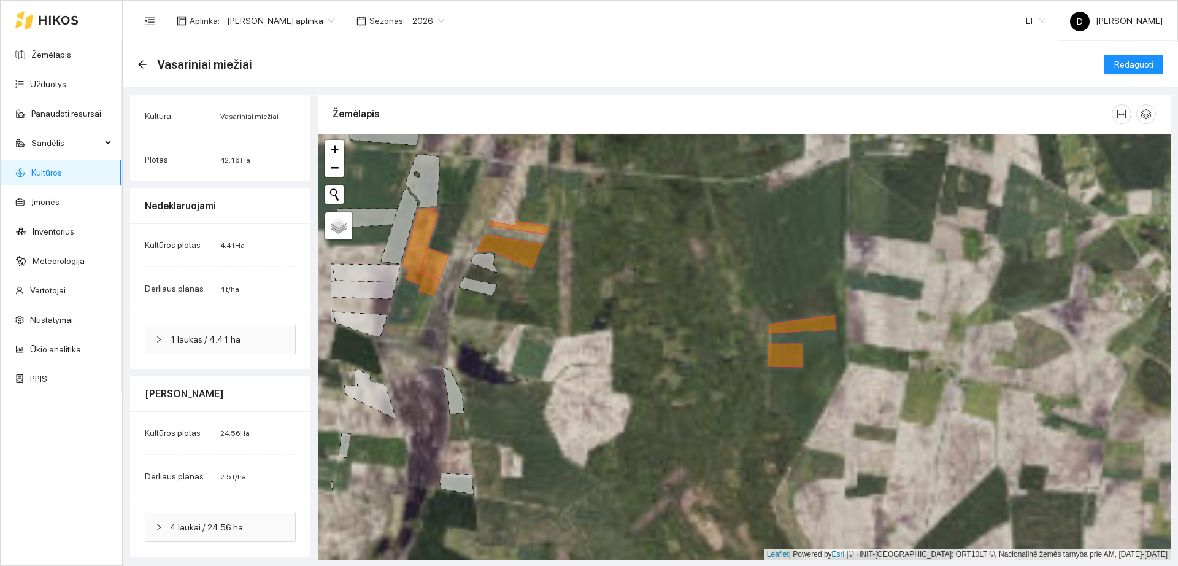
drag, startPoint x: 526, startPoint y: 299, endPoint x: 624, endPoint y: 287, distance: 98.3
click at [624, 287] on div "+ − Nieko nerasta. Bandykite dar kartą." at bounding box center [744, 347] width 853 height 426
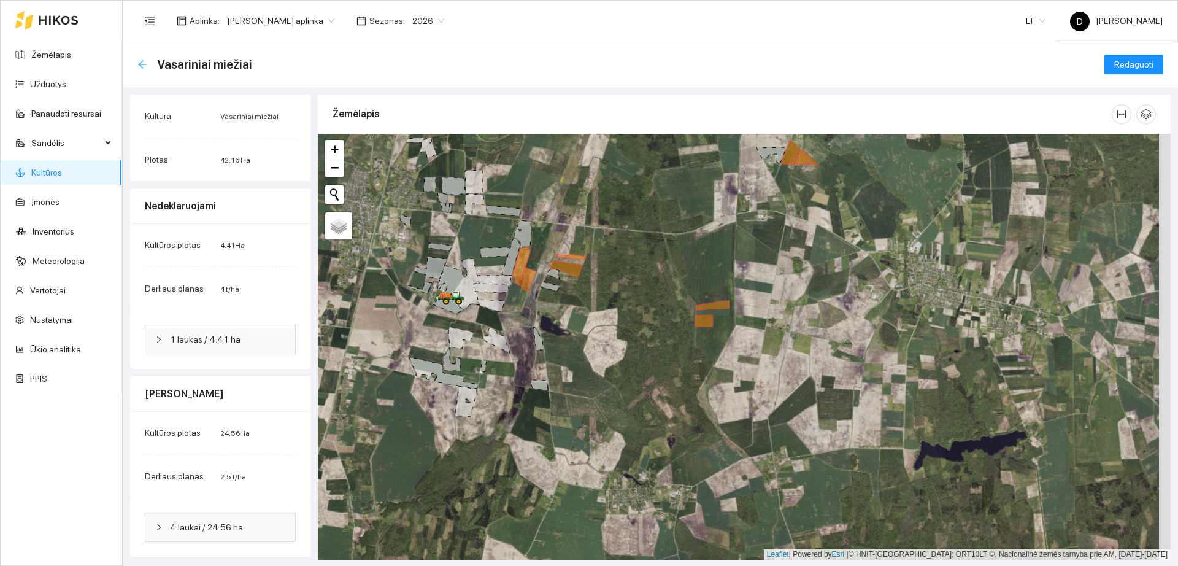
click at [139, 64] on icon "arrow-left" at bounding box center [142, 64] width 8 height 8
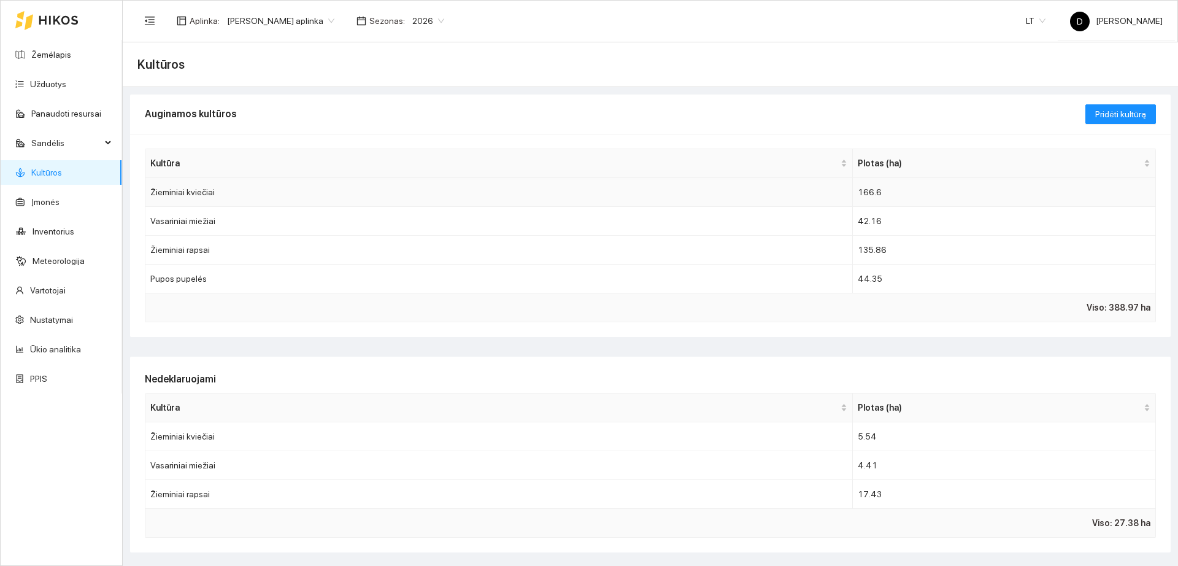
click at [239, 195] on td "Žieminiai kviečiai" at bounding box center [499, 192] width 708 height 29
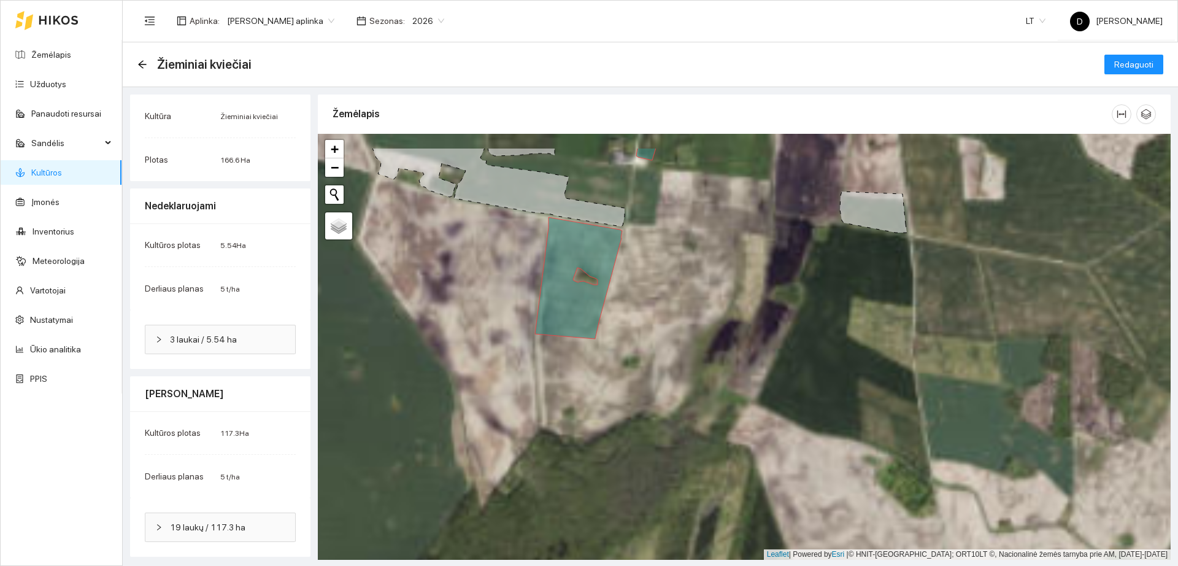
drag, startPoint x: 552, startPoint y: 299, endPoint x: 555, endPoint y: 458, distance: 159.0
click at [555, 339] on icon at bounding box center [578, 278] width 87 height 122
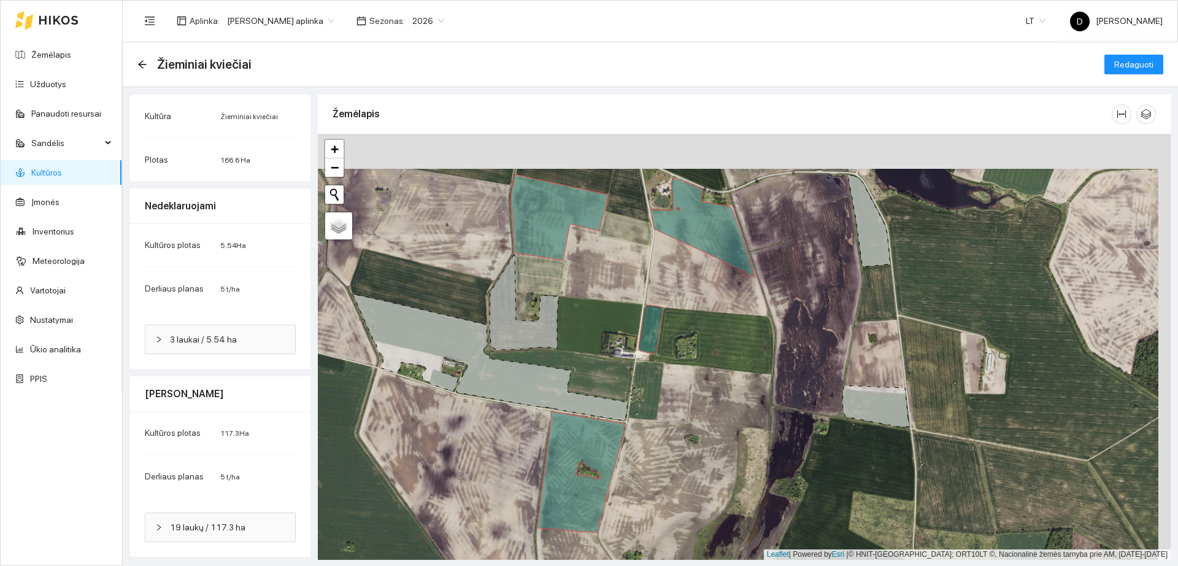
drag, startPoint x: 745, startPoint y: 288, endPoint x: 733, endPoint y: 400, distance: 113.0
click at [733, 400] on div "+ − Nieko nerasta. Bandykite dar kartą." at bounding box center [744, 347] width 853 height 426
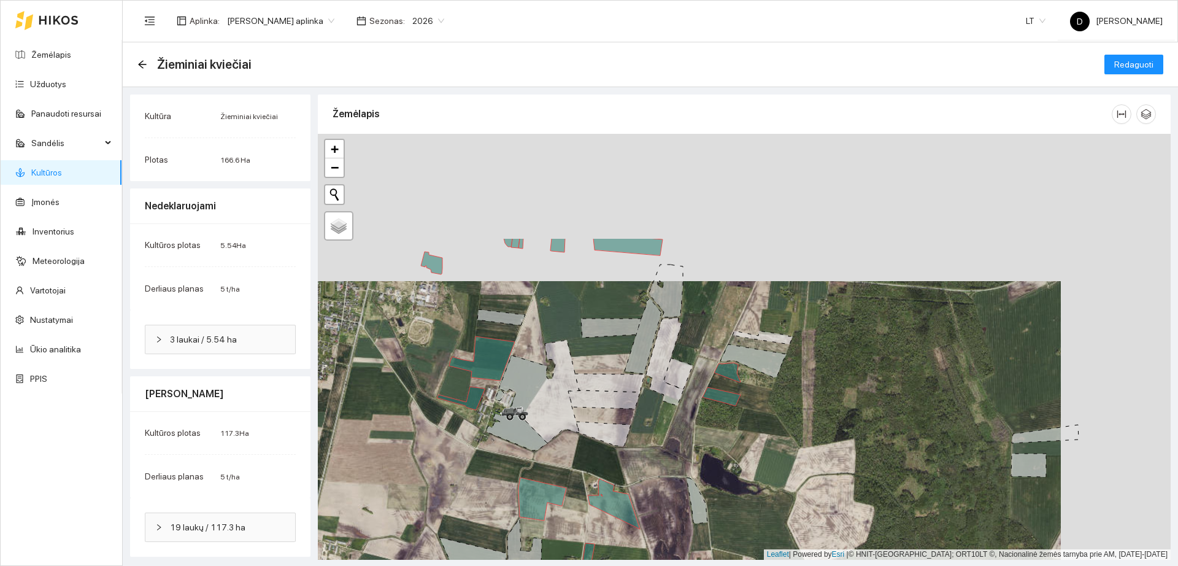
drag, startPoint x: 943, startPoint y: 201, endPoint x: 845, endPoint y: 349, distance: 177.0
click at [845, 349] on div "+ − Nieko nerasta. Bandykite dar kartą." at bounding box center [744, 347] width 853 height 426
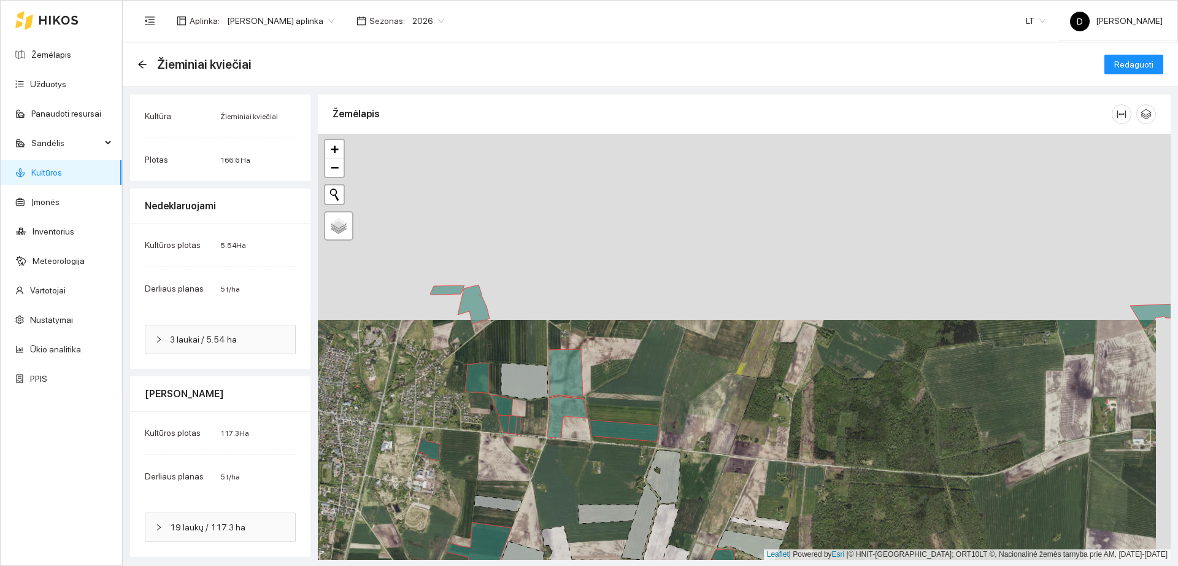
drag, startPoint x: 853, startPoint y: 324, endPoint x: 850, endPoint y: 510, distance: 186.0
click at [850, 510] on div "+ − Nieko nerasta. Bandykite dar kartą." at bounding box center [744, 347] width 853 height 426
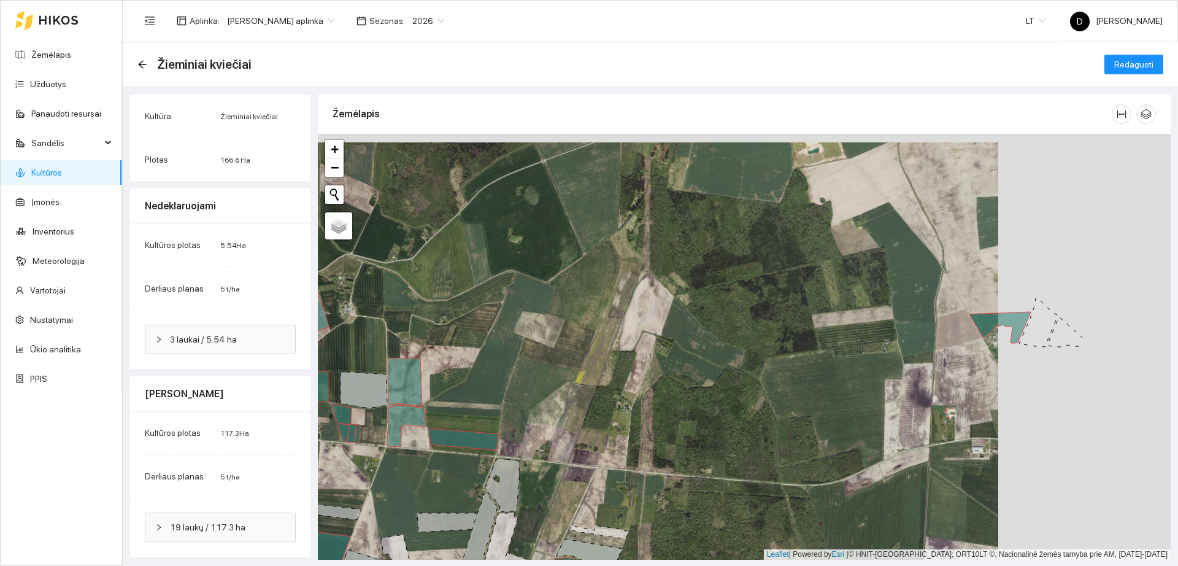
drag, startPoint x: 1040, startPoint y: 388, endPoint x: 778, endPoint y: 390, distance: 262.7
click at [778, 390] on div "+ − Nieko nerasta. Bandykite dar kartą." at bounding box center [744, 347] width 853 height 426
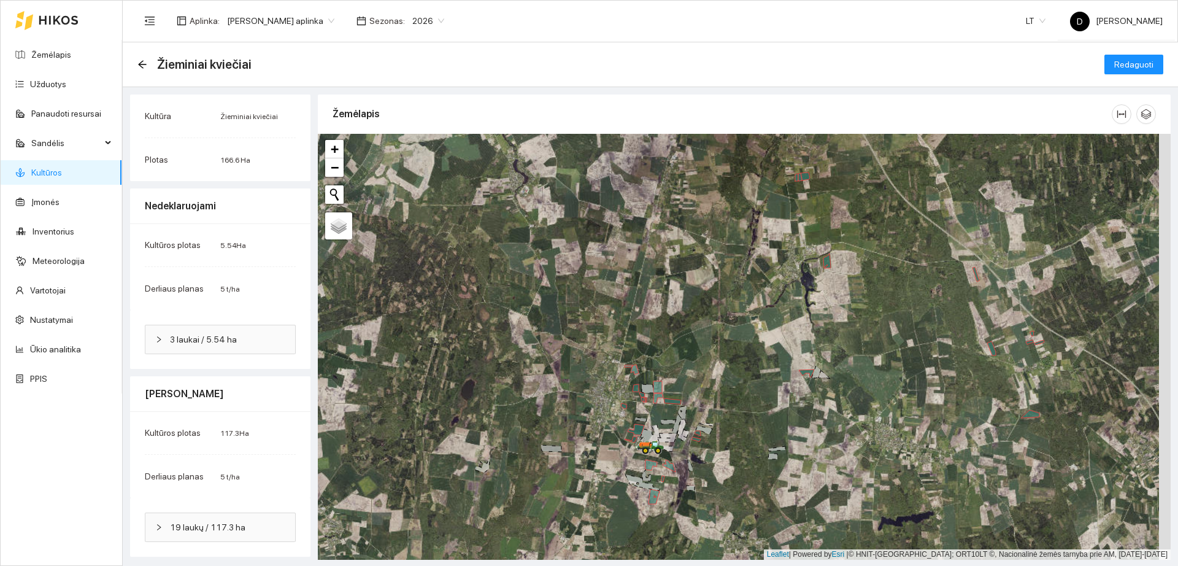
click at [45, 22] on icon at bounding box center [58, 20] width 39 height 9
